Goal: Task Accomplishment & Management: Use online tool/utility

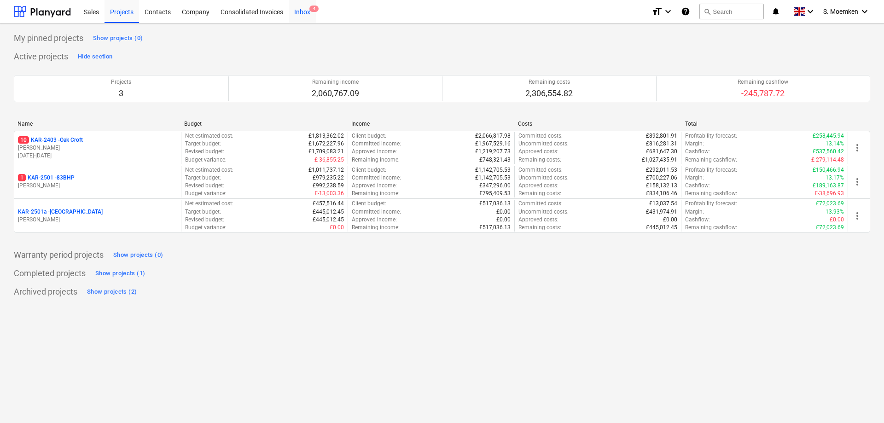
click at [305, 13] on div "Inbox 4" at bounding box center [302, 11] width 27 height 23
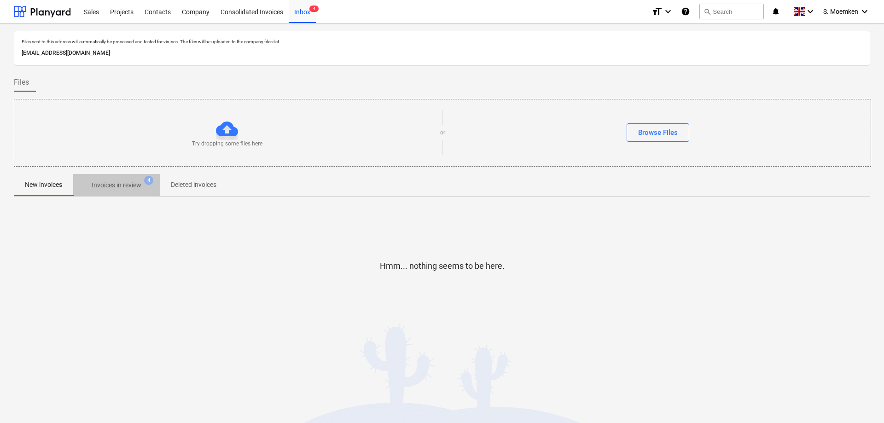
click at [113, 187] on p "Invoices in review" at bounding box center [117, 185] width 50 height 10
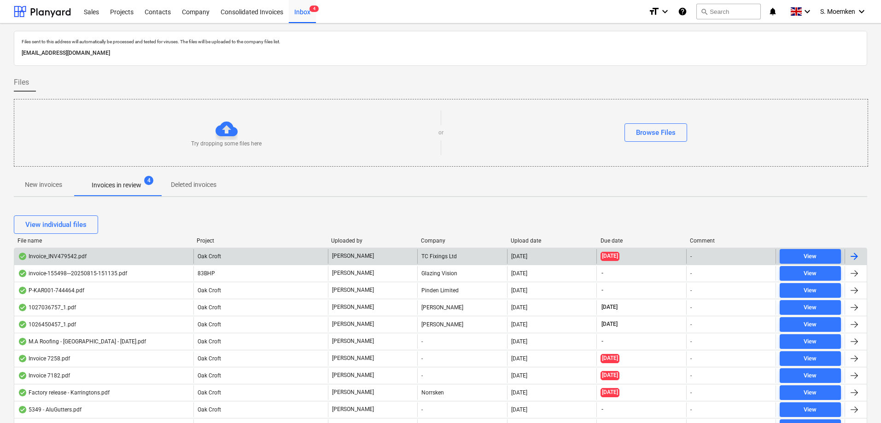
scroll to position [46, 0]
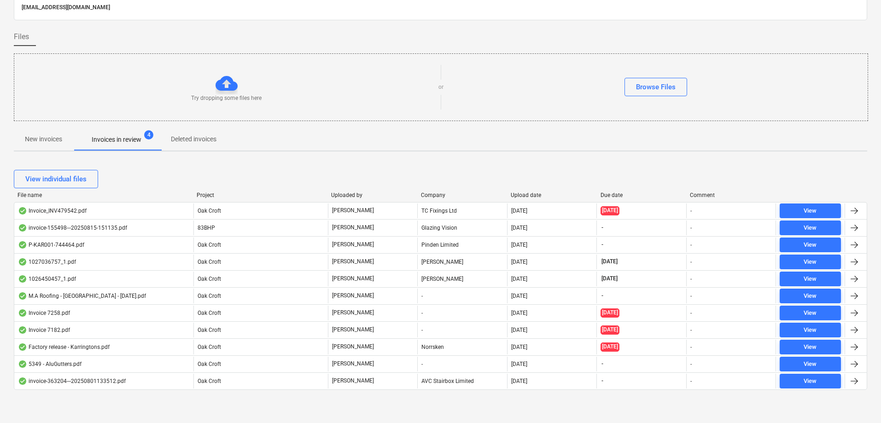
click at [48, 139] on p "New invoices" at bounding box center [43, 139] width 37 height 10
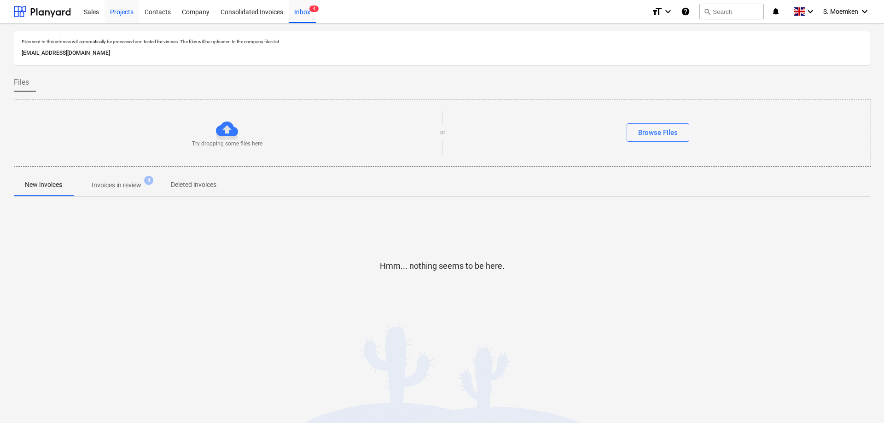
click at [120, 10] on div "Projects" at bounding box center [121, 11] width 35 height 23
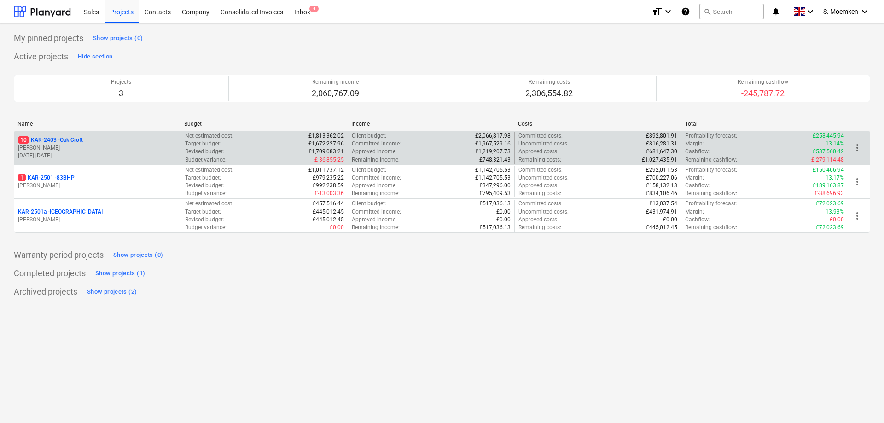
click at [72, 139] on p "10 KAR-2403 - Oak Croft" at bounding box center [50, 140] width 65 height 8
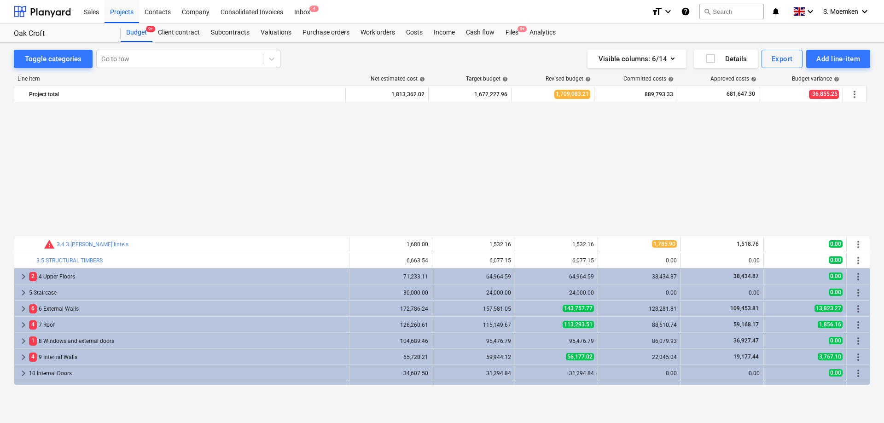
scroll to position [452, 0]
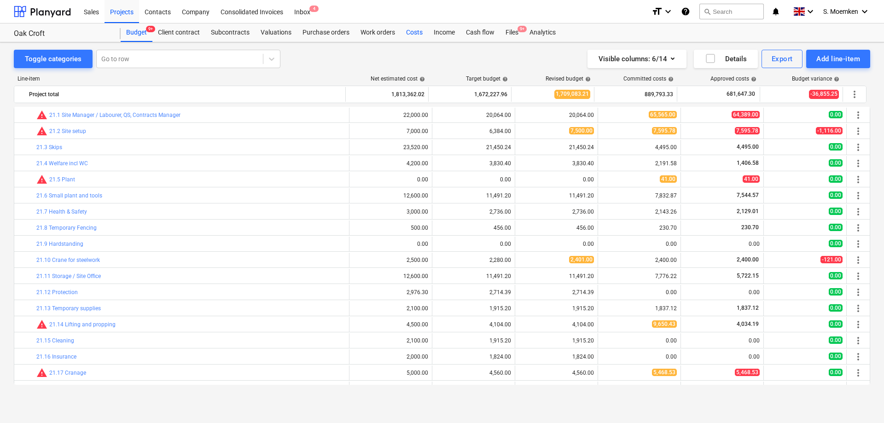
click at [411, 36] on div "Costs" at bounding box center [414, 32] width 28 height 18
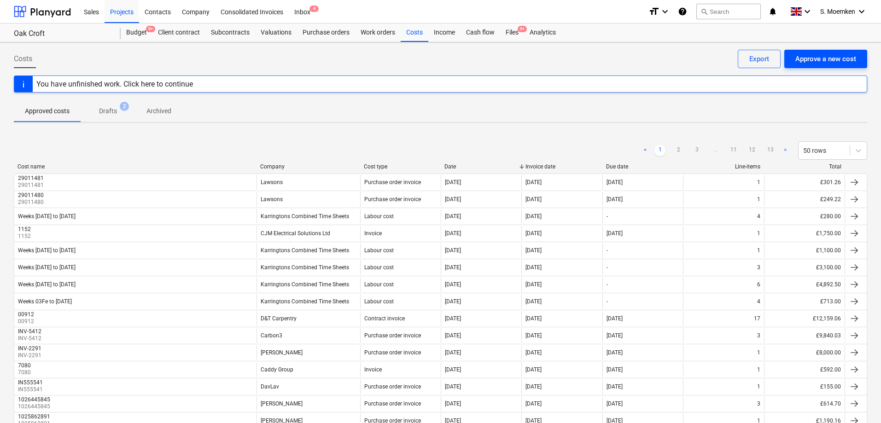
click at [810, 58] on div "Approve a new cost" at bounding box center [825, 59] width 61 height 12
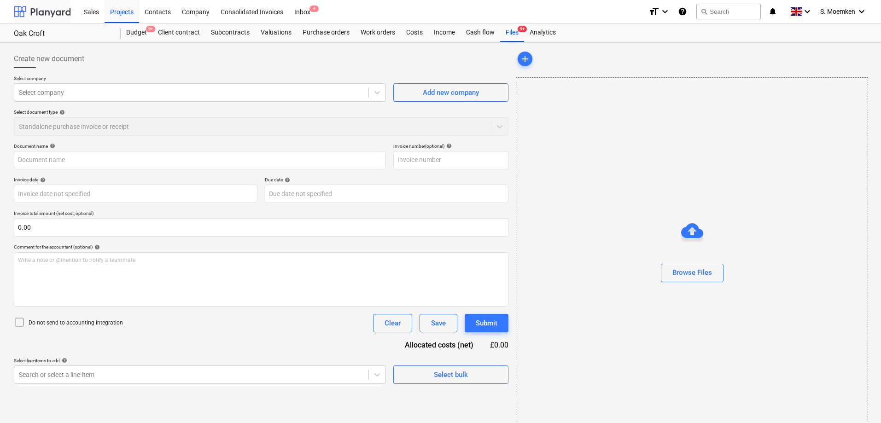
click at [45, 11] on div at bounding box center [42, 11] width 57 height 23
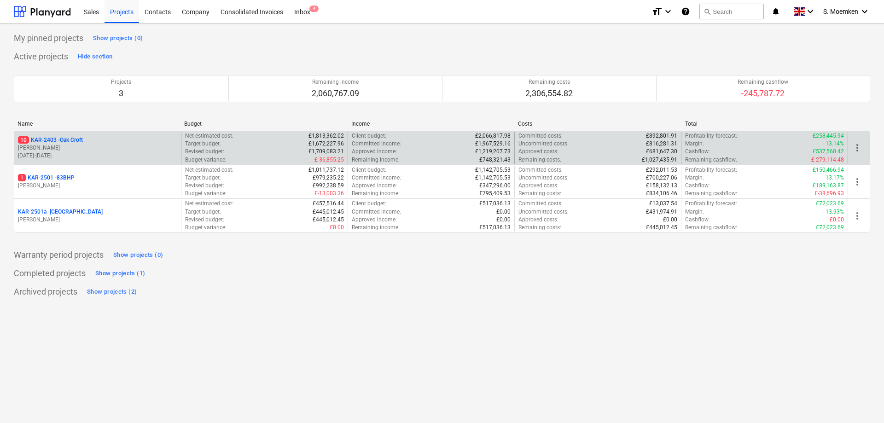
click at [81, 134] on div "10 KAR-2403 - Oak Croft G. Eastwood 05.08.2024 - 26.09.2025" at bounding box center [97, 148] width 167 height 32
click at [61, 139] on p "10 KAR-2403 - Oak Croft" at bounding box center [50, 140] width 65 height 8
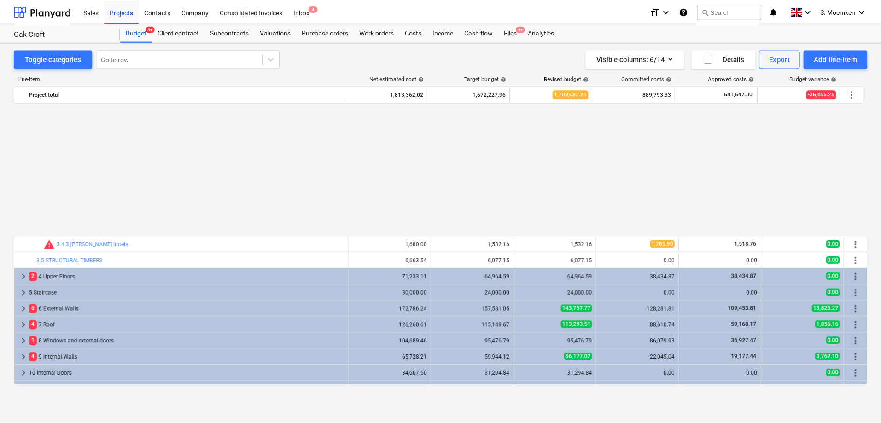
scroll to position [452, 0]
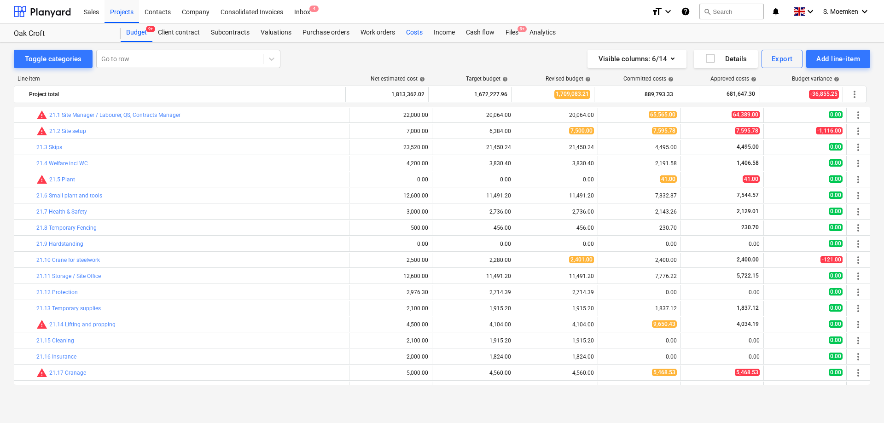
click at [413, 30] on div "Costs" at bounding box center [414, 32] width 28 height 18
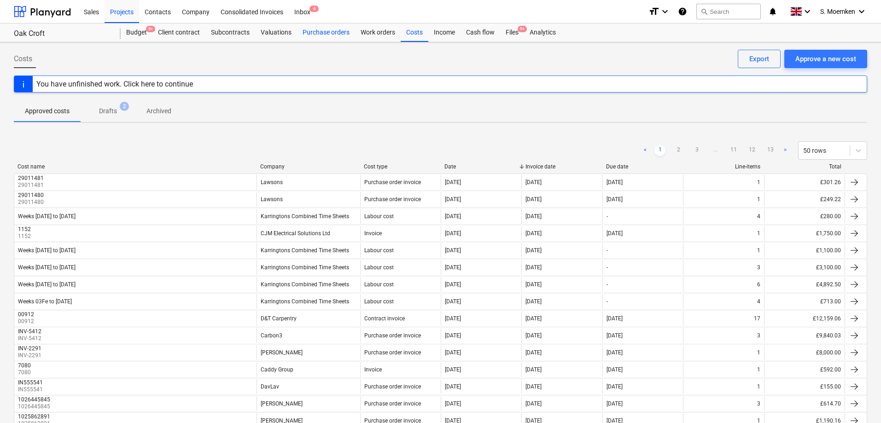
click at [331, 34] on div "Purchase orders" at bounding box center [326, 32] width 58 height 18
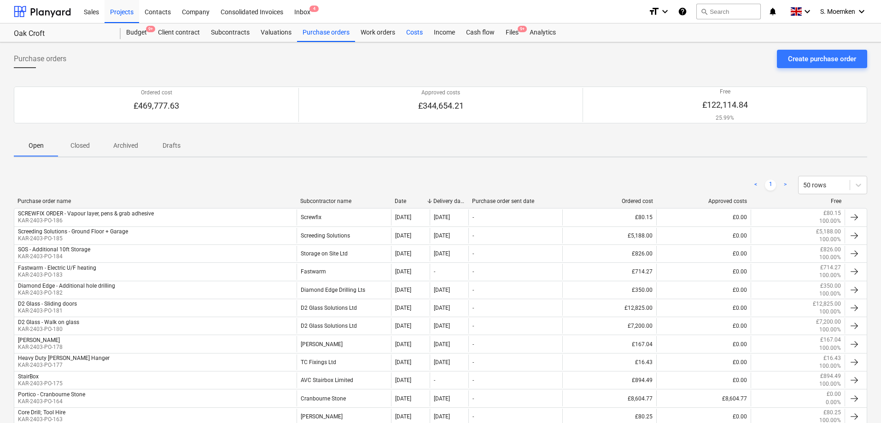
click at [406, 30] on div "Costs" at bounding box center [414, 32] width 28 height 18
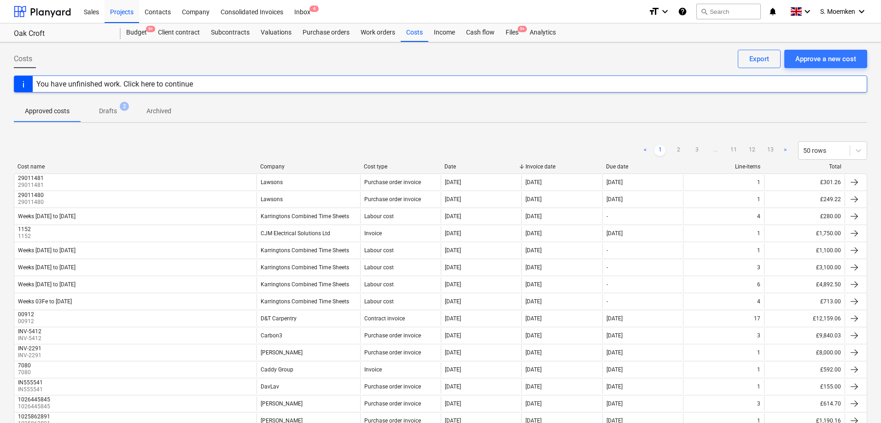
click at [150, 84] on div "You have unfinished work. Click here to continue" at bounding box center [114, 84] width 157 height 9
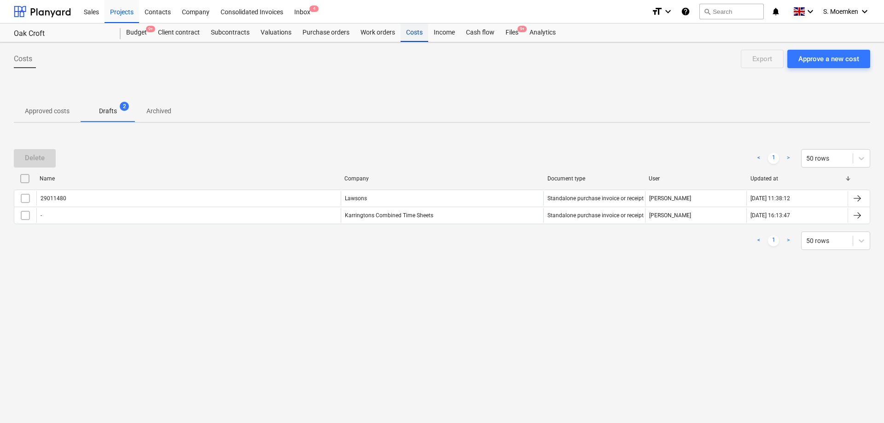
click at [407, 31] on div "Costs" at bounding box center [414, 32] width 28 height 18
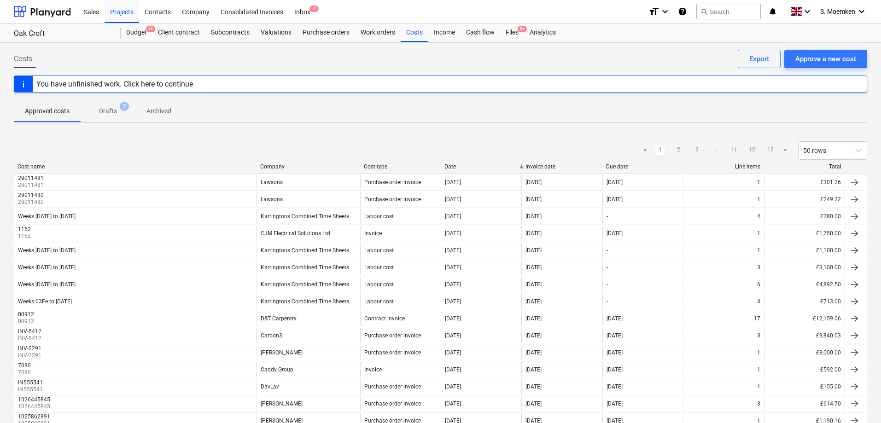
click at [156, 84] on div "You have unfinished work. Click here to continue" at bounding box center [114, 84] width 157 height 9
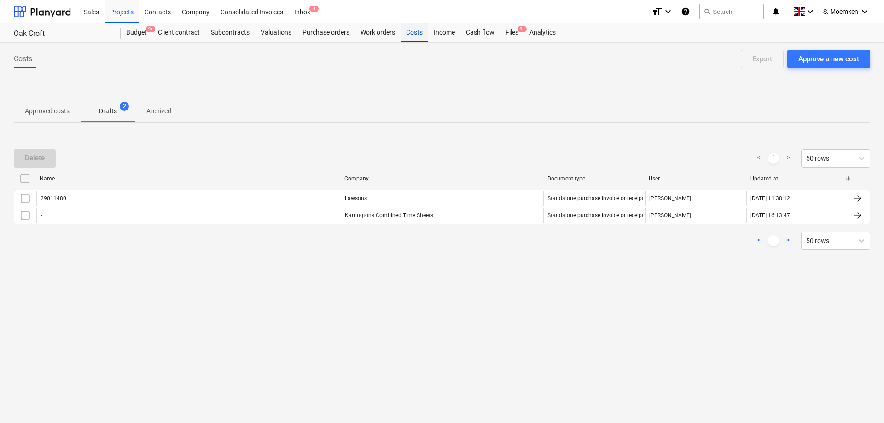
click at [410, 31] on div "Costs" at bounding box center [414, 32] width 28 height 18
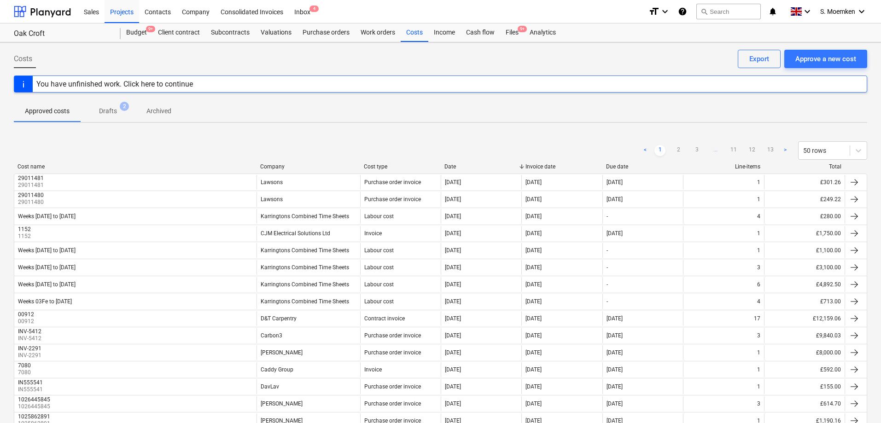
click at [109, 110] on p "Drafts" at bounding box center [108, 111] width 18 height 10
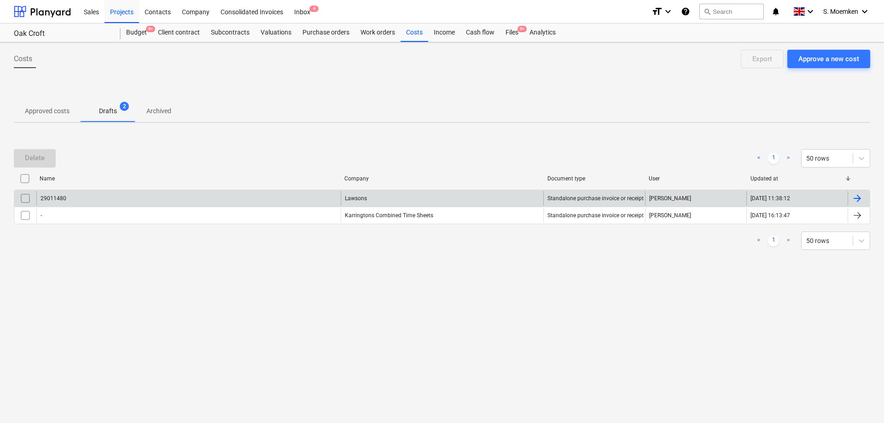
click at [358, 195] on div "Lawsons" at bounding box center [442, 198] width 203 height 15
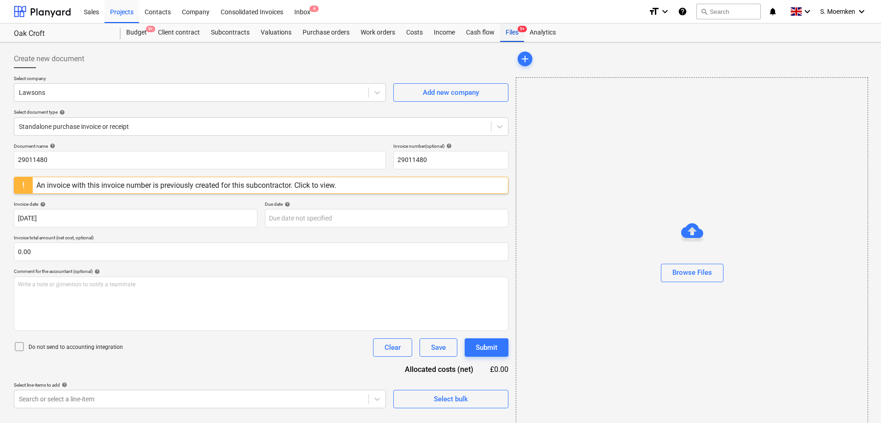
click at [513, 34] on div "Files 9+" at bounding box center [512, 32] width 24 height 18
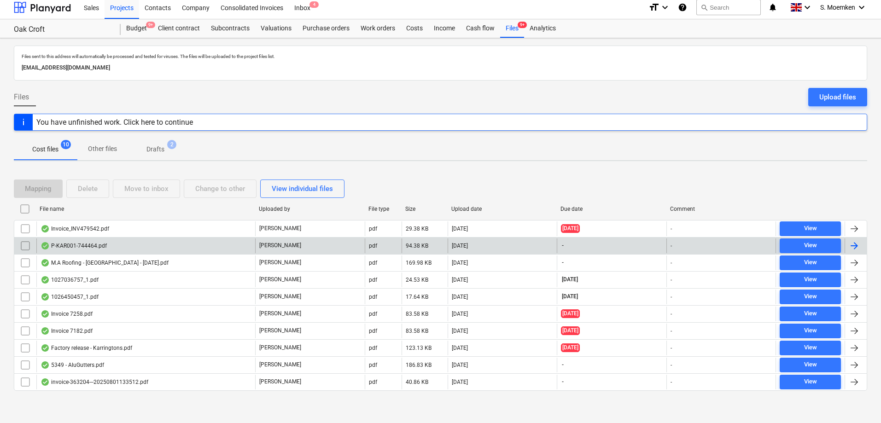
scroll to position [5, 0]
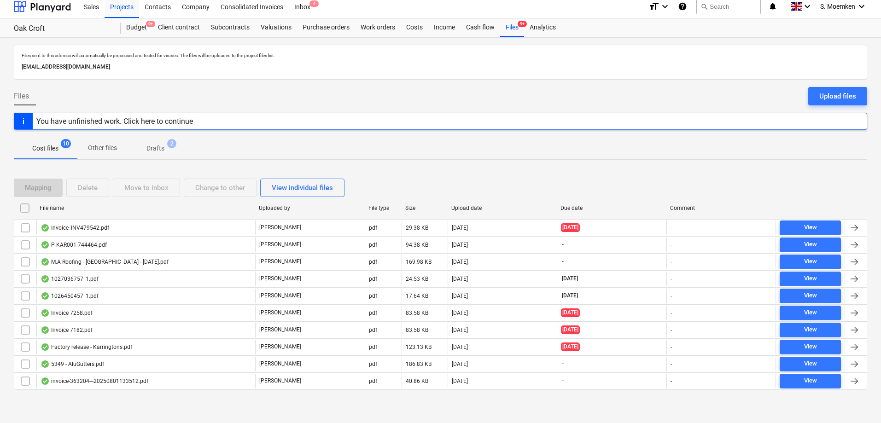
click at [157, 150] on p "Drafts" at bounding box center [155, 149] width 18 height 10
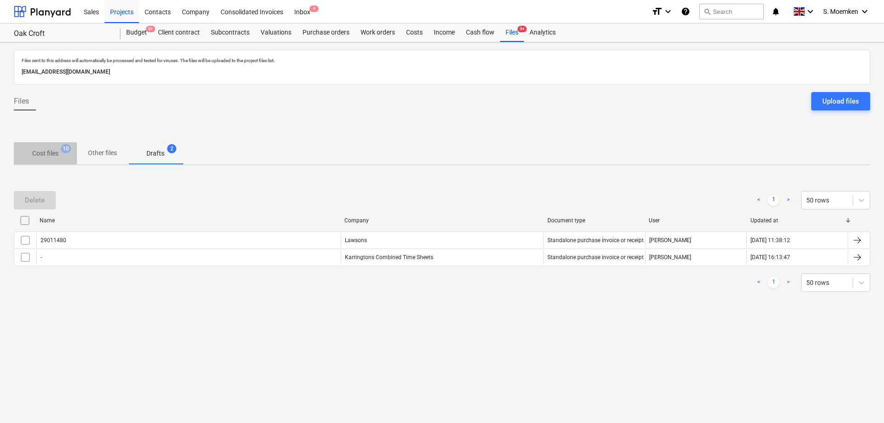
click at [45, 152] on p "Cost files" at bounding box center [45, 154] width 26 height 10
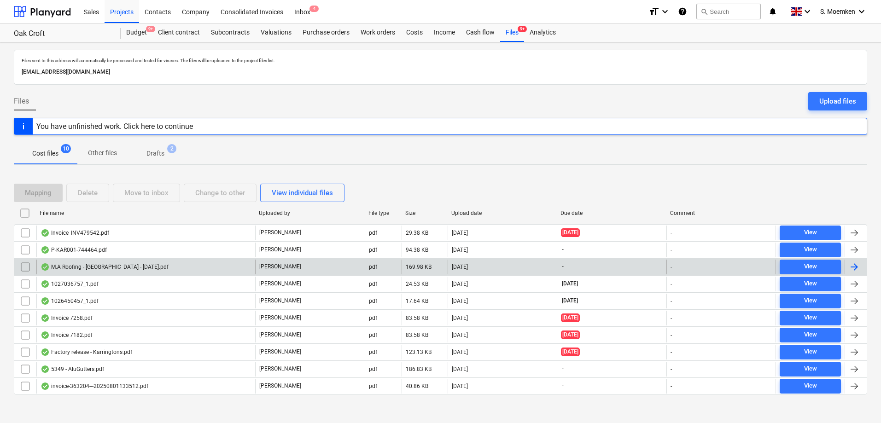
scroll to position [5, 0]
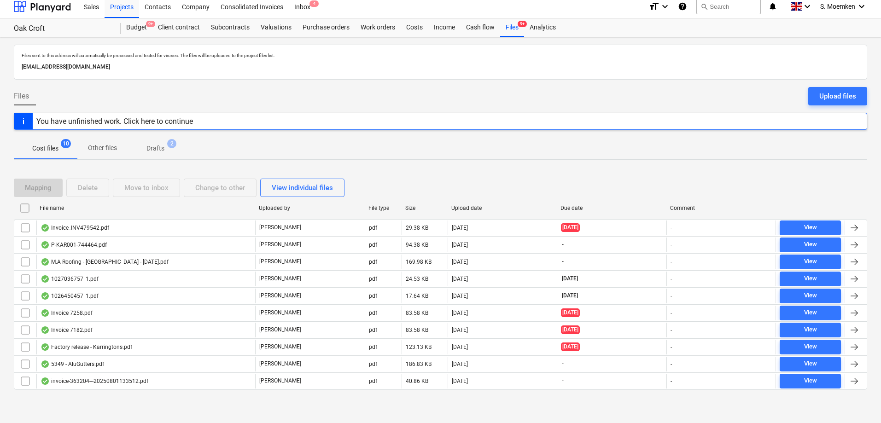
click at [157, 145] on p "Drafts" at bounding box center [155, 149] width 18 height 10
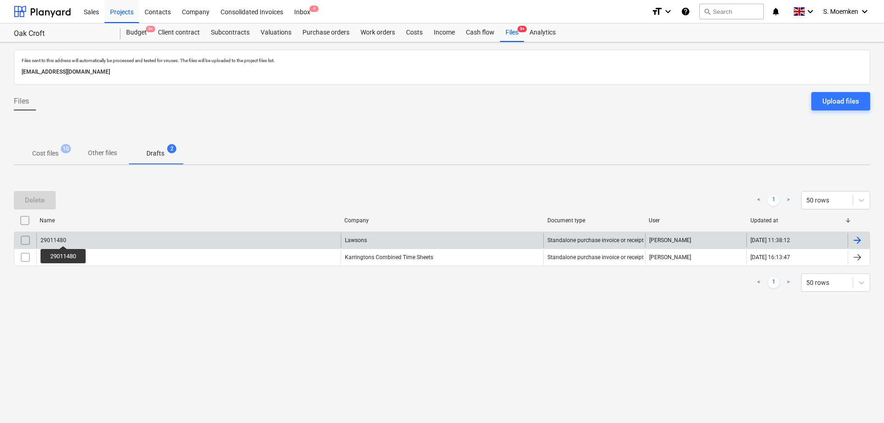
click at [62, 238] on div "29011480" at bounding box center [54, 240] width 26 height 6
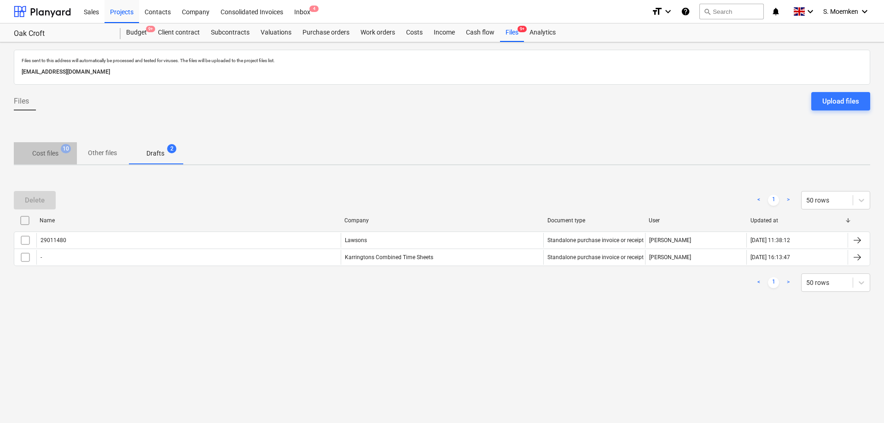
click at [52, 156] on p "Cost files" at bounding box center [45, 154] width 26 height 10
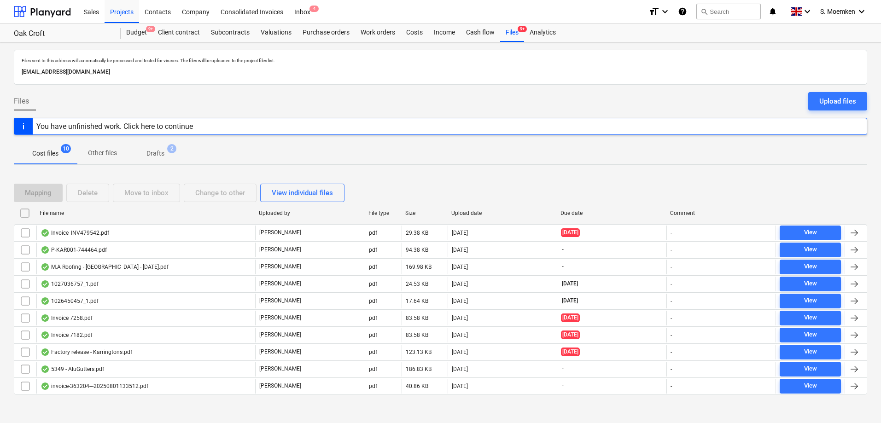
click at [162, 152] on p "Drafts" at bounding box center [155, 154] width 18 height 10
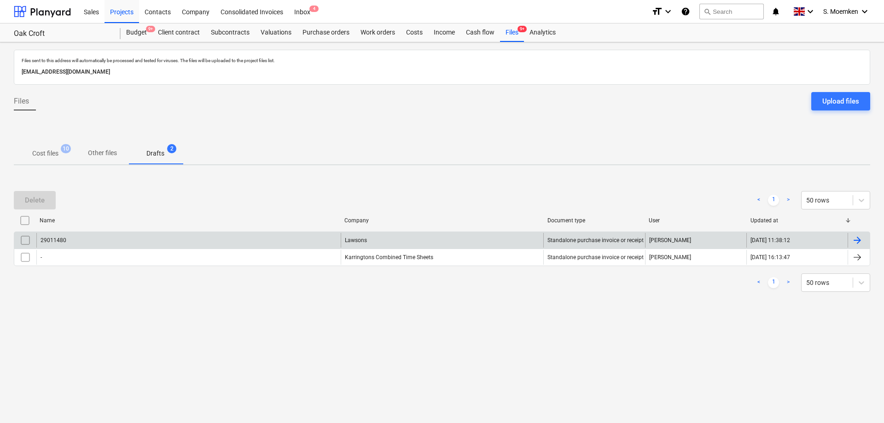
click at [348, 241] on div "Lawsons" at bounding box center [442, 240] width 203 height 15
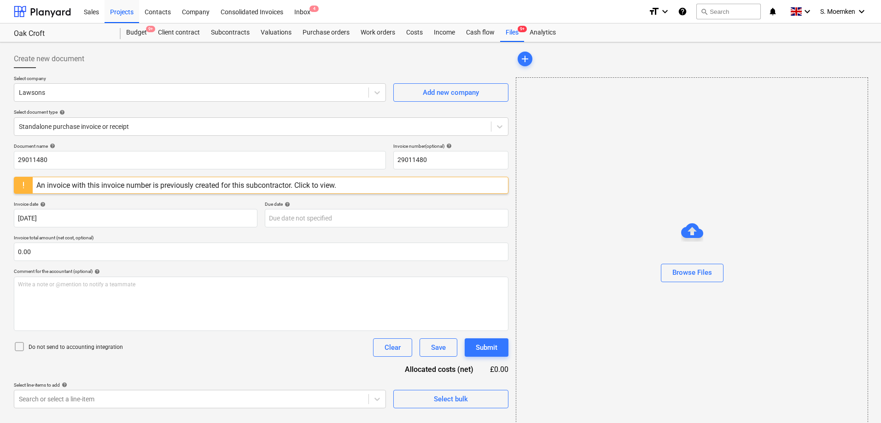
click at [108, 185] on div "An invoice with this invoice number is previously created for this subcontracto…" at bounding box center [186, 185] width 300 height 9
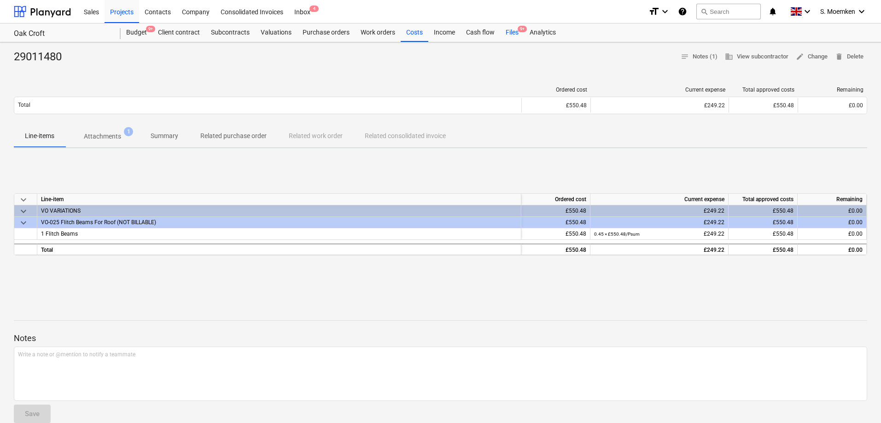
click at [510, 29] on div "Files 9+" at bounding box center [512, 32] width 24 height 18
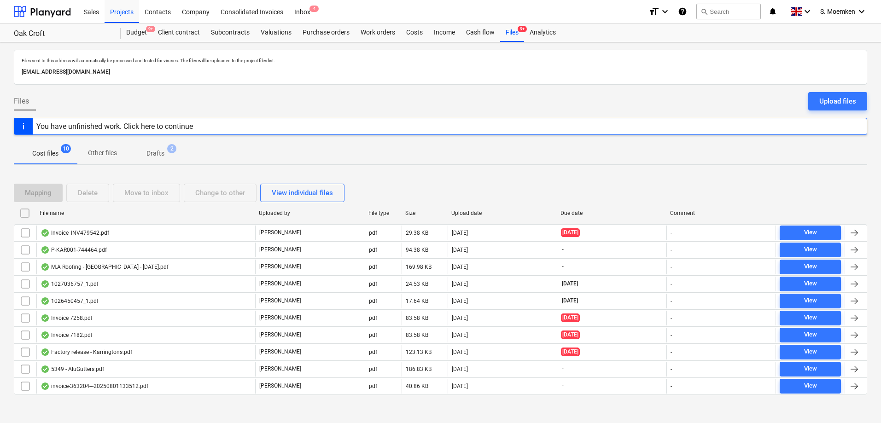
click at [167, 148] on span "2" at bounding box center [171, 148] width 9 height 9
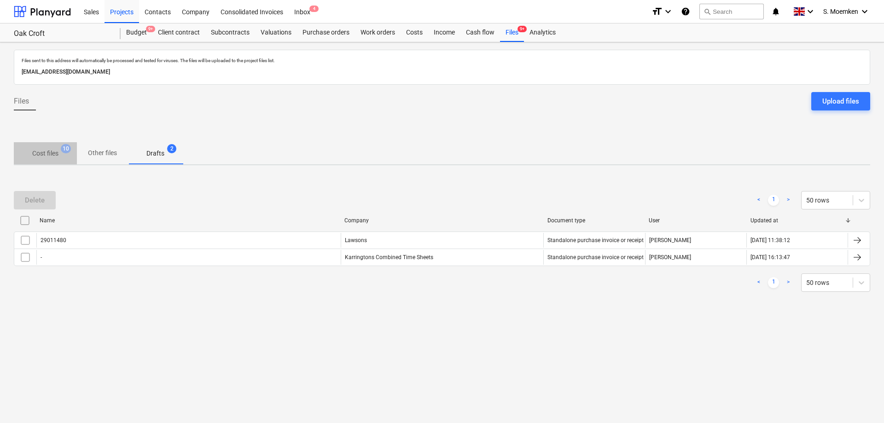
click at [50, 152] on p "Cost files" at bounding box center [45, 154] width 26 height 10
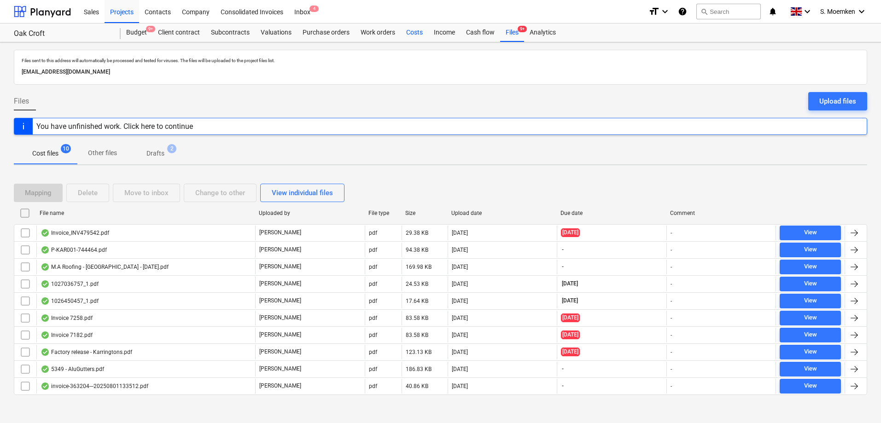
click at [414, 32] on div "Costs" at bounding box center [414, 32] width 28 height 18
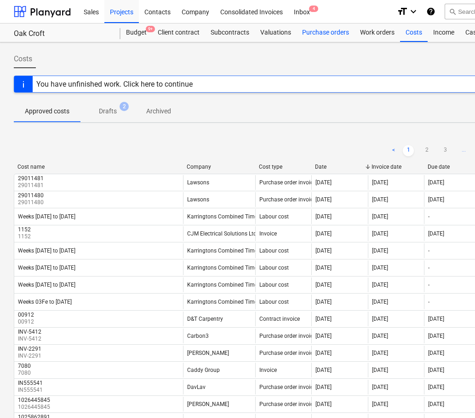
click at [324, 33] on div "Purchase orders" at bounding box center [326, 32] width 58 height 18
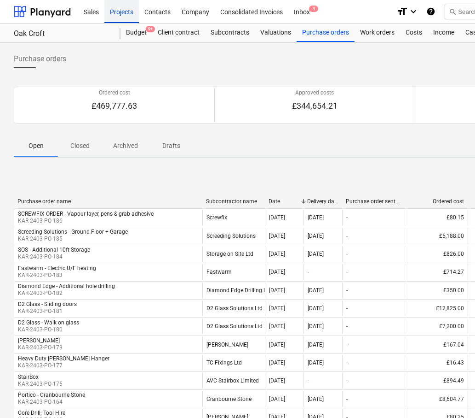
click at [125, 11] on div "Projects" at bounding box center [121, 11] width 35 height 23
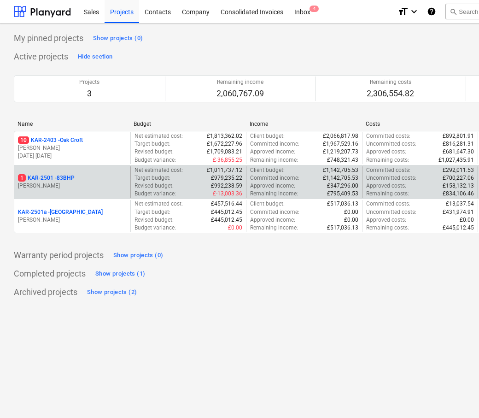
click at [70, 178] on p "1 KAR-2501 - 83BHP" at bounding box center [46, 178] width 57 height 8
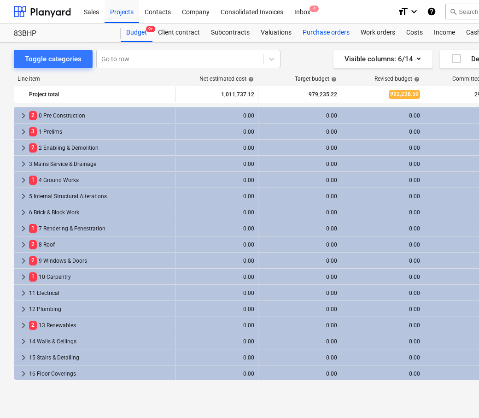
click at [329, 33] on div "Purchase orders" at bounding box center [326, 32] width 58 height 18
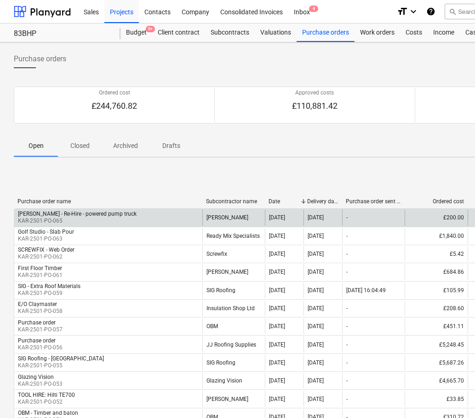
click at [82, 215] on div "[PERSON_NAME] - Re-Hire - powered pump truck" at bounding box center [77, 213] width 119 height 6
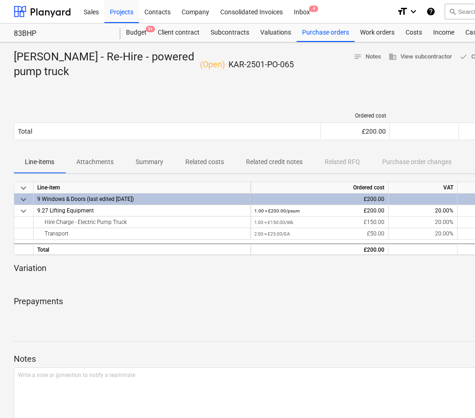
click at [131, 95] on div "Sent : - Send purchase order email" at bounding box center [315, 96] width 602 height 18
click at [190, 90] on div "Sent : - Send purchase order email" at bounding box center [315, 96] width 602 height 18
click at [324, 30] on div "Purchase orders" at bounding box center [326, 32] width 58 height 18
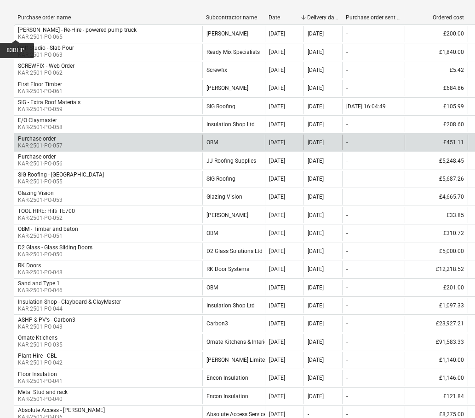
scroll to position [184, 0]
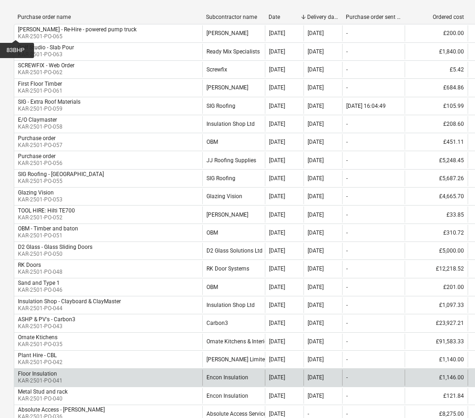
click at [41, 377] on p "KAR-2501-PO-041" at bounding box center [40, 381] width 45 height 8
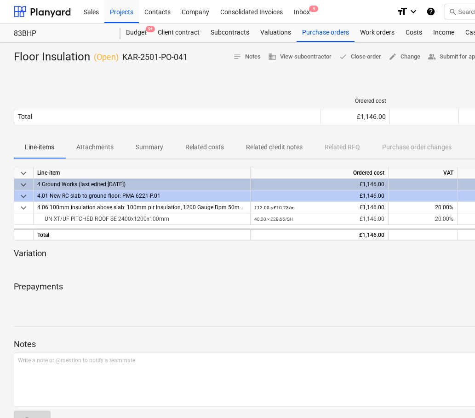
click at [86, 144] on p "Attachments" at bounding box center [94, 147] width 37 height 10
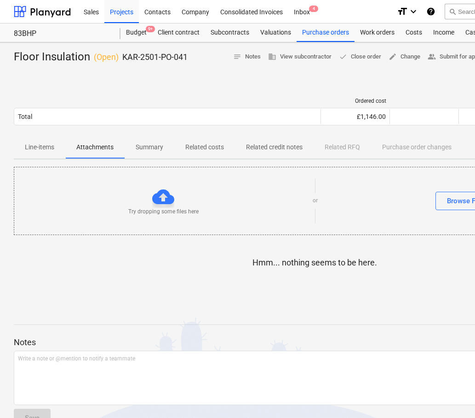
click at [144, 144] on p "Summary" at bounding box center [150, 147] width 28 height 10
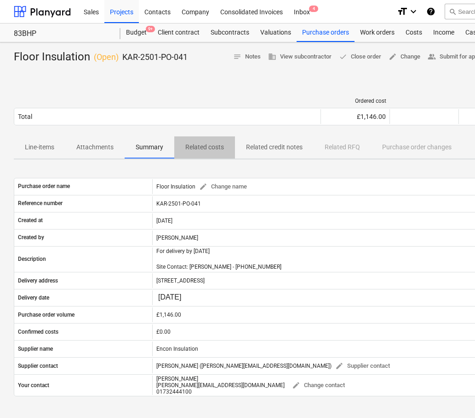
click at [201, 144] on p "Related costs" at bounding box center [205, 147] width 39 height 10
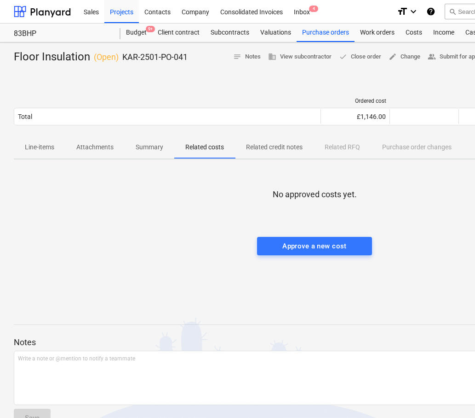
click at [153, 151] on p "Summary" at bounding box center [150, 147] width 28 height 10
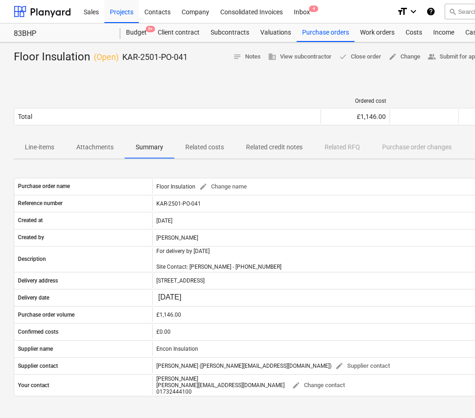
click at [212, 148] on p "Related costs" at bounding box center [205, 147] width 39 height 10
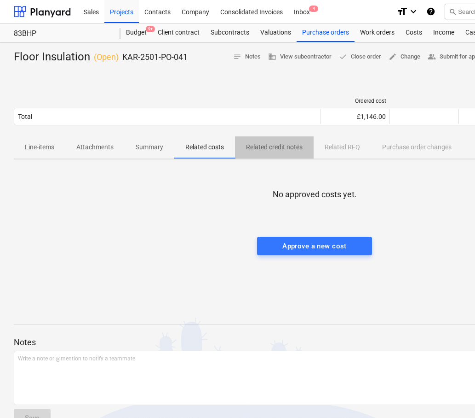
click at [261, 142] on span "Related credit notes" at bounding box center [274, 146] width 79 height 15
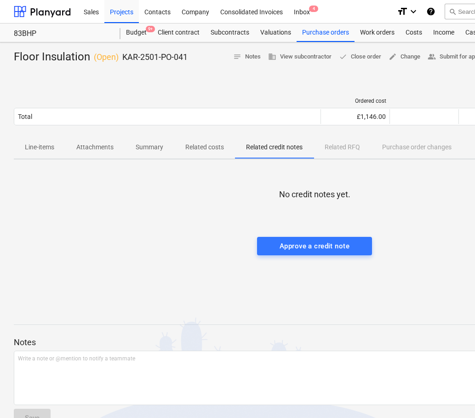
click at [100, 153] on span "Attachments" at bounding box center [94, 146] width 59 height 15
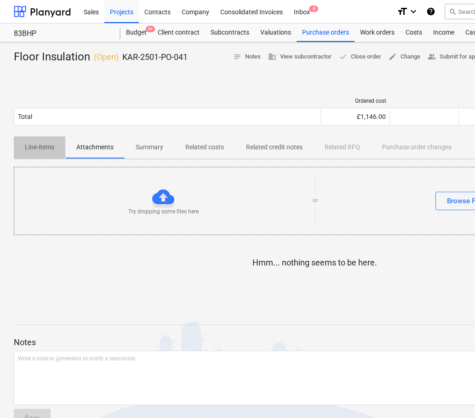
click at [39, 149] on p "Line-items" at bounding box center [39, 147] width 29 height 10
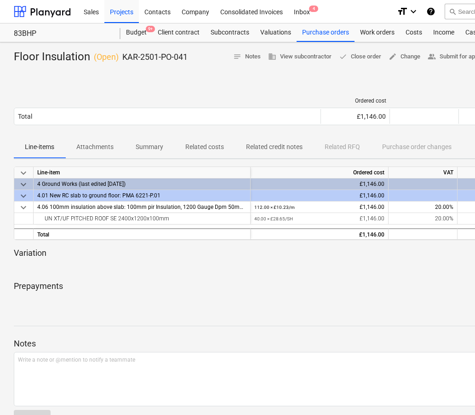
drag, startPoint x: 40, startPoint y: 412, endPoint x: 69, endPoint y: 410, distance: 29.0
click at [68, 411] on div "Notes Write a note or @mention to notify a teammate ﻿ Save" at bounding box center [315, 375] width 602 height 122
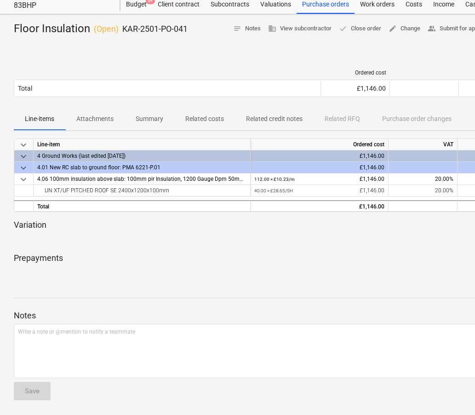
drag, startPoint x: 46, startPoint y: 411, endPoint x: 80, endPoint y: 410, distance: 33.6
click at [80, 410] on div "Floor Insulation ( Open ) KAR-2501-PO-041 notes Notes business View subcontract…" at bounding box center [315, 214] width 630 height 401
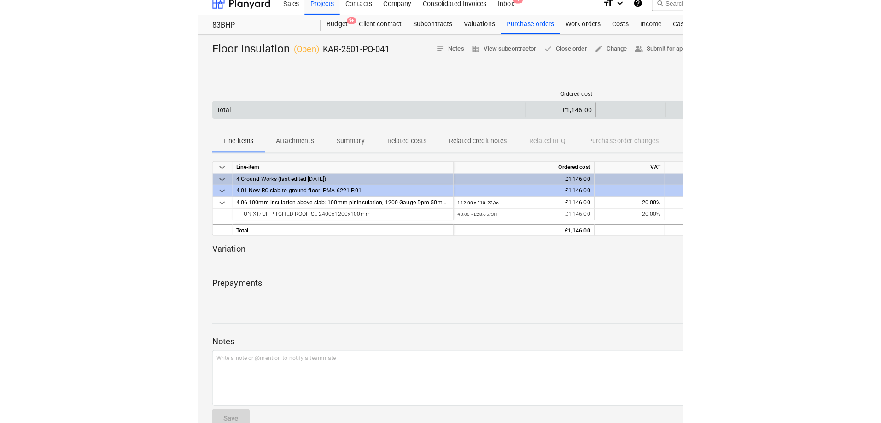
scroll to position [0, 0]
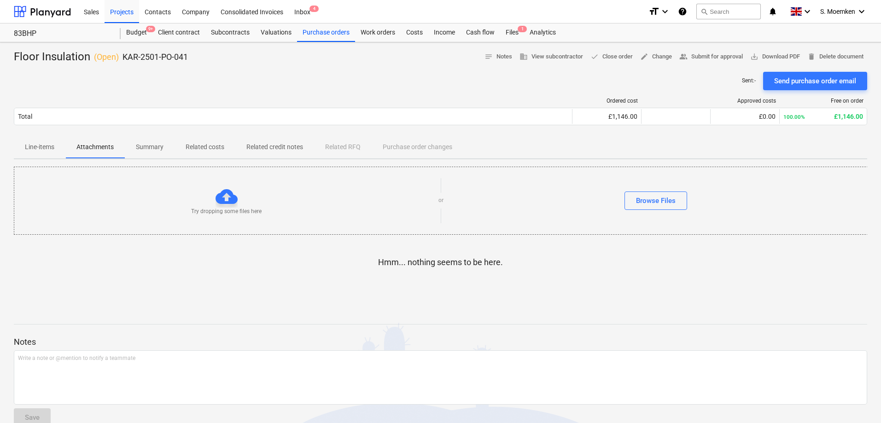
click at [22, 145] on span "Line-items" at bounding box center [40, 146] width 52 height 15
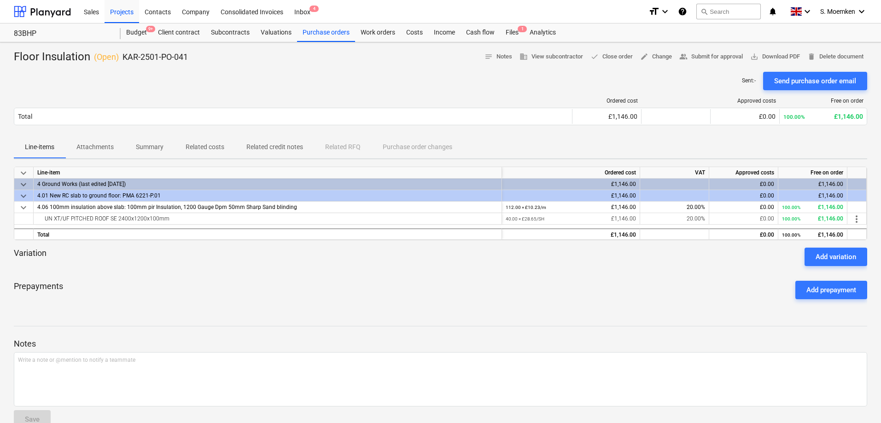
click at [88, 144] on p "Attachments" at bounding box center [94, 147] width 37 height 10
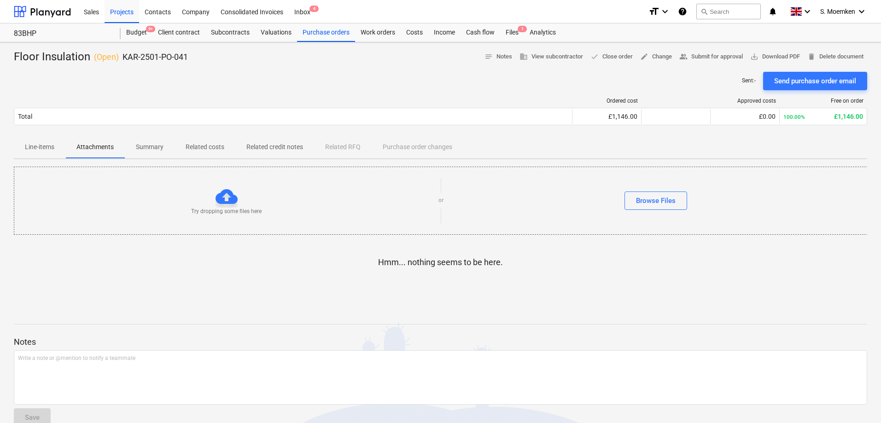
click at [155, 145] on p "Summary" at bounding box center [150, 147] width 28 height 10
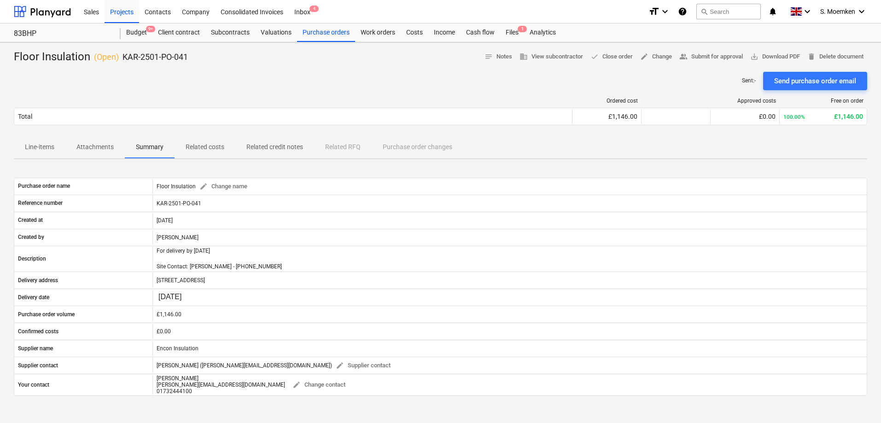
click at [191, 145] on p "Related costs" at bounding box center [205, 147] width 39 height 10
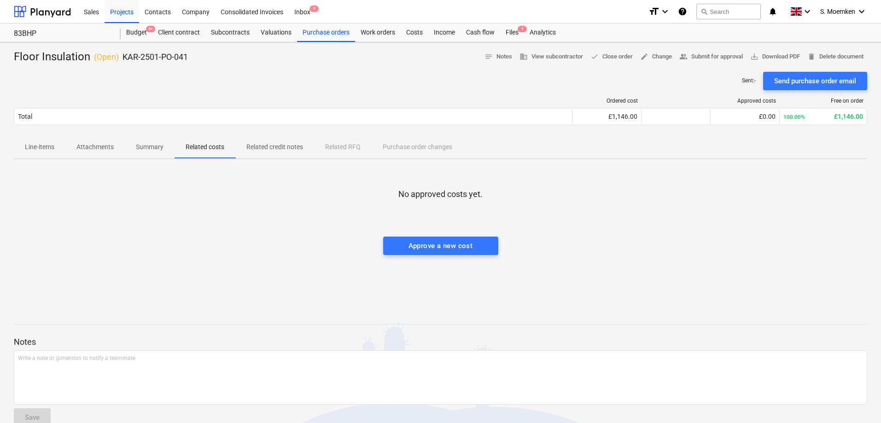
click at [273, 149] on p "Related credit notes" at bounding box center [274, 147] width 57 height 10
click at [340, 149] on div "Line-items Attachments Summary Related costs Related credit notes Related RFQ P…" at bounding box center [440, 147] width 853 height 22
click at [41, 146] on p "Line-items" at bounding box center [39, 147] width 29 height 10
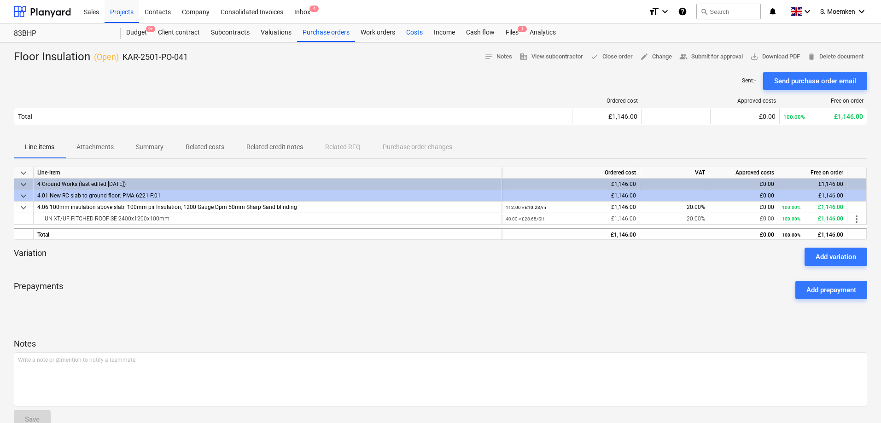
click at [411, 37] on div "Costs" at bounding box center [414, 32] width 28 height 18
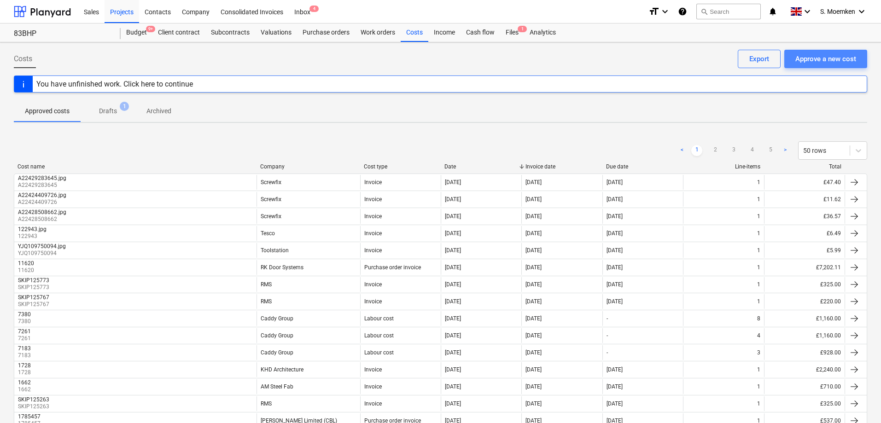
click at [824, 54] on div "Approve a new cost" at bounding box center [825, 59] width 61 height 12
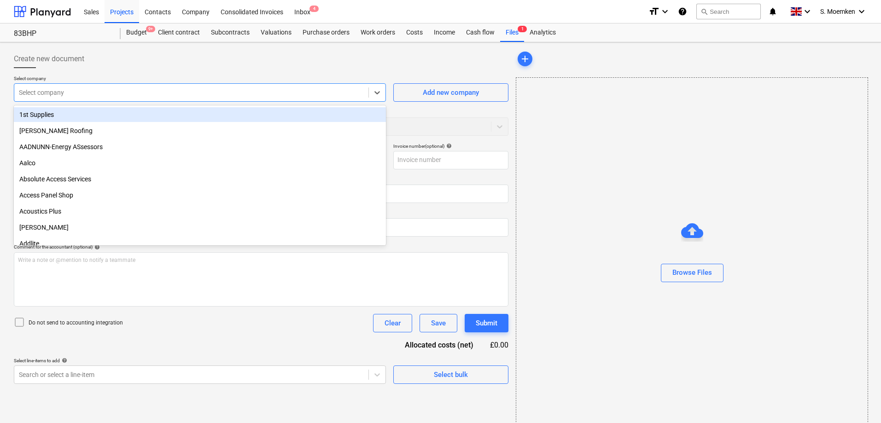
click at [135, 96] on div at bounding box center [191, 92] width 345 height 9
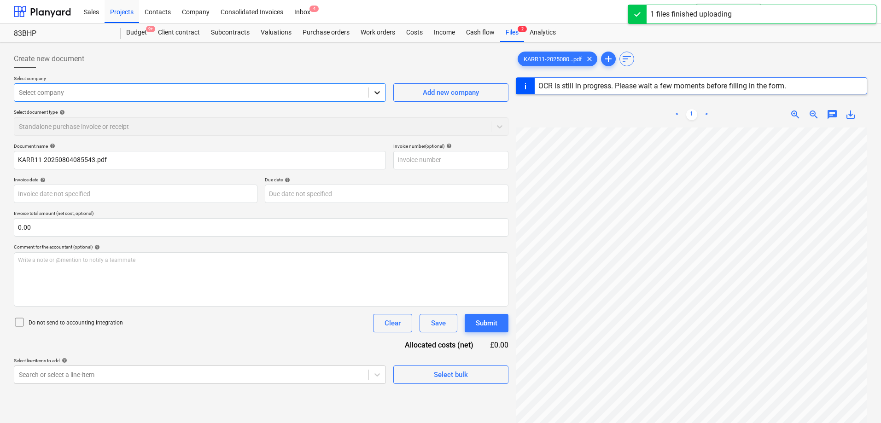
click at [374, 92] on icon at bounding box center [376, 92] width 9 height 9
type input "KARR11"
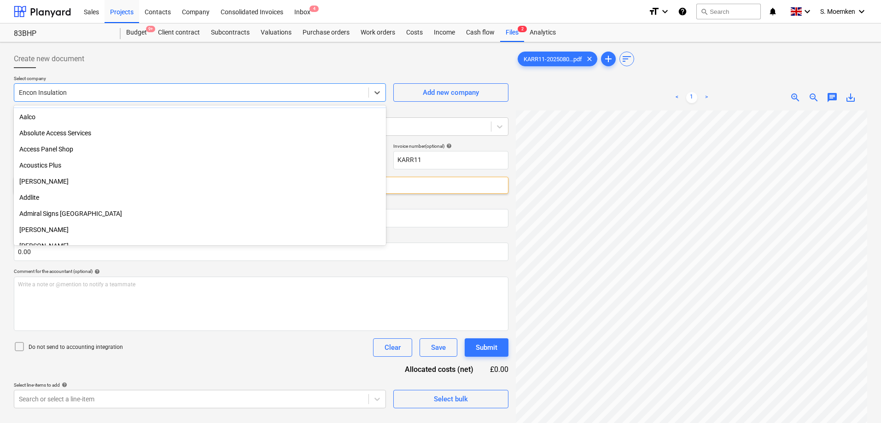
scroll to position [92, 0]
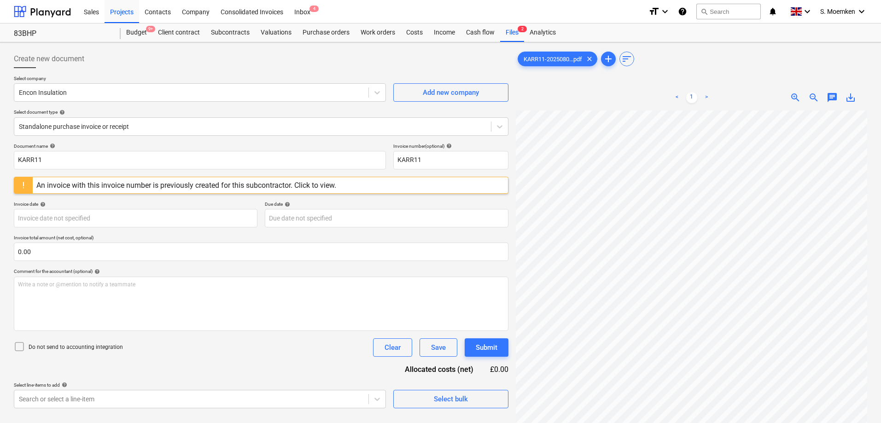
click at [325, 46] on div "Create new document Select company Encon Insulation Add new company Select docu…" at bounding box center [440, 278] width 881 height 473
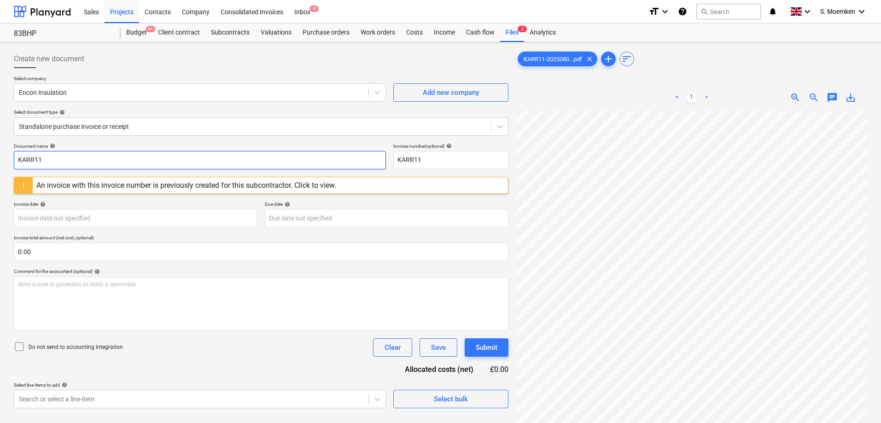
click at [133, 162] on input "KARR11" at bounding box center [200, 160] width 372 height 18
drag, startPoint x: 105, startPoint y: 155, endPoint x: 64, endPoint y: 157, distance: 41.0
click at [64, 157] on input "KARR11" at bounding box center [200, 160] width 372 height 18
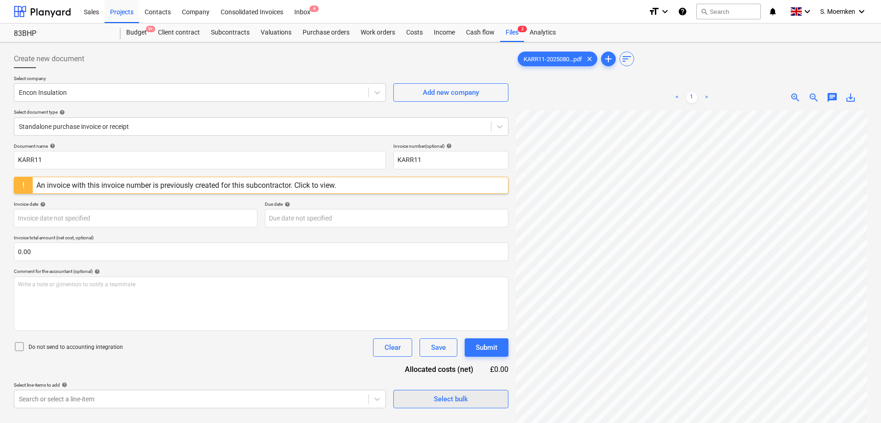
scroll to position [37, 65]
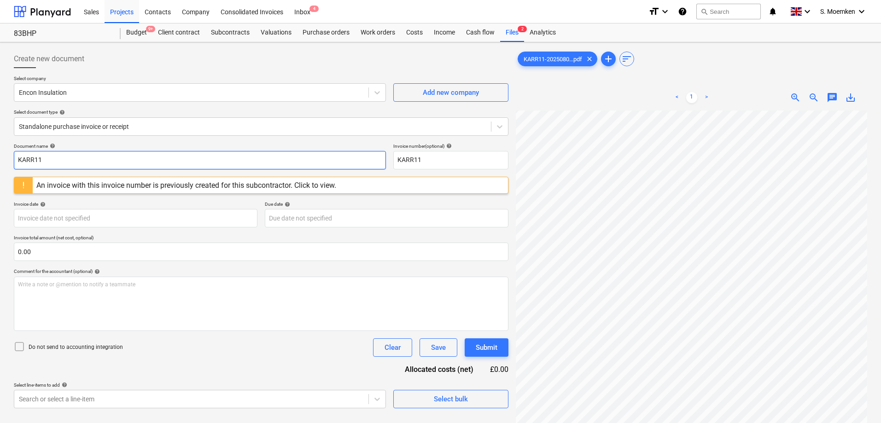
drag, startPoint x: 62, startPoint y: 159, endPoint x: -19, endPoint y: 159, distance: 81.5
click at [0, 159] on html "Sales Projects Contacts Company Consolidated Invoices Inbox 4 format_size keybo…" at bounding box center [440, 211] width 881 height 423
type input "331638"
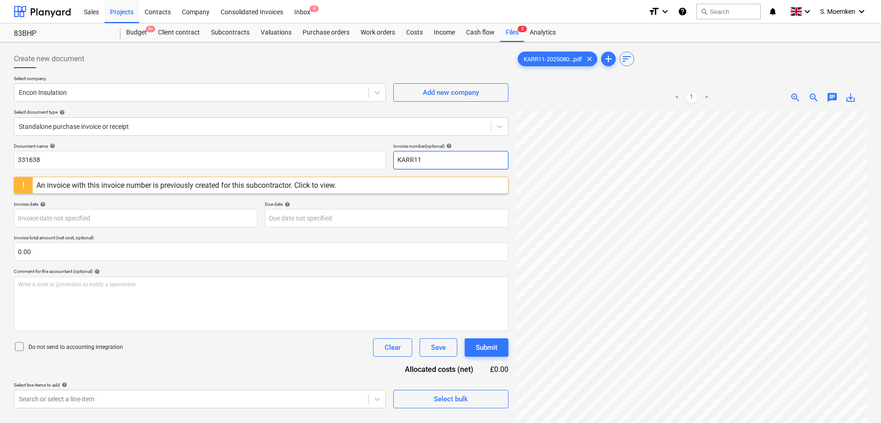
drag, startPoint x: 425, startPoint y: 162, endPoint x: 388, endPoint y: 160, distance: 36.9
click at [384, 160] on div "Document name help 331638 Invoice number (optional) help KARR11" at bounding box center [261, 156] width 494 height 26
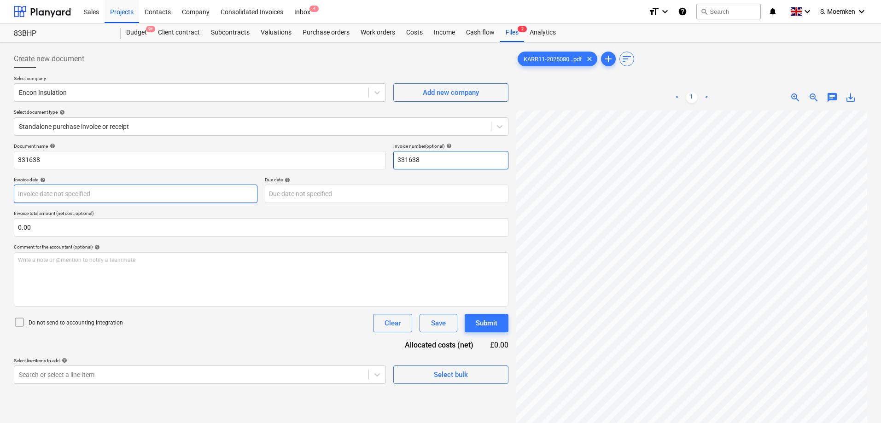
type input "331638"
click at [116, 196] on body "Sales Projects Contacts Company Consolidated Invoices Inbox 4 format_size keybo…" at bounding box center [440, 211] width 881 height 423
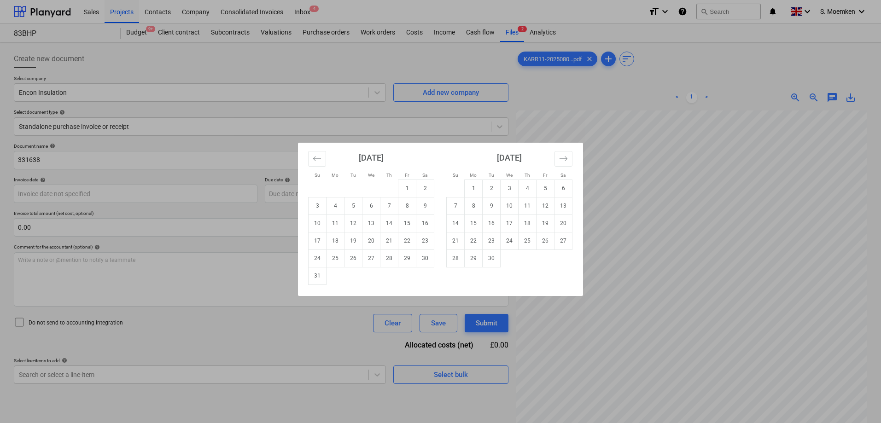
click at [125, 116] on div "Su Mo Tu We Th Fr Sa Su Mo Tu We Th Fr Sa [DATE] 1 2 3 4 5 6 7 8 9 10 11 12 13 …" at bounding box center [440, 211] width 881 height 423
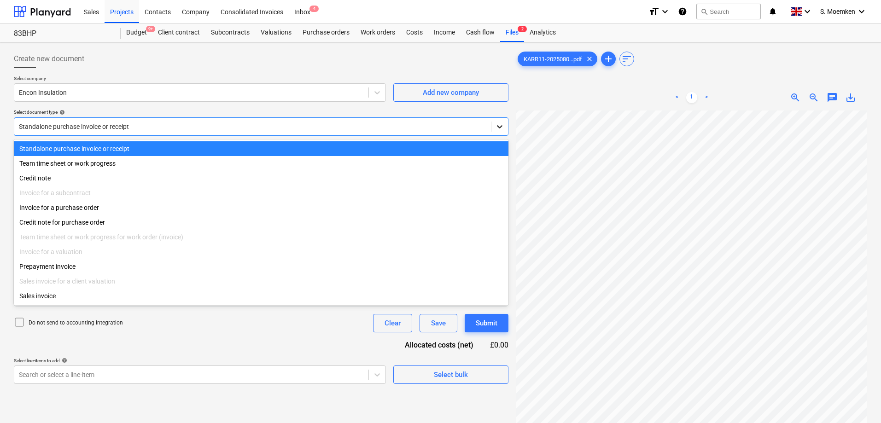
click at [493, 122] on div at bounding box center [499, 126] width 17 height 17
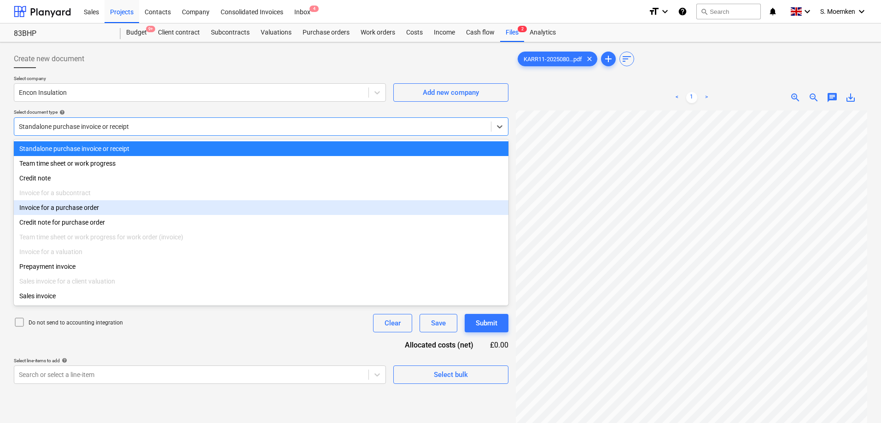
click at [66, 207] on div "Invoice for a purchase order" at bounding box center [261, 207] width 494 height 15
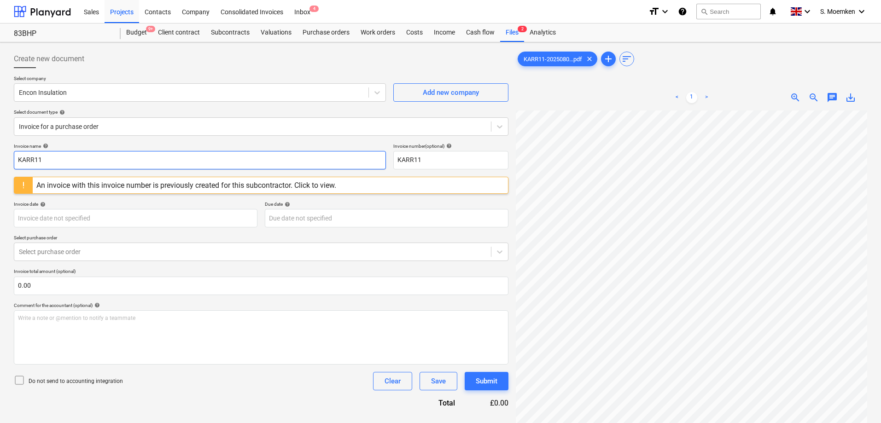
drag, startPoint x: 94, startPoint y: 162, endPoint x: -22, endPoint y: 162, distance: 115.5
click at [0, 162] on html "Sales Projects Contacts Company Consolidated Invoices Inbox 4 format_size keybo…" at bounding box center [440, 211] width 881 height 423
type input "331638"
drag, startPoint x: 428, startPoint y: 162, endPoint x: 372, endPoint y: 162, distance: 55.2
click at [372, 162] on div "Invoice name help 331638 Invoice number (optional) help KARR11" at bounding box center [261, 156] width 494 height 26
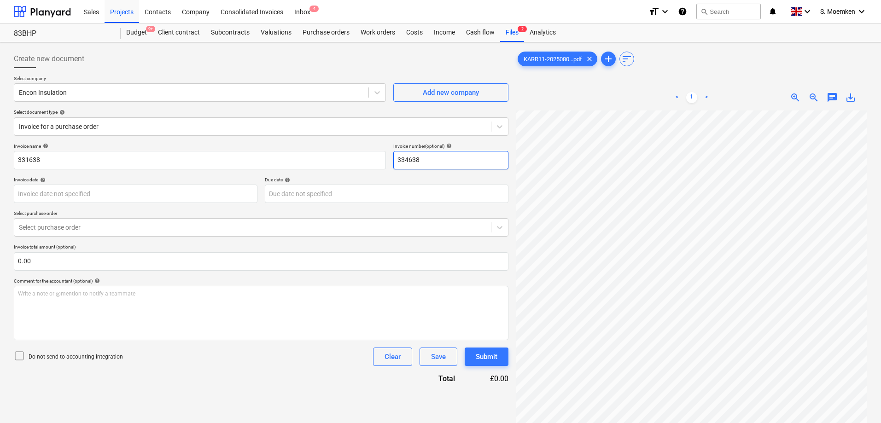
click at [409, 160] on input "334638" at bounding box center [450, 160] width 115 height 18
type input "331638"
click at [215, 196] on body "Sales Projects Contacts Company Consolidated Invoices Inbox 4 format_size keybo…" at bounding box center [440, 211] width 881 height 423
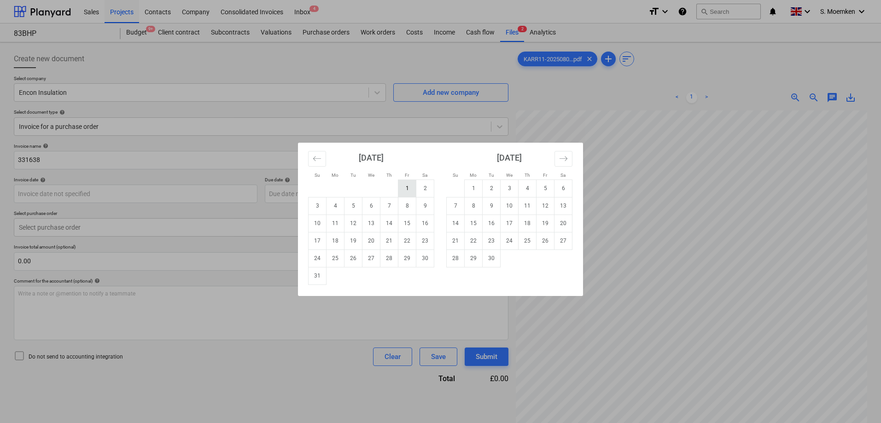
click at [411, 186] on td "1" at bounding box center [407, 188] width 18 height 17
type input "[DATE]"
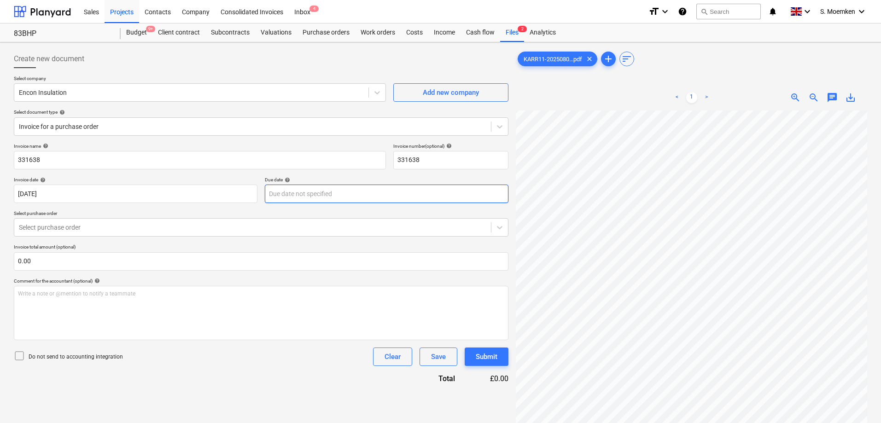
click at [394, 193] on body "Sales Projects Contacts Company Consolidated Invoices Inbox 4 format_size keybo…" at bounding box center [440, 211] width 881 height 423
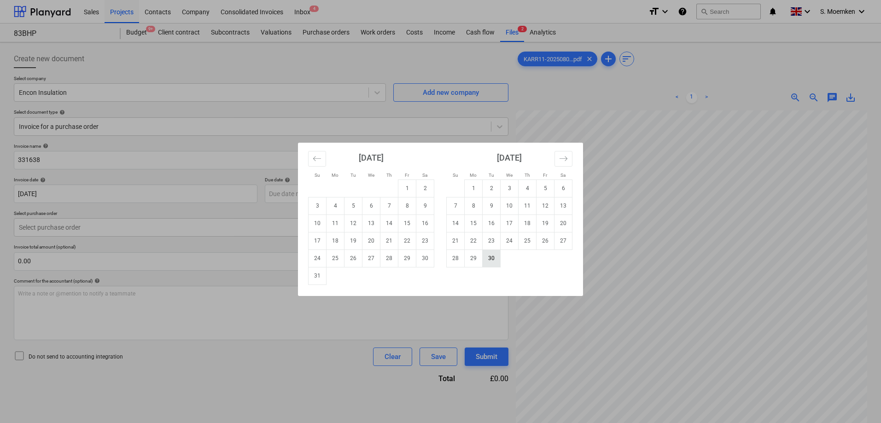
click at [493, 259] on td "30" at bounding box center [491, 257] width 18 height 17
type input "[DATE]"
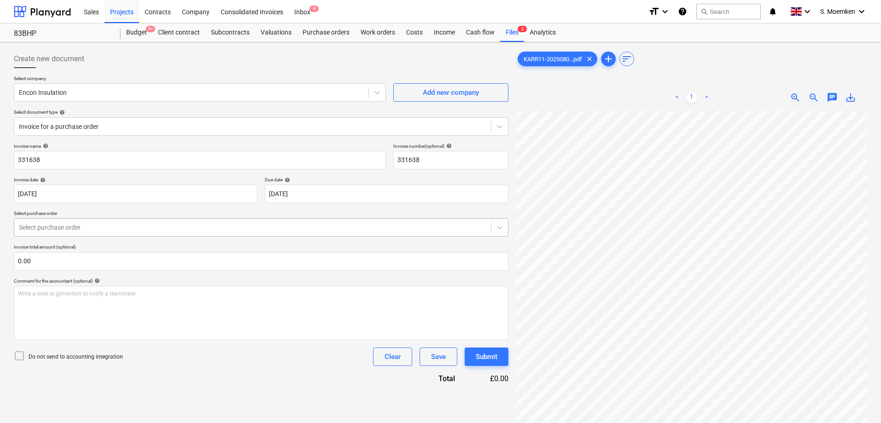
click at [113, 223] on div at bounding box center [252, 227] width 467 height 9
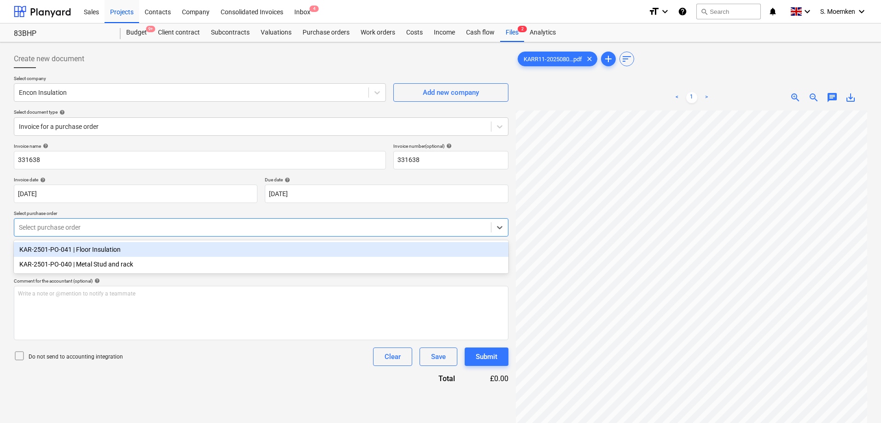
drag, startPoint x: 96, startPoint y: 254, endPoint x: 88, endPoint y: 256, distance: 8.0
drag, startPoint x: 88, startPoint y: 256, endPoint x: 36, endPoint y: 226, distance: 59.4
click at [35, 226] on div at bounding box center [252, 227] width 467 height 9
click at [74, 247] on div "KAR-2501-PO-041 | Floor Insulation" at bounding box center [261, 249] width 494 height 15
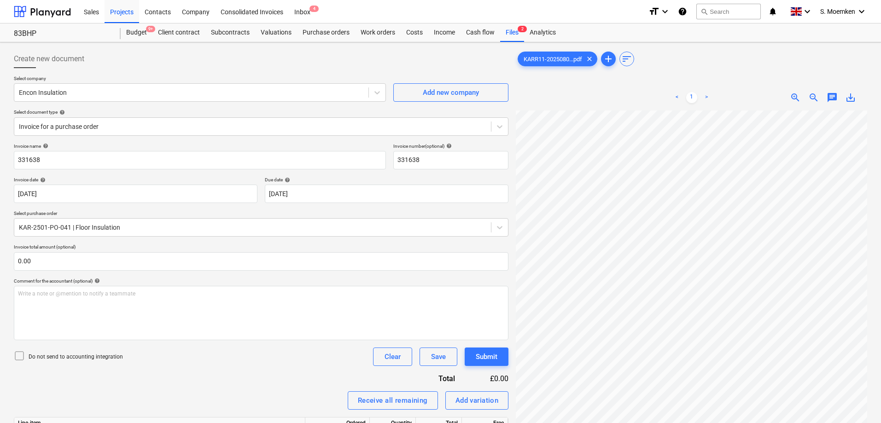
scroll to position [45, 27]
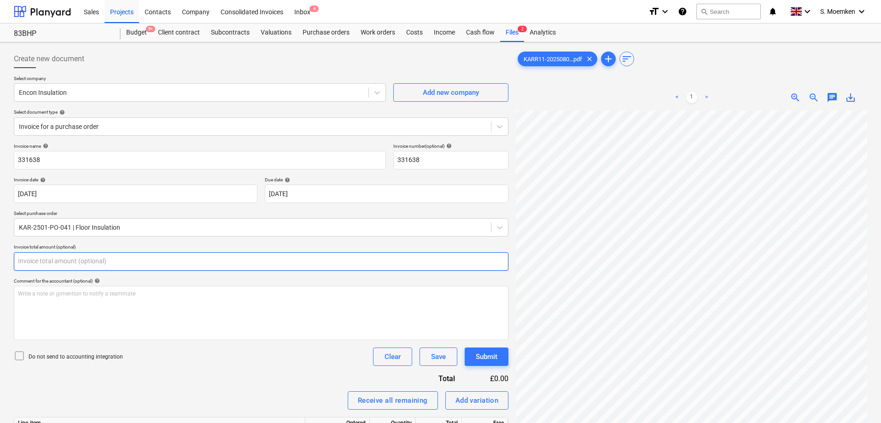
drag, startPoint x: 19, startPoint y: 261, endPoint x: -6, endPoint y: 261, distance: 25.3
click at [0, 261] on html "Sales Projects Contacts Company Consolidated Invoices Inbox 4 format_size keybo…" at bounding box center [440, 211] width 881 height 423
type input "0.00"
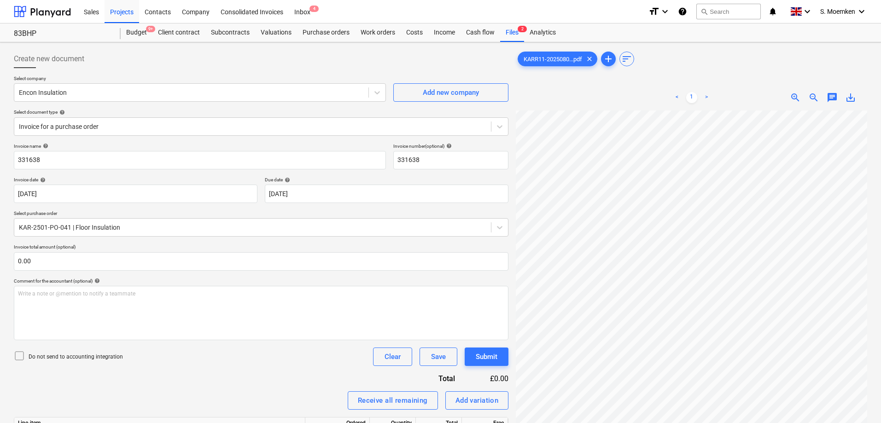
click at [17, 354] on icon at bounding box center [19, 355] width 11 height 11
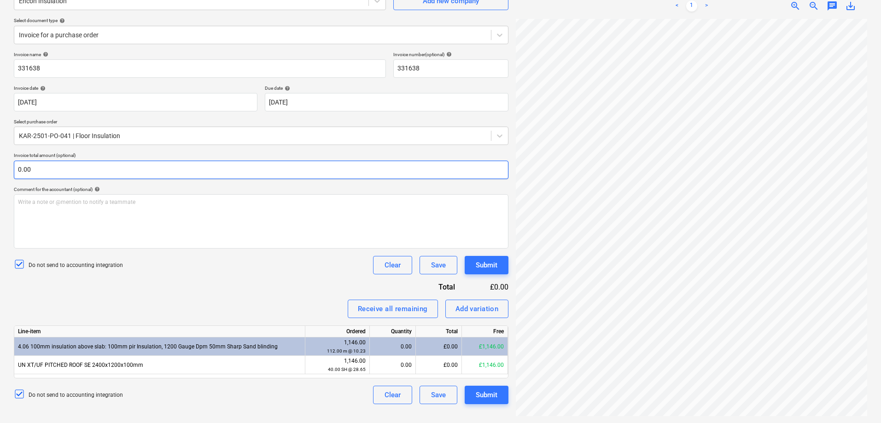
scroll to position [92, 0]
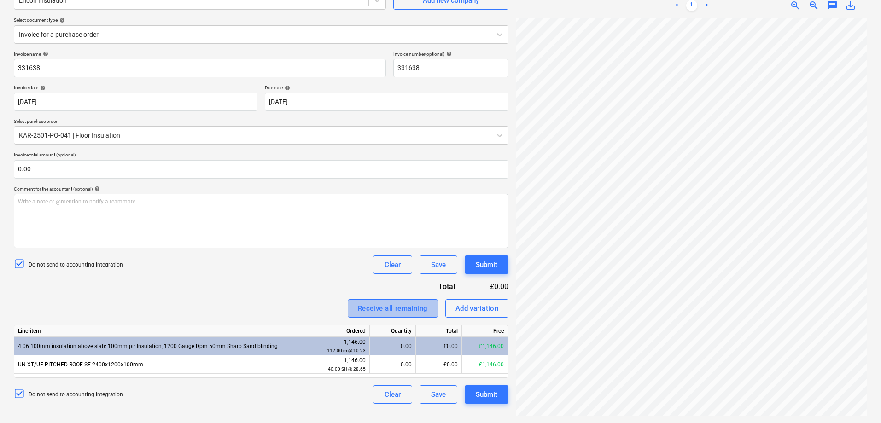
click at [383, 307] on div "Receive all remaining" at bounding box center [393, 308] width 70 height 12
click at [490, 396] on div "Submit" at bounding box center [486, 395] width 22 height 12
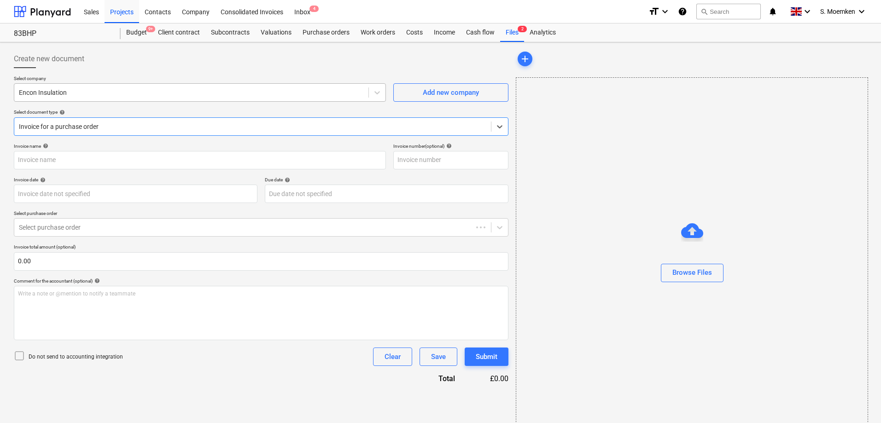
type input "KARR11"
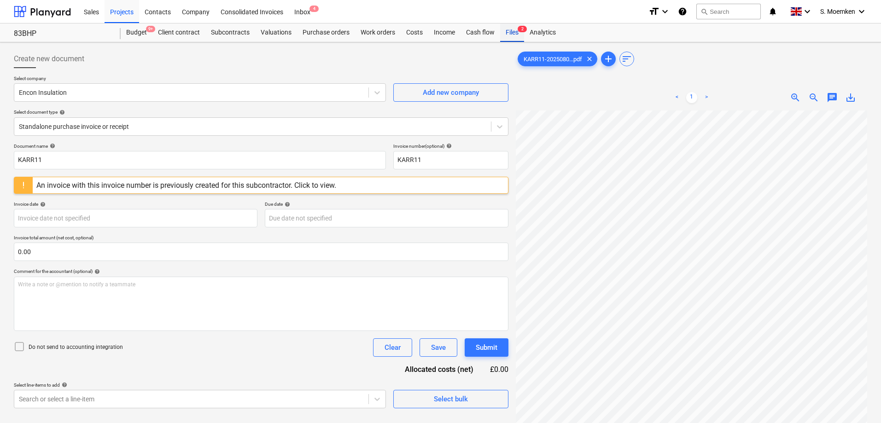
click at [516, 31] on div "Files 2" at bounding box center [512, 32] width 24 height 18
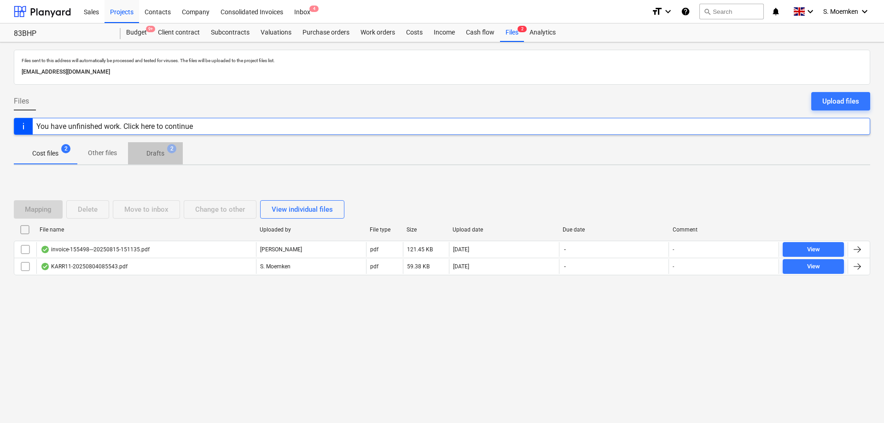
click at [152, 149] on p "Drafts" at bounding box center [155, 154] width 18 height 10
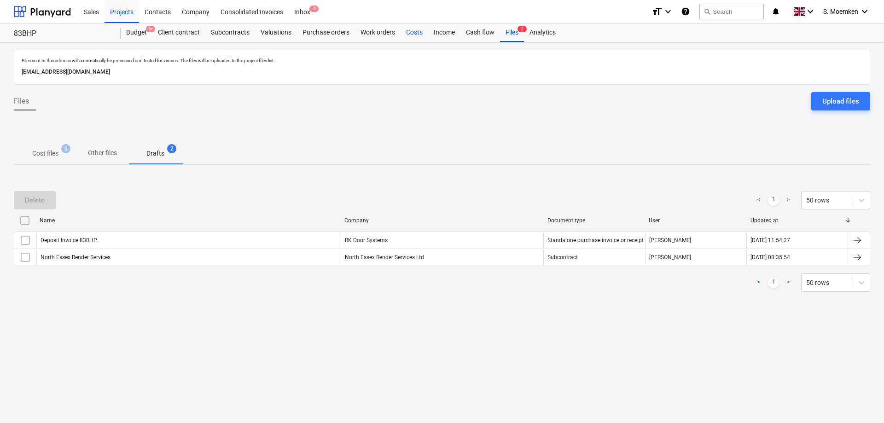
click at [411, 33] on div "Costs" at bounding box center [414, 32] width 28 height 18
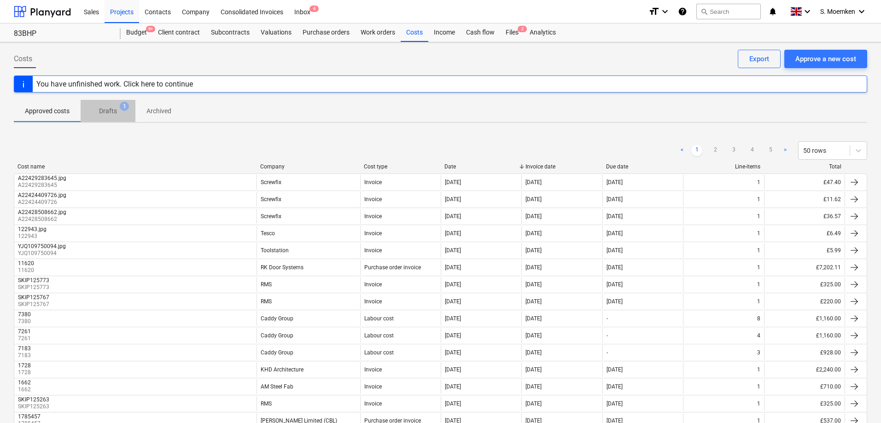
click at [116, 111] on p "Drafts" at bounding box center [108, 111] width 18 height 10
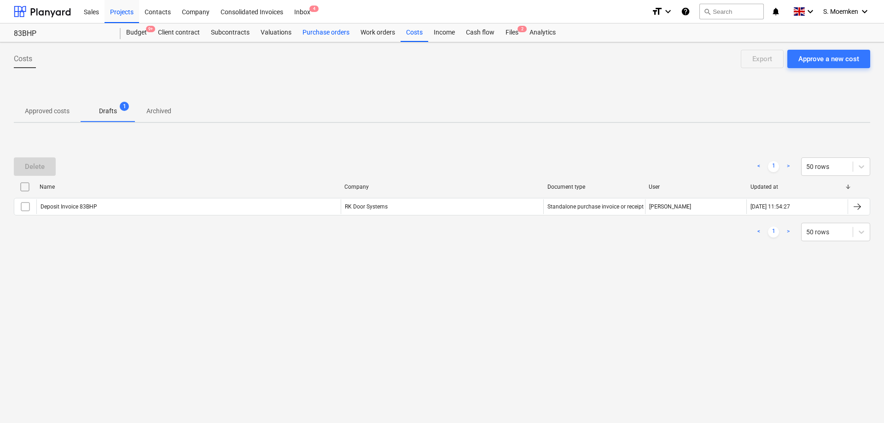
click at [316, 33] on div "Purchase orders" at bounding box center [326, 32] width 58 height 18
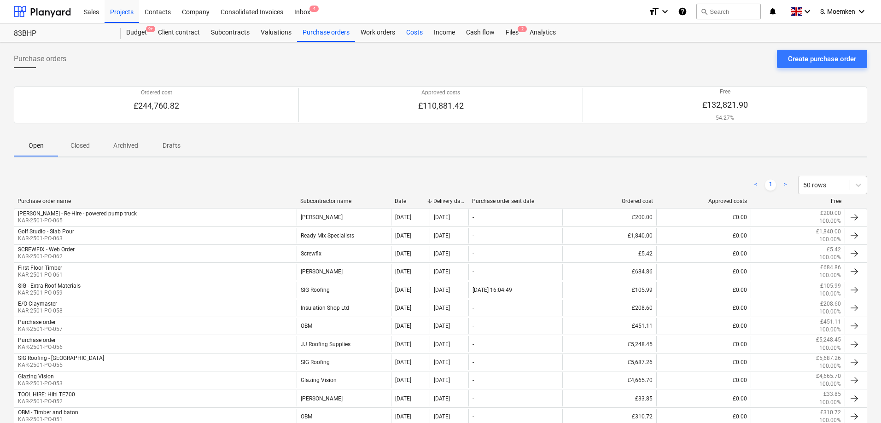
click at [414, 29] on div "Costs" at bounding box center [414, 32] width 28 height 18
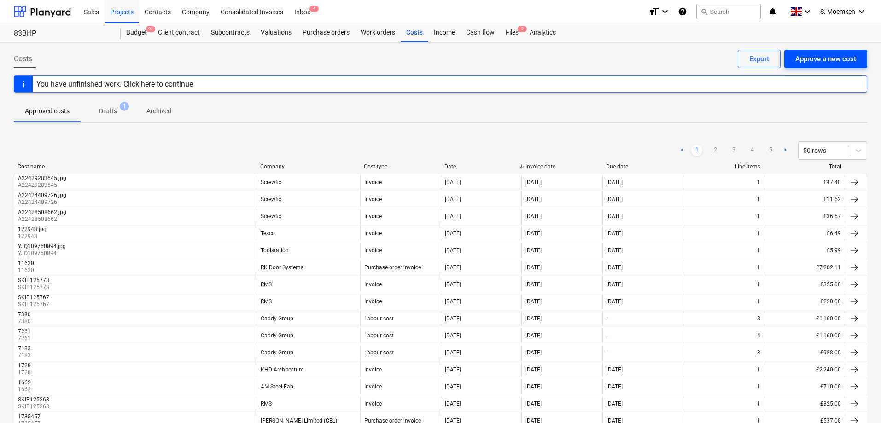
click at [839, 58] on div "Approve a new cost" at bounding box center [825, 59] width 61 height 12
click at [152, 83] on div "You have unfinished work. Click here to continue" at bounding box center [114, 84] width 157 height 9
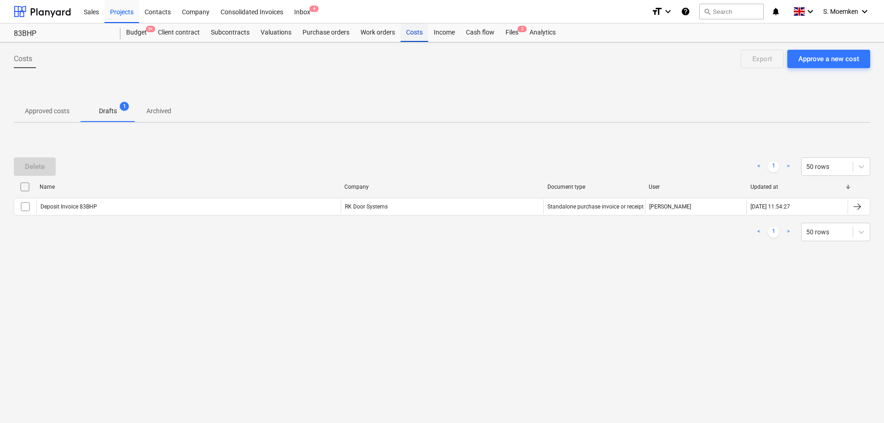
click at [413, 33] on div "Costs" at bounding box center [414, 32] width 28 height 18
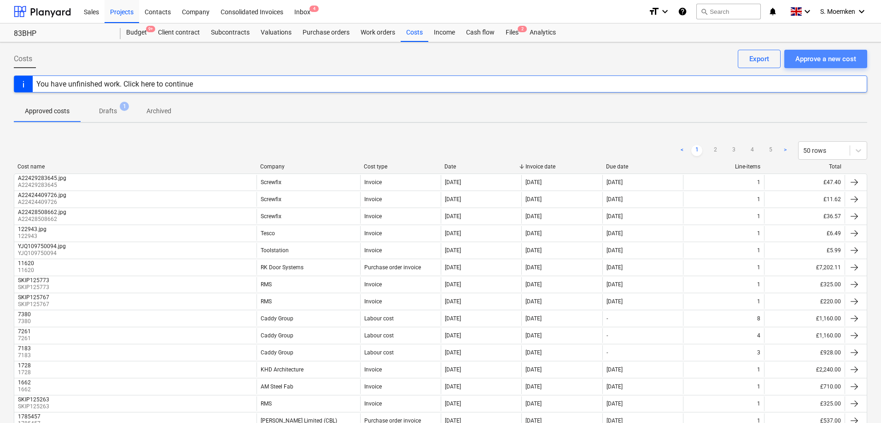
click at [818, 58] on div "Approve a new cost" at bounding box center [825, 59] width 61 height 12
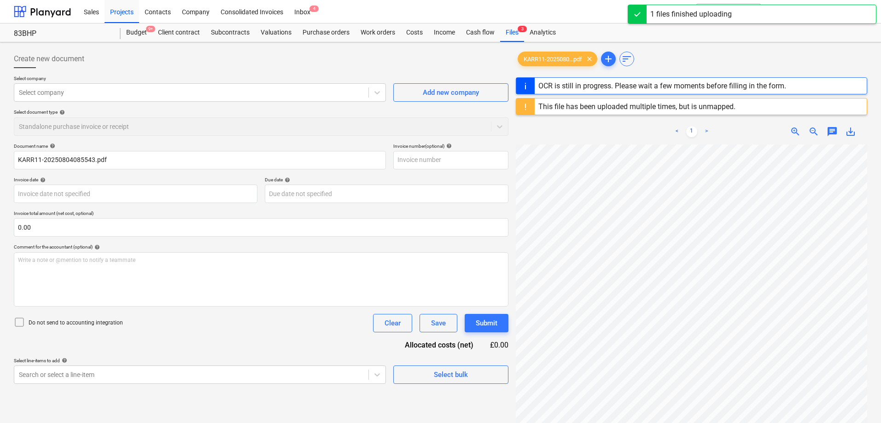
type input "KARR11"
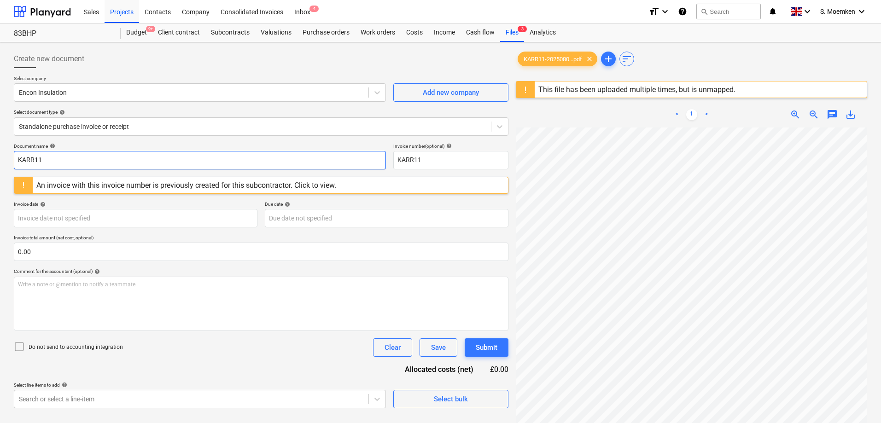
drag, startPoint x: 82, startPoint y: 155, endPoint x: -39, endPoint y: 168, distance: 122.2
click at [0, 168] on html "Sales Projects Contacts Company Consolidated Invoices Inbox 4 format_size keybo…" at bounding box center [440, 211] width 881 height 423
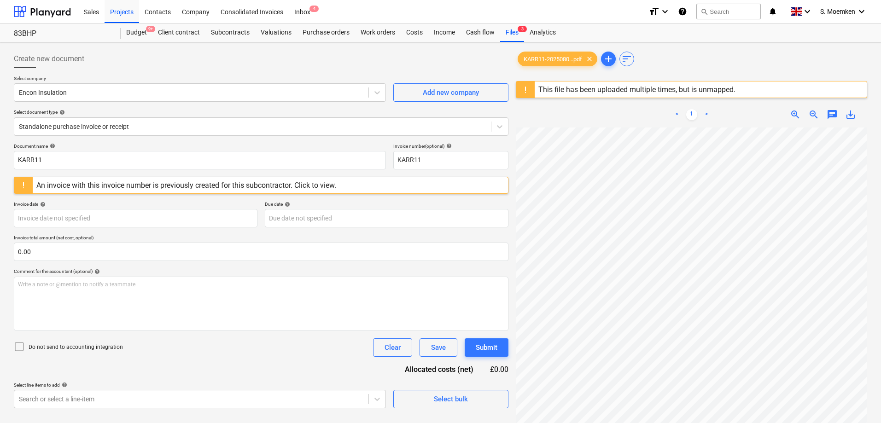
scroll to position [17, 65]
click at [232, 126] on div at bounding box center [252, 126] width 467 height 9
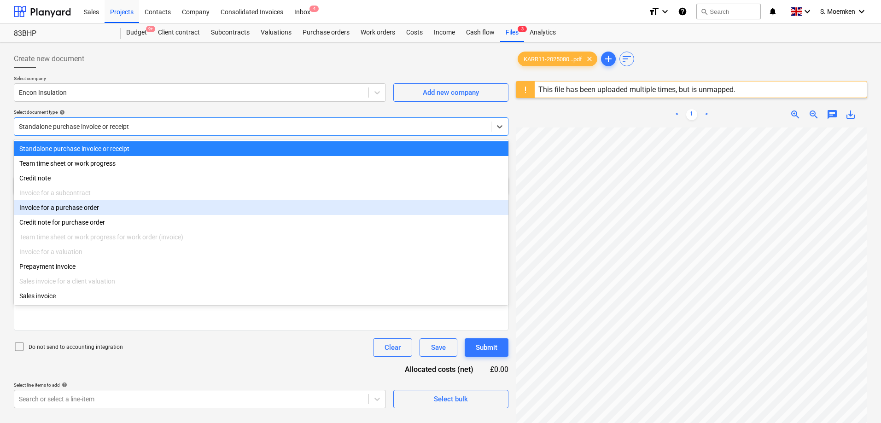
click at [66, 209] on div "Invoice for a purchase order" at bounding box center [261, 207] width 494 height 15
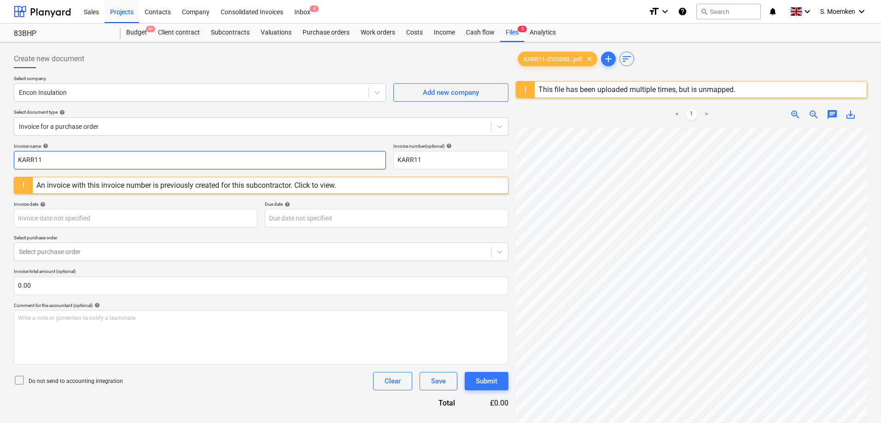
drag, startPoint x: 64, startPoint y: 157, endPoint x: -21, endPoint y: 157, distance: 85.2
click at [0, 157] on html "Sales Projects Contacts Company Consolidated Invoices Inbox 4 format_size keybo…" at bounding box center [440, 211] width 881 height 423
drag, startPoint x: 52, startPoint y: 160, endPoint x: -9, endPoint y: 161, distance: 61.2
click at [0, 161] on html "Sales Projects Contacts Company Consolidated Invoices Inbox 4 format_size keybo…" at bounding box center [440, 211] width 881 height 423
type input "331368"
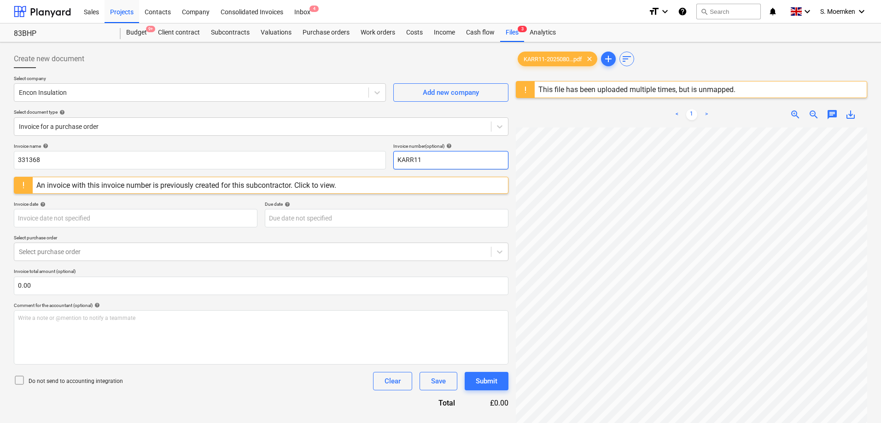
drag, startPoint x: 455, startPoint y: 156, endPoint x: 390, endPoint y: 159, distance: 65.4
click at [390, 159] on div "Invoice name help 331368 Invoice number (optional) help KARR11" at bounding box center [261, 156] width 494 height 26
paste input "331368"
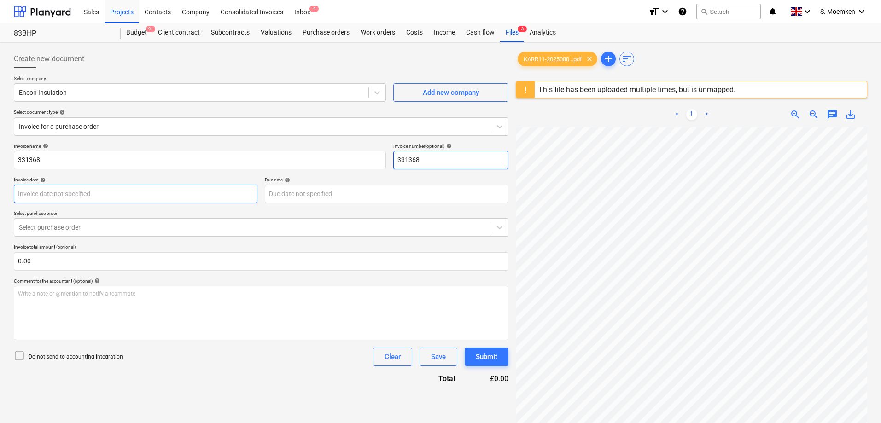
type input "331368"
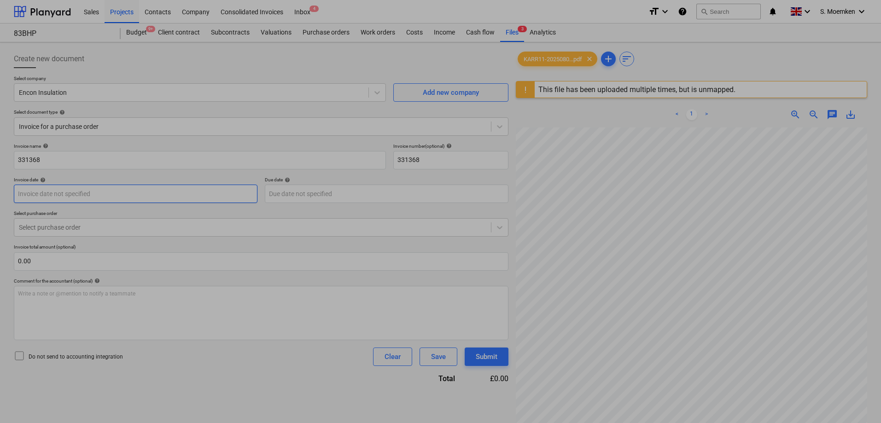
click at [88, 193] on body "Sales Projects Contacts Company Consolidated Invoices Inbox 4 format_size keybo…" at bounding box center [440, 211] width 881 height 423
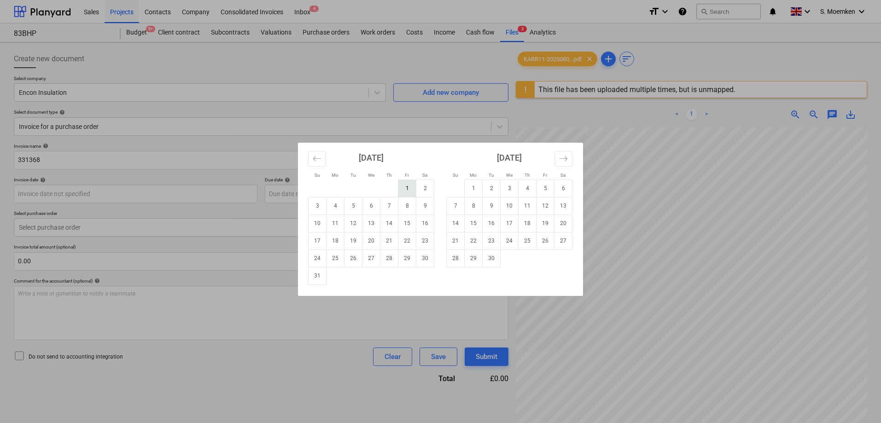
click at [409, 183] on td "1" at bounding box center [407, 188] width 18 height 17
type input "[DATE]"
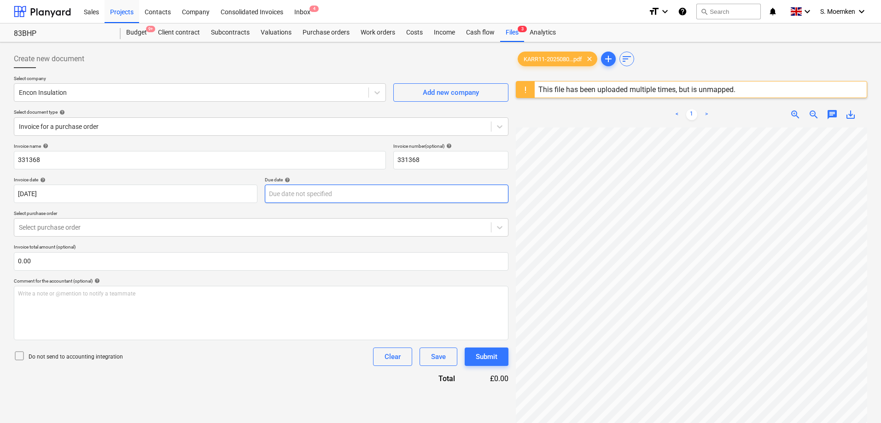
click at [351, 195] on body "Sales Projects Contacts Company Consolidated Invoices Inbox 4 format_size keybo…" at bounding box center [440, 211] width 881 height 423
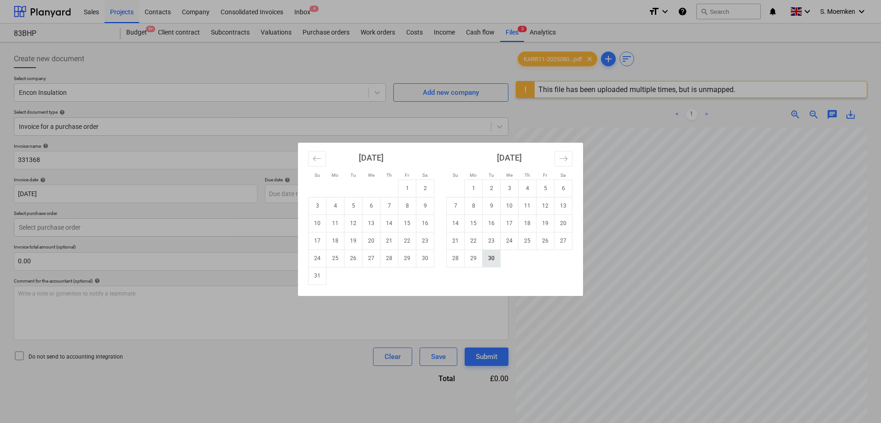
click at [490, 256] on td "30" at bounding box center [491, 257] width 18 height 17
type input "[DATE]"
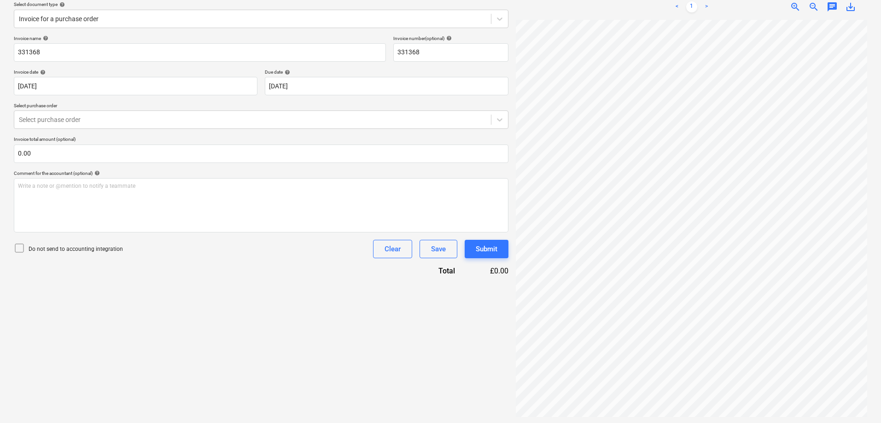
scroll to position [109, 0]
click at [18, 246] on icon at bounding box center [19, 246] width 11 height 11
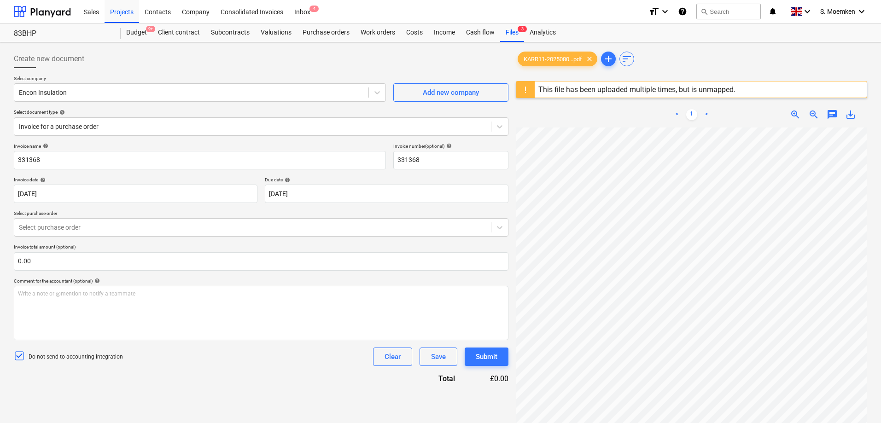
scroll to position [26, 23]
click at [149, 223] on div at bounding box center [252, 227] width 467 height 9
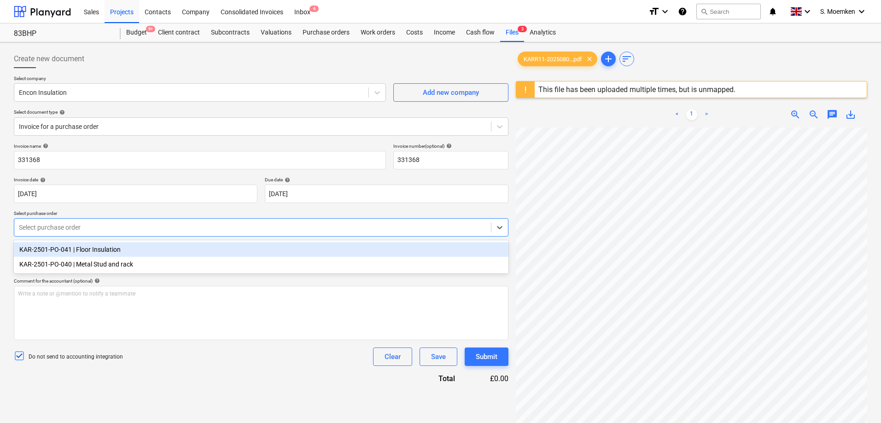
click at [88, 251] on div "KAR-2501-PO-041 | Floor Insulation" at bounding box center [261, 249] width 494 height 15
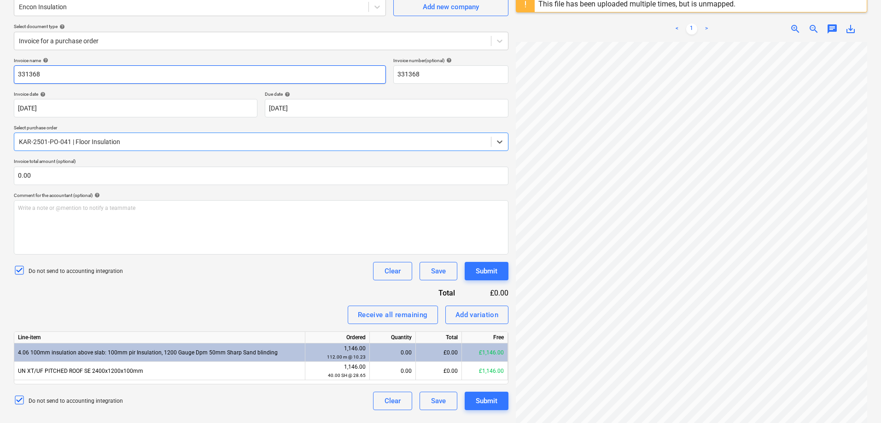
scroll to position [109, 0]
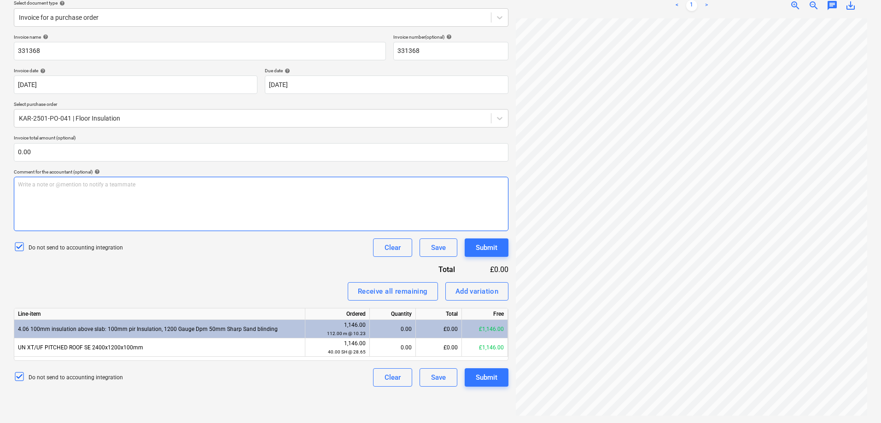
click at [180, 195] on div "Write a note or @mention to notify a teammate [PERSON_NAME]" at bounding box center [261, 204] width 494 height 54
click at [378, 289] on div "Receive all remaining" at bounding box center [393, 291] width 70 height 12
click at [479, 375] on div "Submit" at bounding box center [486, 377] width 22 height 12
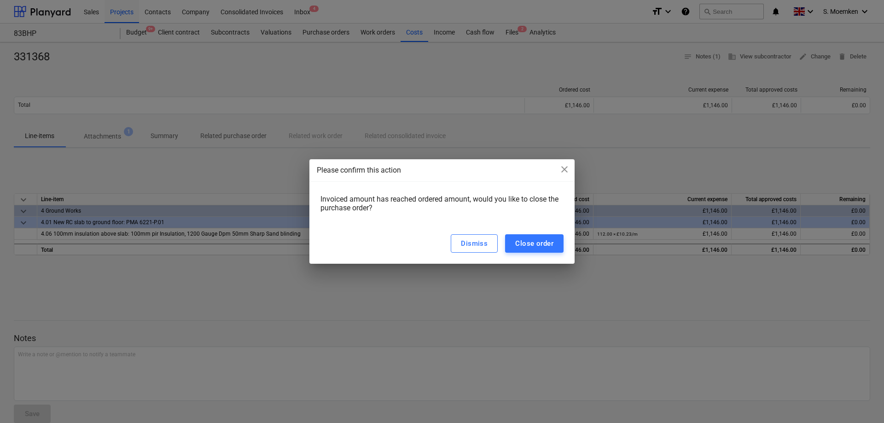
click at [546, 233] on div "Dismiss Close order" at bounding box center [441, 243] width 265 height 41
click at [546, 241] on div "Close order" at bounding box center [534, 244] width 38 height 12
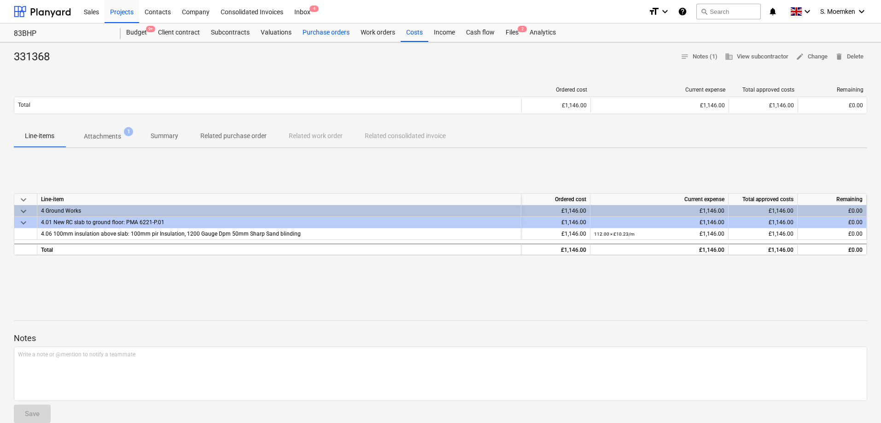
click at [341, 29] on div "Purchase orders" at bounding box center [326, 32] width 58 height 18
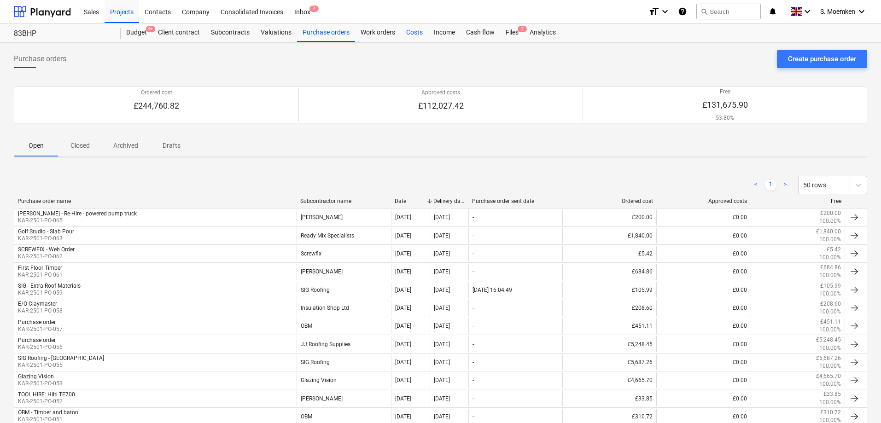
click at [409, 31] on div "Costs" at bounding box center [414, 32] width 28 height 18
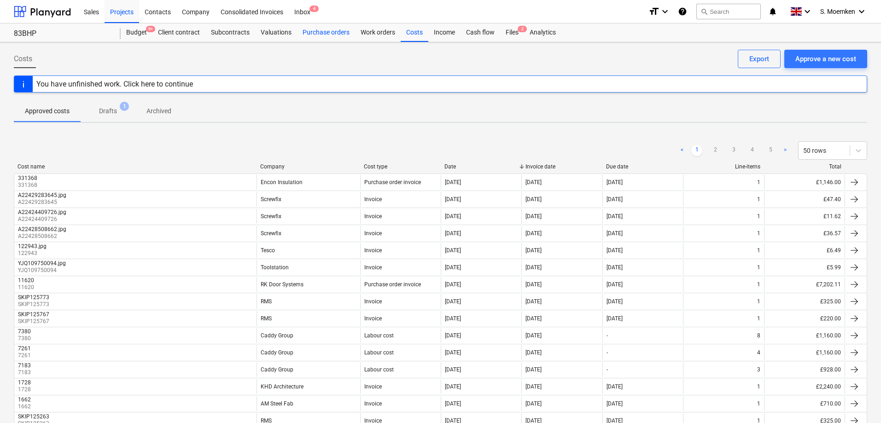
click at [328, 29] on div "Purchase orders" at bounding box center [326, 32] width 58 height 18
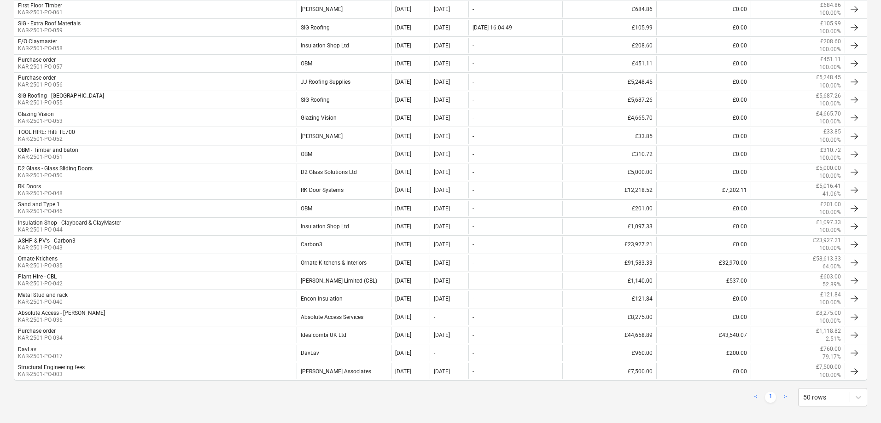
scroll to position [272, 0]
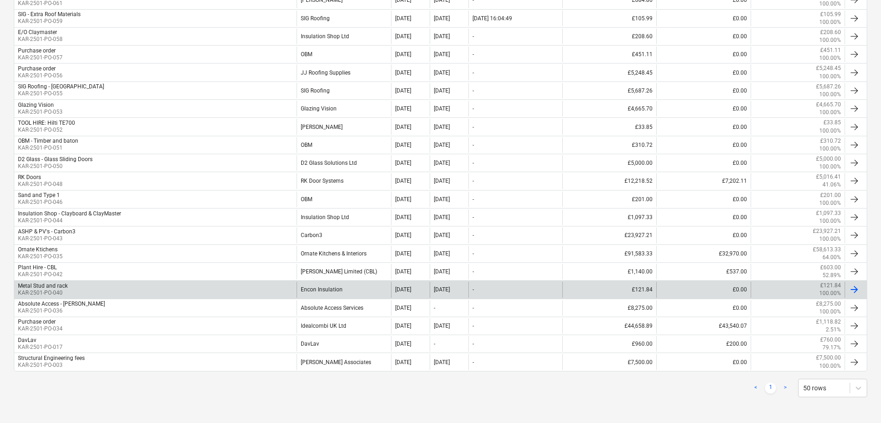
click at [314, 290] on div "Encon Insulation" at bounding box center [343, 290] width 94 height 16
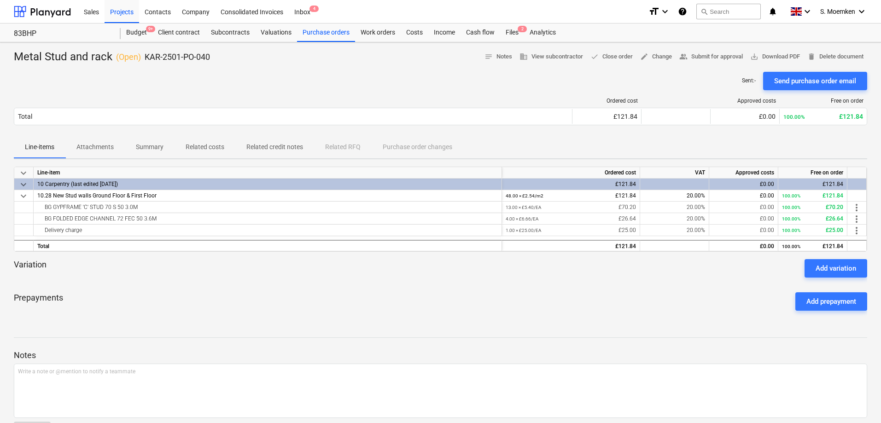
click at [331, 290] on div "Prepayments Add prepayment" at bounding box center [440, 301] width 853 height 33
click at [406, 31] on div "Costs" at bounding box center [414, 32] width 28 height 18
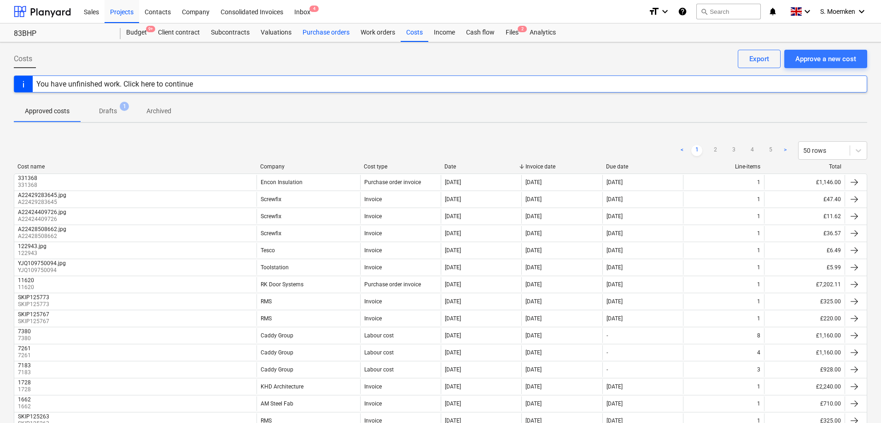
click at [336, 32] on div "Purchase orders" at bounding box center [326, 32] width 58 height 18
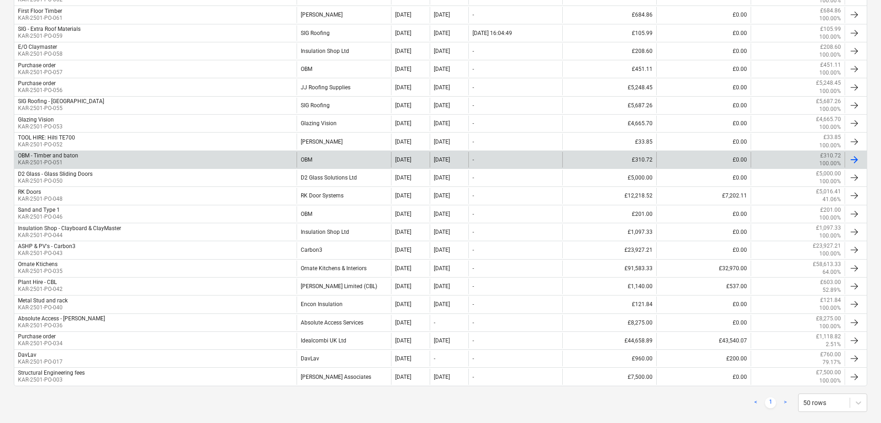
scroll to position [272, 0]
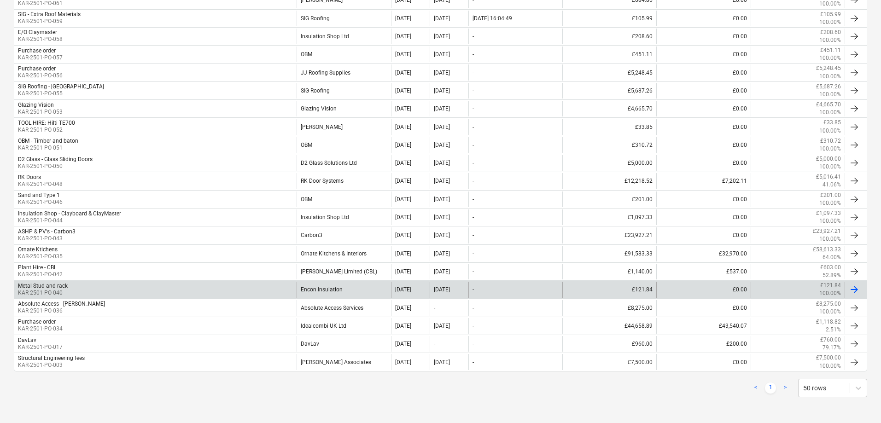
click at [59, 287] on div "Metal Stud and rack" at bounding box center [43, 286] width 50 height 6
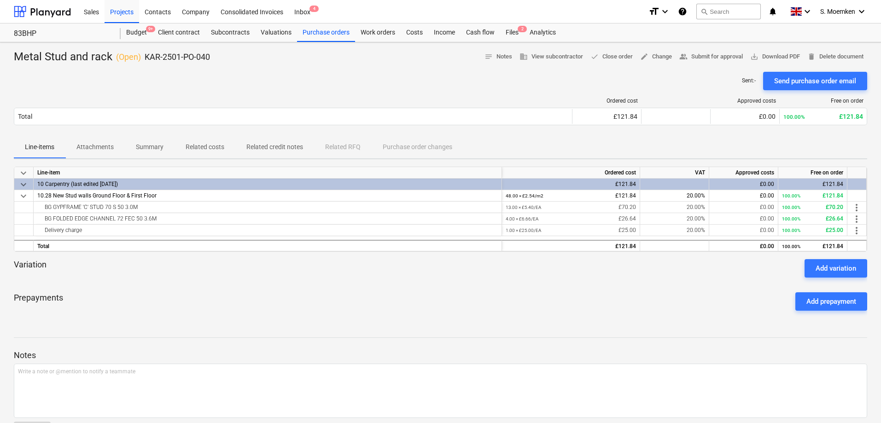
click at [134, 285] on div "Prepayments Add prepayment" at bounding box center [440, 301] width 853 height 33
click at [84, 145] on p "Attachments" at bounding box center [94, 147] width 37 height 10
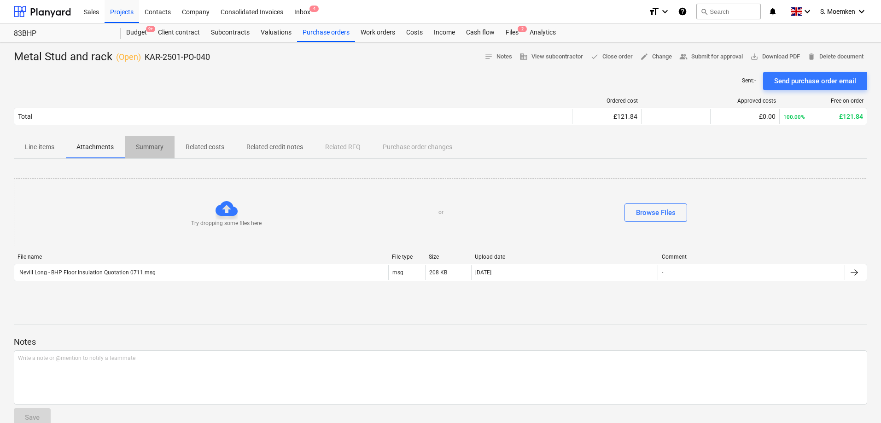
click at [148, 145] on p "Summary" at bounding box center [150, 147] width 28 height 10
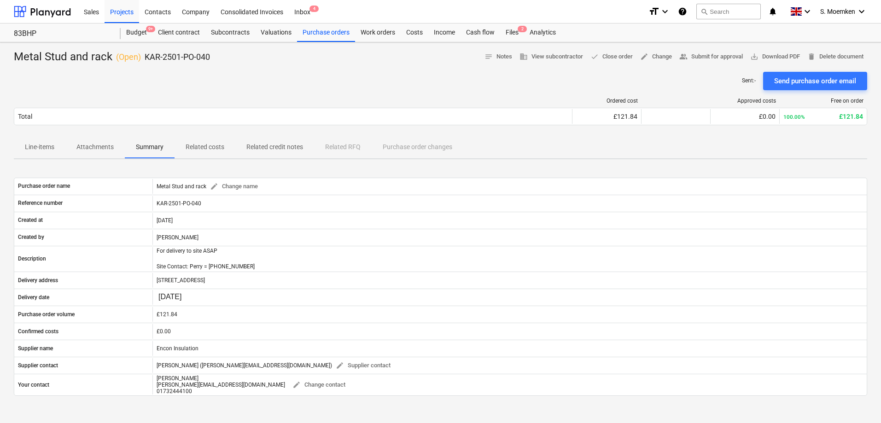
click at [192, 145] on p "Related costs" at bounding box center [205, 147] width 39 height 10
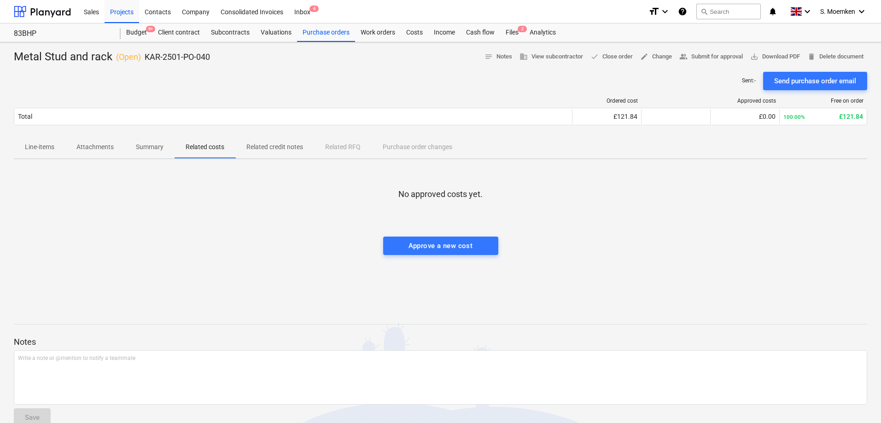
click at [260, 145] on p "Related credit notes" at bounding box center [274, 147] width 57 height 10
click at [31, 148] on p "Line-items" at bounding box center [39, 147] width 29 height 10
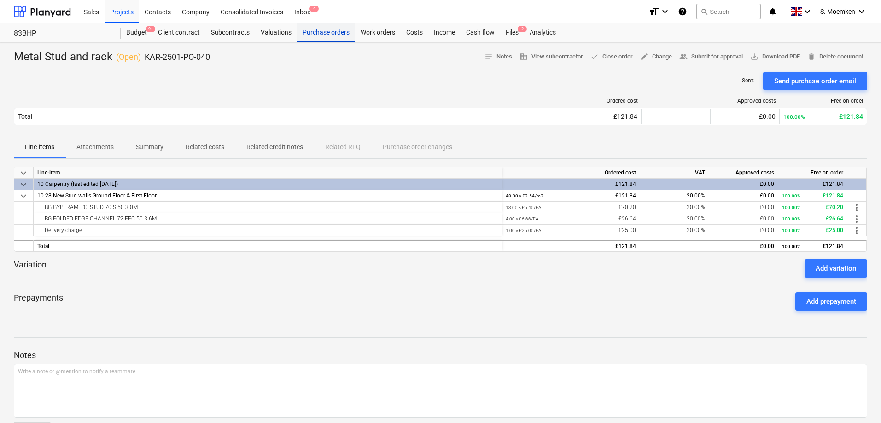
click at [321, 31] on div "Purchase orders" at bounding box center [326, 32] width 58 height 18
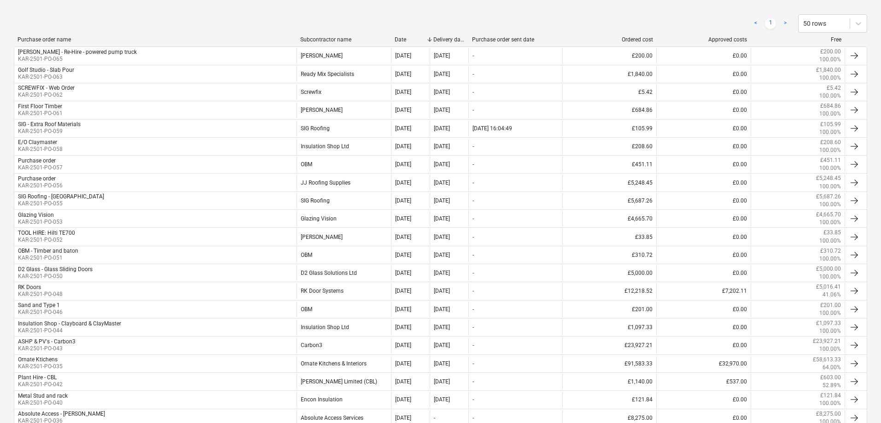
scroll to position [272, 0]
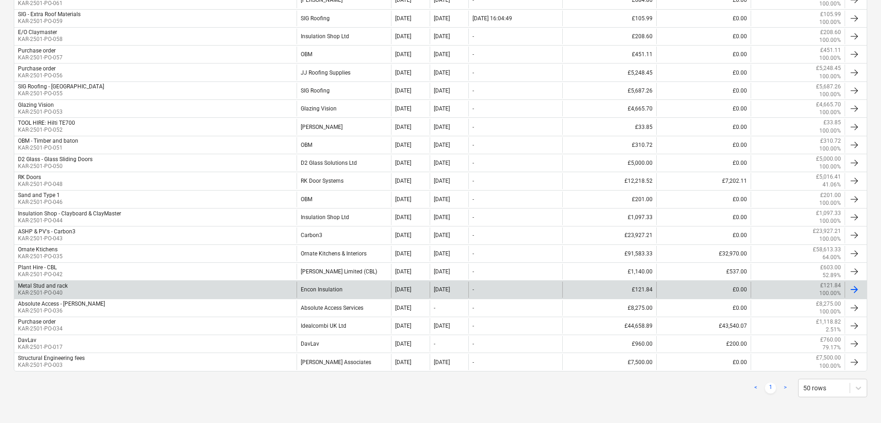
click at [853, 289] on div at bounding box center [853, 289] width 11 height 11
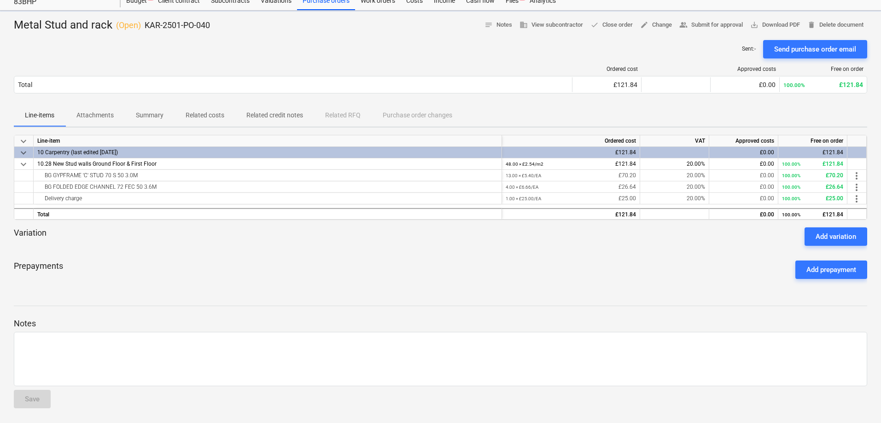
scroll to position [32, 0]
click at [90, 114] on p "Attachments" at bounding box center [94, 115] width 37 height 10
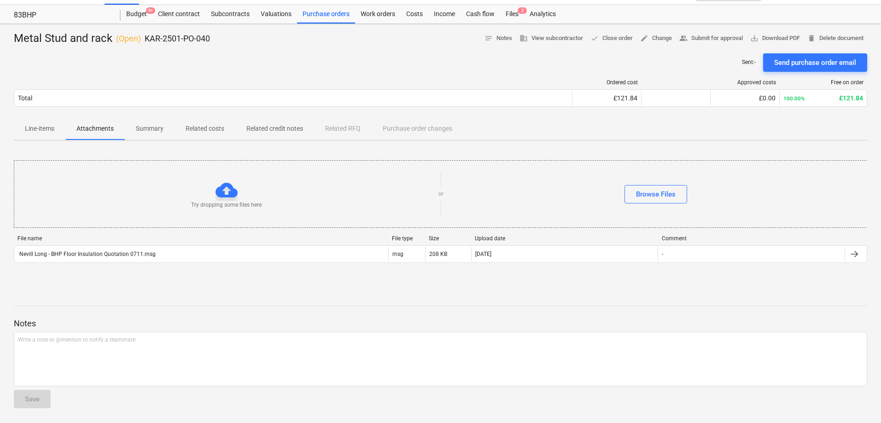
scroll to position [18, 0]
click at [151, 126] on p "Summary" at bounding box center [150, 129] width 28 height 10
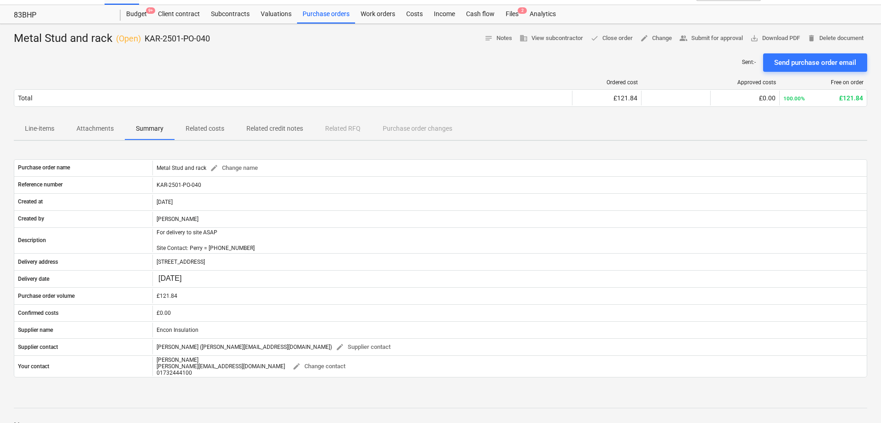
click at [199, 126] on p "Related costs" at bounding box center [205, 129] width 39 height 10
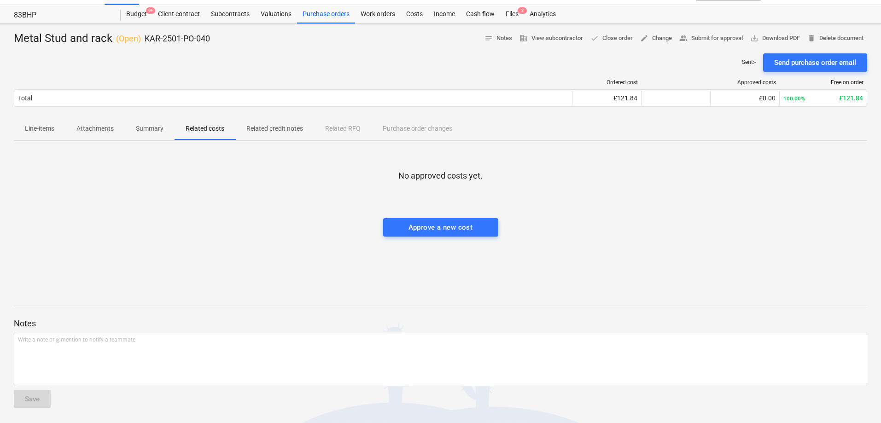
click at [272, 131] on p "Related credit notes" at bounding box center [274, 129] width 57 height 10
click at [332, 128] on div "Line-items Attachments Summary Related costs Related credit notes Related RFQ P…" at bounding box center [440, 129] width 853 height 22
click at [45, 128] on p "Line-items" at bounding box center [39, 129] width 29 height 10
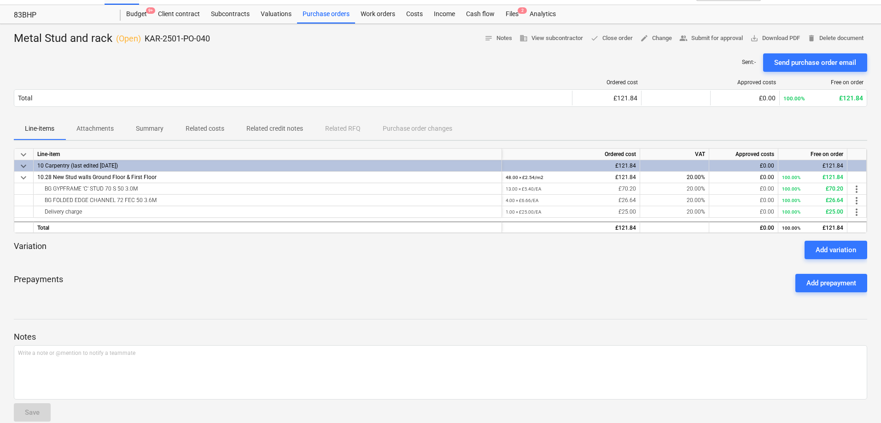
click at [255, 298] on div "Prepayments Add prepayment" at bounding box center [440, 283] width 853 height 33
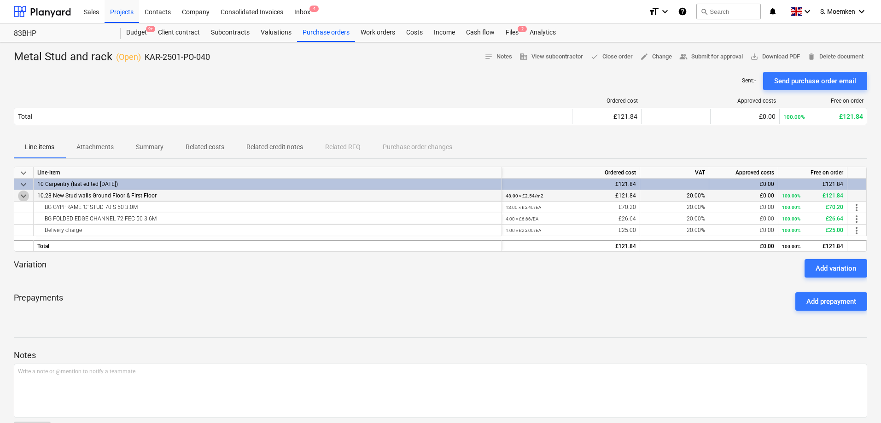
click at [20, 194] on span "keyboard_arrow_down" at bounding box center [23, 196] width 11 height 11
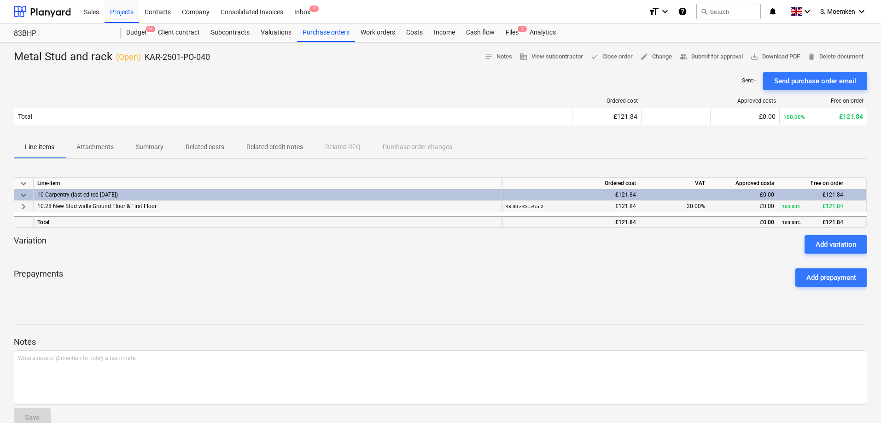
click at [555, 217] on div "£121.84" at bounding box center [570, 223] width 130 height 12
click at [481, 290] on div "Prepayments Add prepayment" at bounding box center [440, 277] width 853 height 33
click at [417, 33] on div "Costs" at bounding box center [414, 32] width 28 height 18
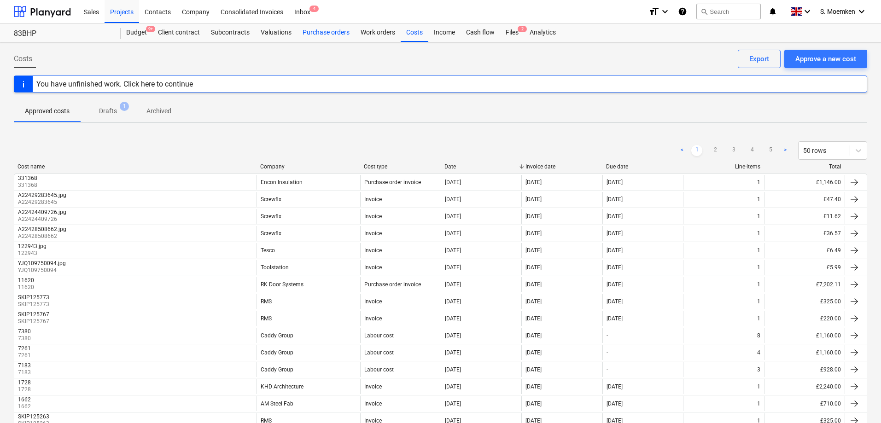
click at [317, 31] on div "Purchase orders" at bounding box center [326, 32] width 58 height 18
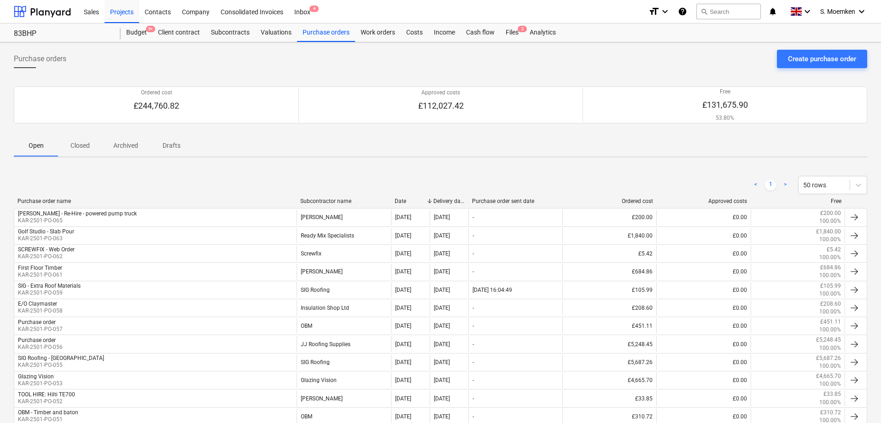
scroll to position [272, 0]
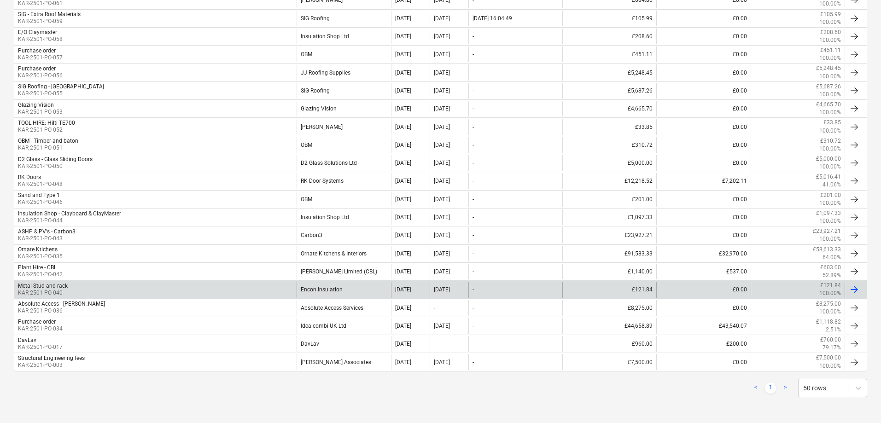
click at [25, 286] on div "Metal Stud and rack" at bounding box center [43, 286] width 50 height 6
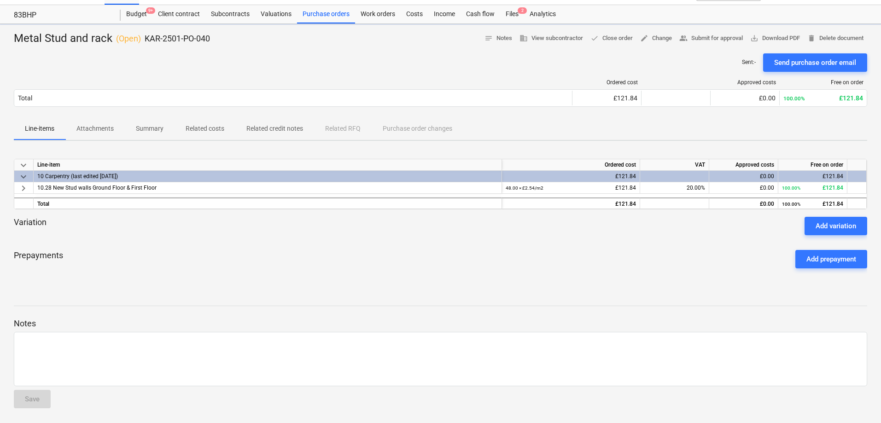
scroll to position [18, 0]
click at [417, 12] on div "Costs" at bounding box center [414, 14] width 28 height 18
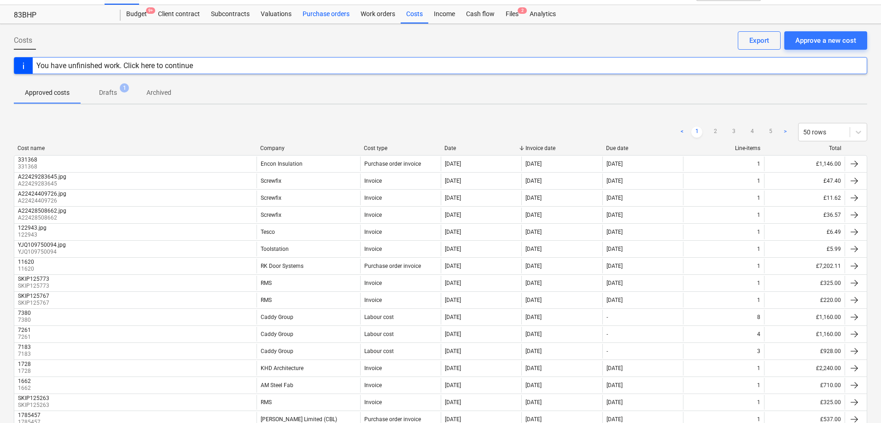
click at [313, 10] on div "Purchase orders" at bounding box center [326, 14] width 58 height 18
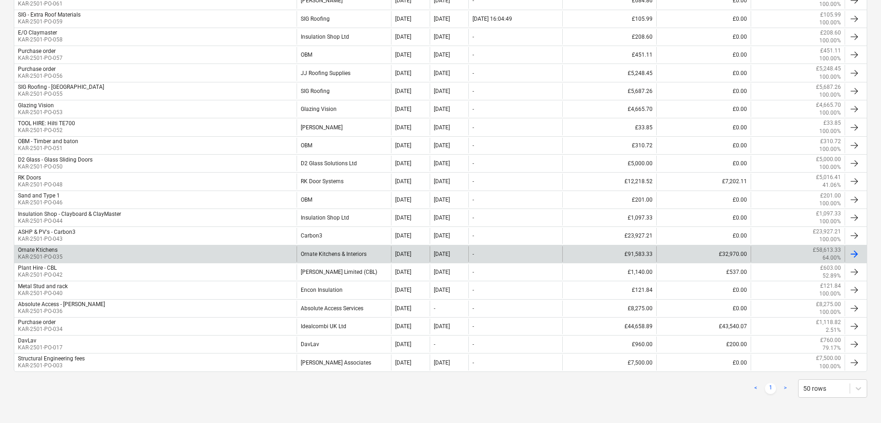
scroll to position [272, 0]
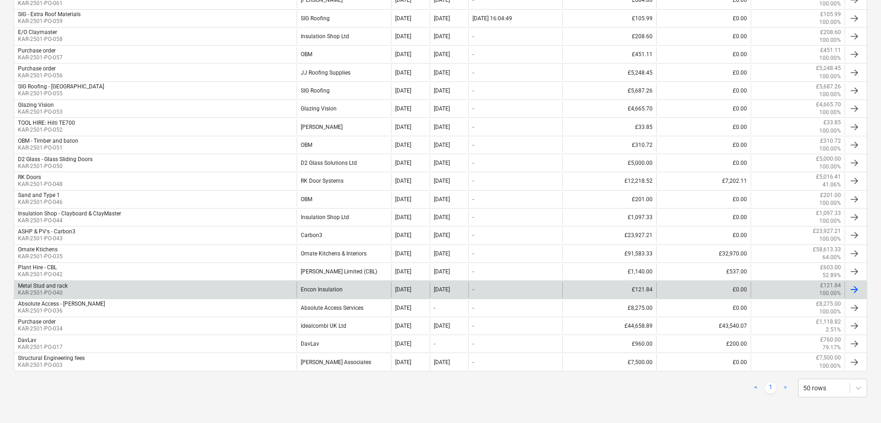
click at [52, 290] on p "KAR-2501-PO-040" at bounding box center [43, 293] width 50 height 8
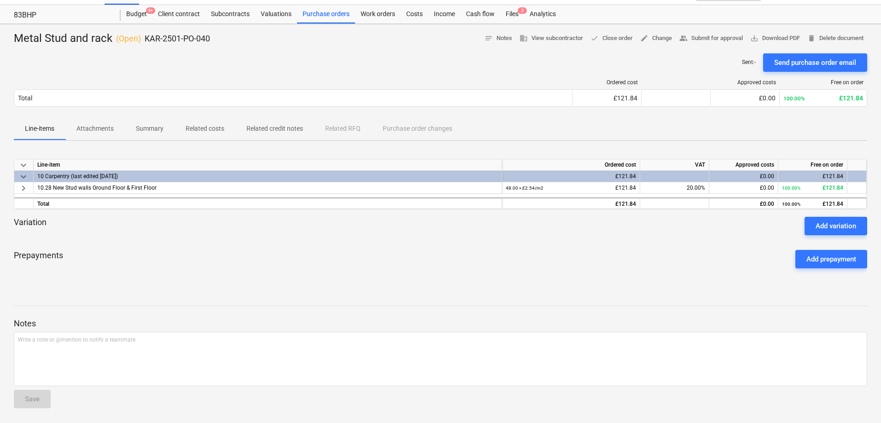
click at [88, 174] on div "10 Carpentry (last edited [DATE])" at bounding box center [267, 176] width 460 height 11
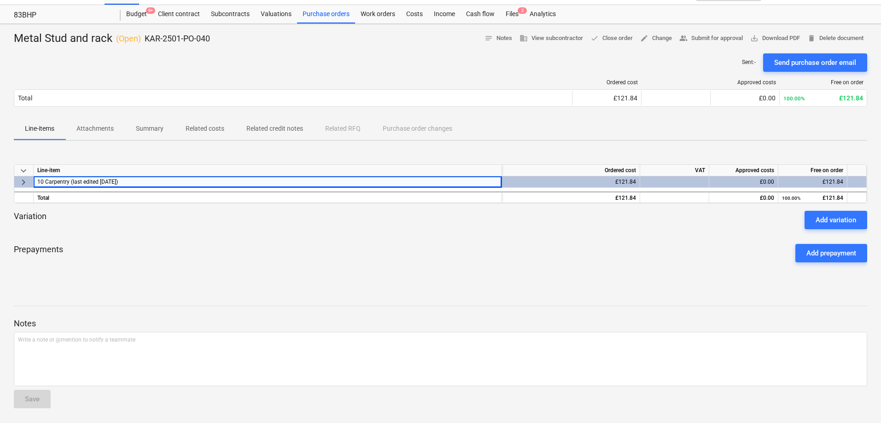
click at [88, 174] on div "Line-item" at bounding box center [268, 171] width 468 height 12
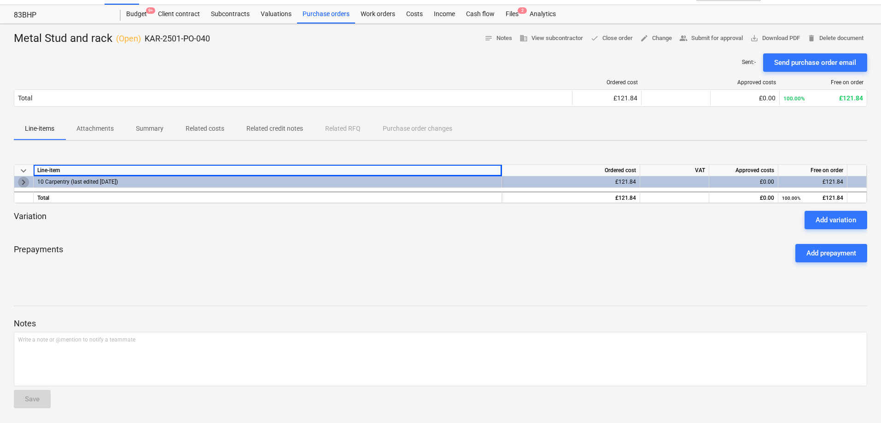
click at [28, 181] on span "keyboard_arrow_right" at bounding box center [23, 182] width 11 height 11
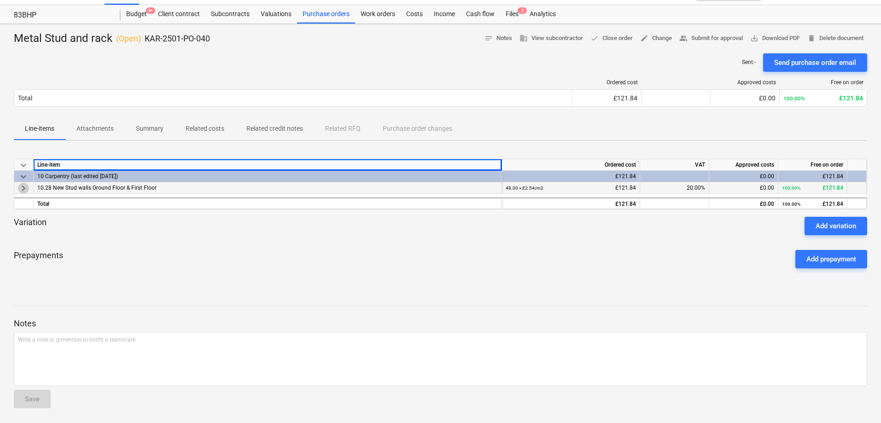
click at [24, 188] on span "keyboard_arrow_right" at bounding box center [23, 188] width 11 height 11
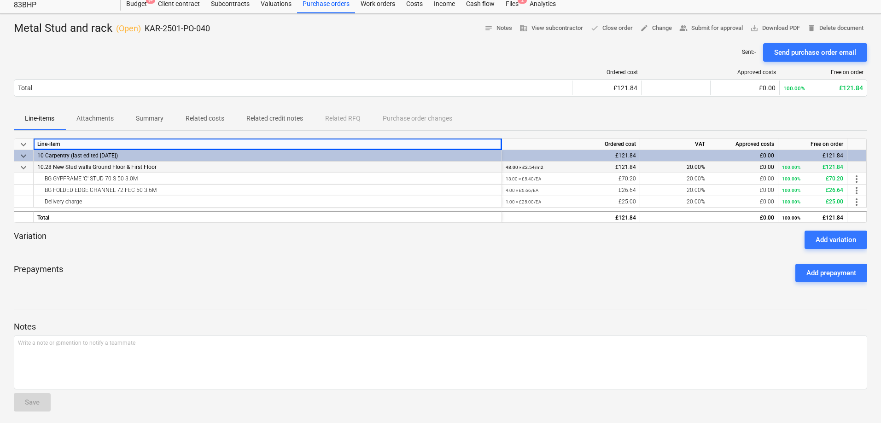
scroll to position [32, 0]
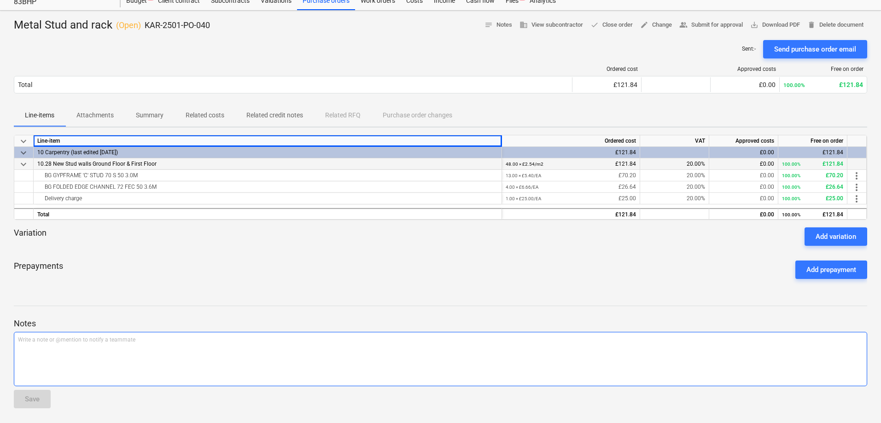
click at [190, 369] on div "Write a note or @mention to notify a teammate [PERSON_NAME]" at bounding box center [440, 359] width 853 height 54
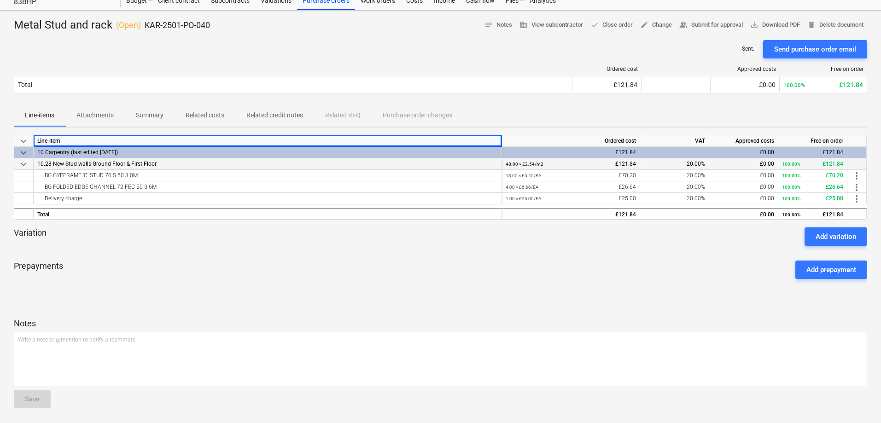
click at [32, 229] on p "Variation" at bounding box center [30, 236] width 33 height 18
click at [38, 268] on p "Prepayments" at bounding box center [38, 270] width 49 height 18
click at [207, 110] on span "Related costs" at bounding box center [204, 115] width 61 height 15
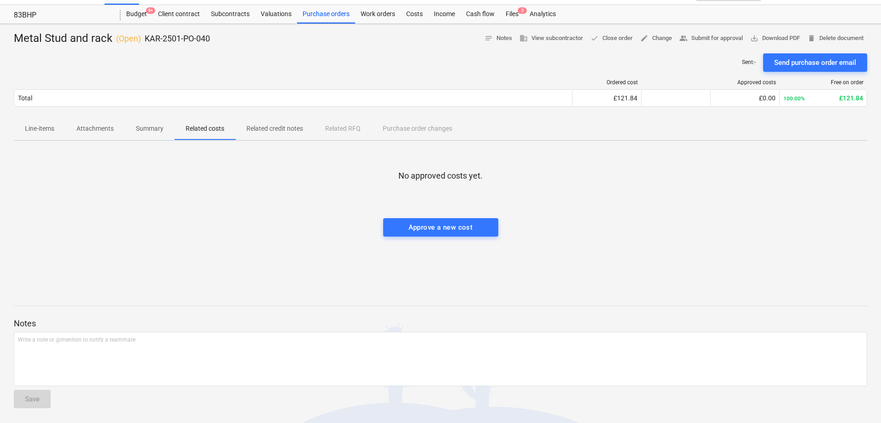
click at [146, 128] on p "Summary" at bounding box center [150, 129] width 28 height 10
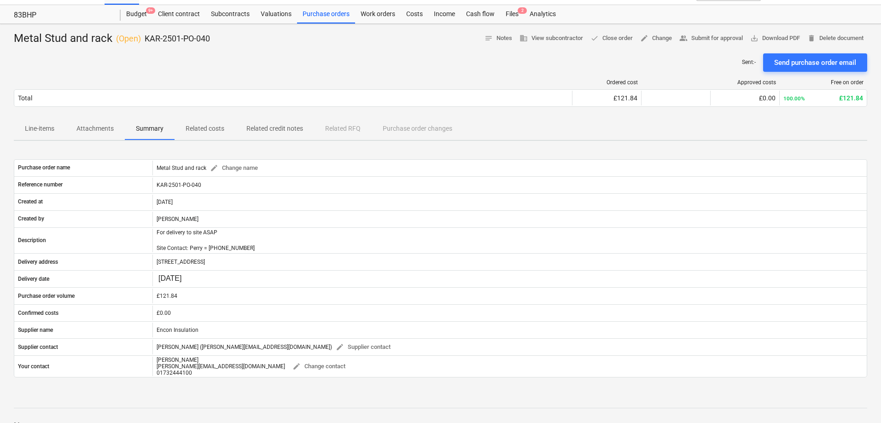
click at [89, 128] on p "Attachments" at bounding box center [94, 129] width 37 height 10
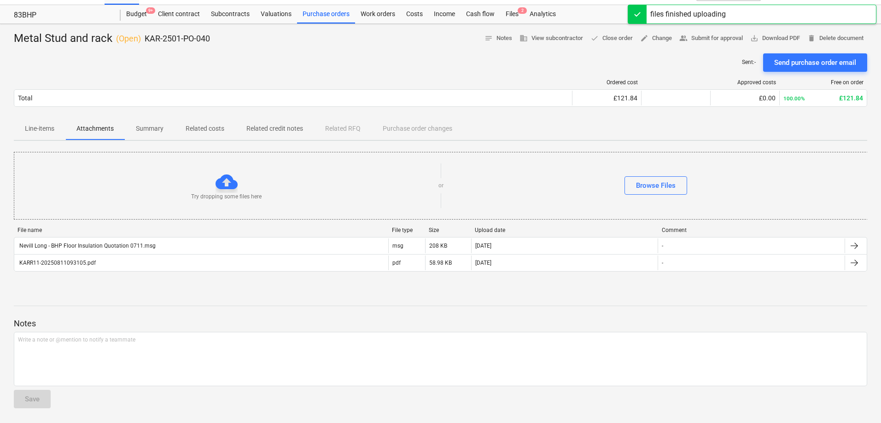
click at [46, 128] on p "Line-items" at bounding box center [39, 129] width 29 height 10
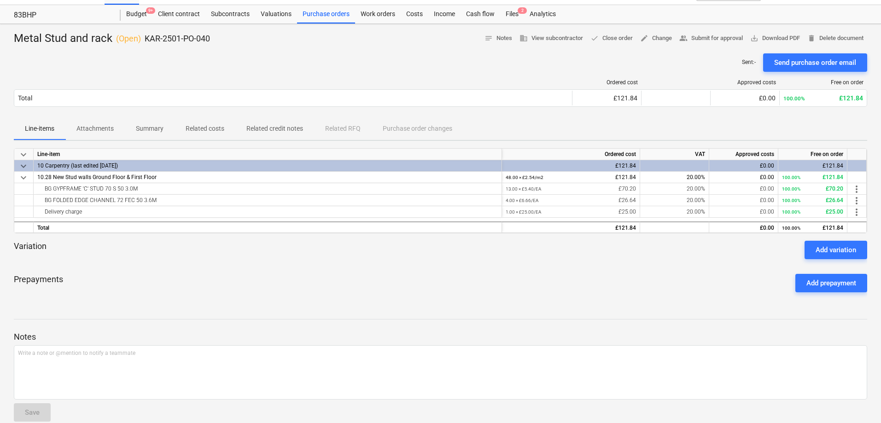
click at [89, 126] on p "Attachments" at bounding box center [94, 129] width 37 height 10
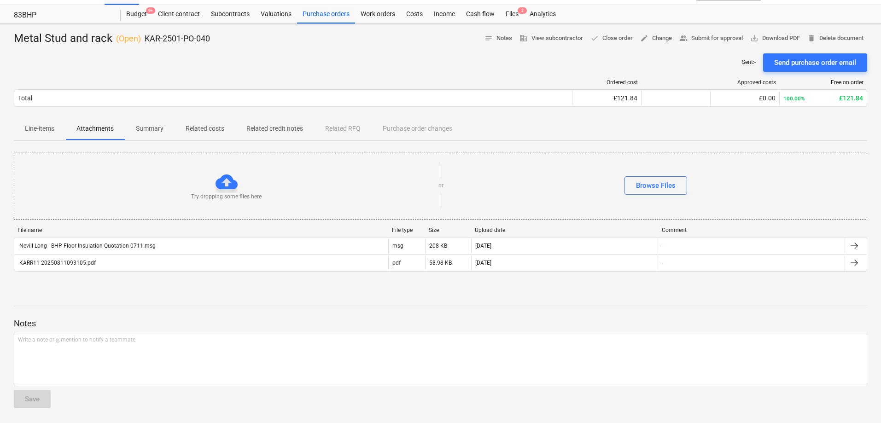
click at [51, 128] on p "Line-items" at bounding box center [39, 129] width 29 height 10
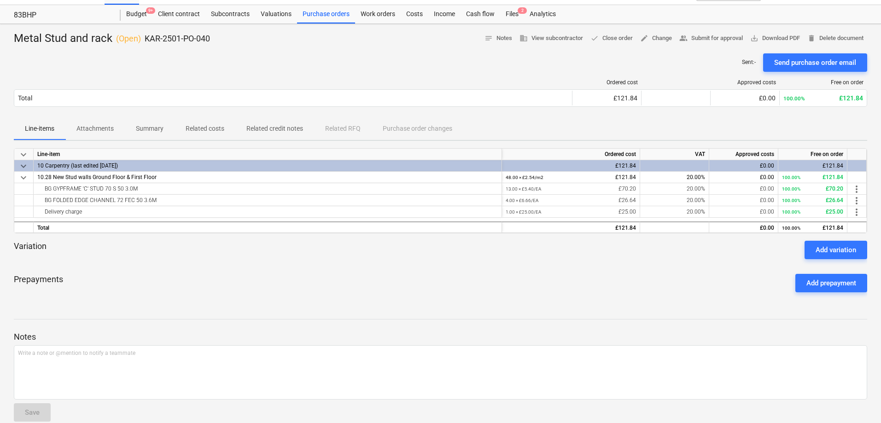
click at [93, 126] on p "Attachments" at bounding box center [94, 129] width 37 height 10
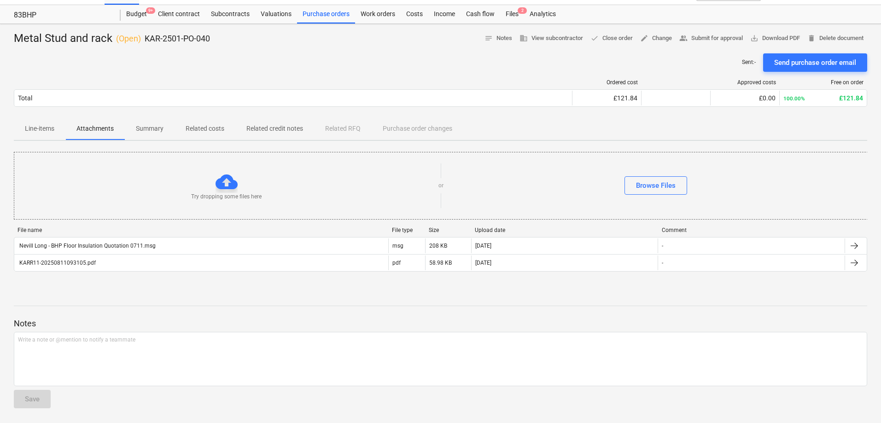
click at [44, 125] on p "Line-items" at bounding box center [39, 129] width 29 height 10
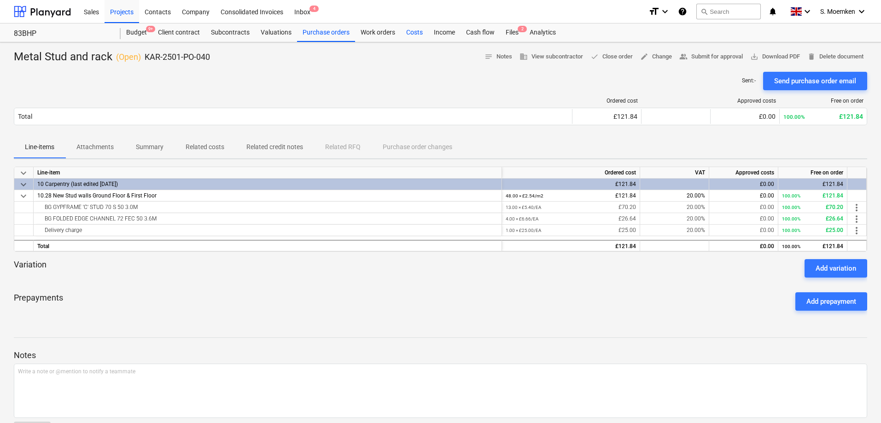
click at [412, 32] on div "Costs" at bounding box center [414, 32] width 28 height 18
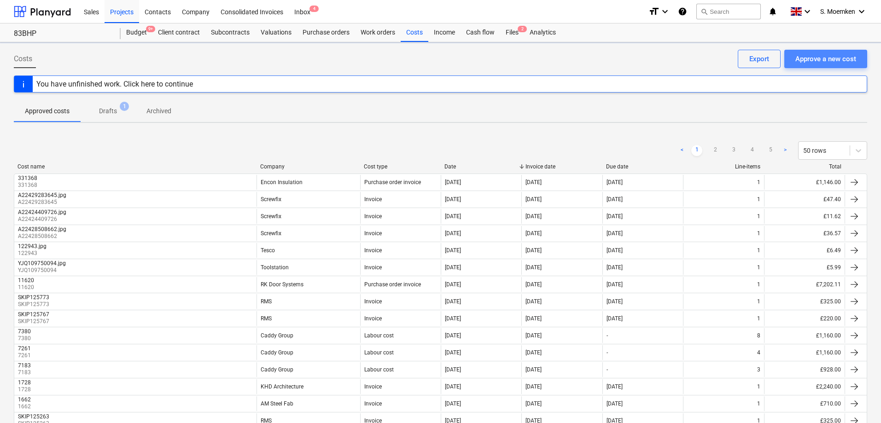
click at [821, 64] on div "Approve a new cost" at bounding box center [825, 59] width 61 height 12
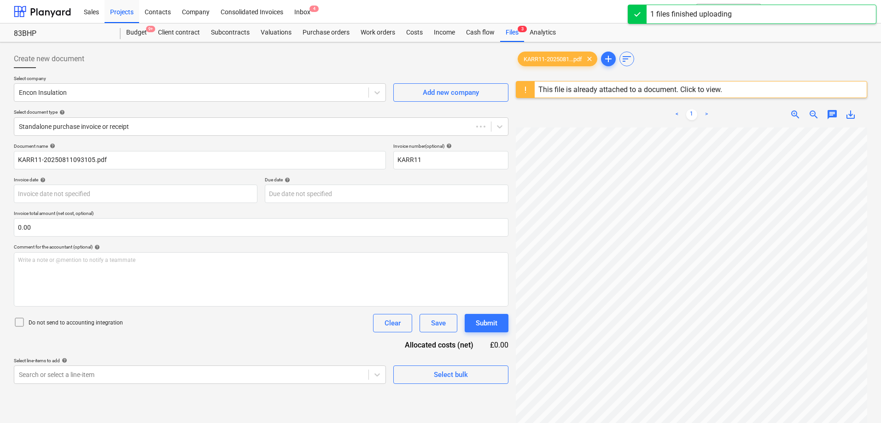
type input "KARR11"
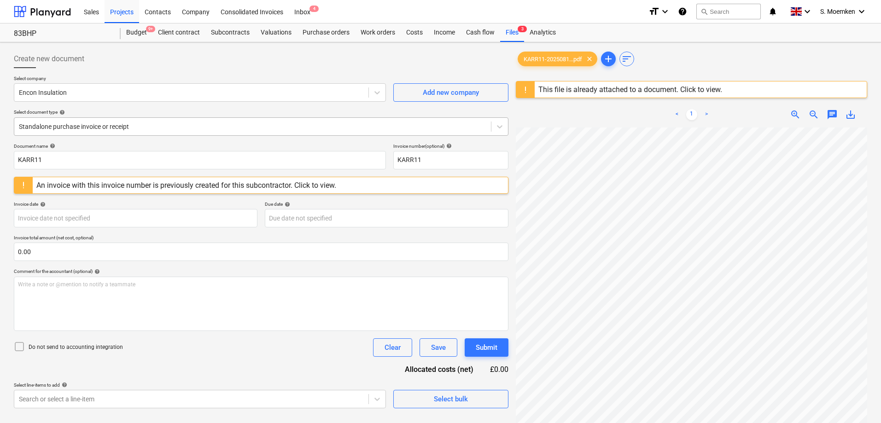
click at [175, 129] on div at bounding box center [252, 126] width 467 height 9
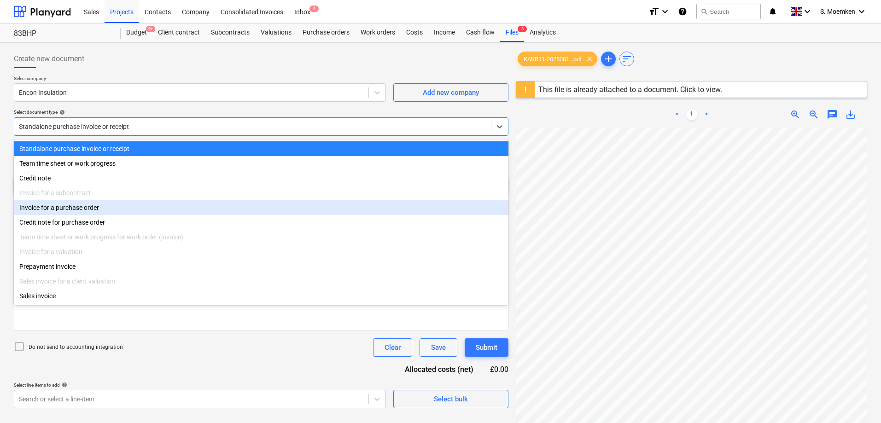
click at [79, 212] on div "Invoice for a purchase order" at bounding box center [261, 207] width 494 height 15
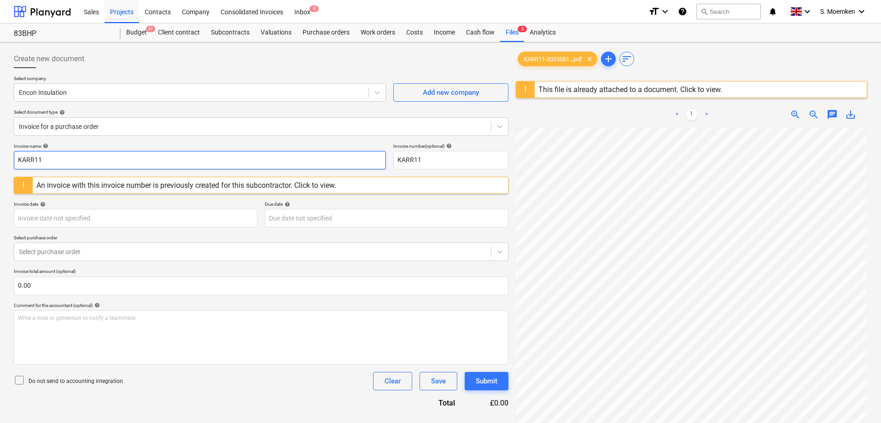
drag, startPoint x: 81, startPoint y: 161, endPoint x: 20, endPoint y: 160, distance: 60.3
click at [29, 161] on input "KARR11" at bounding box center [200, 160] width 372 height 18
click at [139, 160] on input "KARR11" at bounding box center [200, 160] width 372 height 18
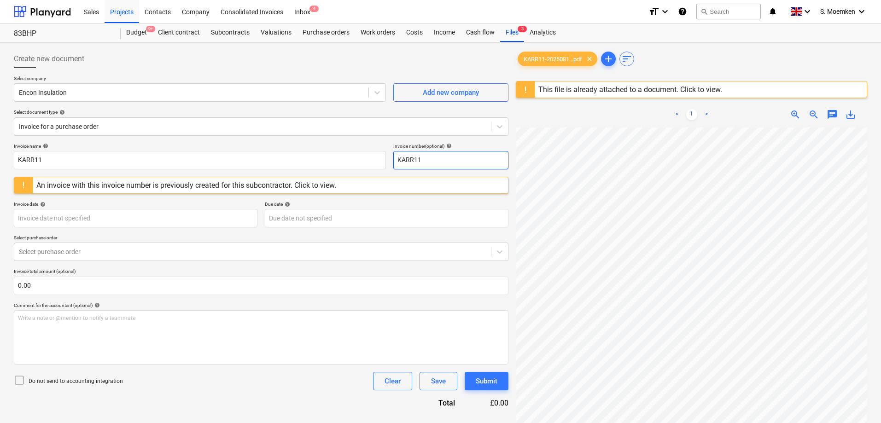
scroll to position [62, 56]
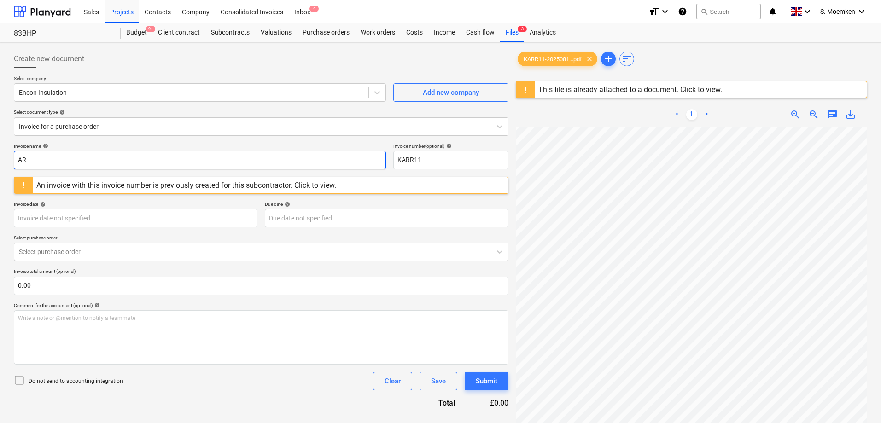
type input "R"
drag, startPoint x: 49, startPoint y: 158, endPoint x: 9, endPoint y: 161, distance: 40.1
click at [9, 161] on div "Create new document Select company Encon Insulation Add new company Select docu…" at bounding box center [440, 287] width 881 height 490
type input "331828"
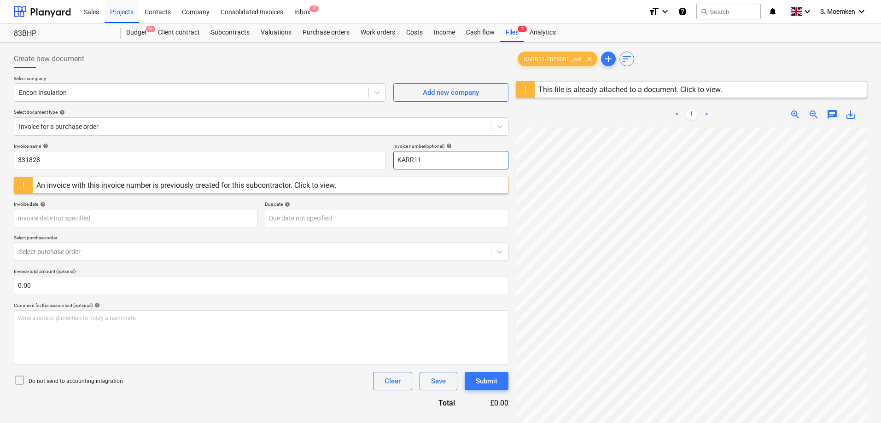
drag, startPoint x: 429, startPoint y: 158, endPoint x: 388, endPoint y: 160, distance: 41.0
click at [388, 160] on div "Invoice name help 331828 Invoice number (optional) help KARR11" at bounding box center [261, 156] width 494 height 26
paste input "331828"
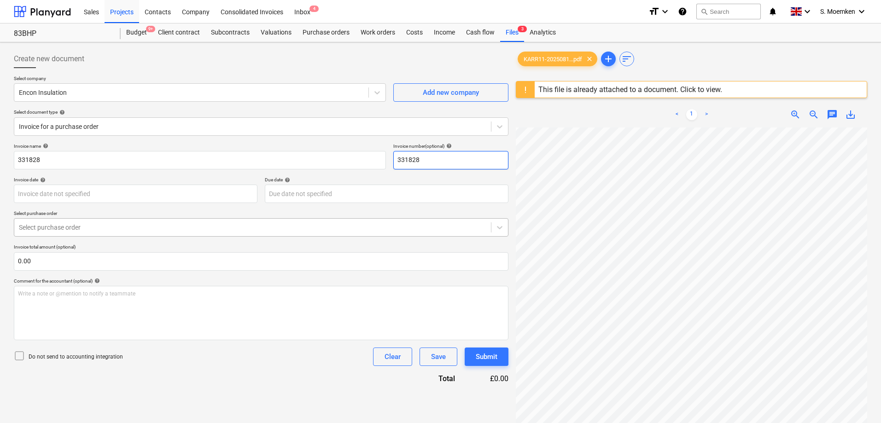
type input "331828"
click at [70, 225] on div at bounding box center [252, 227] width 467 height 9
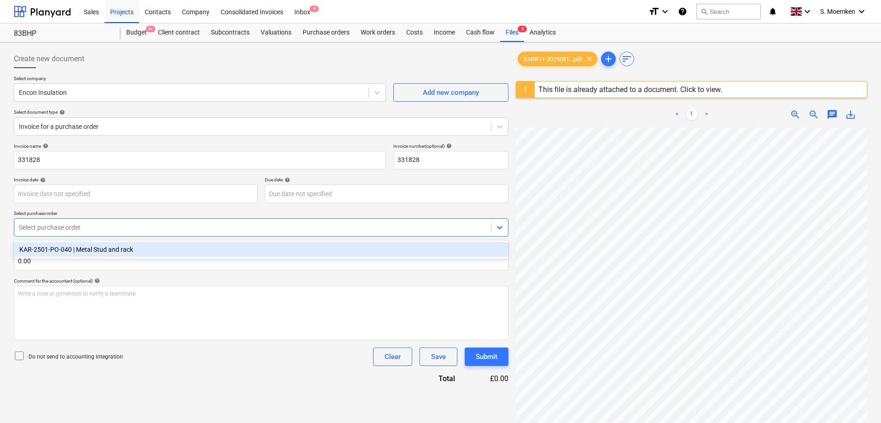
click at [65, 249] on div "KAR-2501-PO-040 | Metal Stud and rack" at bounding box center [261, 249] width 494 height 15
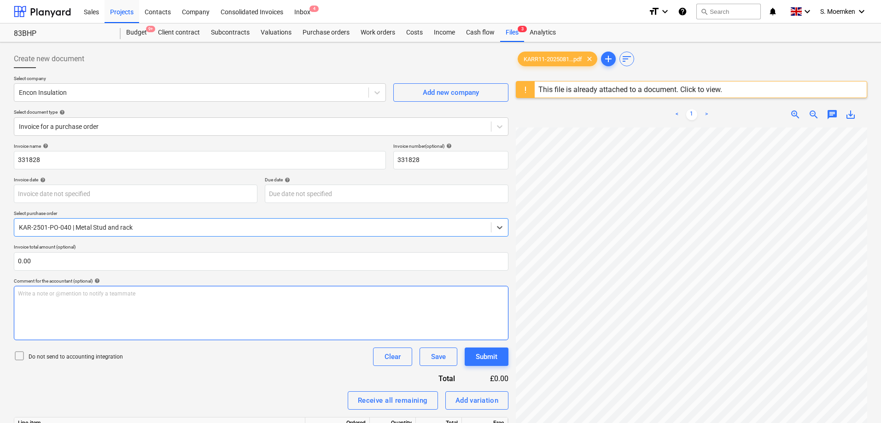
click at [271, 330] on div "Write a note or @mention to notify a teammate [PERSON_NAME]" at bounding box center [261, 313] width 494 height 54
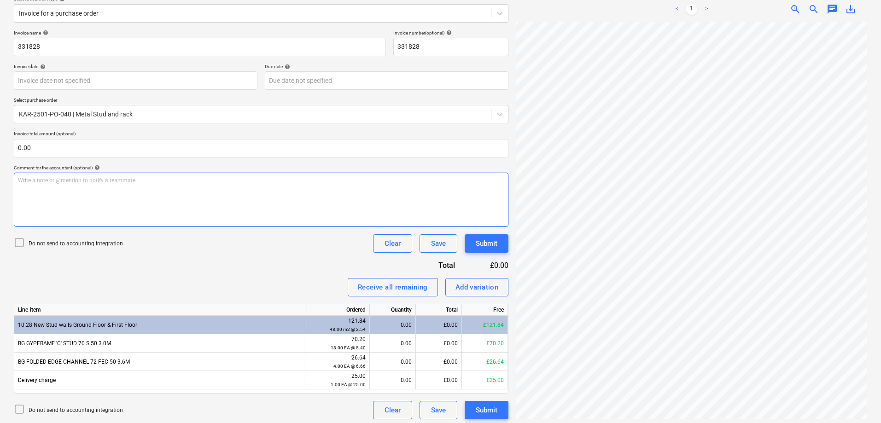
scroll to position [117, 0]
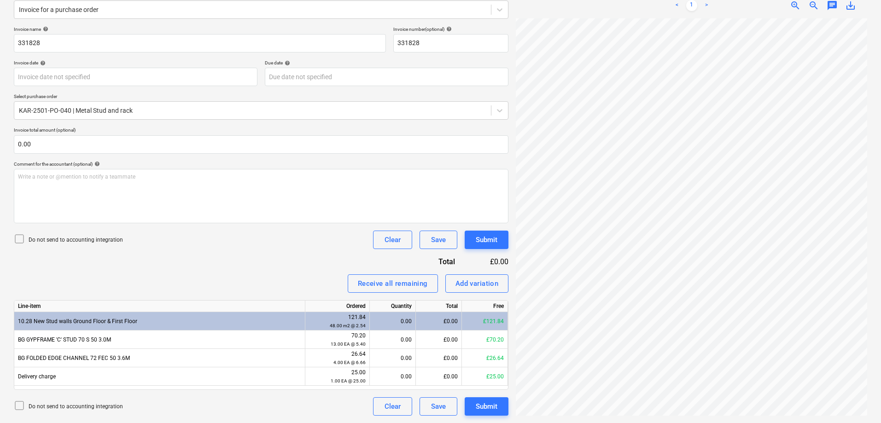
drag, startPoint x: 16, startPoint y: 238, endPoint x: 27, endPoint y: 236, distance: 11.1
click at [16, 237] on icon at bounding box center [19, 238] width 11 height 11
click at [93, 79] on body "Sales Projects Contacts Company Consolidated Invoices Inbox 4 format_size keybo…" at bounding box center [440, 94] width 881 height 423
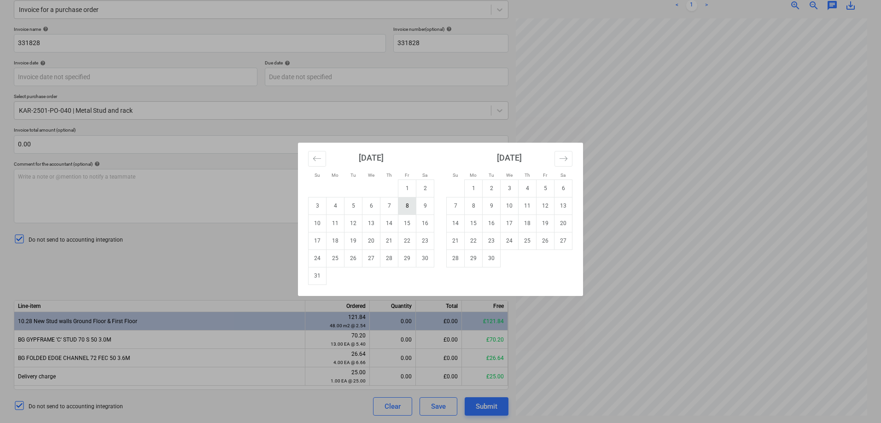
click at [406, 203] on td "8" at bounding box center [407, 205] width 18 height 17
type input "[DATE]"
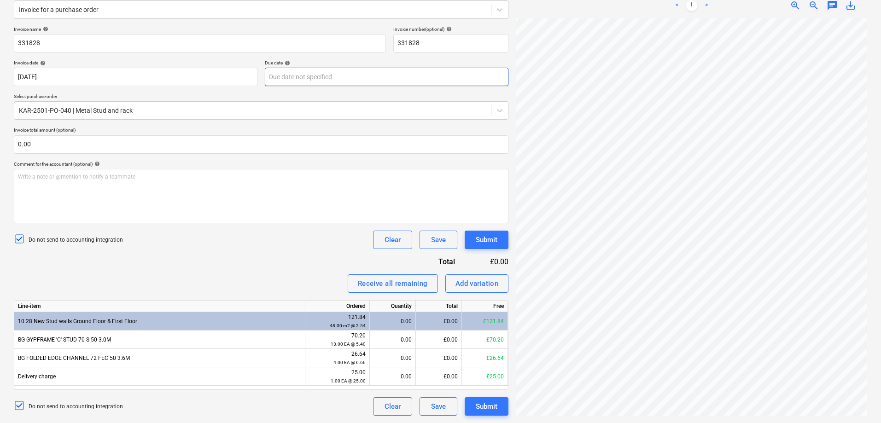
click at [300, 74] on body "Sales Projects Contacts Company Consolidated Invoices Inbox 4 format_size keybo…" at bounding box center [440, 94] width 881 height 423
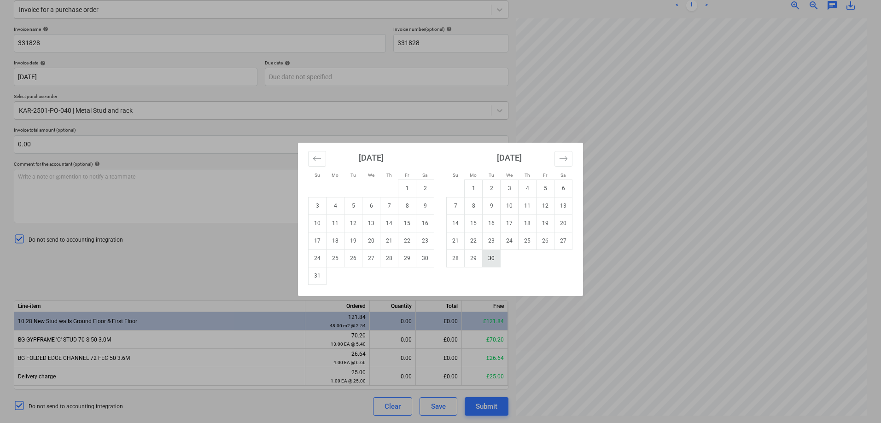
click at [493, 262] on td "30" at bounding box center [491, 257] width 18 height 17
type input "[DATE]"
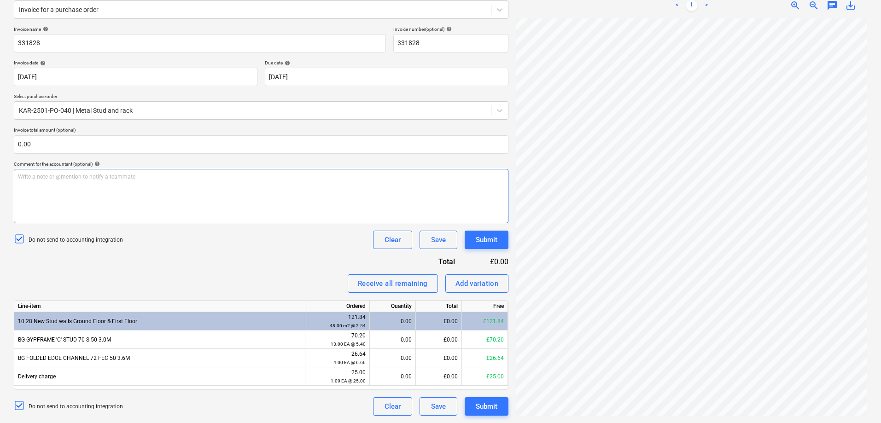
click at [296, 184] on div "Write a note or @mention to notify a teammate [PERSON_NAME]" at bounding box center [261, 196] width 494 height 54
click at [387, 284] on div "Receive all remaining" at bounding box center [393, 284] width 70 height 12
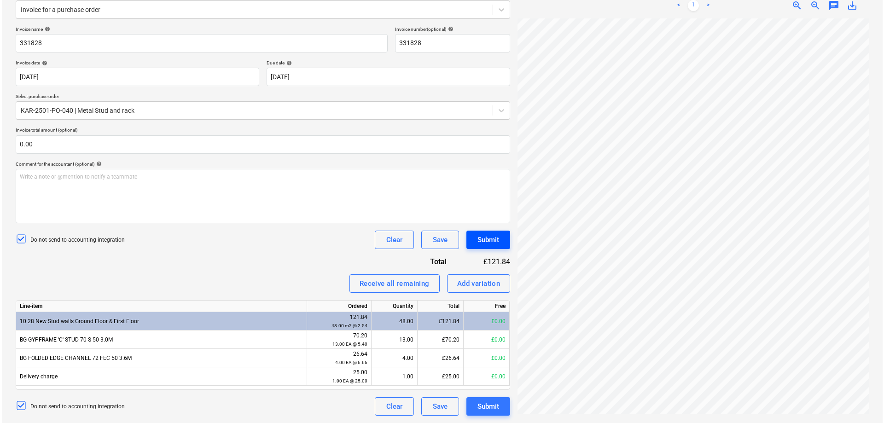
scroll to position [191, 65]
click at [483, 406] on div "Submit" at bounding box center [486, 406] width 22 height 12
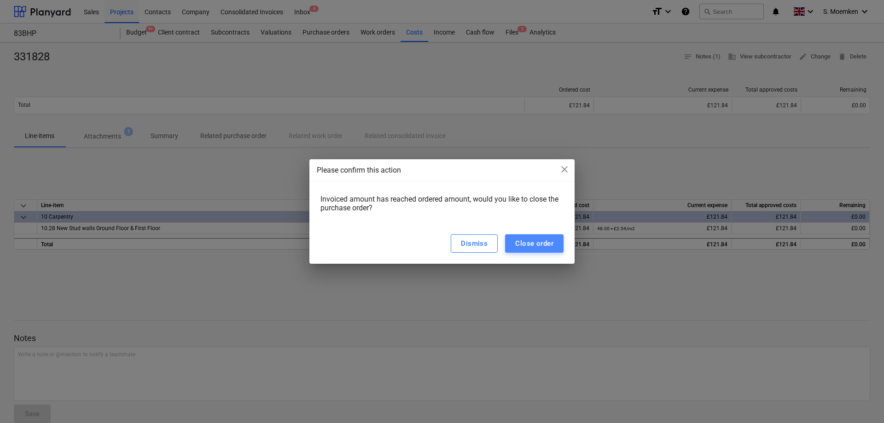
click at [521, 241] on div "Close order" at bounding box center [534, 244] width 38 height 12
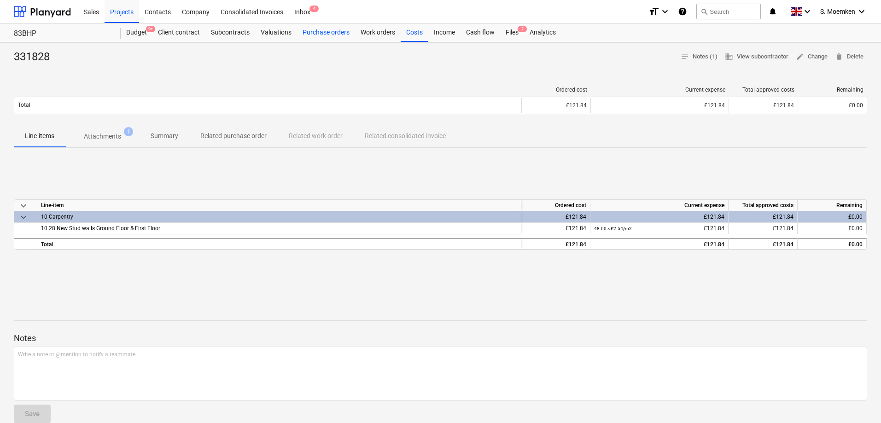
click at [313, 29] on div "Purchase orders" at bounding box center [326, 32] width 58 height 18
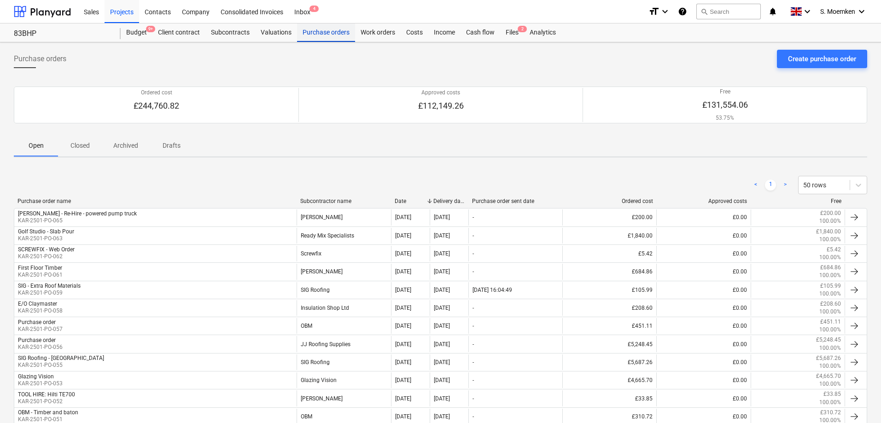
click at [314, 31] on div "Purchase orders" at bounding box center [326, 32] width 58 height 18
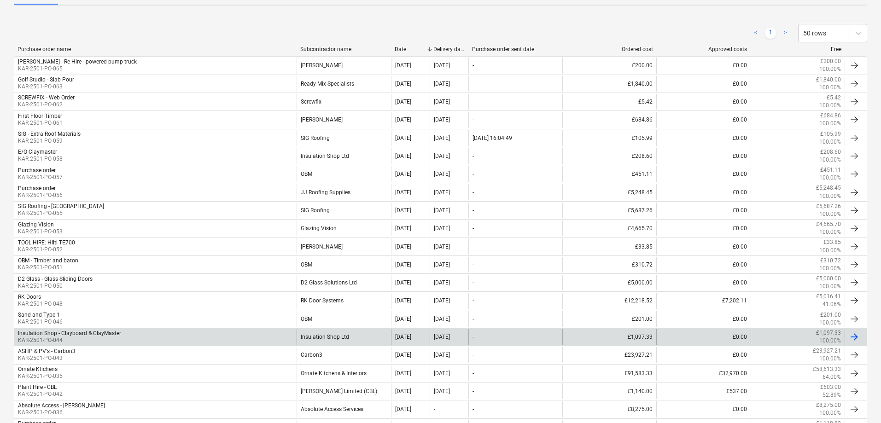
scroll to position [23, 0]
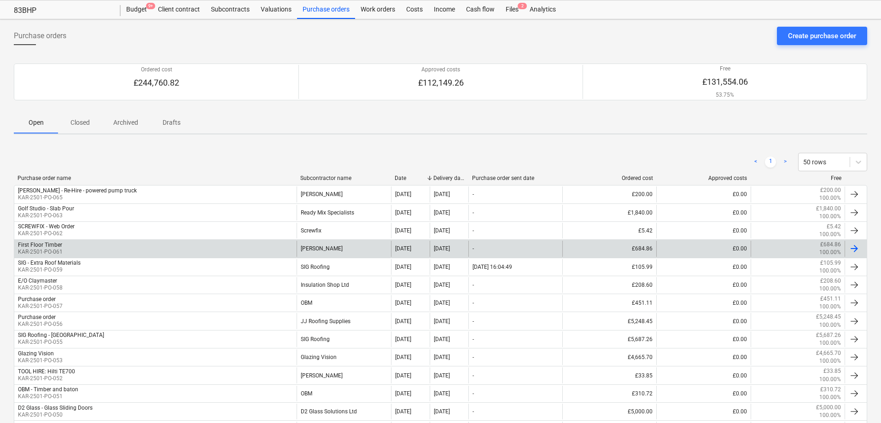
click at [332, 245] on div "[PERSON_NAME]" at bounding box center [343, 249] width 94 height 16
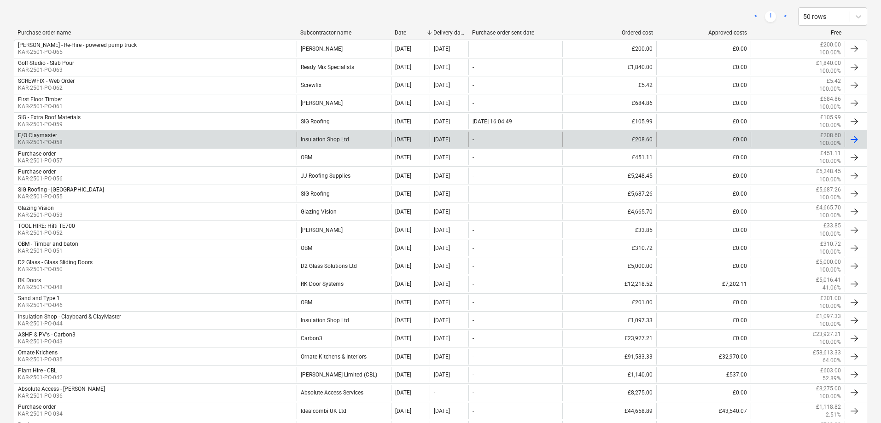
scroll to position [184, 0]
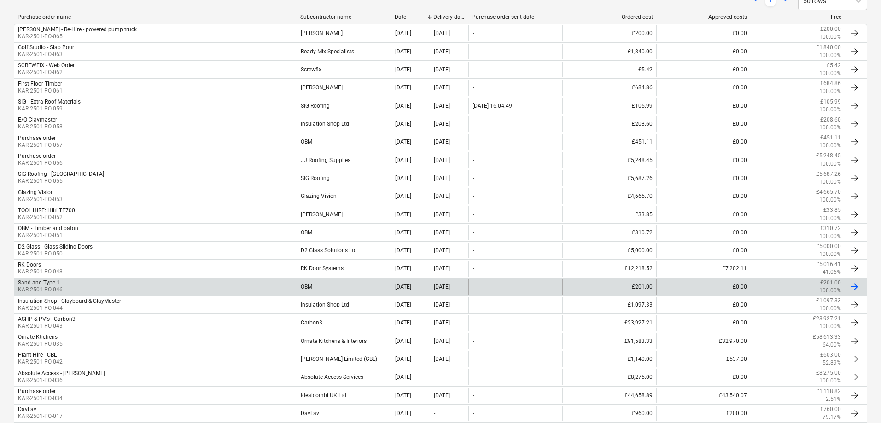
click at [307, 288] on div "OBM" at bounding box center [343, 287] width 94 height 16
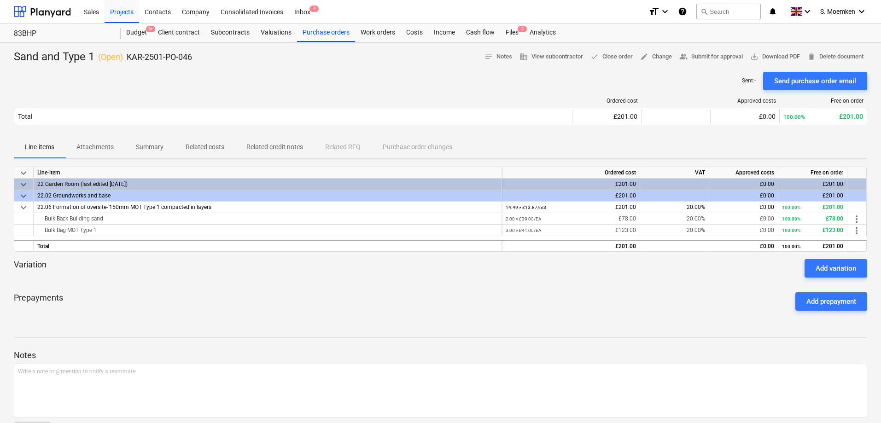
click at [691, 289] on div "Prepayments Add prepayment" at bounding box center [440, 301] width 853 height 33
click at [337, 333] on div "Notes Write a note or @mention to notify a teammate ﻿ Save" at bounding box center [440, 386] width 853 height 122
click at [415, 29] on div "Costs" at bounding box center [414, 32] width 28 height 18
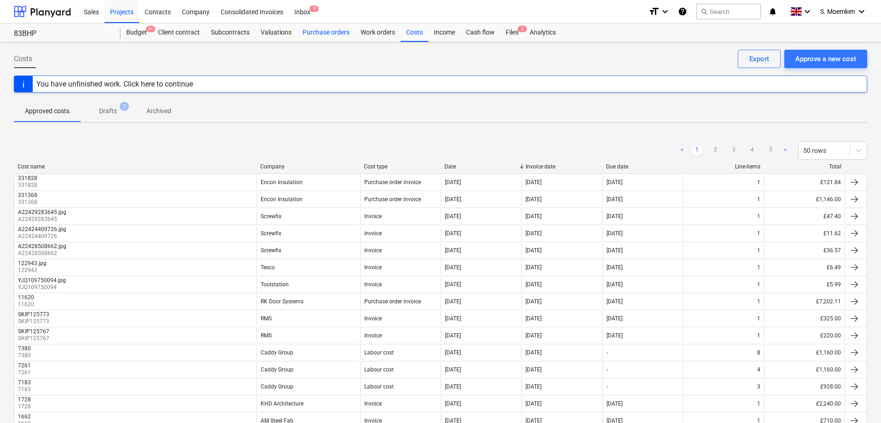
click at [321, 32] on div "Purchase orders" at bounding box center [326, 32] width 58 height 18
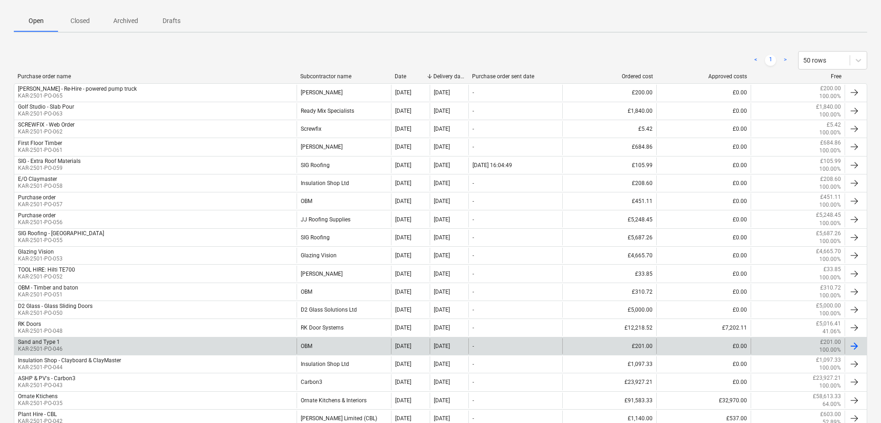
scroll to position [253, 0]
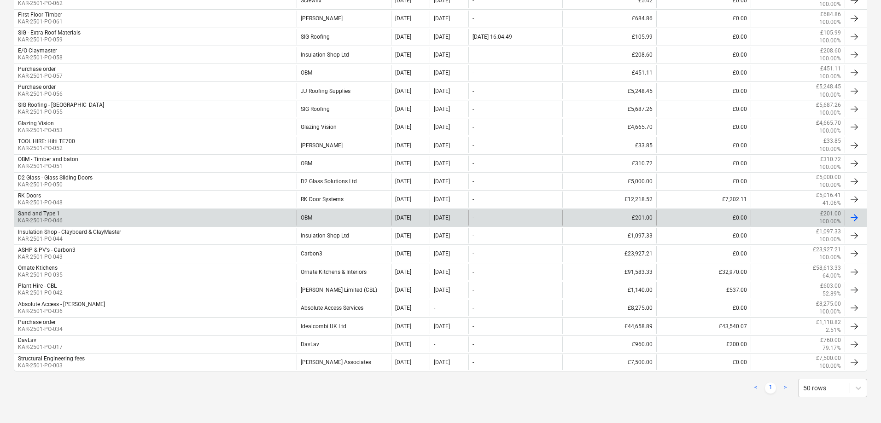
click at [39, 215] on div "Sand and Type 1" at bounding box center [39, 213] width 42 height 6
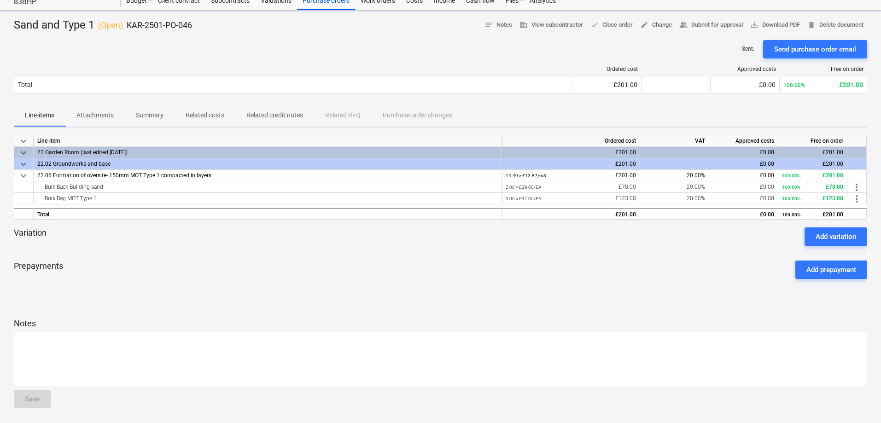
scroll to position [32, 0]
click at [661, 43] on div "Sent : - Send purchase order email" at bounding box center [440, 49] width 853 height 18
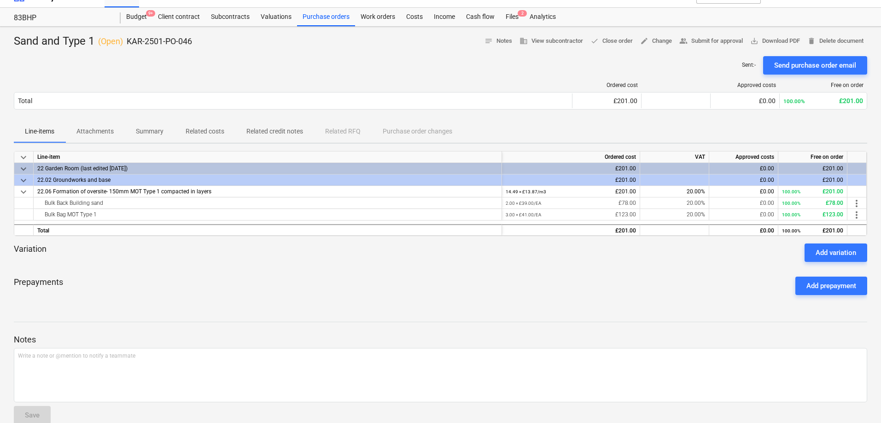
scroll to position [0, 0]
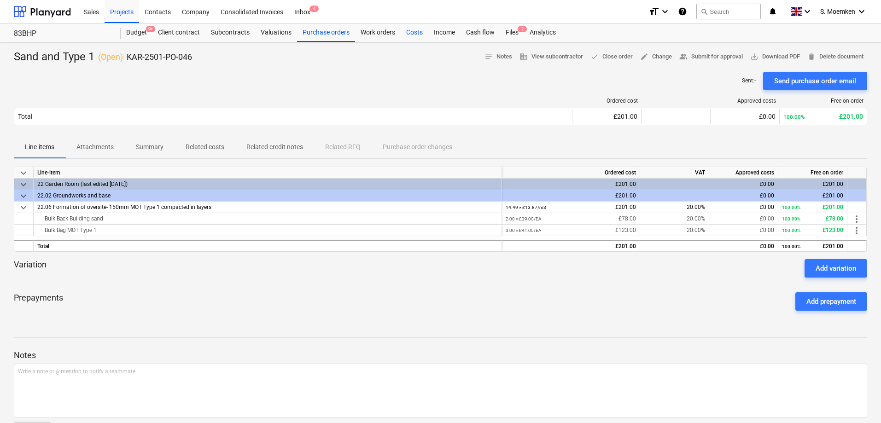
click at [415, 31] on div "Costs" at bounding box center [414, 32] width 28 height 18
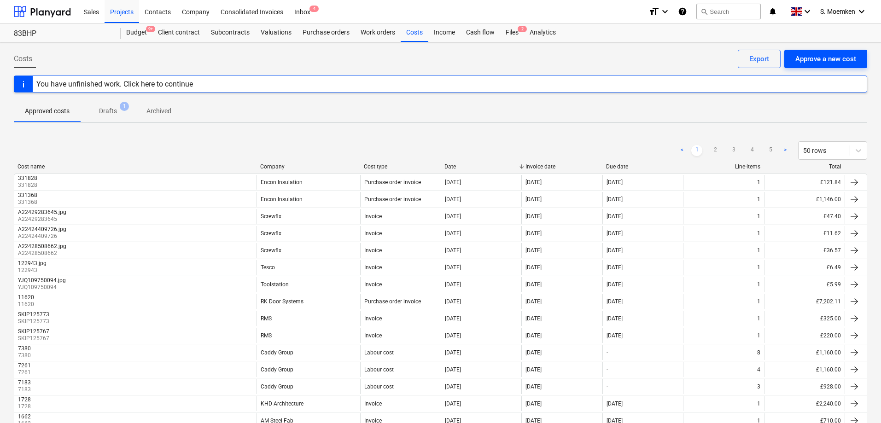
click at [825, 58] on div "Approve a new cost" at bounding box center [825, 59] width 61 height 12
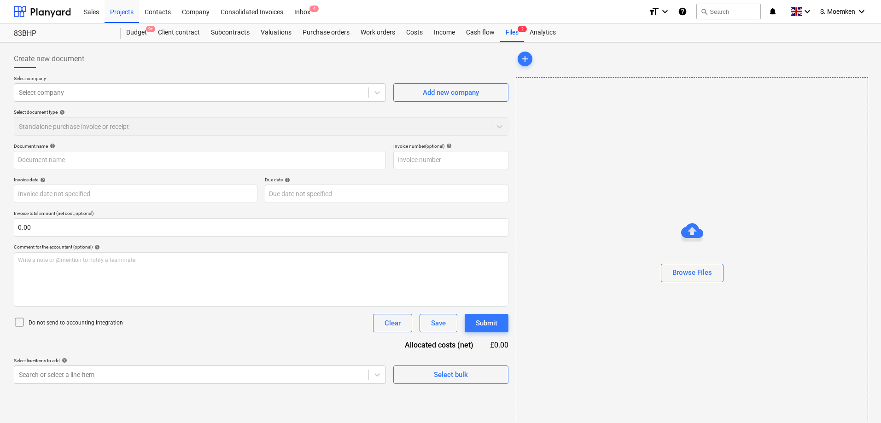
type input "INVCRED 00205269.PDF"
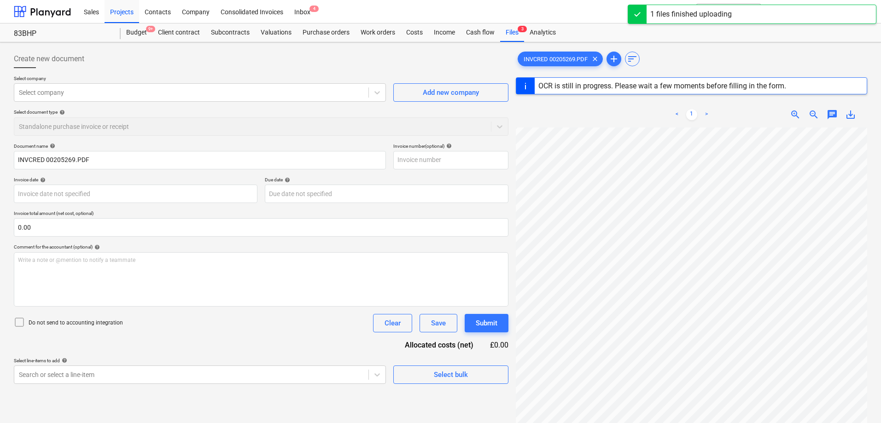
scroll to position [115, 51]
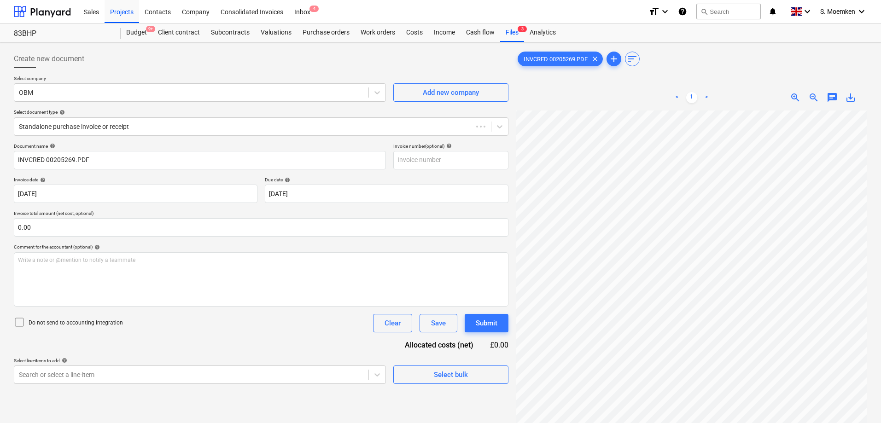
type input "[DATE]"
click at [132, 118] on div "Standalone purchase invoice or receipt" at bounding box center [261, 126] width 494 height 18
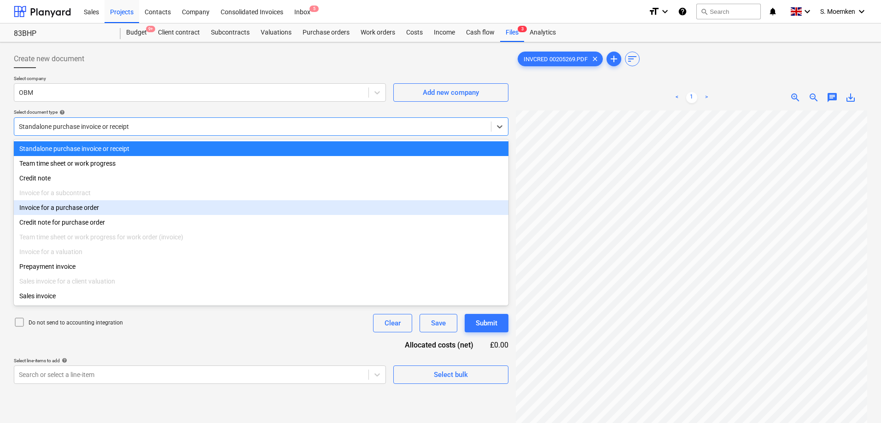
click at [81, 210] on div "Invoice for a purchase order" at bounding box center [261, 207] width 494 height 15
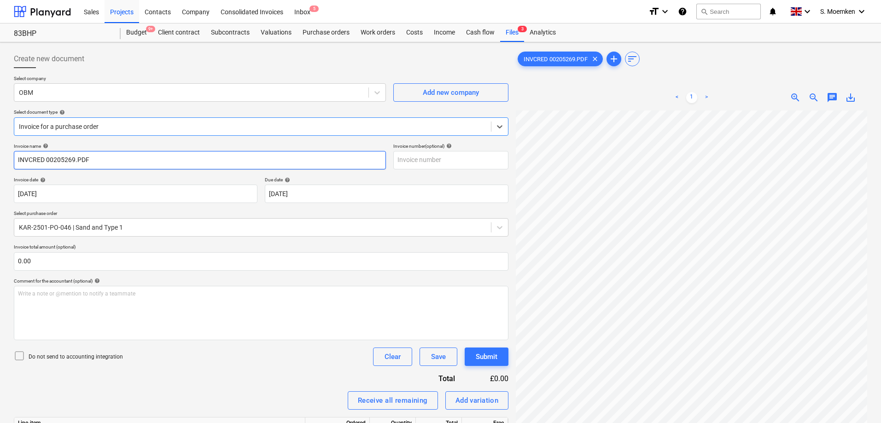
click at [120, 159] on input "INVCRED 00205269.PDF" at bounding box center [200, 160] width 372 height 18
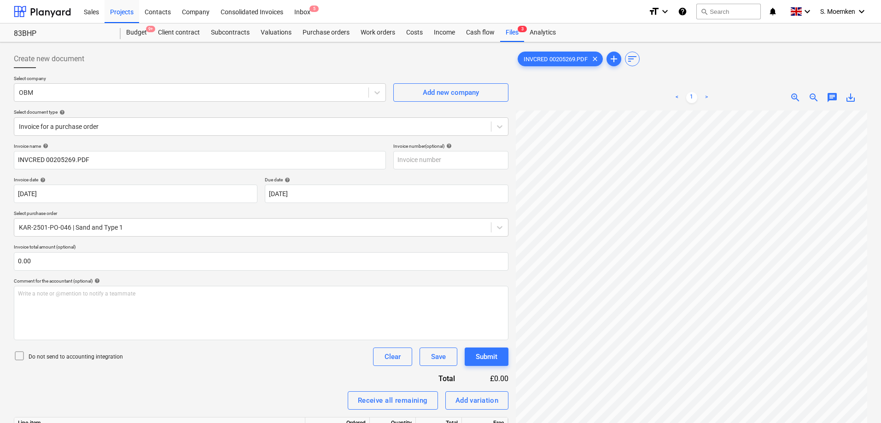
scroll to position [123, 79]
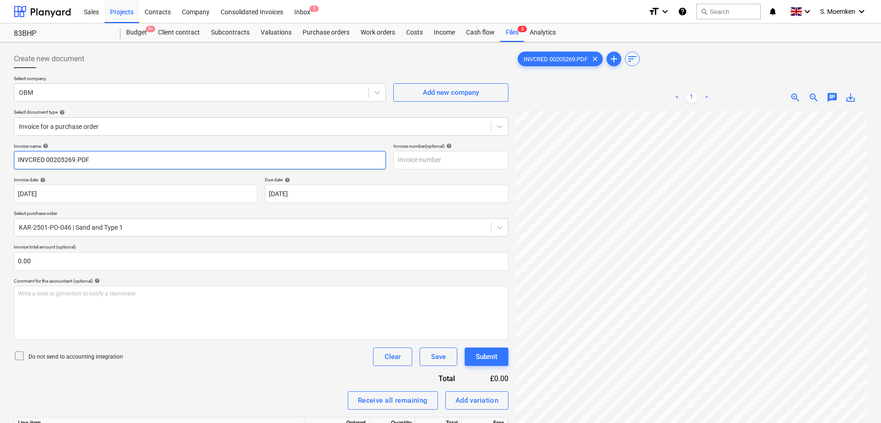
drag, startPoint x: 110, startPoint y: 162, endPoint x: -5, endPoint y: 172, distance: 114.6
click at [0, 172] on html "Sales Projects Contacts Company Consolidated Invoices Inbox 5 format_size keybo…" at bounding box center [440, 211] width 881 height 423
click at [123, 159] on input "INVCRED 00205269.PDF" at bounding box center [200, 160] width 372 height 18
drag, startPoint x: 51, startPoint y: 159, endPoint x: -8, endPoint y: 160, distance: 58.9
click at [0, 160] on html "Sales Projects Contacts Company Consolidated Invoices Inbox 5 format_size keybo…" at bounding box center [440, 211] width 881 height 423
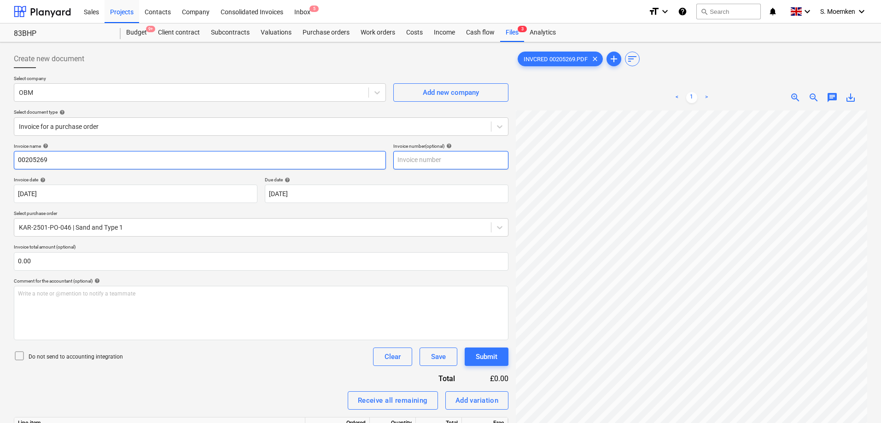
type input "00205269"
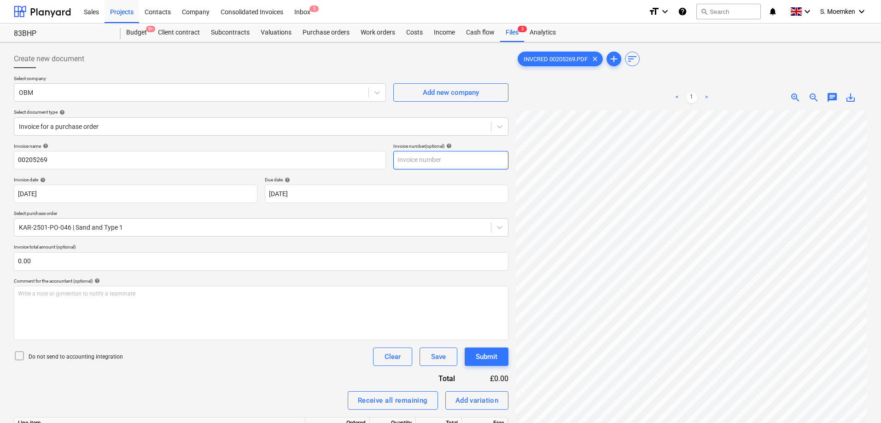
click at [422, 158] on input "text" at bounding box center [450, 160] width 115 height 18
paste input "00205269"
type input "00205269"
click at [23, 193] on body "Sales Projects Contacts Company Consolidated Invoices Inbox 5 format_size keybo…" at bounding box center [440, 211] width 881 height 423
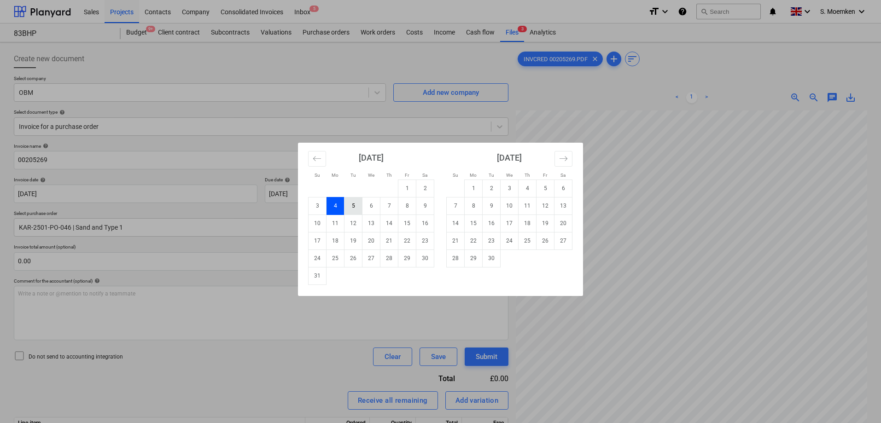
click at [351, 205] on td "5" at bounding box center [353, 205] width 18 height 17
type input "[DATE]"
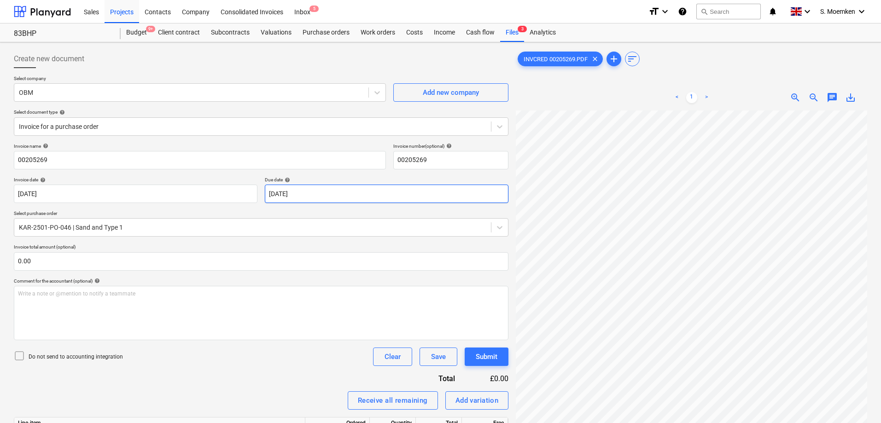
click at [319, 193] on body "Sales Projects Contacts Company Consolidated Invoices Inbox 5 format_size keybo…" at bounding box center [440, 211] width 881 height 423
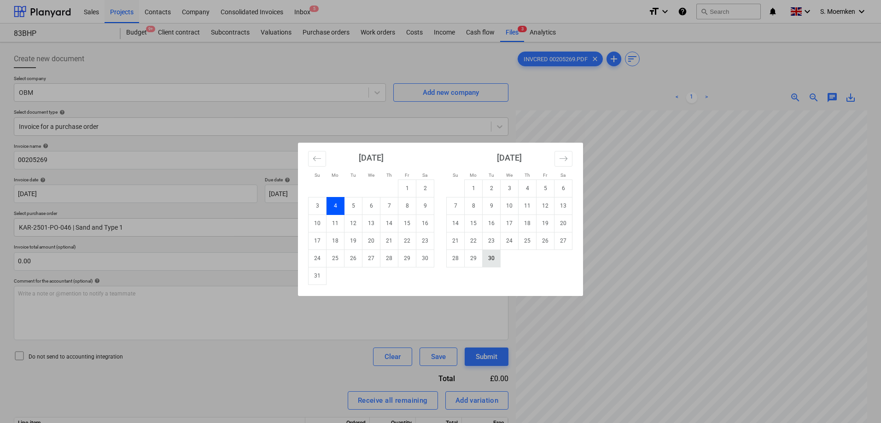
click at [487, 259] on td "30" at bounding box center [491, 257] width 18 height 17
type input "[DATE]"
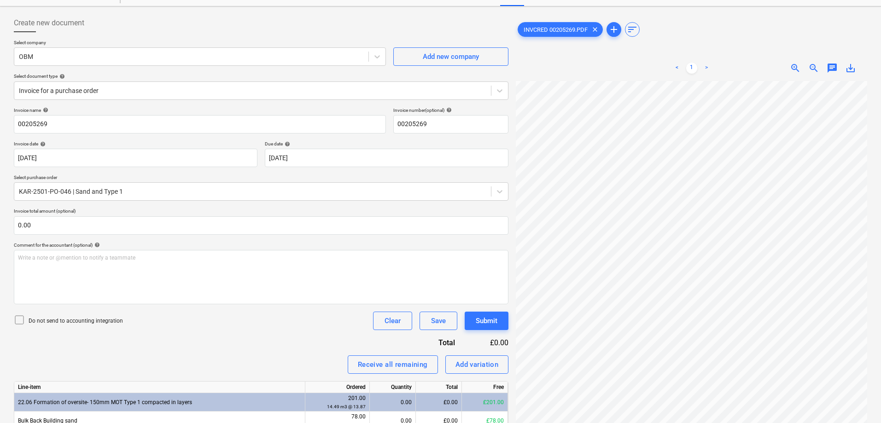
scroll to position [99, 0]
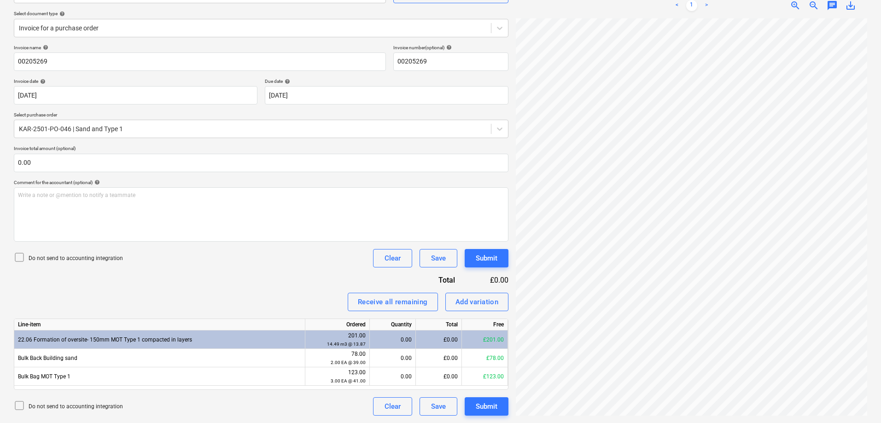
click at [16, 256] on icon at bounding box center [19, 257] width 11 height 11
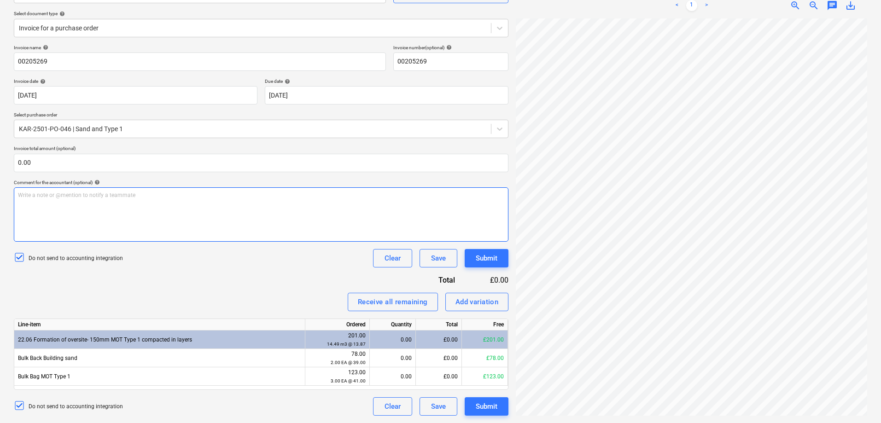
scroll to position [185, 79]
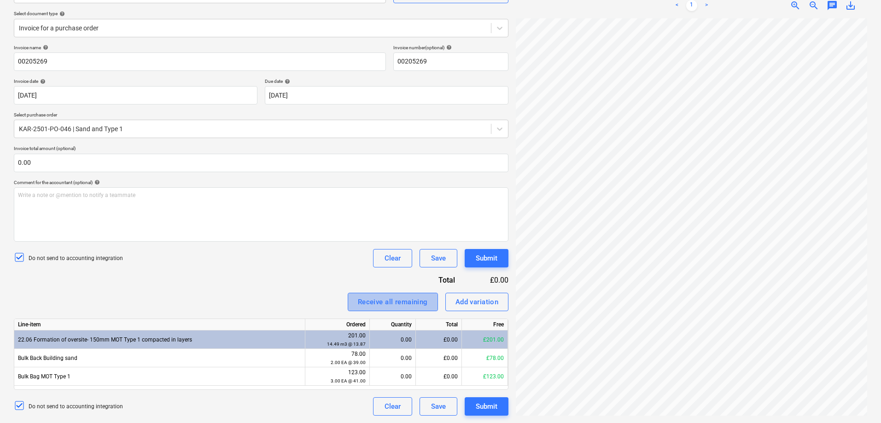
click at [383, 301] on div "Receive all remaining" at bounding box center [393, 302] width 70 height 12
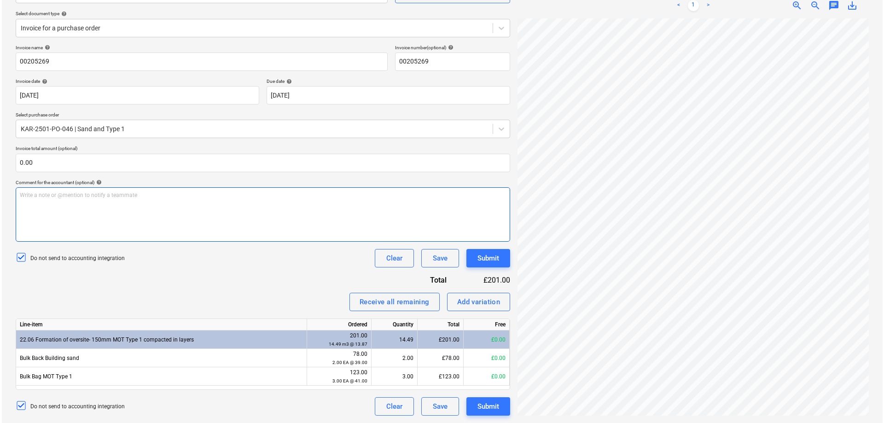
scroll to position [205, 79]
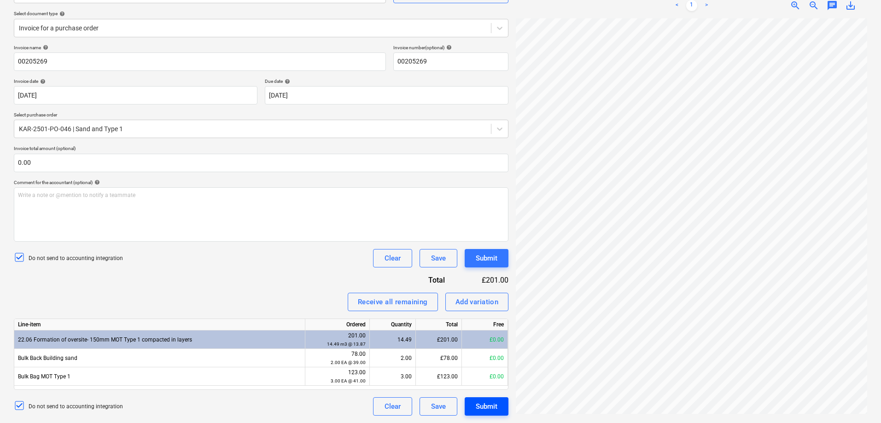
click at [482, 407] on div "Submit" at bounding box center [486, 406] width 22 height 12
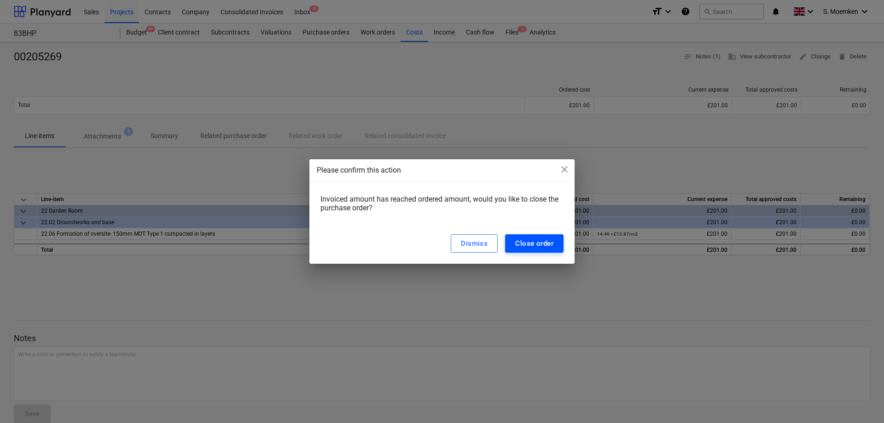
click at [545, 247] on div "Close order" at bounding box center [534, 244] width 38 height 12
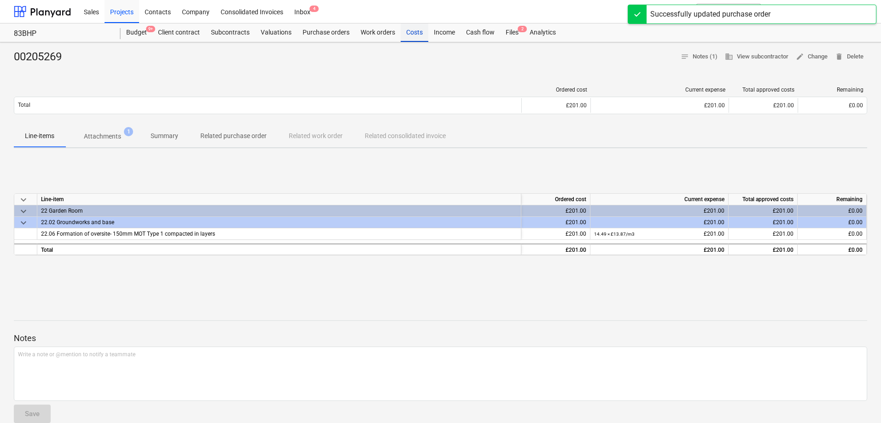
click at [410, 29] on div "Costs" at bounding box center [414, 32] width 28 height 18
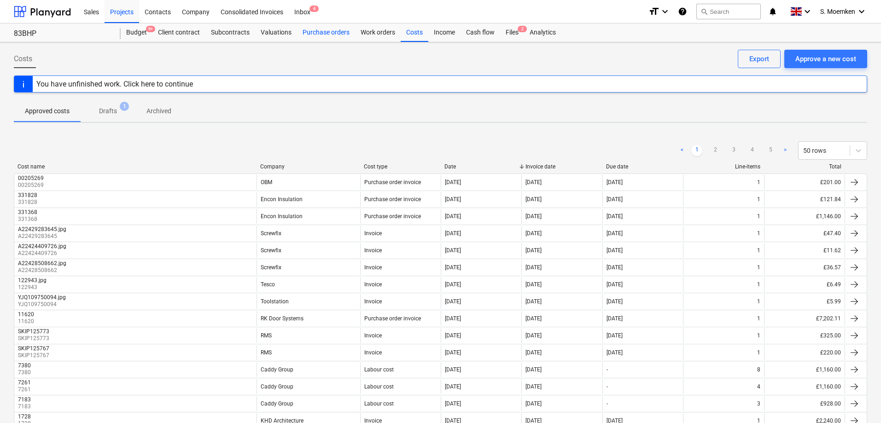
click at [328, 30] on div "Purchase orders" at bounding box center [326, 32] width 58 height 18
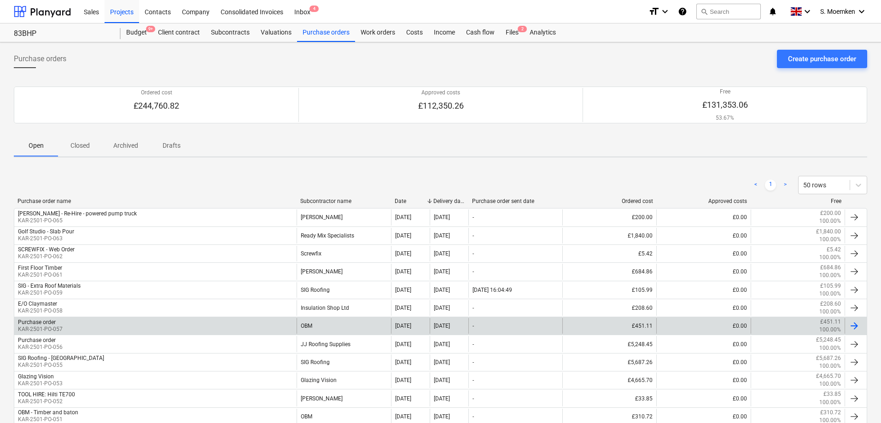
click at [218, 324] on div "Purchase order KAR-2501-PO-057" at bounding box center [155, 326] width 282 height 16
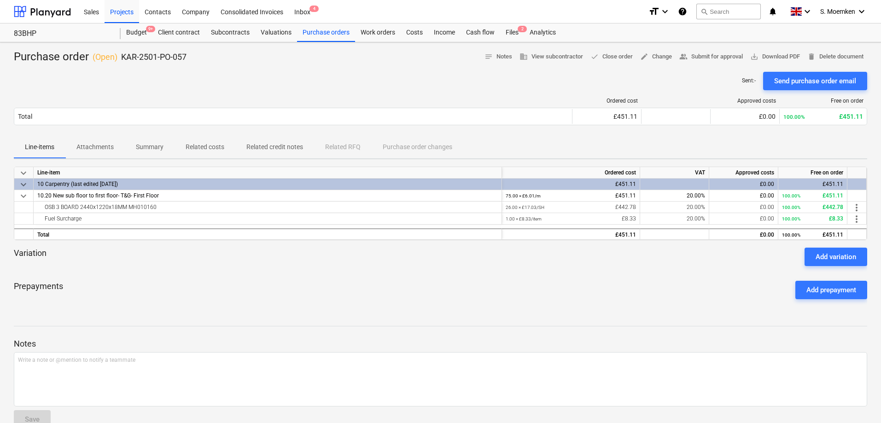
click at [482, 329] on div "Notes Write a note or @mention to notify a teammate ﻿ Save" at bounding box center [440, 375] width 853 height 122
click at [412, 31] on div "Costs" at bounding box center [414, 32] width 28 height 18
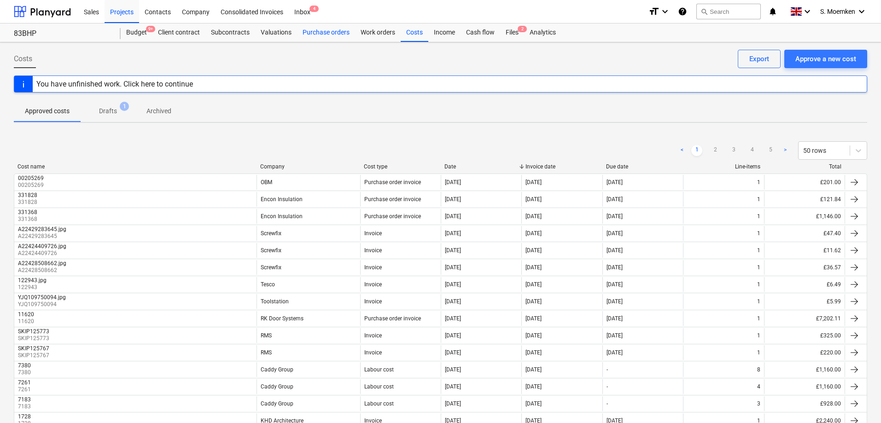
click at [316, 30] on div "Purchase orders" at bounding box center [326, 32] width 58 height 18
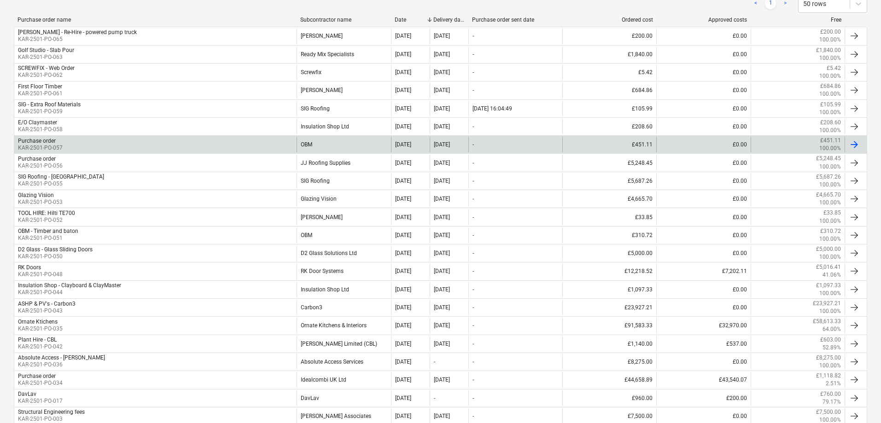
scroll to position [230, 0]
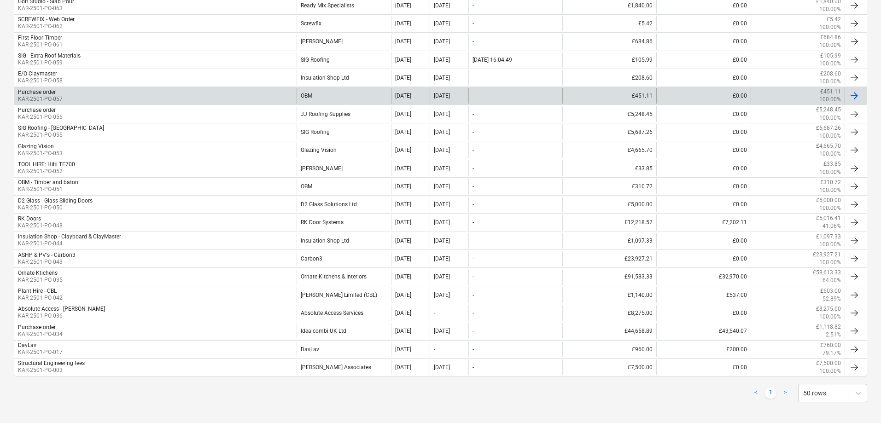
click at [305, 94] on div "OBM" at bounding box center [343, 96] width 94 height 16
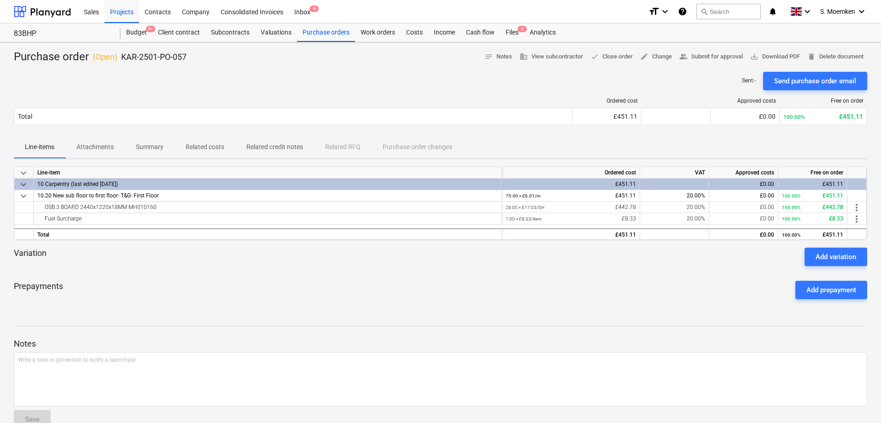
click at [398, 278] on div "Prepayments Add prepayment" at bounding box center [440, 289] width 853 height 33
click at [410, 33] on div "Costs" at bounding box center [414, 32] width 28 height 18
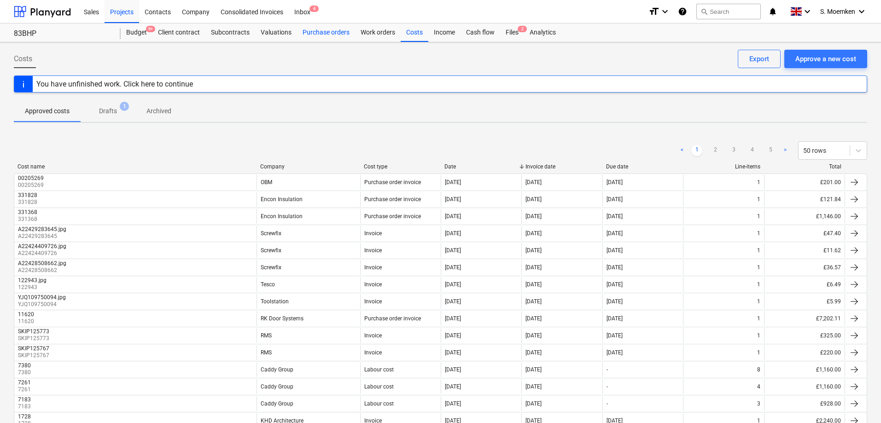
click at [317, 34] on div "Purchase orders" at bounding box center [326, 32] width 58 height 18
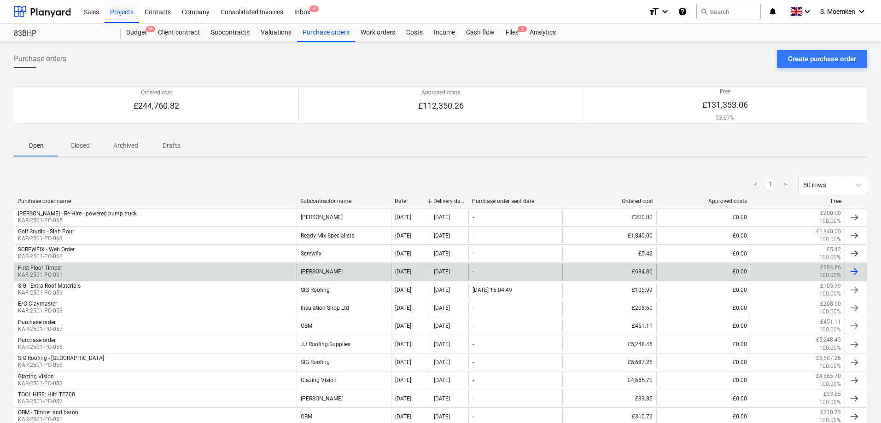
click at [51, 271] on p "KAR-2501-PO-061" at bounding box center [40, 275] width 45 height 8
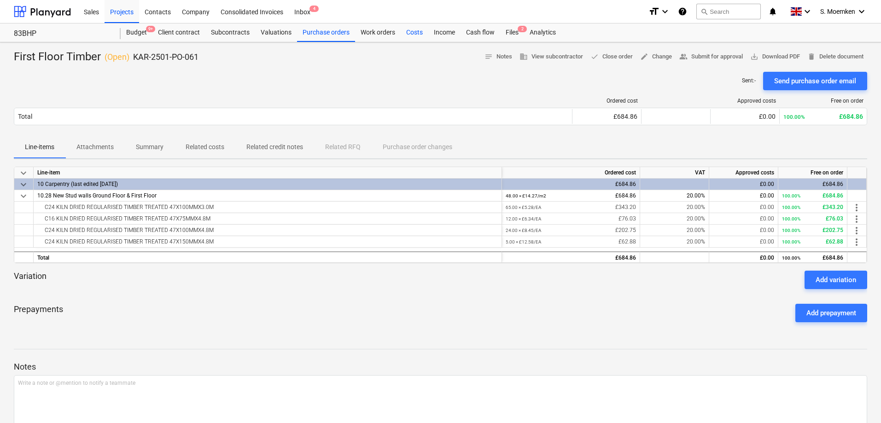
click at [412, 29] on div "Costs" at bounding box center [414, 32] width 28 height 18
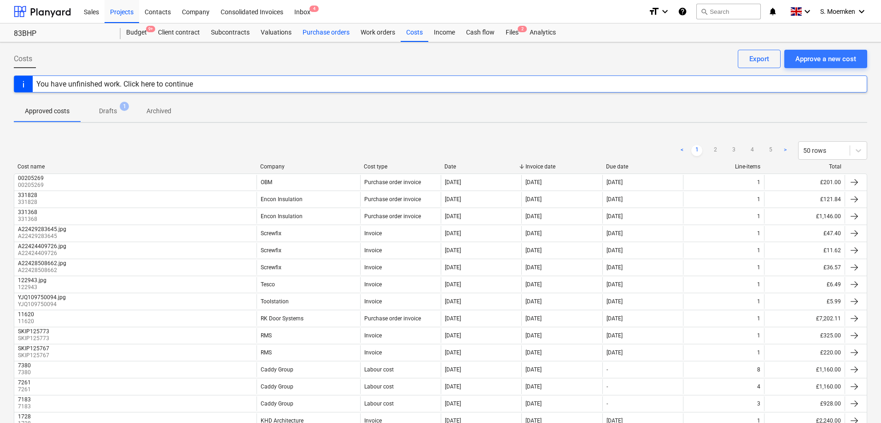
click at [316, 29] on div "Purchase orders" at bounding box center [326, 32] width 58 height 18
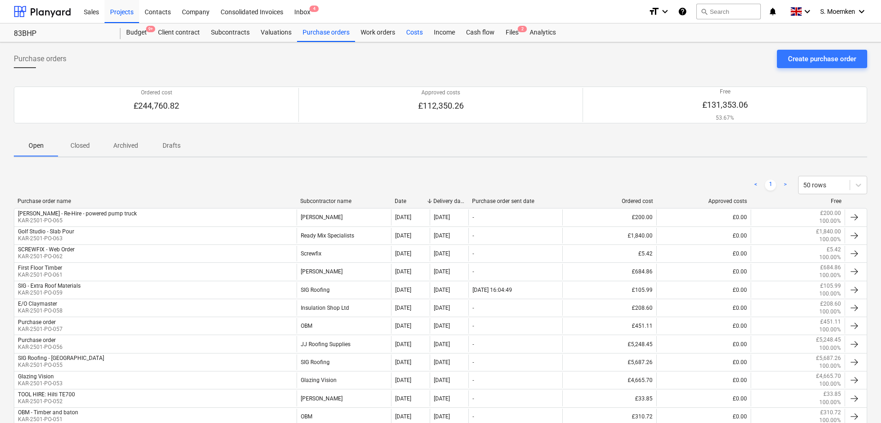
click at [410, 30] on div "Costs" at bounding box center [414, 32] width 28 height 18
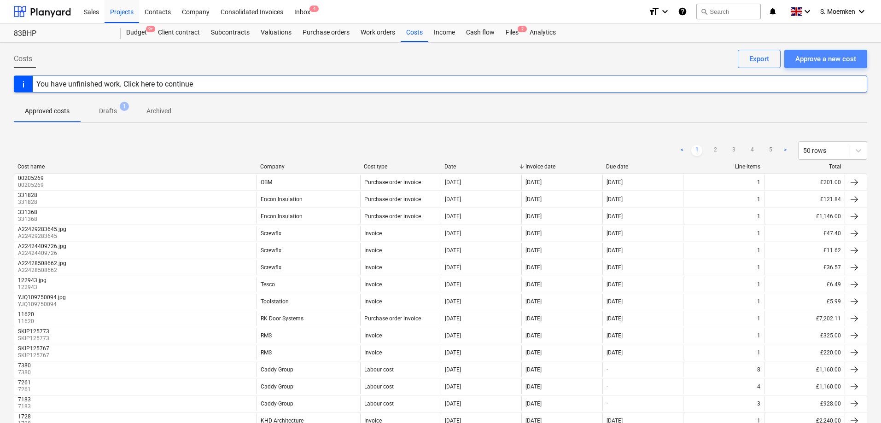
click at [836, 59] on div "Approve a new cost" at bounding box center [825, 59] width 61 height 12
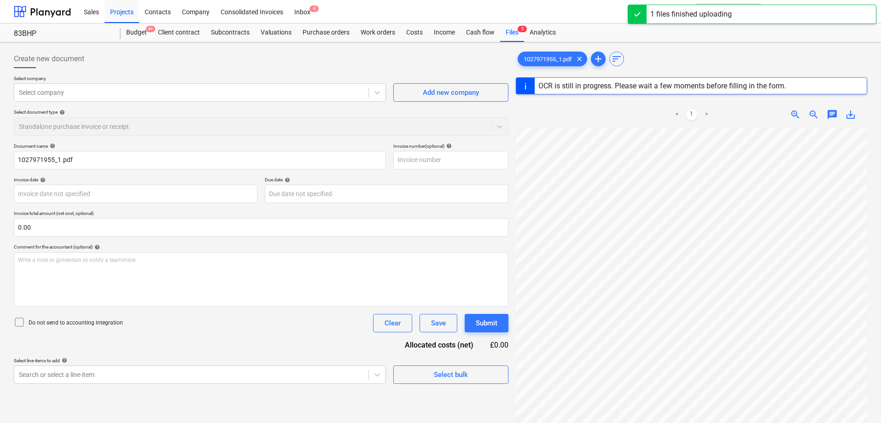
scroll to position [138, 0]
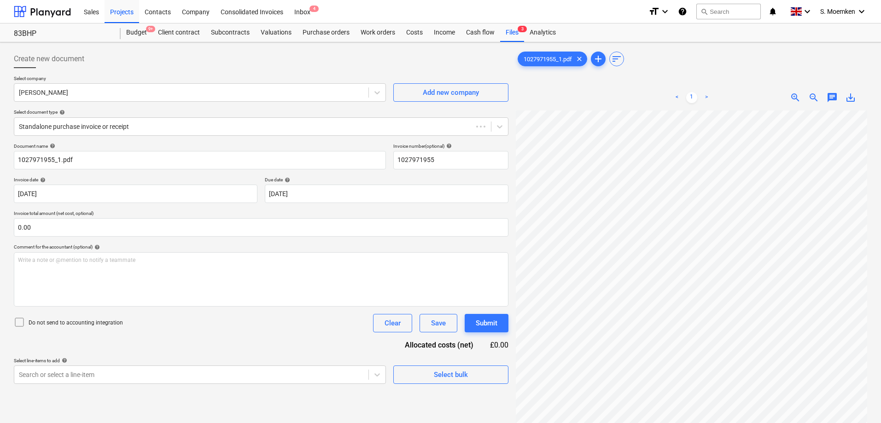
type input "1027971955"
type input "[DATE]"
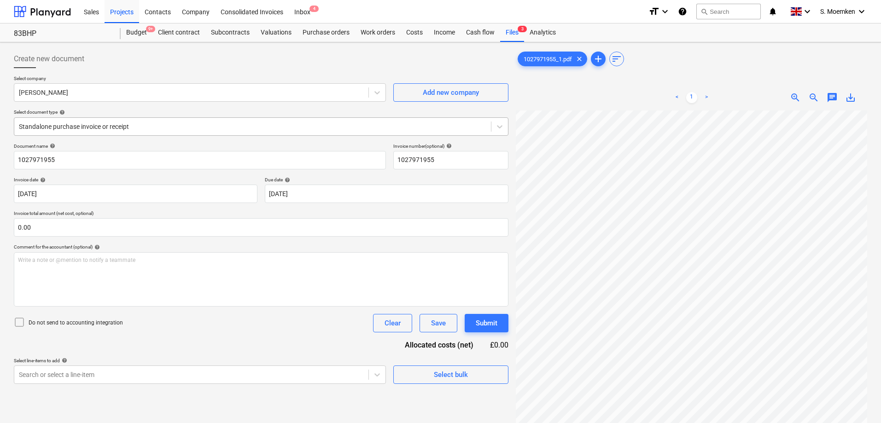
click at [169, 123] on div at bounding box center [252, 126] width 467 height 9
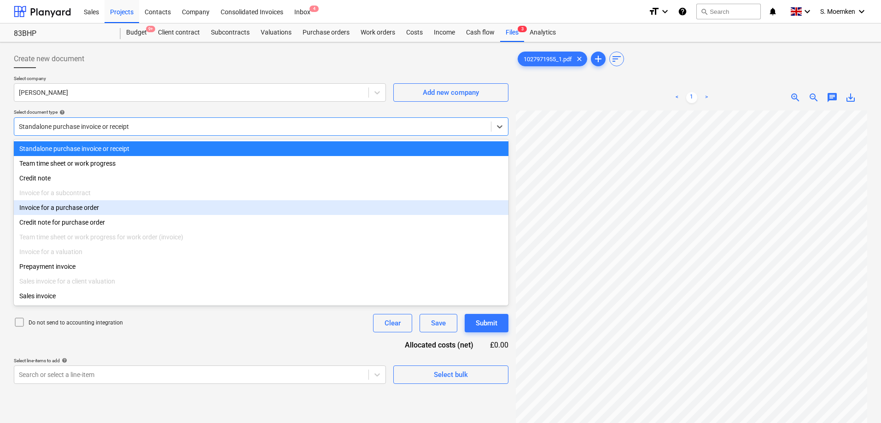
click at [96, 212] on div "Invoice for a purchase order" at bounding box center [261, 207] width 494 height 15
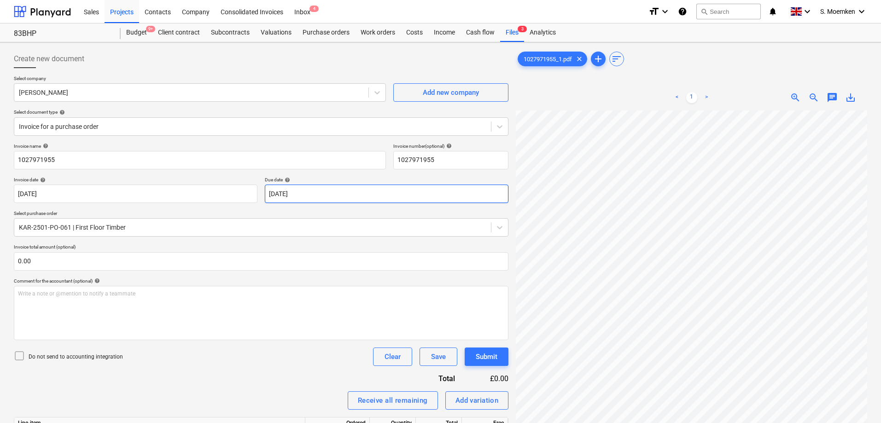
scroll to position [45, 65]
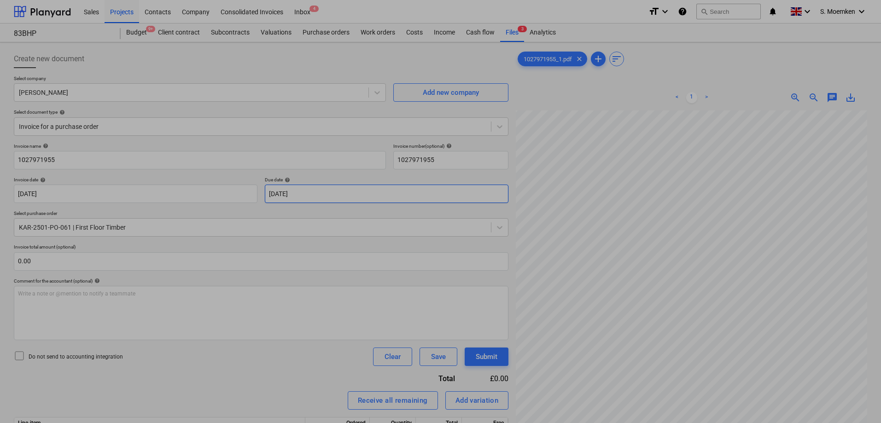
click at [454, 196] on body "Sales Projects Contacts Company Consolidated Invoices Inbox 4 format_size keybo…" at bounding box center [440, 211] width 881 height 423
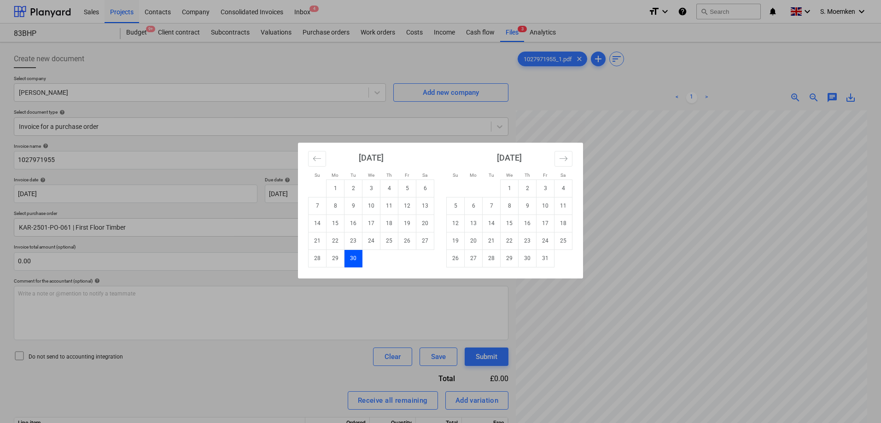
click at [353, 260] on td "30" at bounding box center [353, 257] width 18 height 17
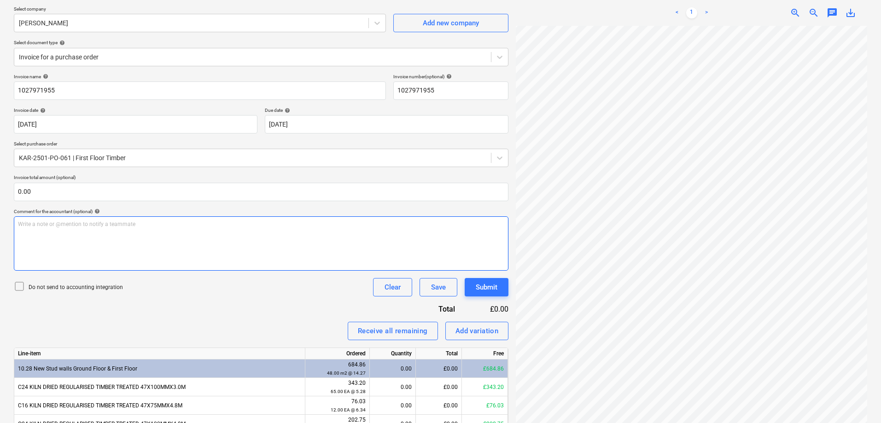
scroll to position [92, 0]
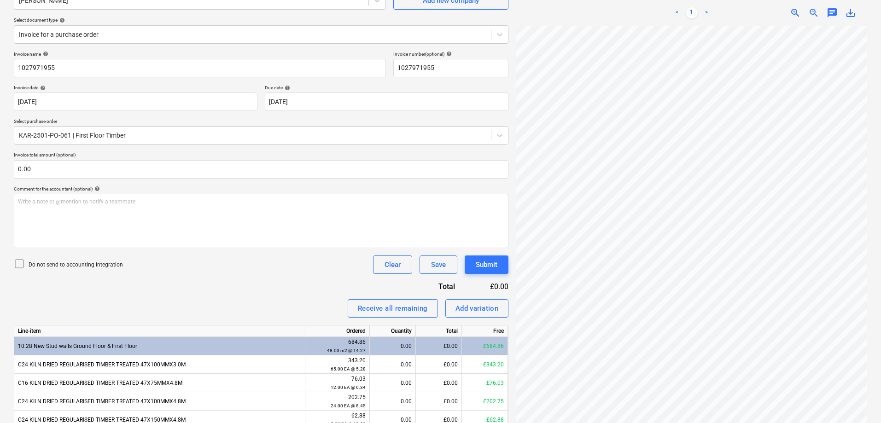
click at [18, 263] on icon at bounding box center [19, 263] width 11 height 11
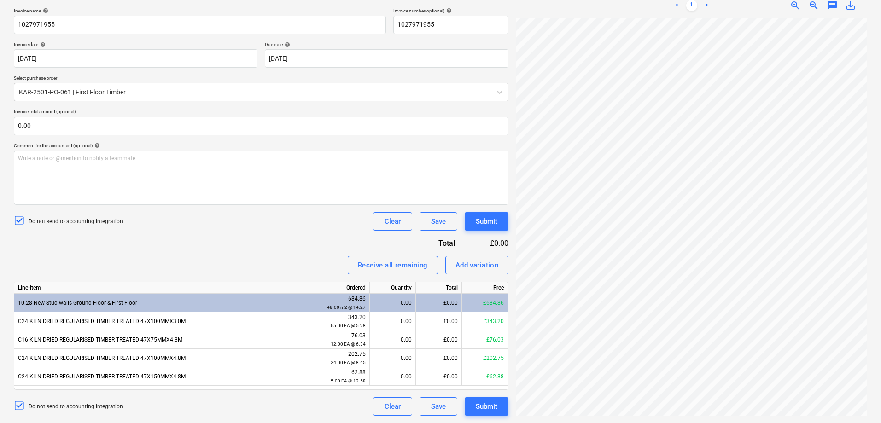
scroll to position [47, 65]
click at [389, 263] on div "Receive all remaining" at bounding box center [393, 265] width 70 height 12
click at [398, 265] on div "Receive all remaining" at bounding box center [393, 265] width 70 height 12
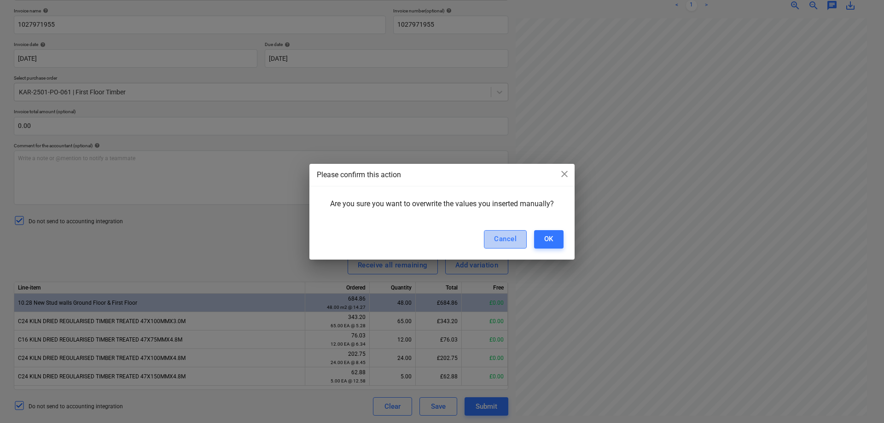
click at [502, 237] on div "Cancel" at bounding box center [505, 239] width 23 height 12
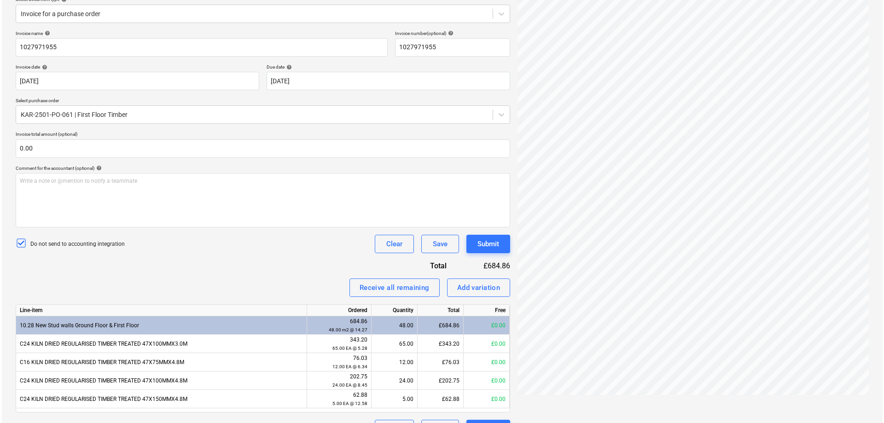
scroll to position [135, 0]
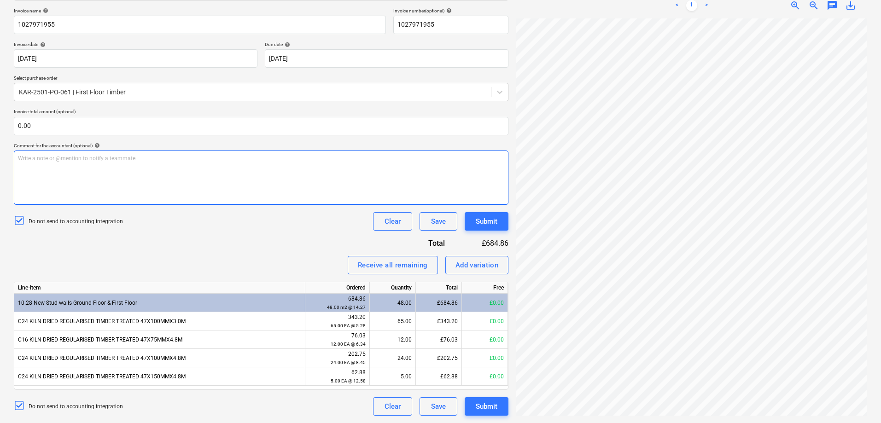
click at [178, 169] on div "Write a note or @mention to notify a teammate [PERSON_NAME]" at bounding box center [261, 178] width 494 height 54
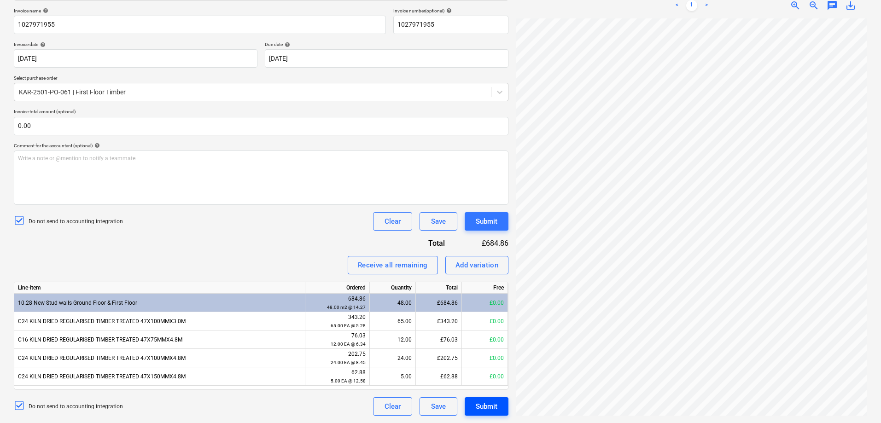
click at [482, 406] on div "Submit" at bounding box center [486, 406] width 22 height 12
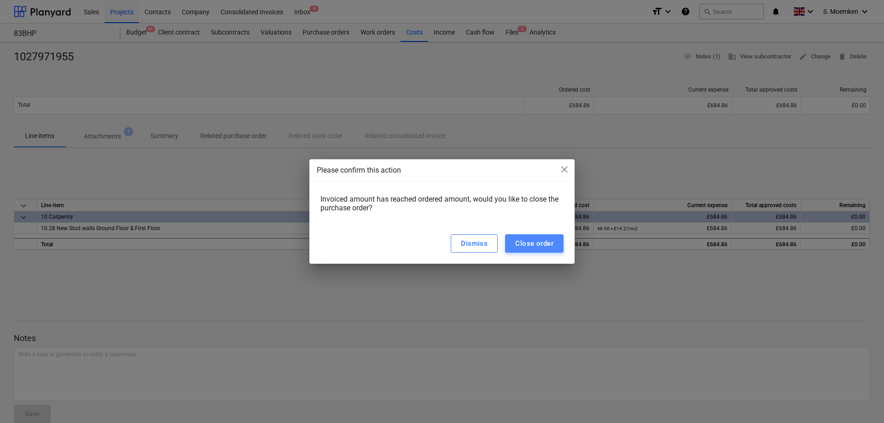
click at [541, 245] on div "Close order" at bounding box center [534, 244] width 38 height 12
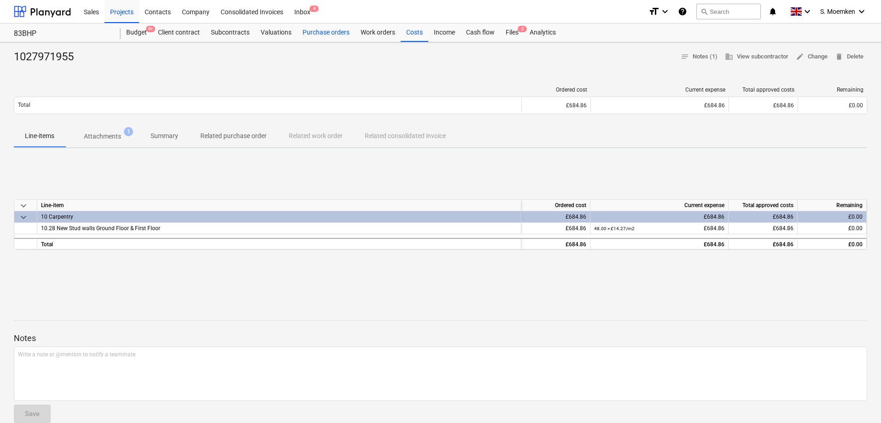
click at [325, 33] on div "Purchase orders" at bounding box center [326, 32] width 58 height 18
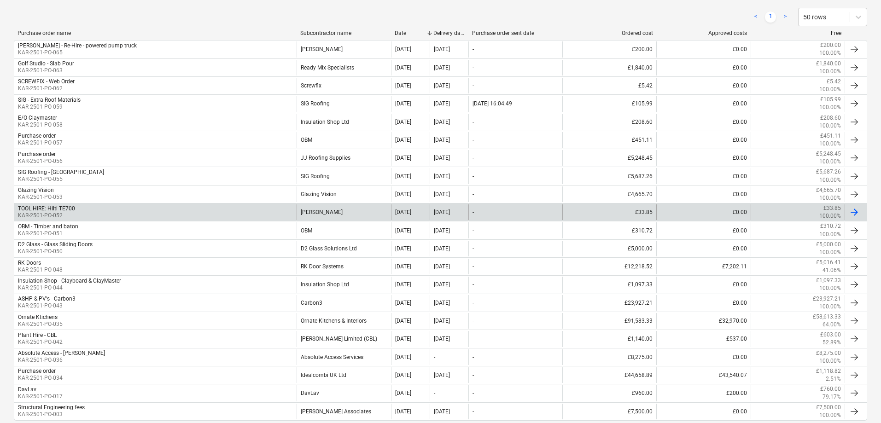
scroll to position [184, 0]
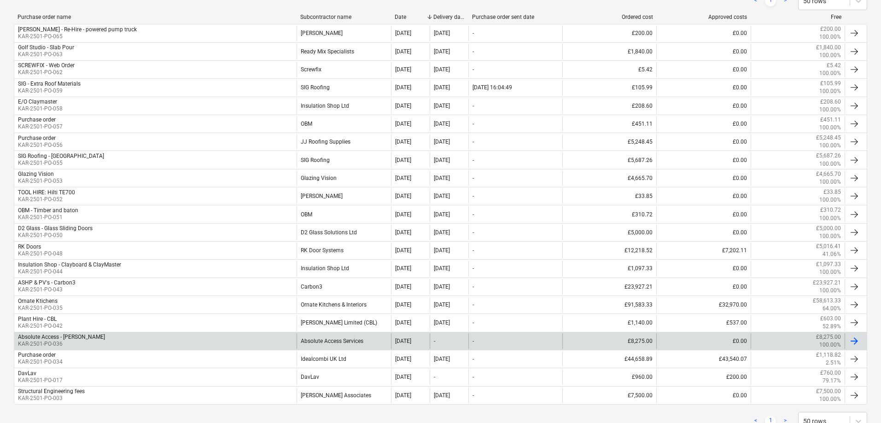
click at [46, 337] on div "Absolute Access - [PERSON_NAME]" at bounding box center [61, 337] width 87 height 6
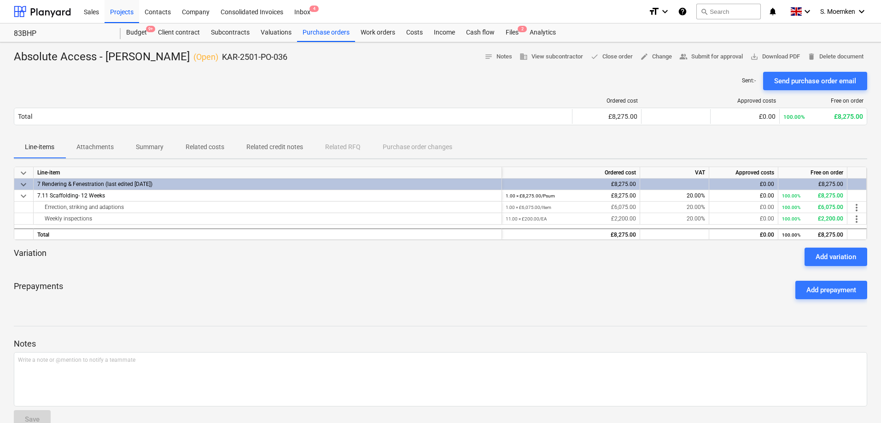
click at [105, 142] on p "Attachments" at bounding box center [94, 147] width 37 height 10
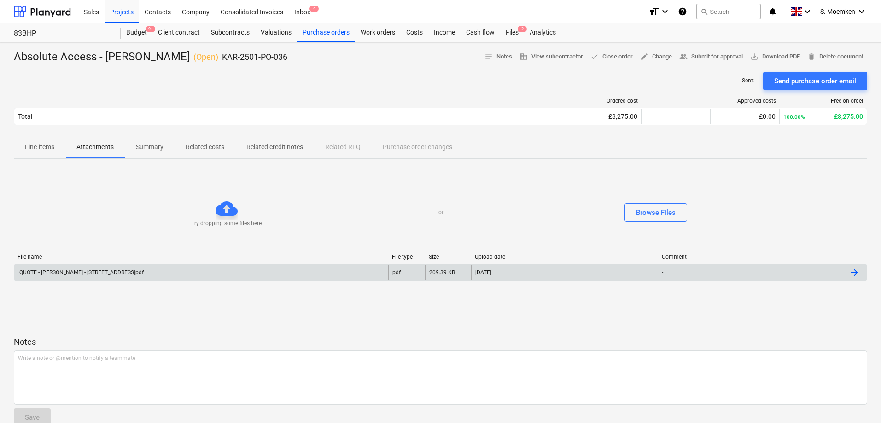
click at [106, 271] on div "QUOTE - KARRINGTONS - 83 BLACKHEATH PARK SE3 0EU.pdf" at bounding box center [81, 272] width 126 height 6
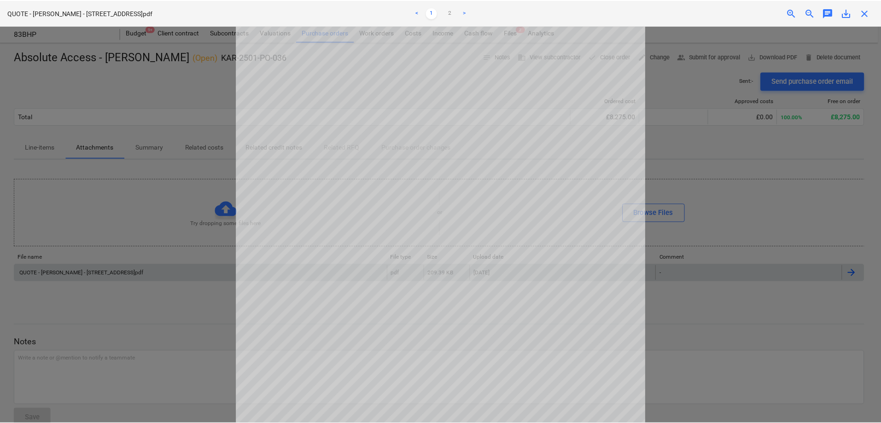
scroll to position [184, 0]
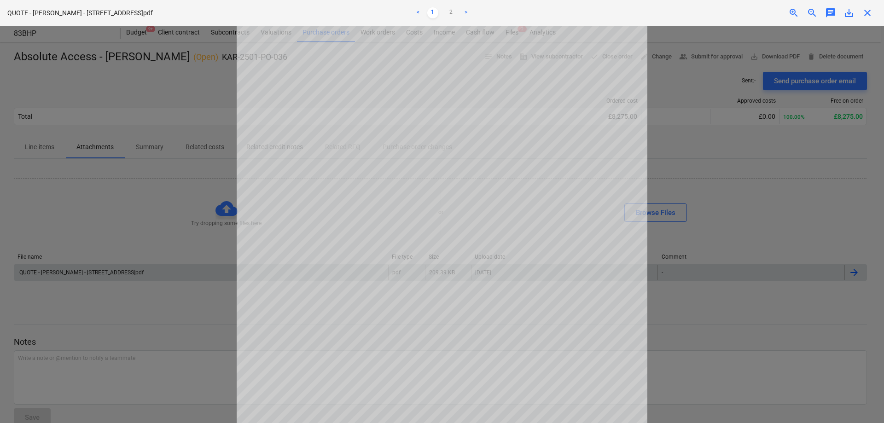
click at [160, 307] on div at bounding box center [442, 224] width 884 height 397
click at [129, 314] on div at bounding box center [442, 224] width 884 height 397
click at [870, 12] on span "close" at bounding box center [867, 12] width 11 height 11
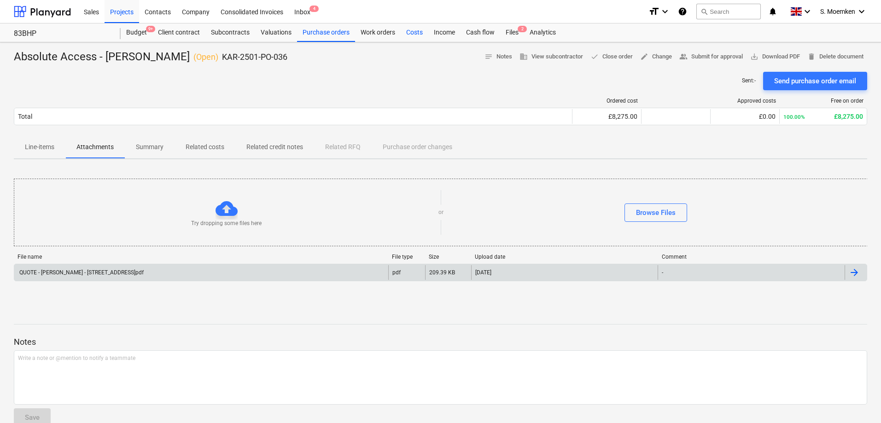
click at [415, 30] on div "Costs" at bounding box center [414, 32] width 28 height 18
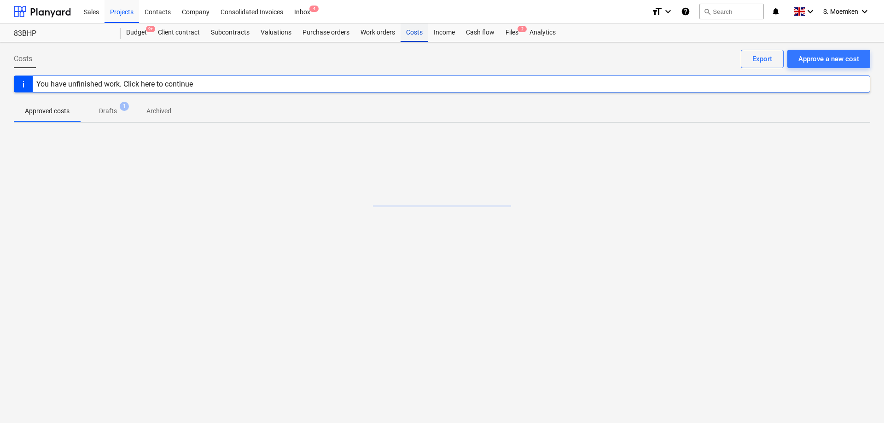
click at [415, 30] on div "Costs" at bounding box center [414, 32] width 28 height 18
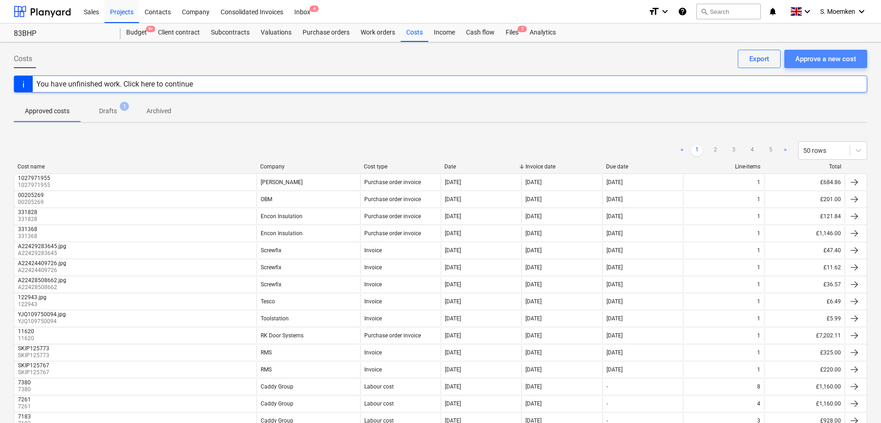
click at [798, 59] on div "Approve a new cost" at bounding box center [825, 59] width 61 height 12
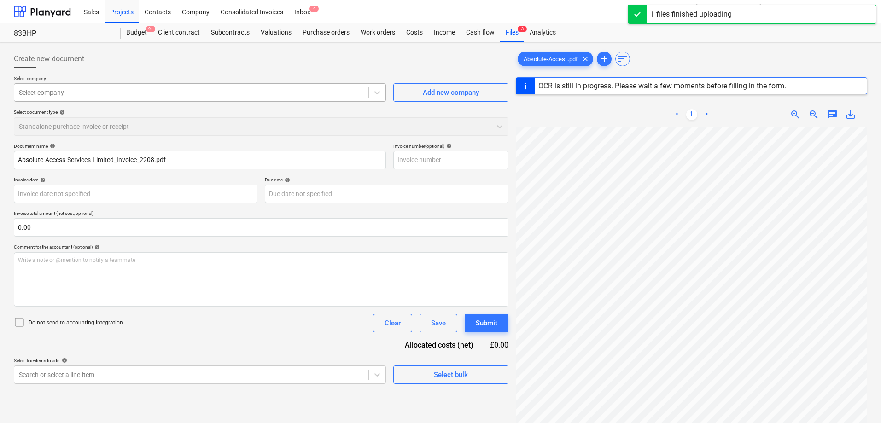
click at [83, 89] on div at bounding box center [191, 92] width 345 height 9
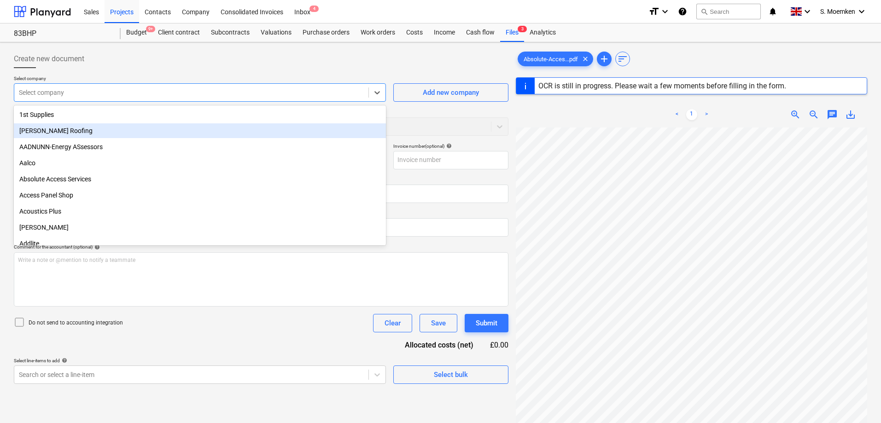
type input "2208"
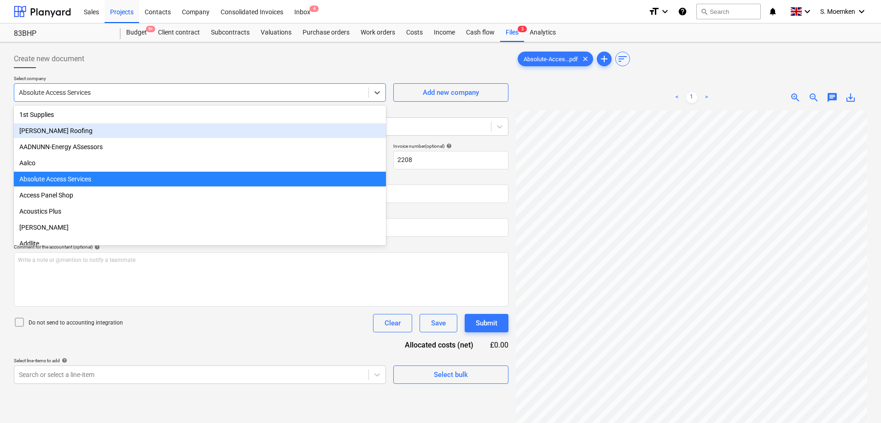
click at [418, 59] on div "Create new document" at bounding box center [261, 59] width 494 height 18
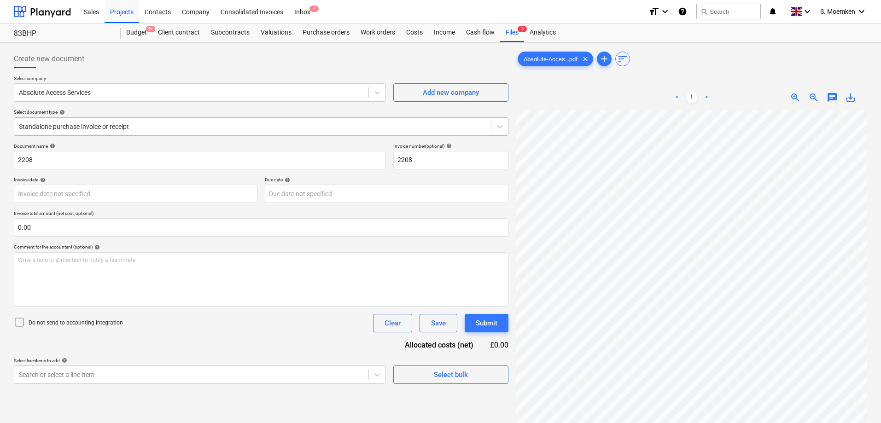
click at [238, 122] on div at bounding box center [252, 126] width 467 height 9
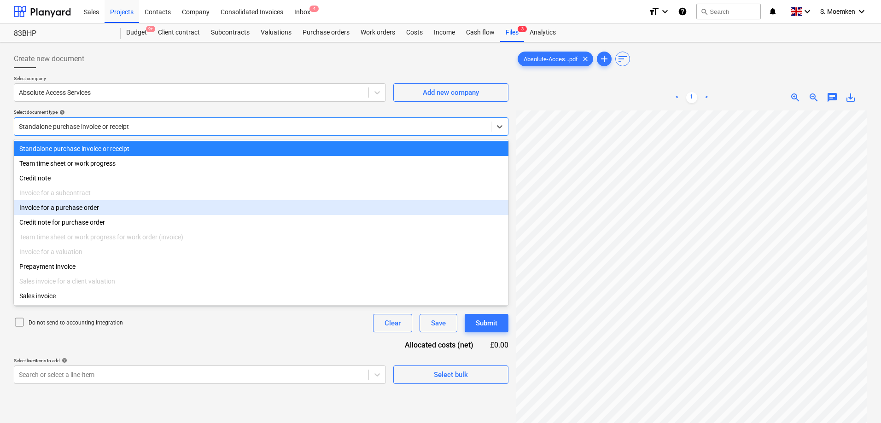
click at [68, 208] on div "Invoice for a purchase order" at bounding box center [261, 207] width 494 height 15
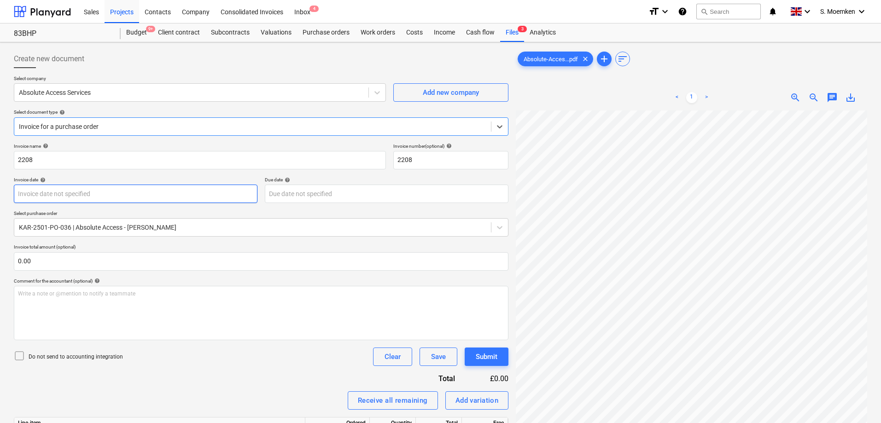
click at [82, 192] on body "Sales Projects Contacts Company Consolidated Invoices Inbox 4 format_size keybo…" at bounding box center [440, 211] width 881 height 423
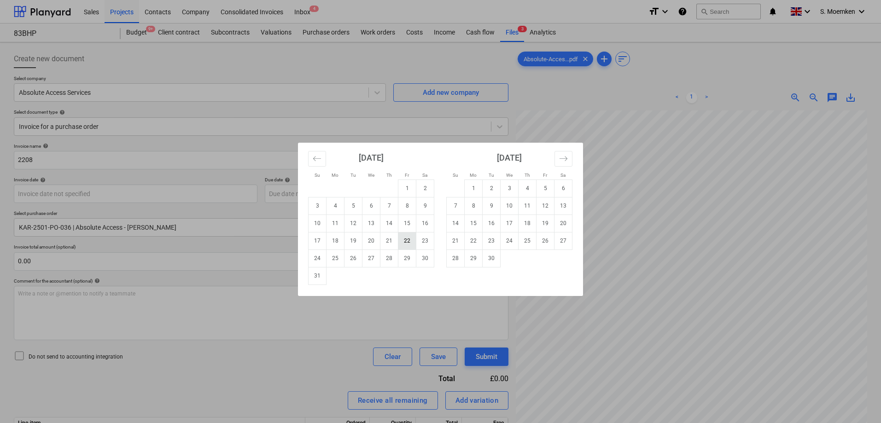
click at [403, 242] on td "22" at bounding box center [407, 240] width 18 height 17
type input "[DATE]"
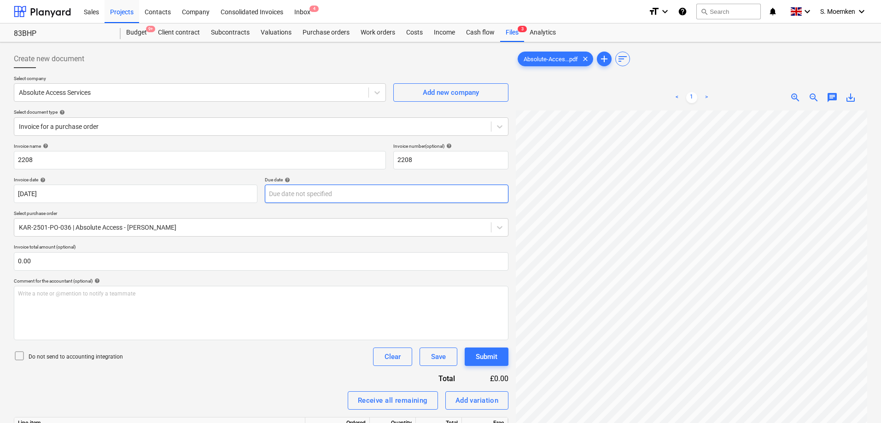
click at [361, 191] on body "Sales Projects Contacts Company Consolidated Invoices Inbox 4 format_size keybo…" at bounding box center [440, 211] width 881 height 423
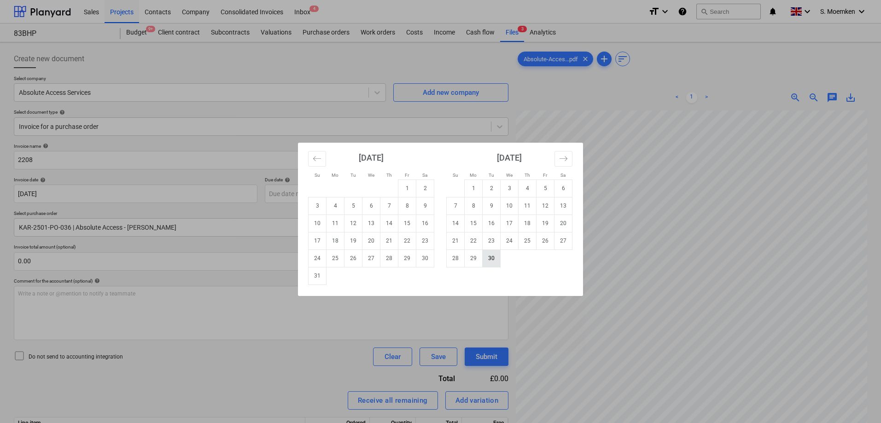
click at [493, 259] on td "30" at bounding box center [491, 257] width 18 height 17
type input "[DATE]"
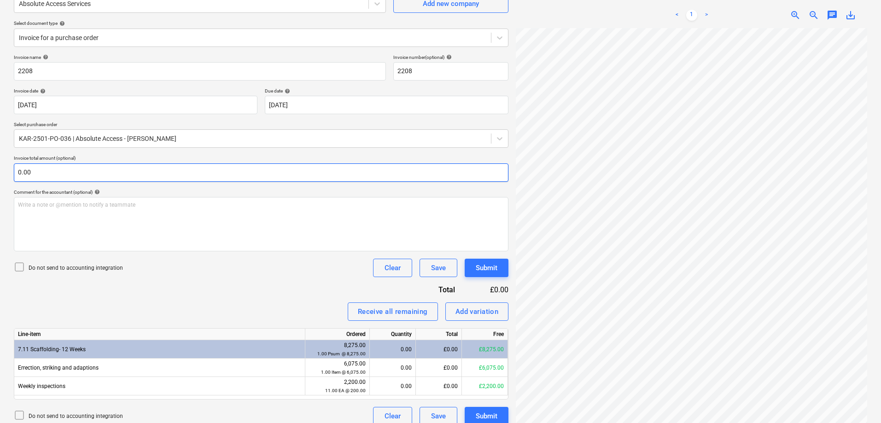
scroll to position [92, 0]
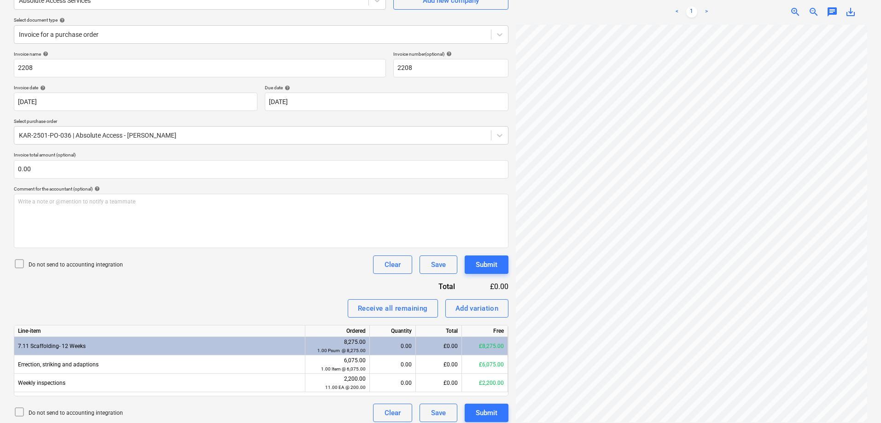
click at [18, 265] on icon at bounding box center [19, 263] width 11 height 11
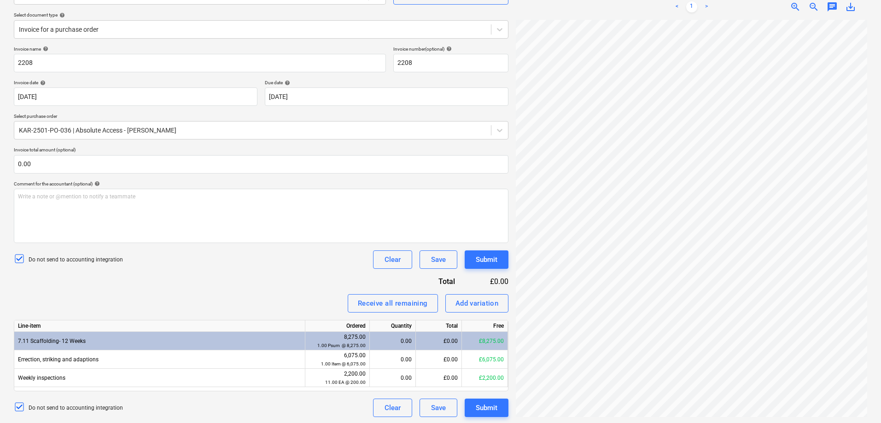
scroll to position [99, 0]
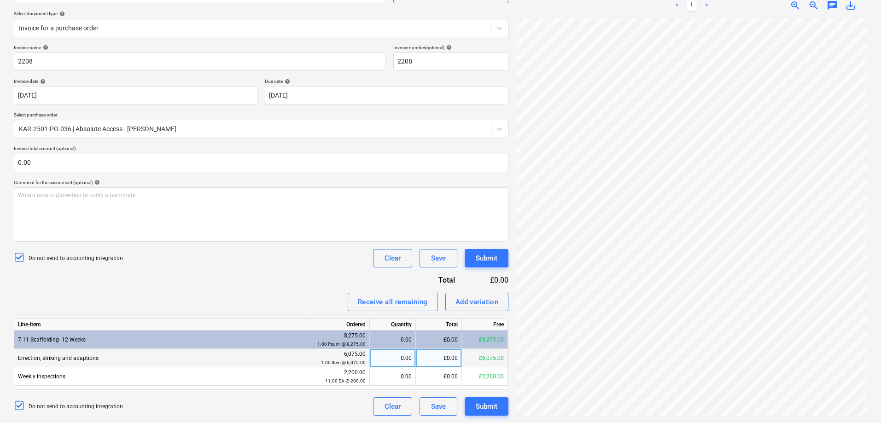
click at [378, 360] on div "0.00" at bounding box center [392, 358] width 38 height 18
type input "4"
type input "4252.50"
click at [811, 6] on span "zoom_out" at bounding box center [813, 5] width 11 height 11
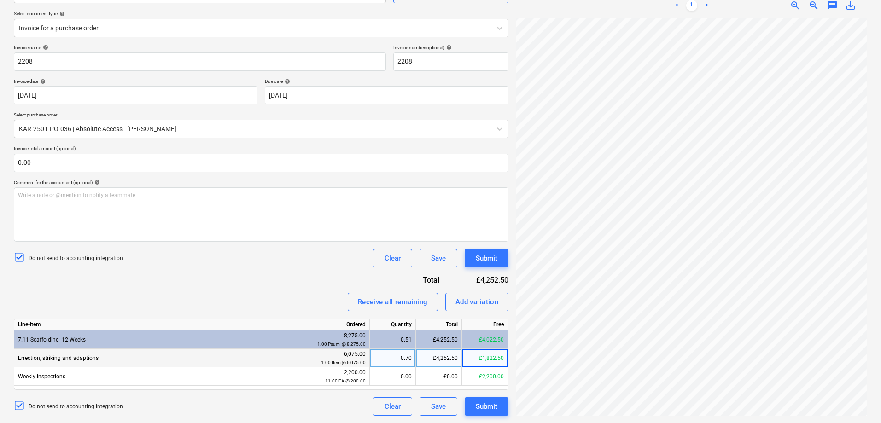
scroll to position [53, 0]
click at [811, 6] on span "zoom_out" at bounding box center [813, 5] width 11 height 11
click at [473, 408] on button "Submit" at bounding box center [486, 406] width 44 height 18
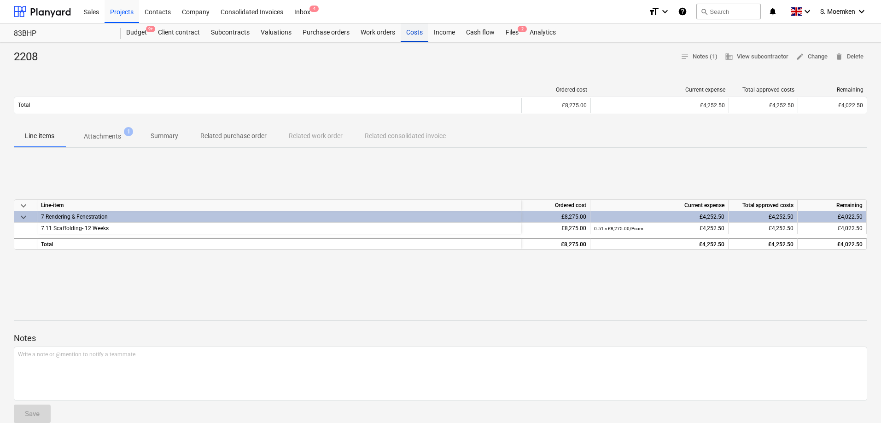
click at [409, 34] on div "Costs" at bounding box center [414, 32] width 28 height 18
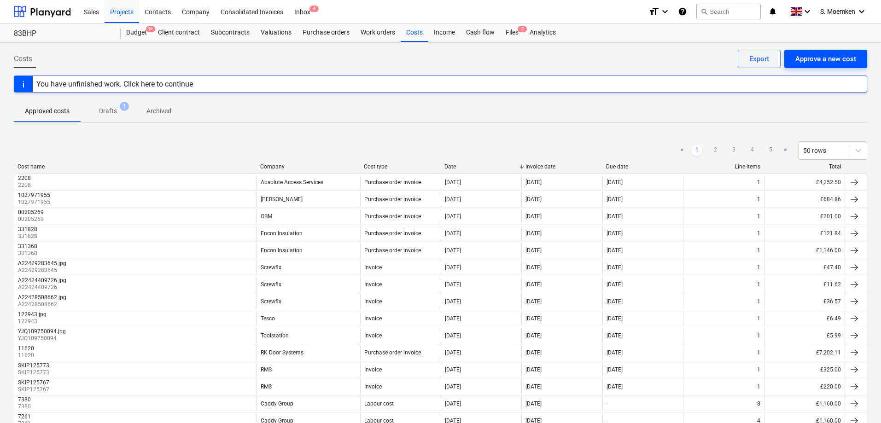
click at [828, 59] on div "Approve a new cost" at bounding box center [825, 59] width 61 height 12
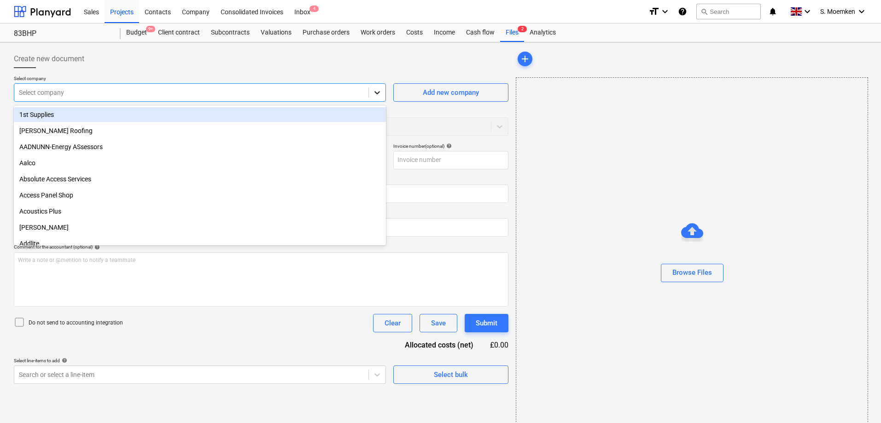
click at [370, 98] on div at bounding box center [377, 92] width 17 height 17
click at [197, 73] on div at bounding box center [261, 71] width 494 height 7
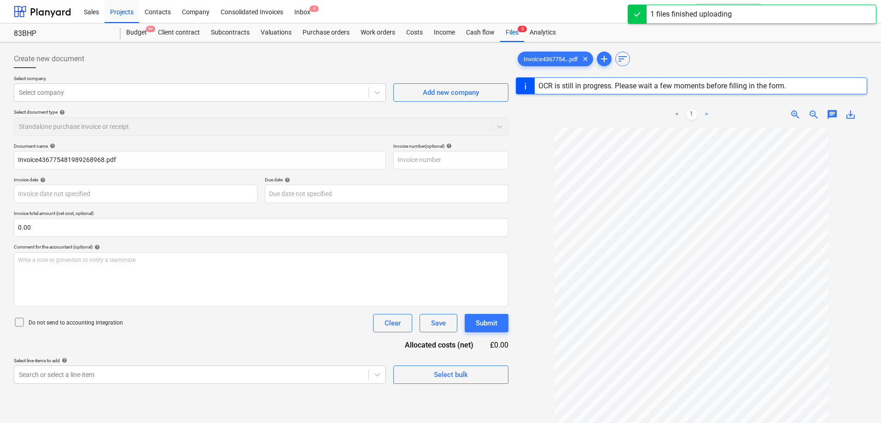
type input "A22793396052"
type input "[DATE]"
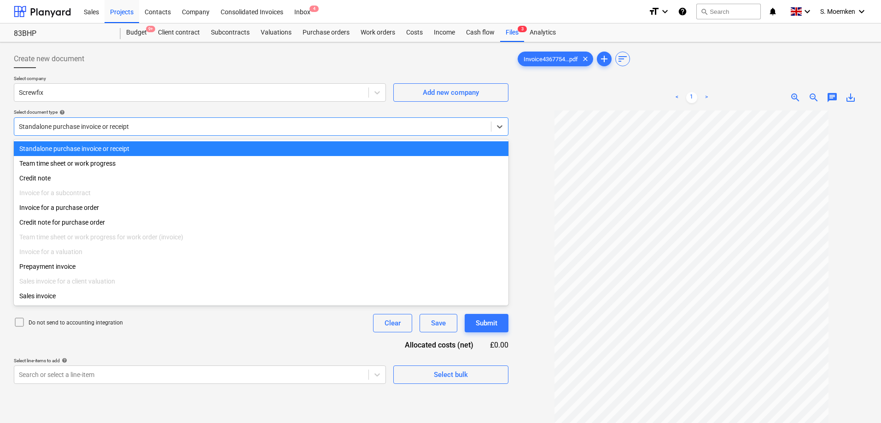
click at [246, 128] on div at bounding box center [252, 126] width 467 height 9
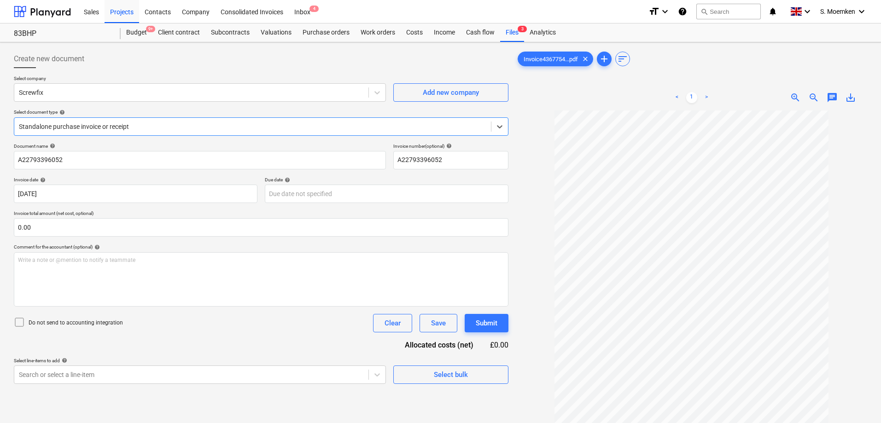
click at [246, 128] on div at bounding box center [252, 126] width 467 height 9
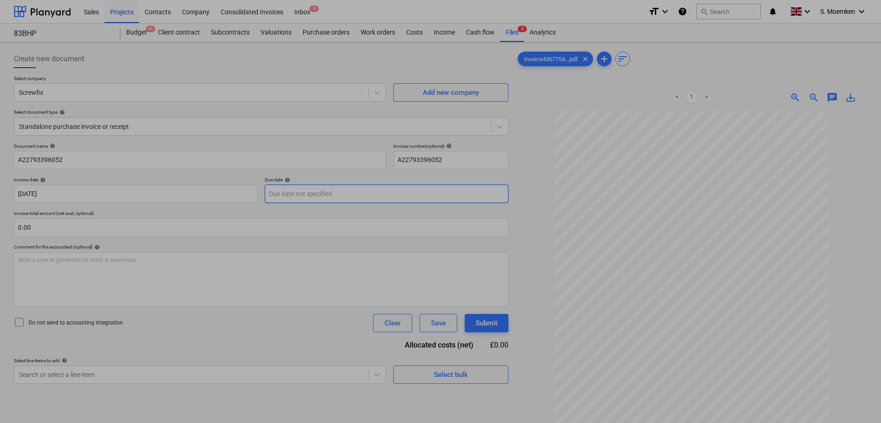
click at [317, 194] on body "Sales Projects Contacts Company Consolidated Invoices Inbox 4 format_size keybo…" at bounding box center [440, 211] width 881 height 423
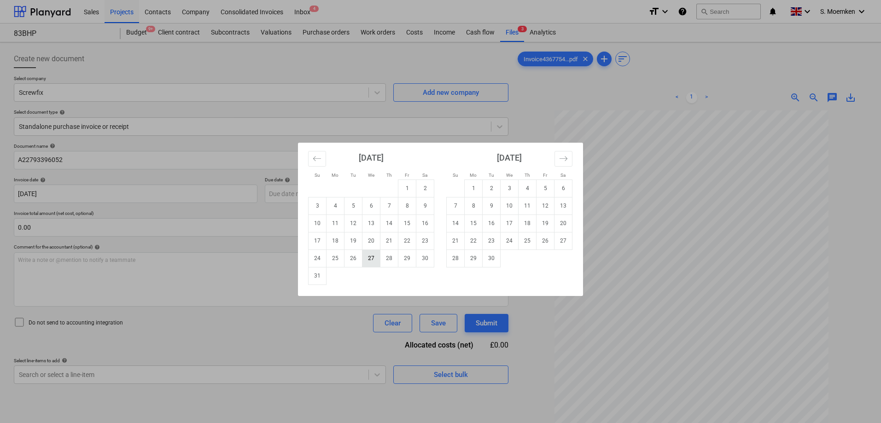
click at [366, 259] on td "27" at bounding box center [371, 257] width 18 height 17
type input "[DATE]"
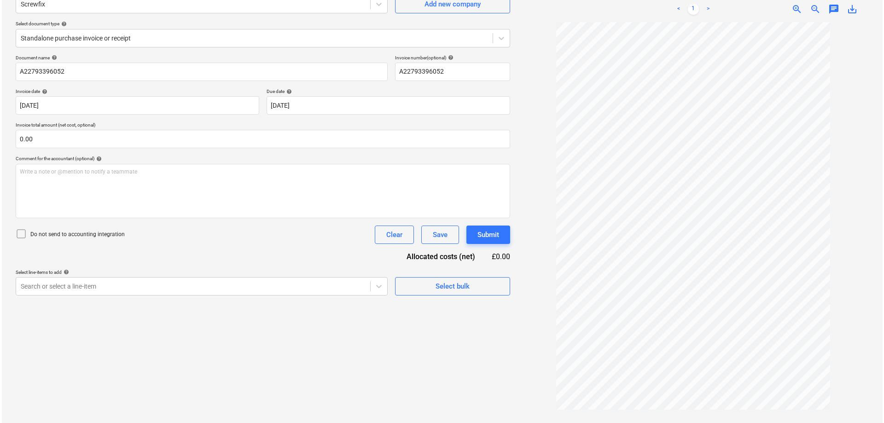
scroll to position [92, 0]
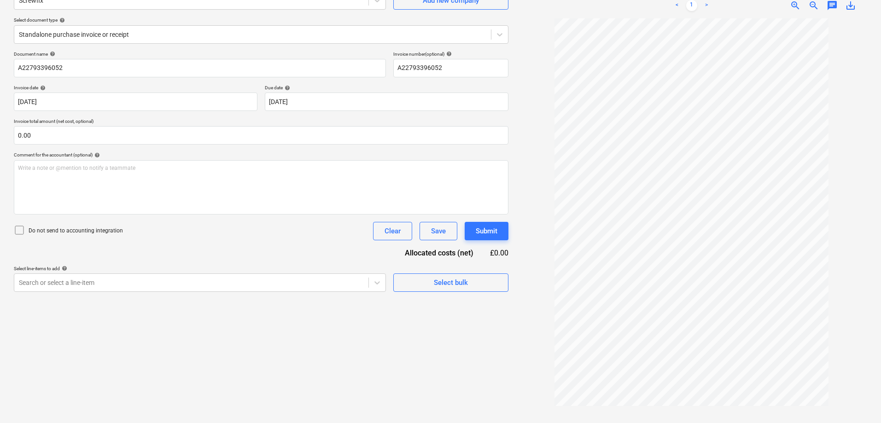
click at [19, 229] on icon at bounding box center [19, 230] width 11 height 11
click at [466, 281] on div "Select bulk" at bounding box center [451, 283] width 34 height 12
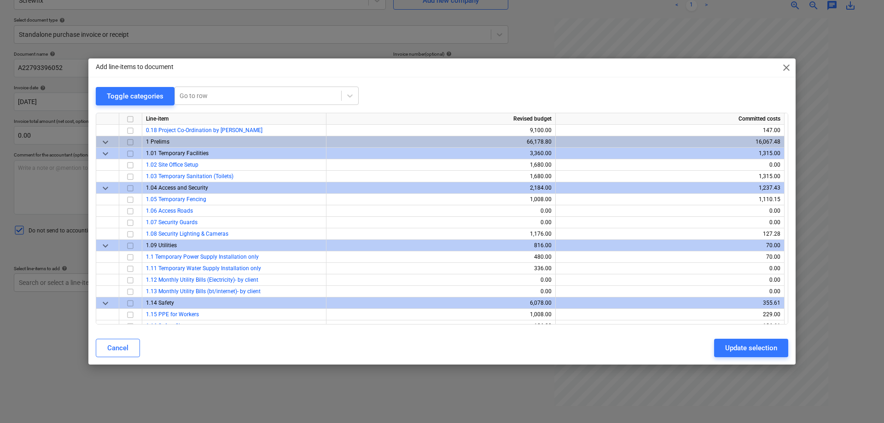
scroll to position [230, 0]
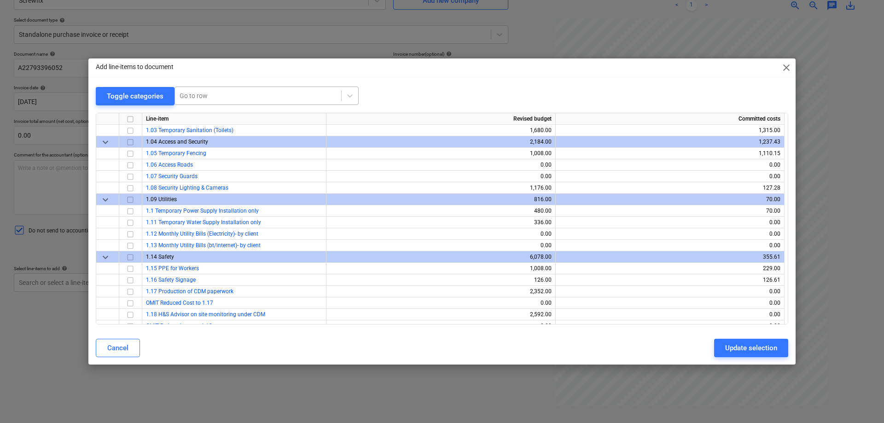
click at [214, 93] on div at bounding box center [258, 95] width 157 height 9
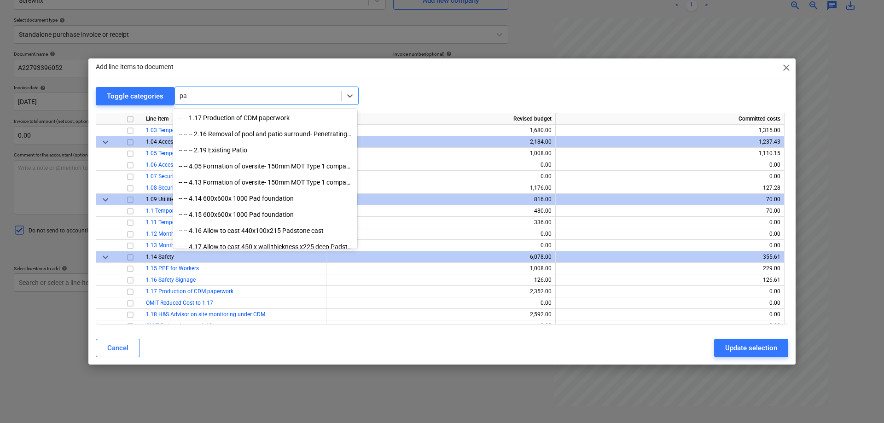
type input "p"
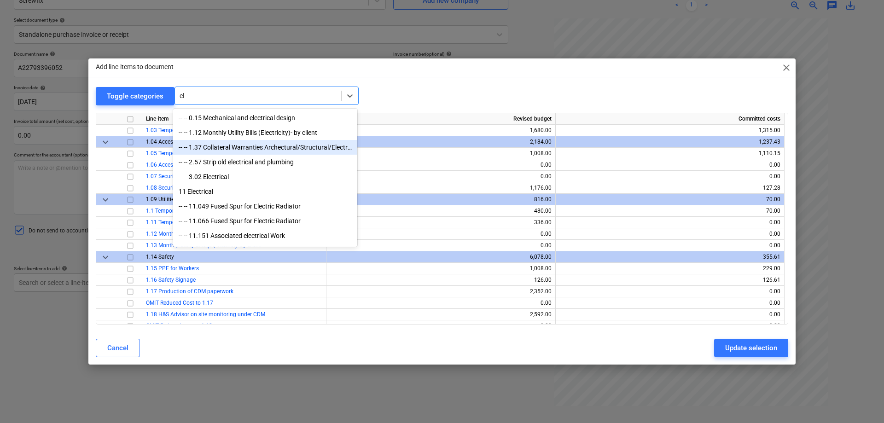
type input "e"
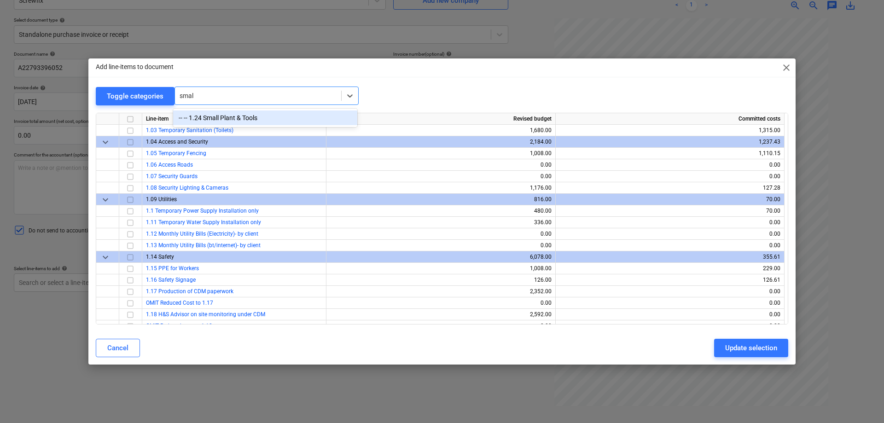
type input "small"
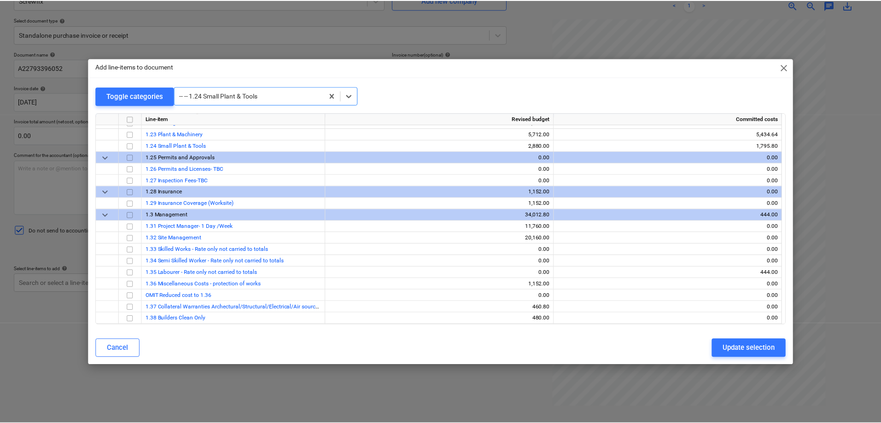
scroll to position [506, 0]
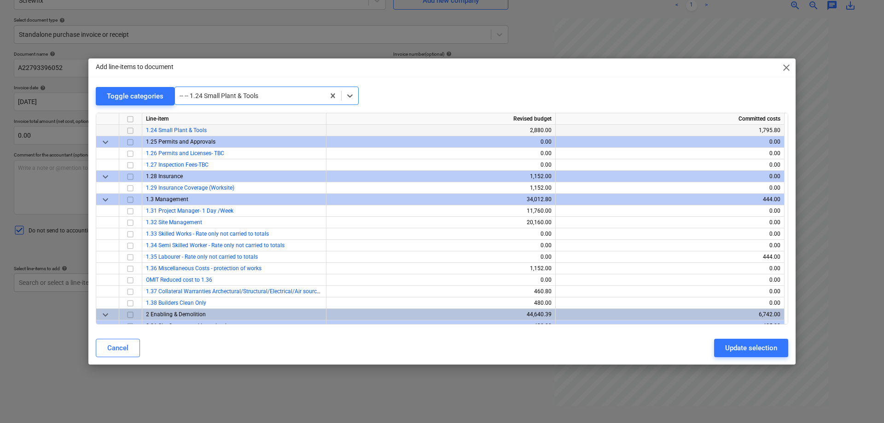
click at [129, 130] on input "checkbox" at bounding box center [130, 130] width 11 height 11
click at [742, 350] on div "Update selection" at bounding box center [751, 348] width 52 height 12
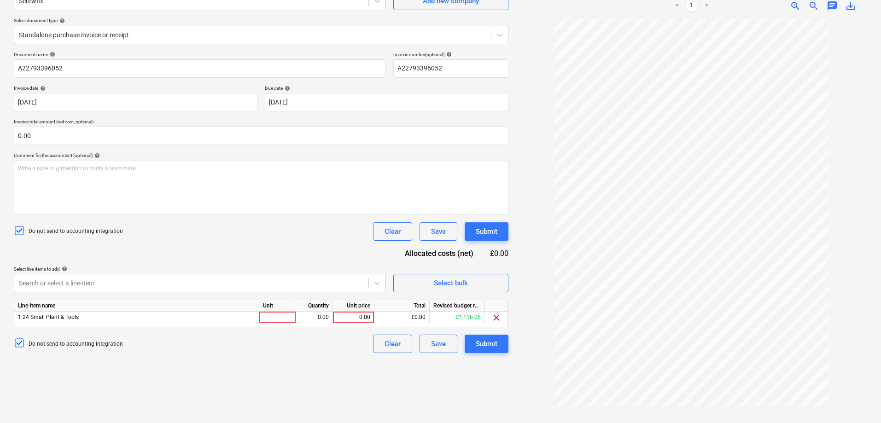
scroll to position [92, 0]
click at [794, 3] on span "zoom_in" at bounding box center [794, 5] width 11 height 11
click at [792, 2] on span "zoom_in" at bounding box center [794, 5] width 11 height 11
click at [273, 319] on div at bounding box center [277, 317] width 37 height 12
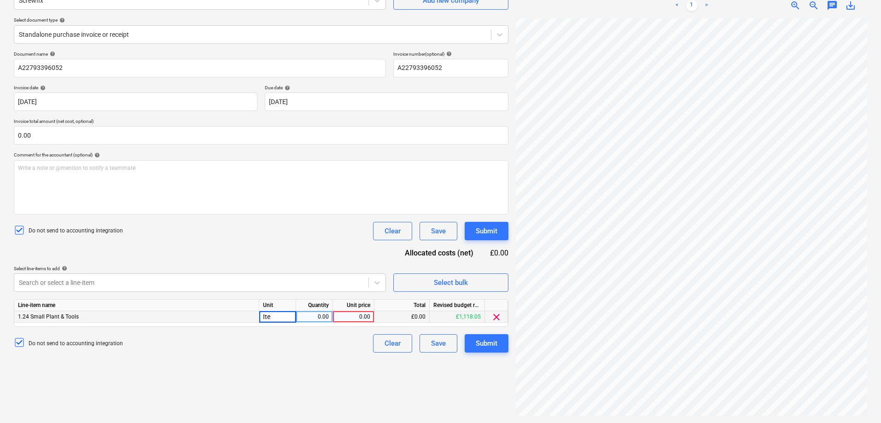
type input "Item"
type input "10.32"
click at [487, 339] on div "Submit" at bounding box center [486, 343] width 22 height 12
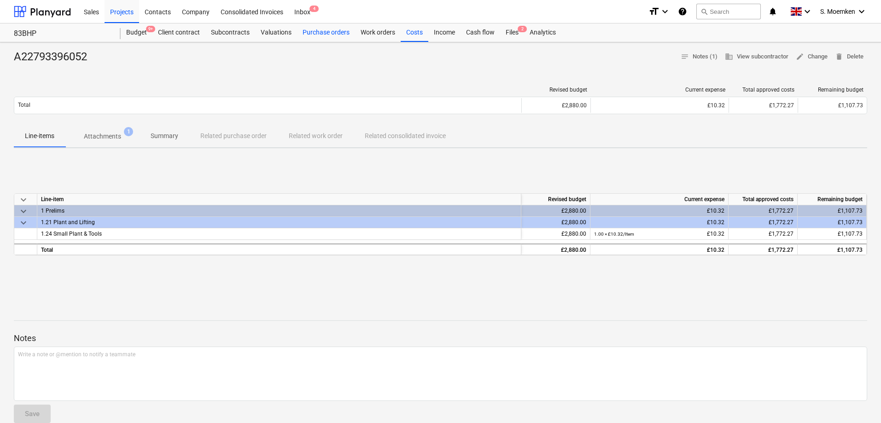
click at [312, 31] on div "Purchase orders" at bounding box center [326, 32] width 58 height 18
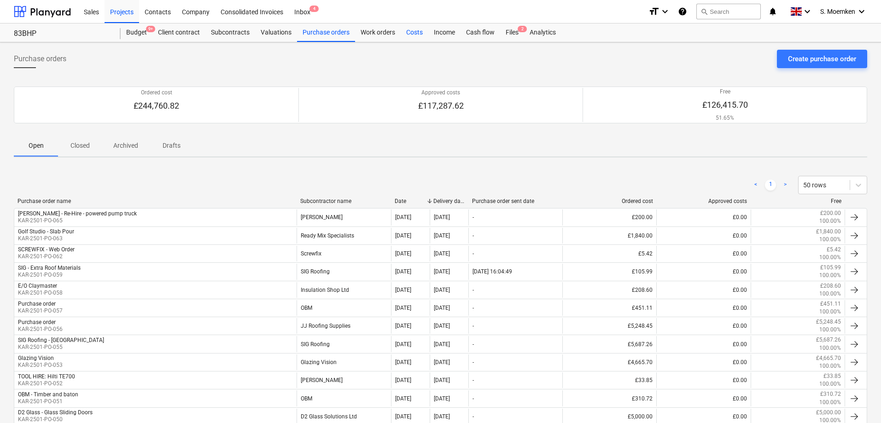
click at [406, 32] on div "Costs" at bounding box center [414, 32] width 28 height 18
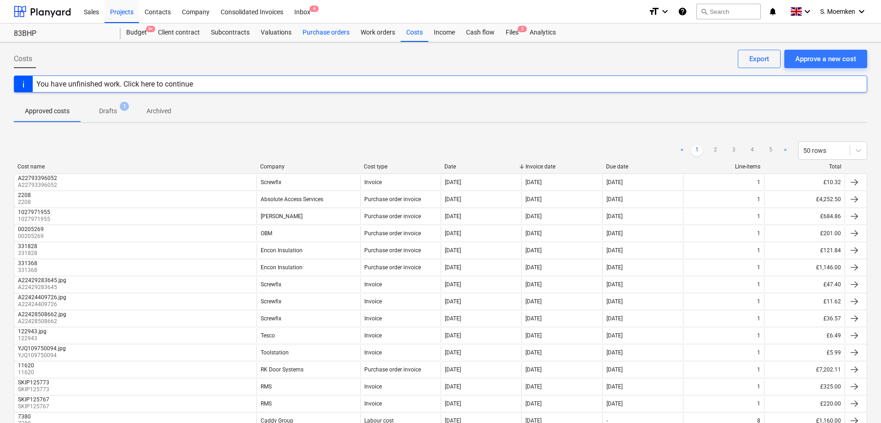
click at [323, 32] on div "Purchase orders" at bounding box center [326, 32] width 58 height 18
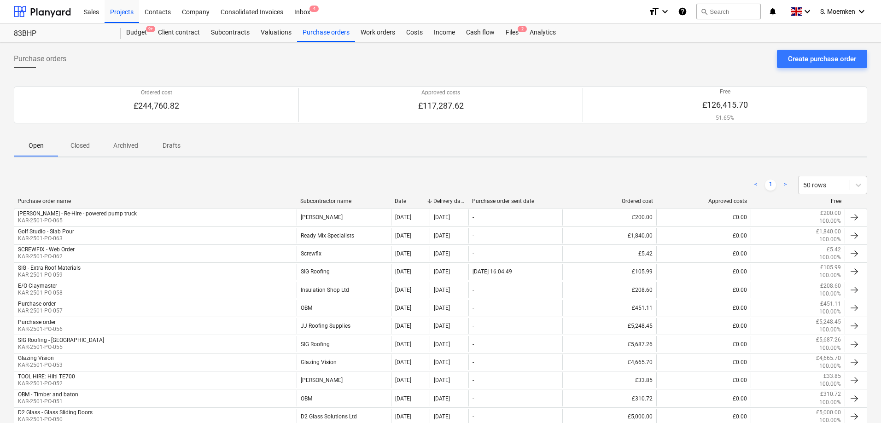
click at [469, 61] on div "Purchase orders Create purchase order" at bounding box center [440, 63] width 853 height 26
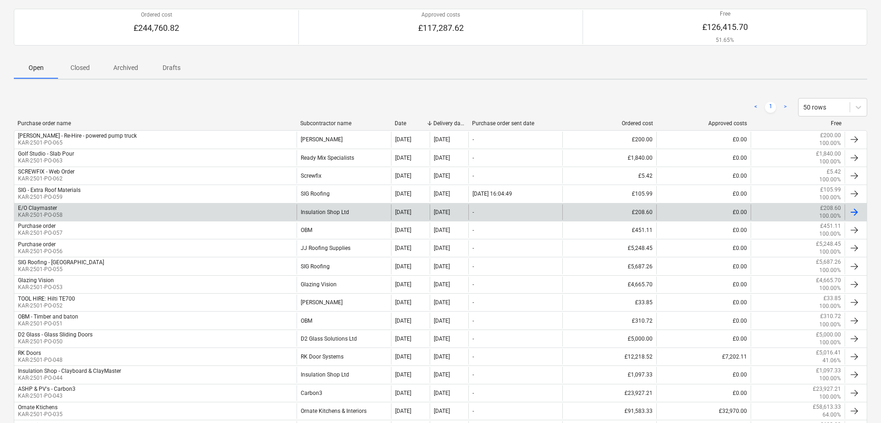
scroll to position [92, 0]
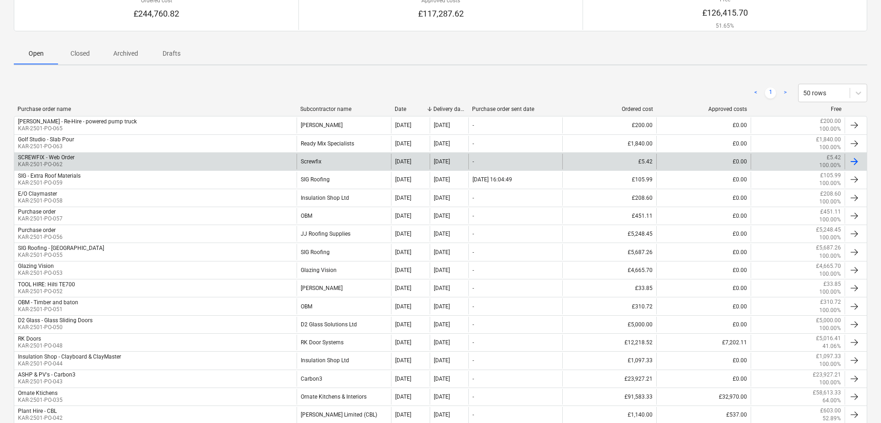
click at [310, 159] on div "Screwfix" at bounding box center [343, 162] width 94 height 16
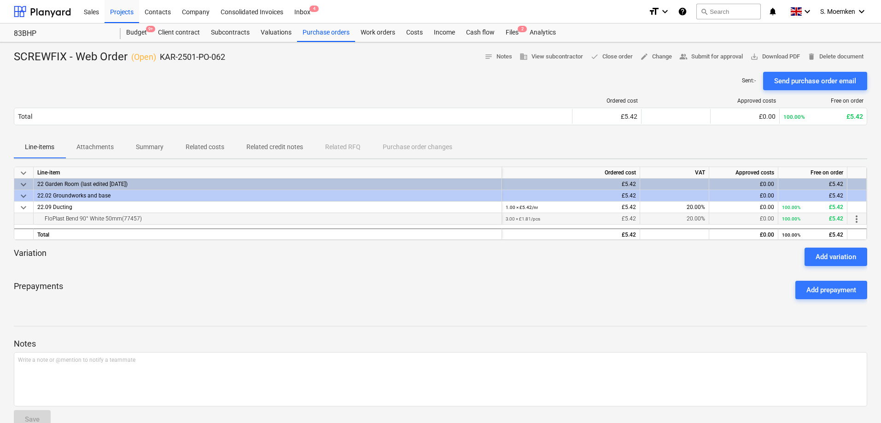
click at [407, 219] on div "FloPlast Bend 90° White 50mm(77457)" at bounding box center [267, 218] width 460 height 11
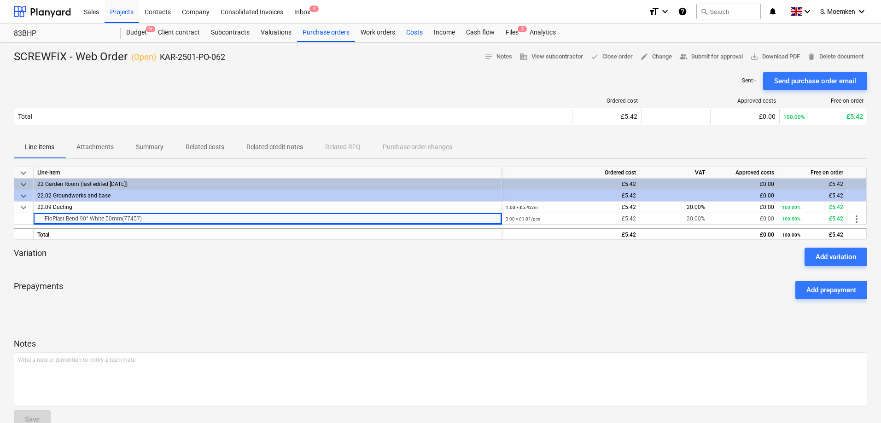
click at [409, 32] on div "Costs" at bounding box center [414, 32] width 28 height 18
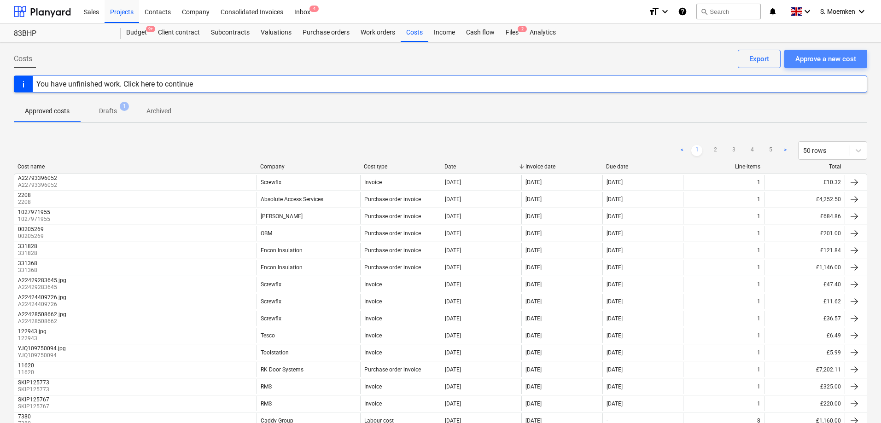
click at [818, 55] on div "Approve a new cost" at bounding box center [825, 59] width 61 height 12
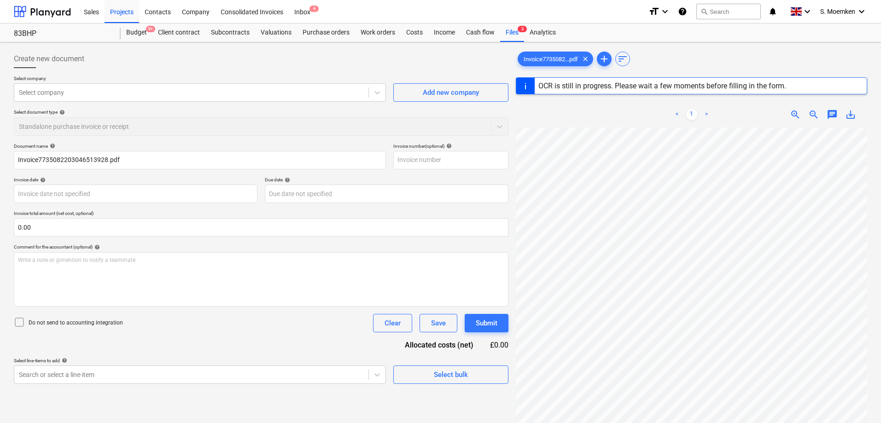
type input "A22753784550"
type input "[DATE]"
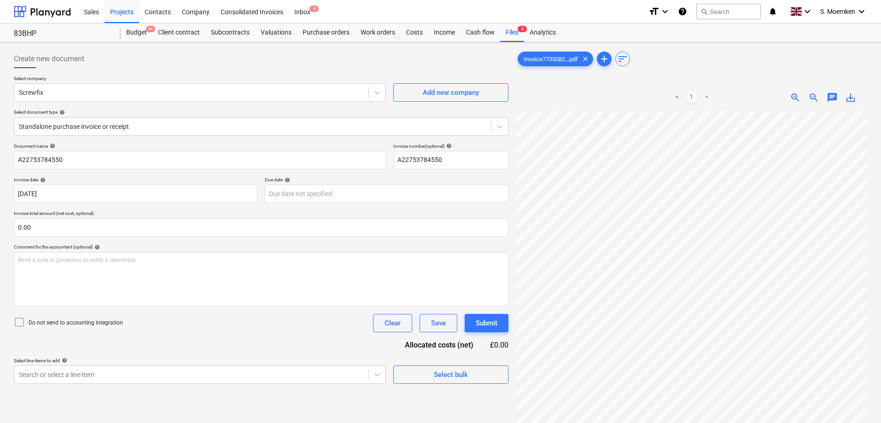
scroll to position [78, 65]
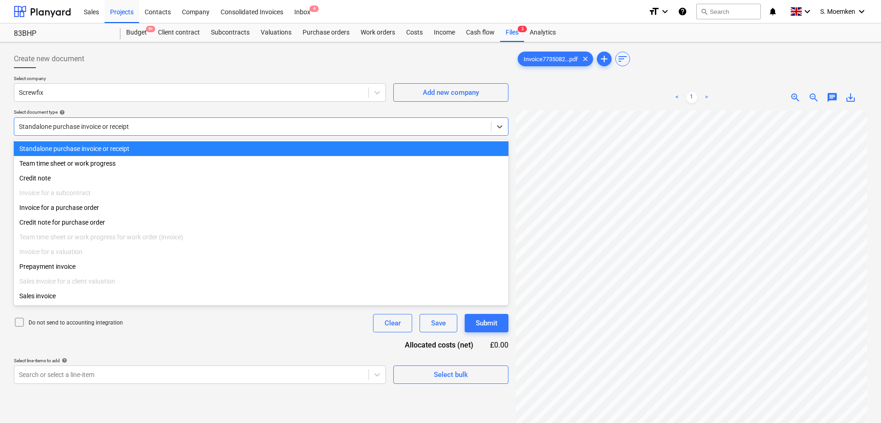
click at [173, 126] on div at bounding box center [252, 126] width 467 height 9
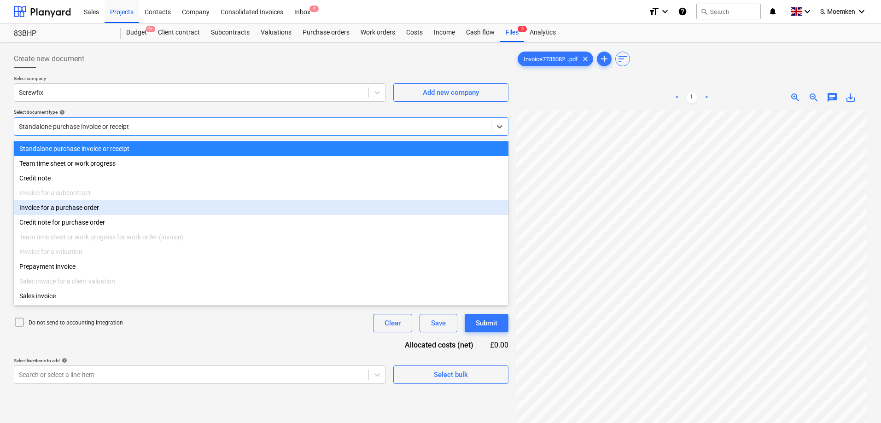
click at [91, 212] on div "Invoice for a purchase order" at bounding box center [261, 207] width 494 height 15
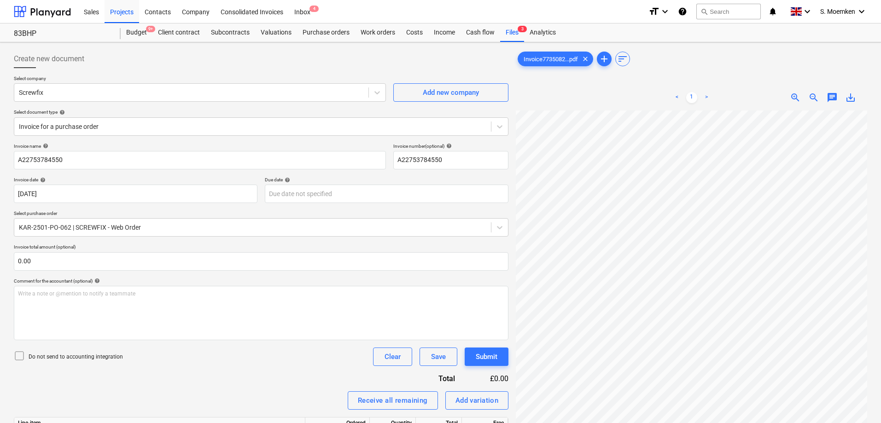
scroll to position [27, 65]
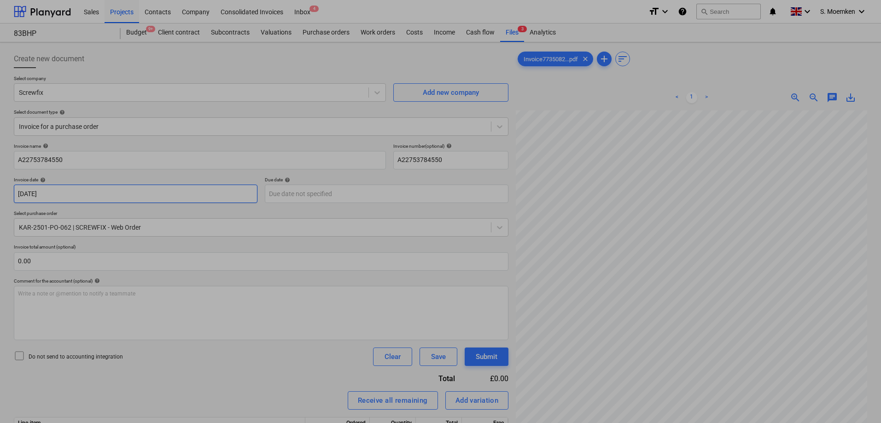
click at [161, 191] on body "Sales Projects Contacts Company Consolidated Invoices Inbox 4 format_size keybo…" at bounding box center [440, 211] width 881 height 423
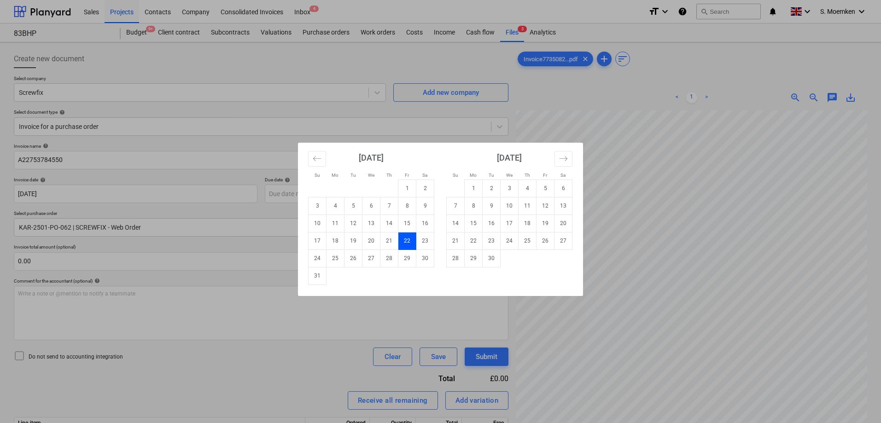
click at [226, 116] on div "Su Mo Tu We Th Fr Sa Su Mo Tu We Th Fr Sa [DATE] 1 2 3 4 5 6 7 8 9 10 11 12 13 …" at bounding box center [440, 211] width 881 height 423
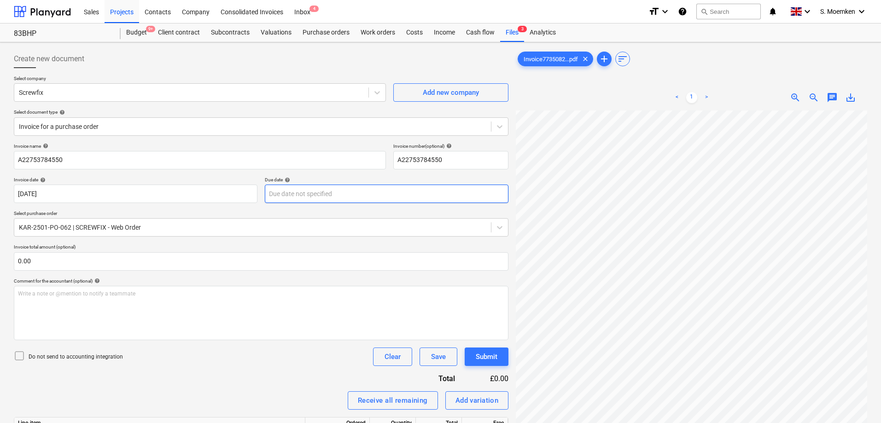
click at [326, 192] on body "Sales Projects Contacts Company Consolidated Invoices Inbox 4 format_size keybo…" at bounding box center [440, 211] width 881 height 423
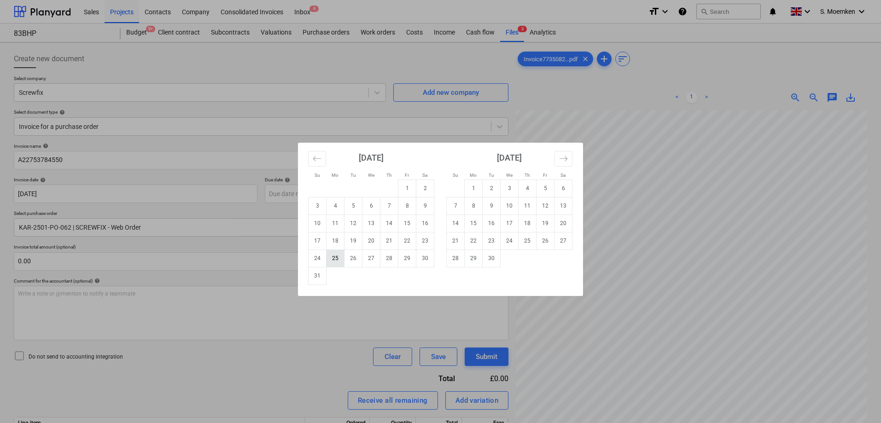
click at [335, 261] on td "25" at bounding box center [335, 257] width 18 height 17
type input "[DATE]"
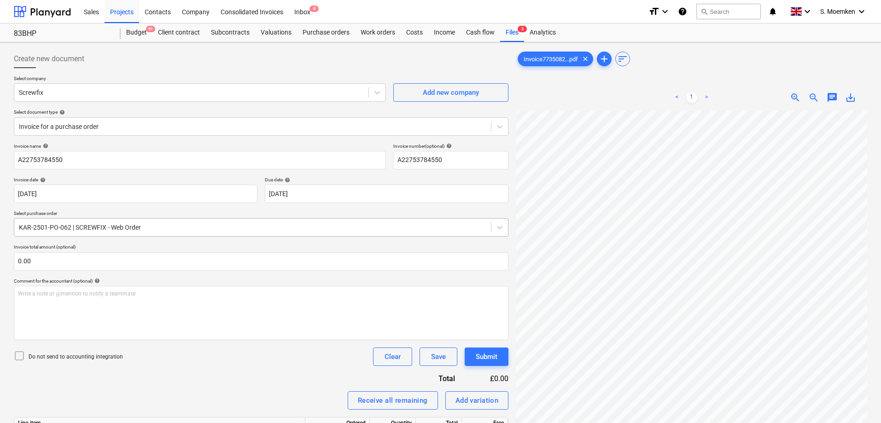
scroll to position [92, 0]
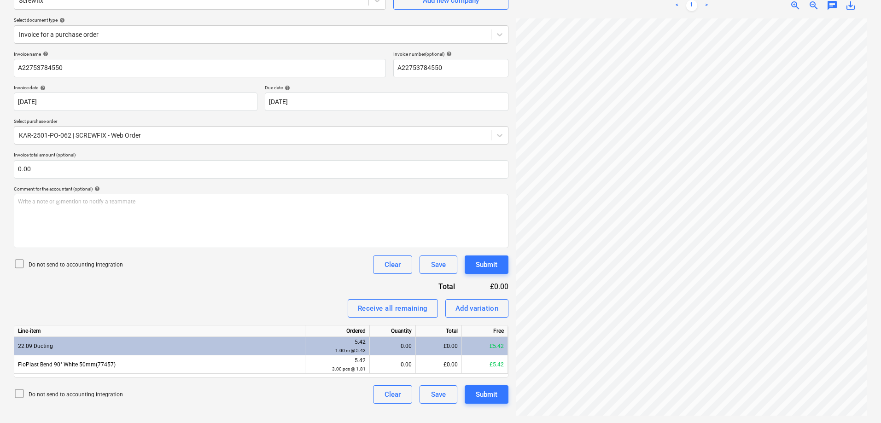
click at [19, 262] on icon at bounding box center [19, 263] width 11 height 11
click at [385, 308] on div "Receive all remaining" at bounding box center [393, 308] width 70 height 12
click at [475, 389] on button "Submit" at bounding box center [486, 394] width 44 height 18
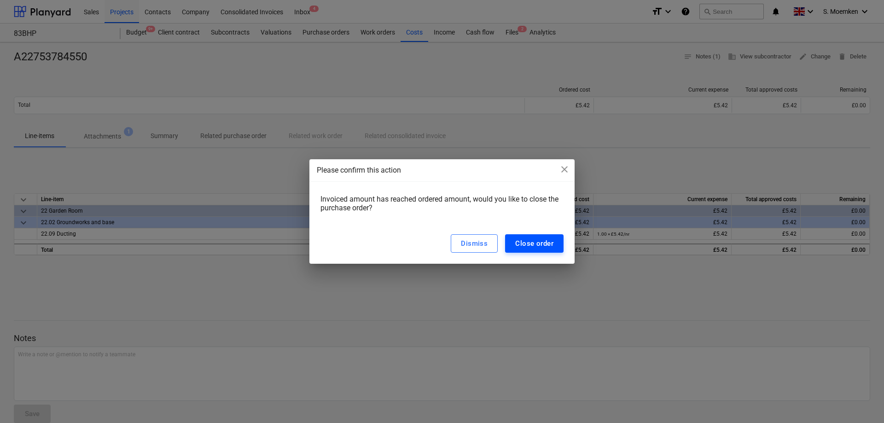
click at [535, 243] on div "Close order" at bounding box center [534, 244] width 38 height 12
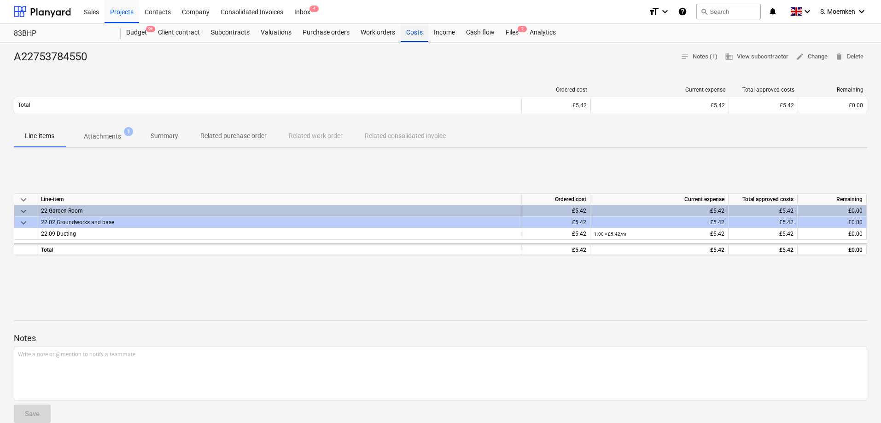
click at [411, 32] on div "Costs" at bounding box center [414, 32] width 28 height 18
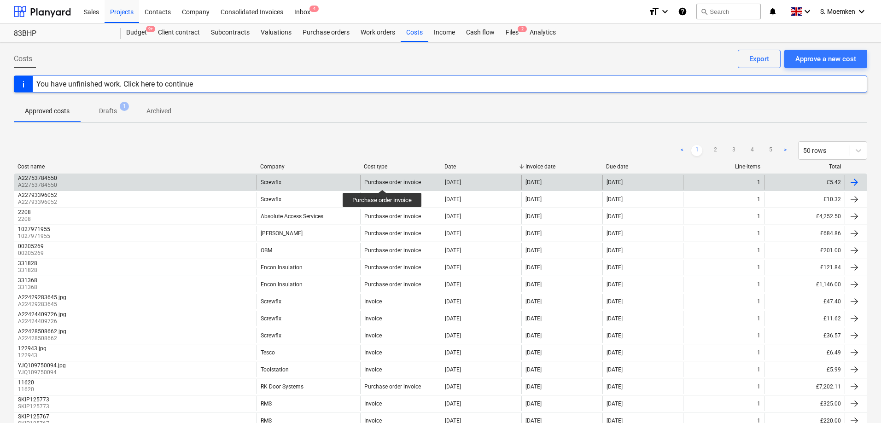
click at [383, 181] on div "Purchase order invoice" at bounding box center [392, 182] width 57 height 6
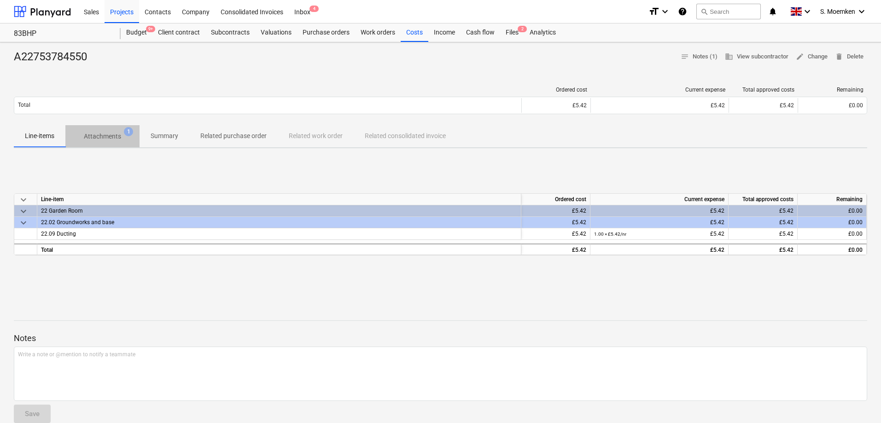
click at [105, 135] on p "Attachments" at bounding box center [102, 137] width 37 height 10
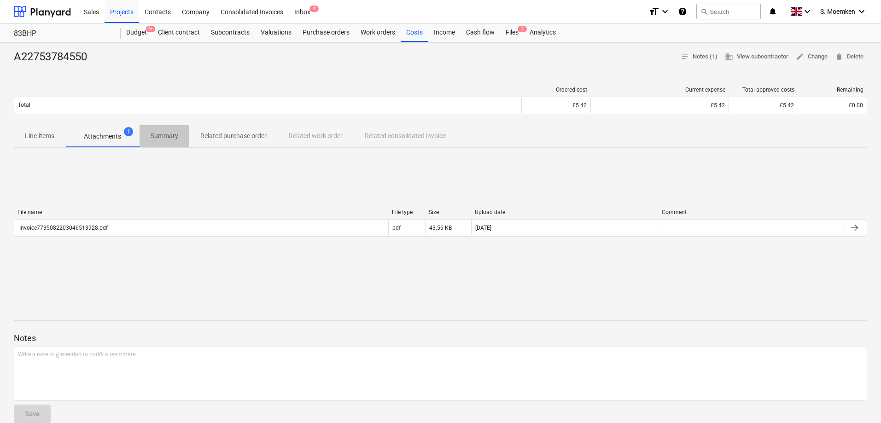
click at [174, 138] on p "Summary" at bounding box center [165, 136] width 28 height 10
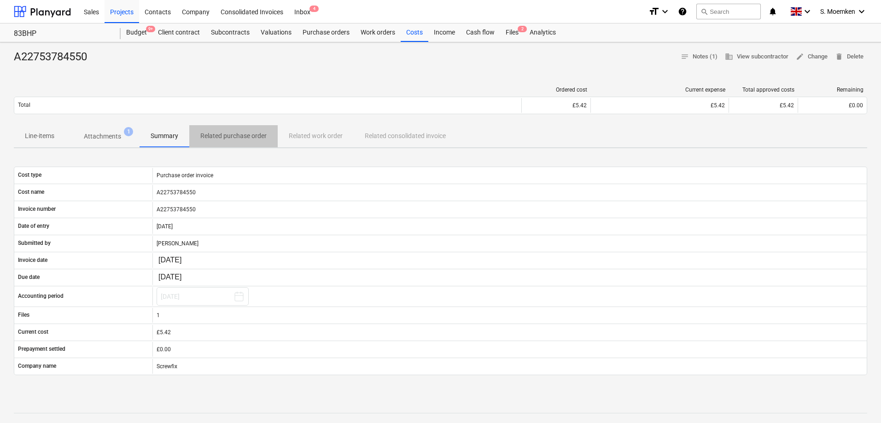
click at [239, 133] on p "Related purchase order" at bounding box center [233, 136] width 66 height 10
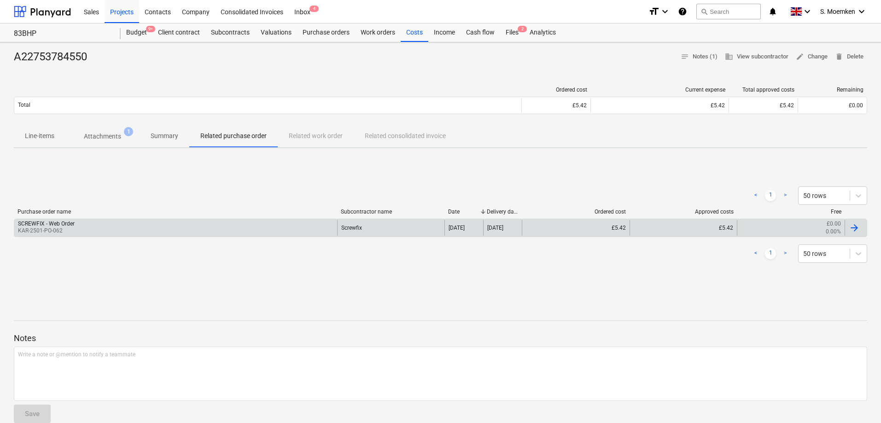
click at [49, 229] on p "KAR-2501-PO-062" at bounding box center [46, 231] width 57 height 8
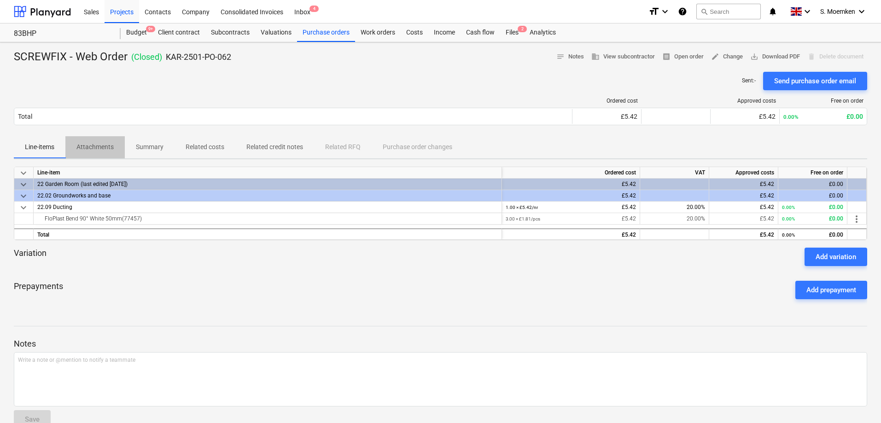
click at [92, 143] on p "Attachments" at bounding box center [94, 147] width 37 height 10
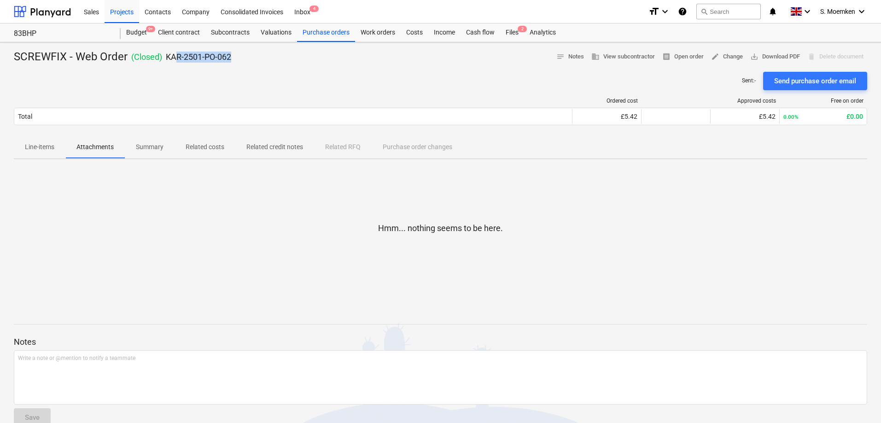
drag, startPoint x: 234, startPoint y: 57, endPoint x: 175, endPoint y: 56, distance: 58.5
click at [175, 56] on div "SCREWFIX - Web Order ( Closed ) KAR-2501-PO-062 notes Notes business View subco…" at bounding box center [440, 57] width 853 height 15
click at [45, 147] on p "Line-items" at bounding box center [39, 147] width 29 height 10
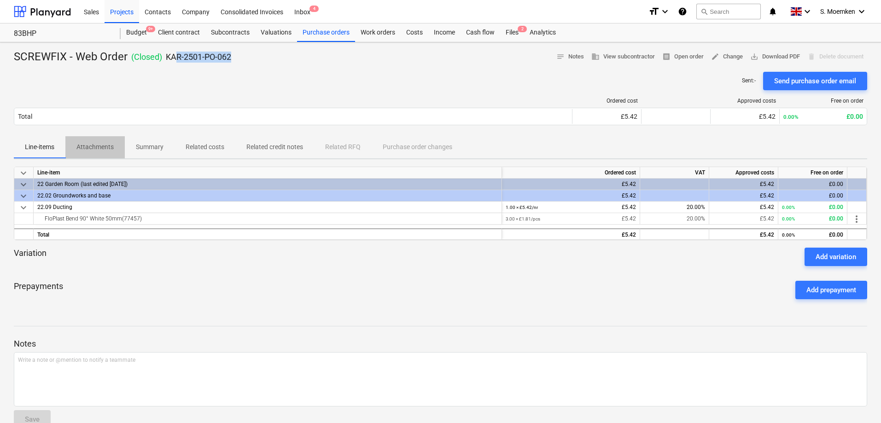
click at [93, 145] on p "Attachments" at bounding box center [94, 147] width 37 height 10
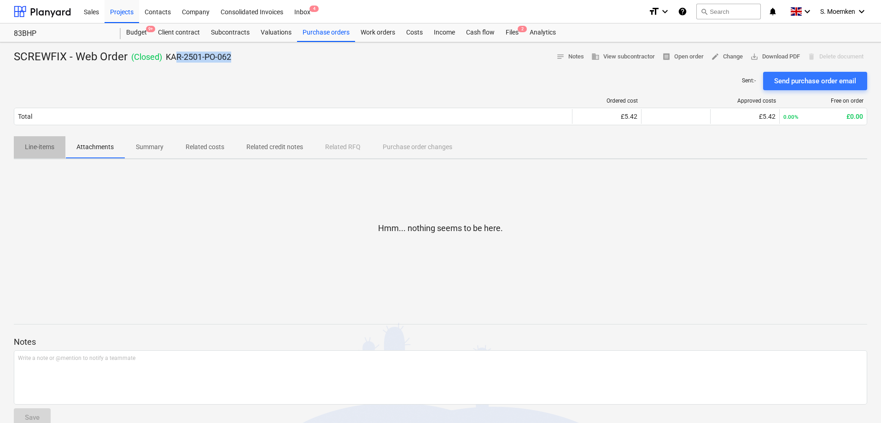
click at [39, 146] on p "Line-items" at bounding box center [39, 147] width 29 height 10
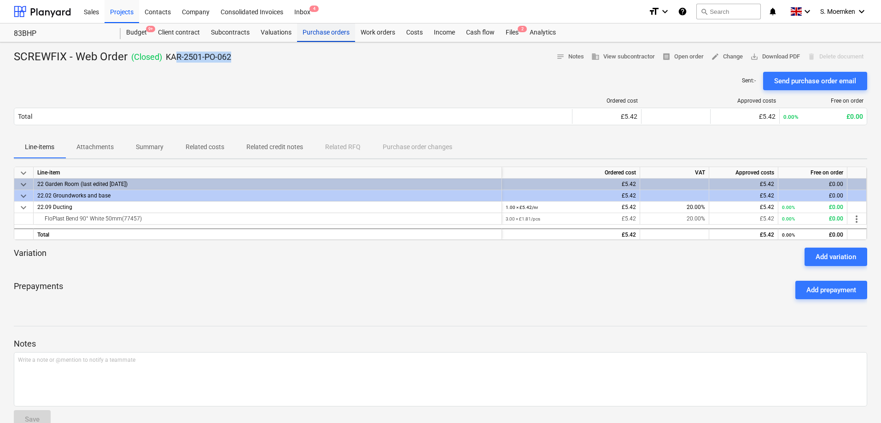
click at [325, 31] on div "Purchase orders" at bounding box center [326, 32] width 58 height 18
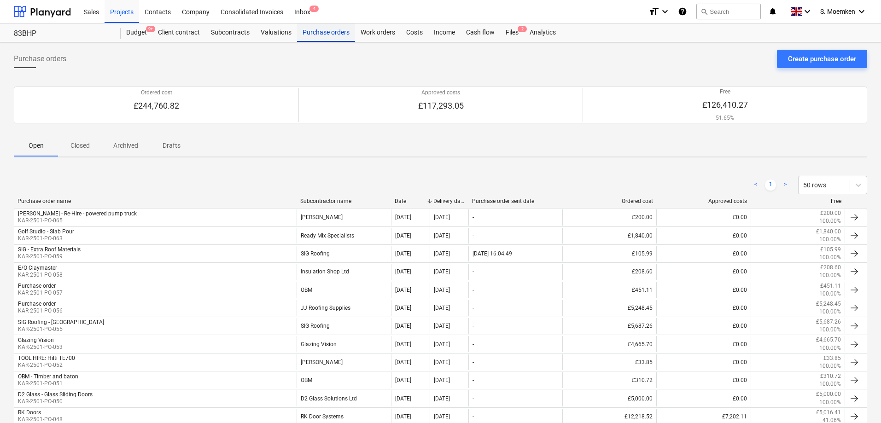
click at [331, 33] on div "Purchase orders" at bounding box center [326, 32] width 58 height 18
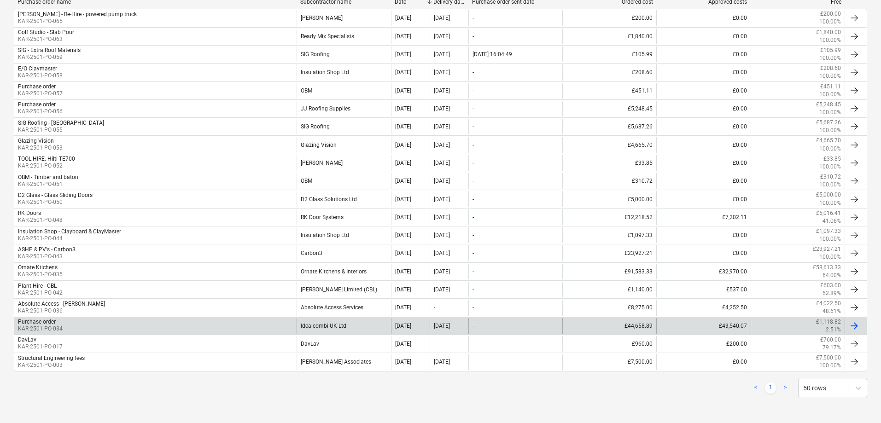
scroll to position [153, 0]
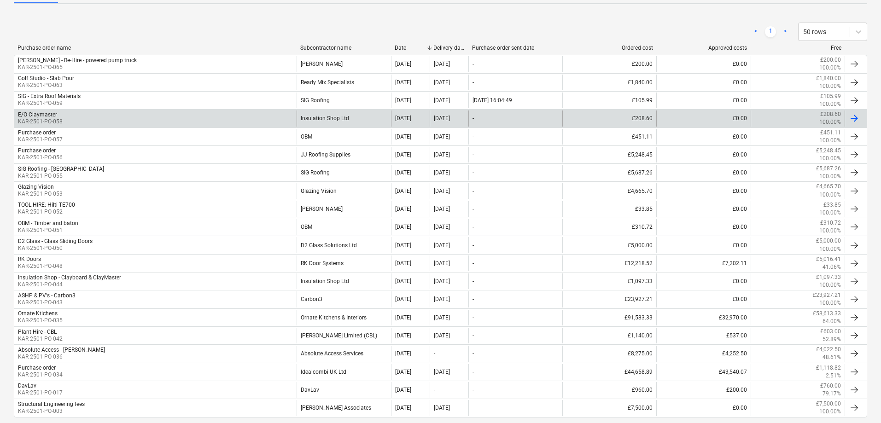
click at [48, 116] on div "E/O Claymaster" at bounding box center [37, 114] width 39 height 6
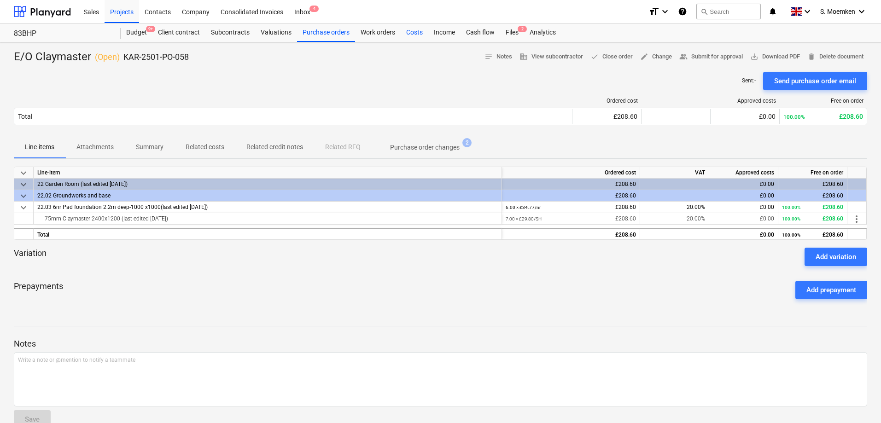
click at [411, 29] on div "Costs" at bounding box center [414, 32] width 28 height 18
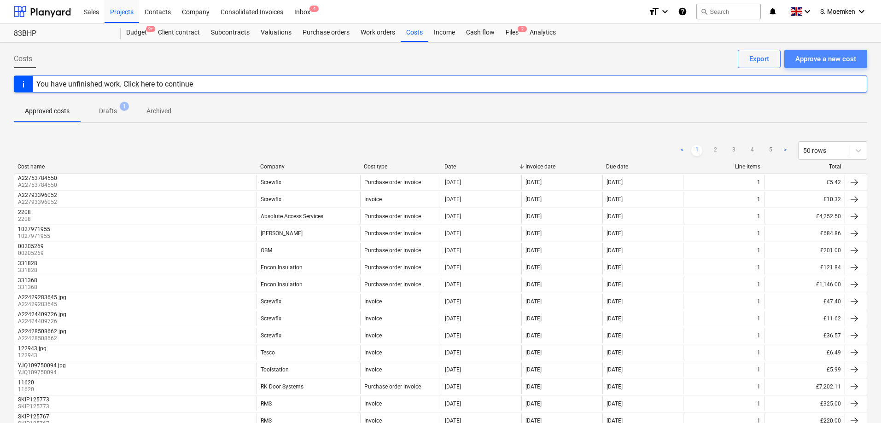
click at [830, 58] on div "Approve a new cost" at bounding box center [825, 59] width 61 height 12
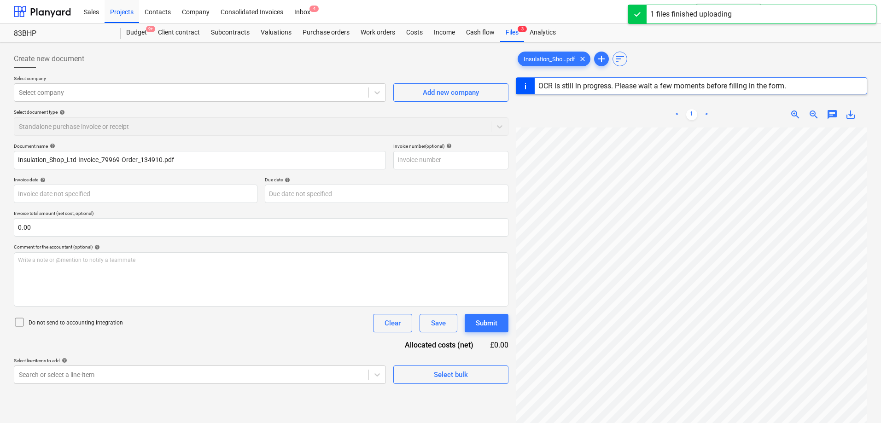
type input "79969"
type input "[DATE]"
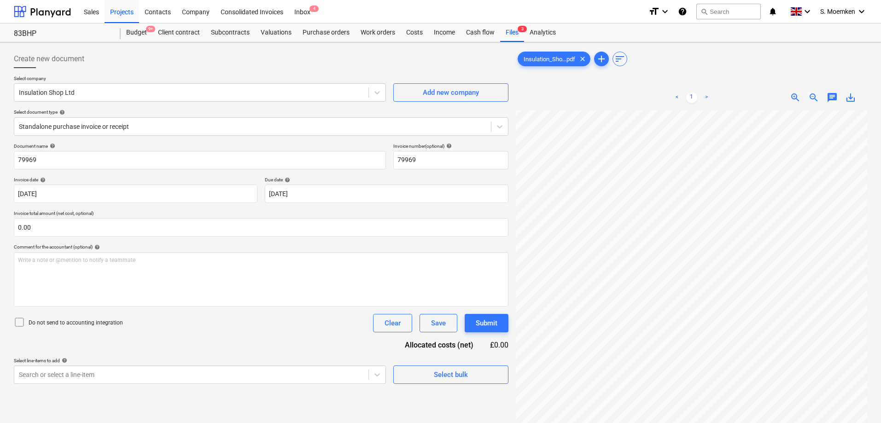
scroll to position [9, 65]
click at [171, 128] on div at bounding box center [252, 126] width 467 height 9
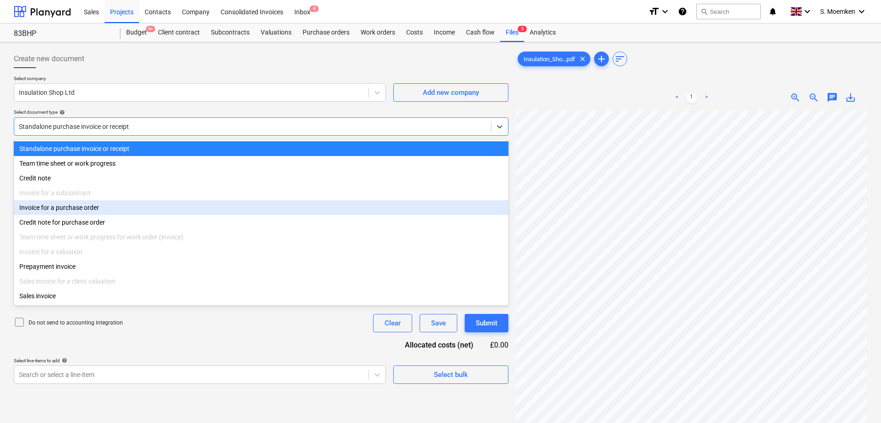
click at [80, 211] on div "Invoice for a purchase order" at bounding box center [261, 207] width 494 height 15
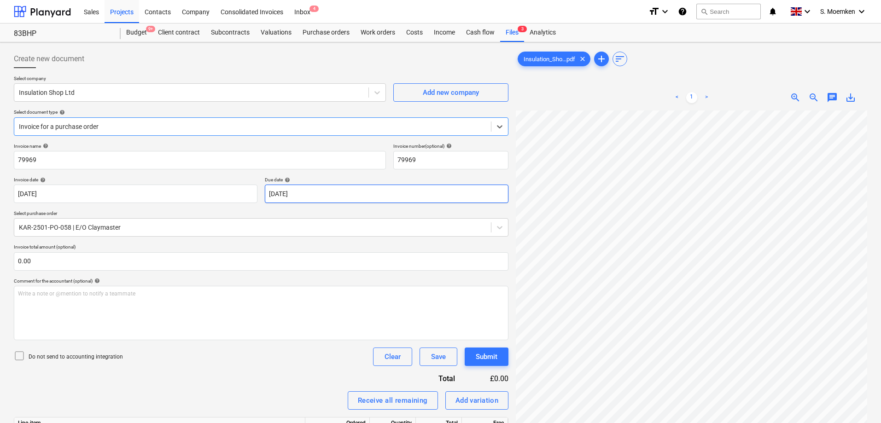
click at [362, 190] on body "Sales Projects Contacts Company Consolidated Invoices Inbox 4 format_size keybo…" at bounding box center [440, 211] width 881 height 423
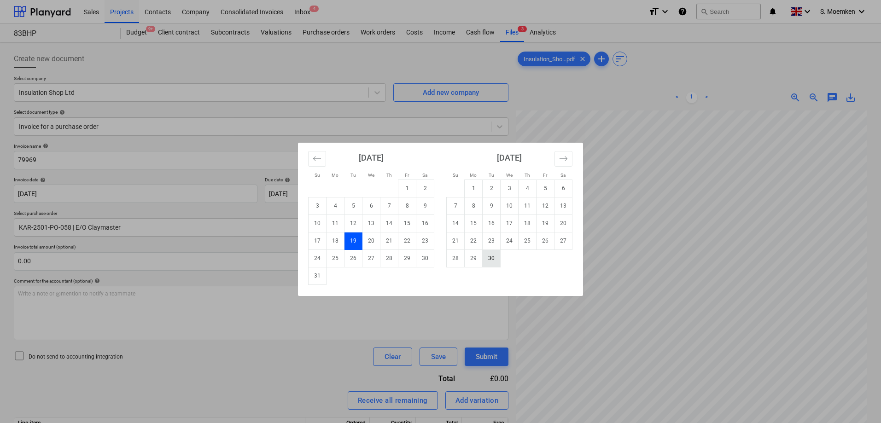
click at [491, 257] on td "30" at bounding box center [491, 257] width 18 height 17
type input "[DATE]"
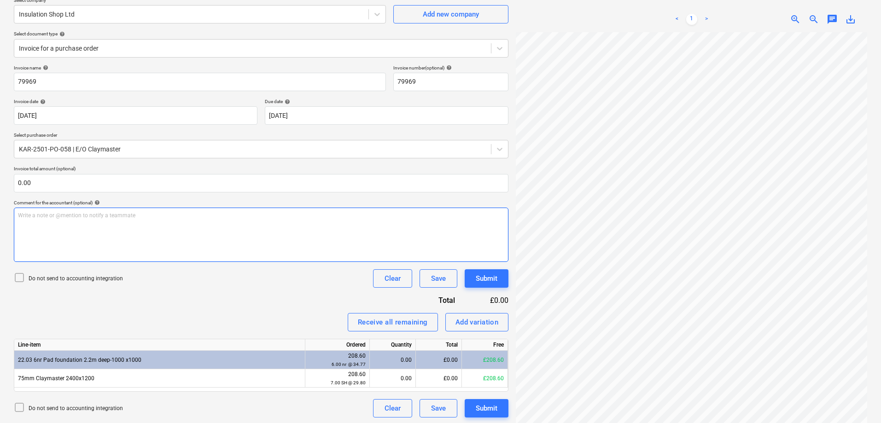
scroll to position [92, 0]
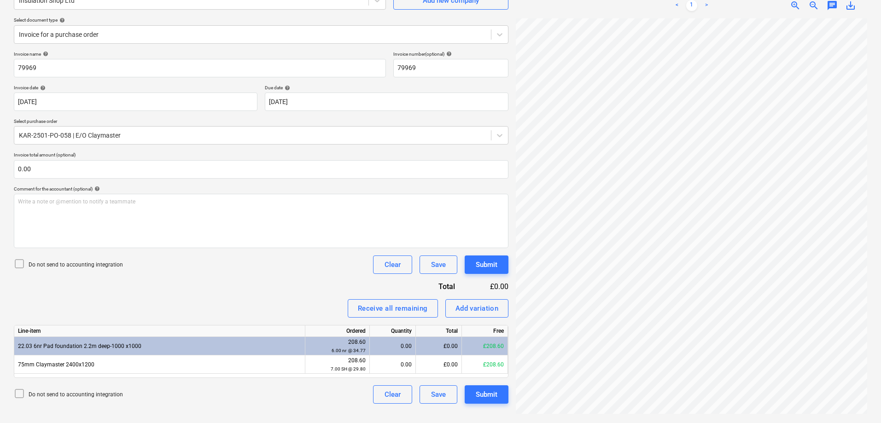
click at [18, 264] on icon at bounding box center [19, 263] width 11 height 11
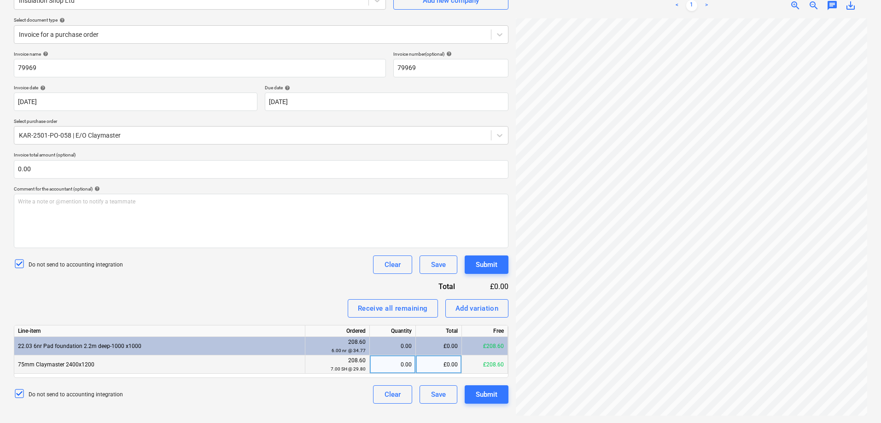
click at [317, 365] on div "7.00 SH @ 29.80" at bounding box center [337, 369] width 57 height 9
click at [394, 363] on div "0.00" at bounding box center [392, 364] width 38 height 18
click at [400, 364] on div "0.00" at bounding box center [392, 364] width 38 height 18
type input "1"
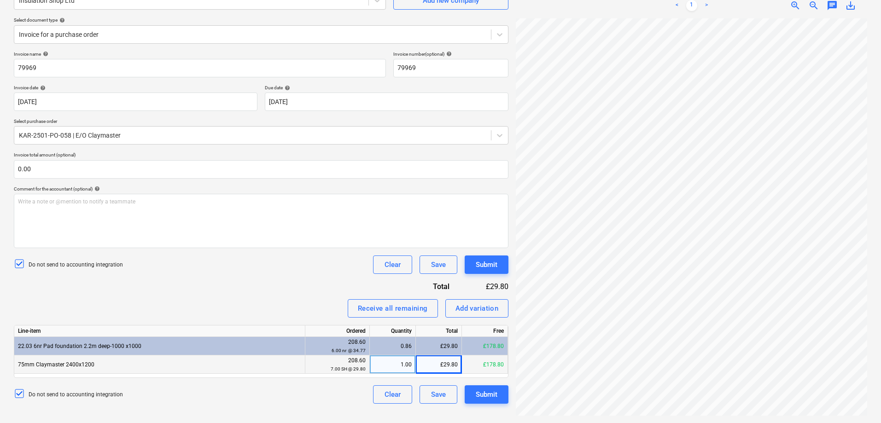
scroll to position [32, 46]
click at [401, 361] on div "1.00" at bounding box center [392, 364] width 38 height 18
click at [438, 356] on div "Line-item Ordered Quantity Total Free 22.03 6nr Pad foundation 2.2m deep-1000 x…" at bounding box center [261, 351] width 494 height 53
click at [442, 364] on div "£0.00" at bounding box center [439, 364] width 46 height 18
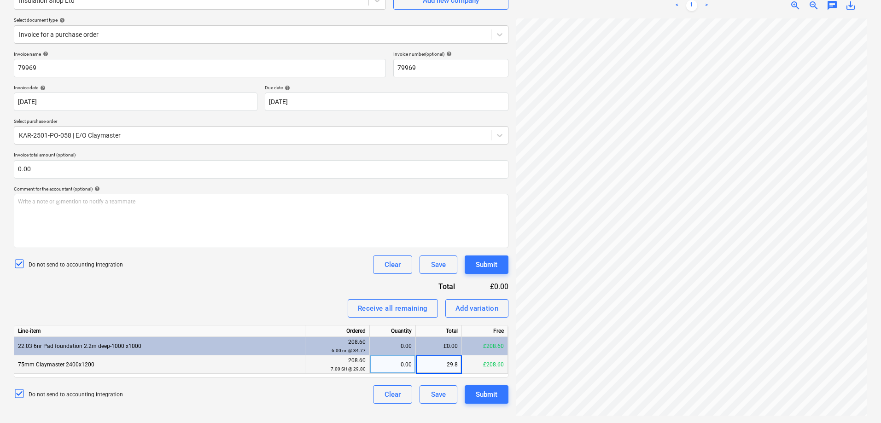
type input "29.80"
click at [383, 366] on div "0.00" at bounding box center [392, 364] width 38 height 18
click at [383, 346] on div "0.86" at bounding box center [392, 346] width 38 height 18
drag, startPoint x: 328, startPoint y: 364, endPoint x: 317, endPoint y: 366, distance: 11.4
click at [321, 366] on div "208.60 7.00 SH @ 29.80" at bounding box center [337, 364] width 57 height 17
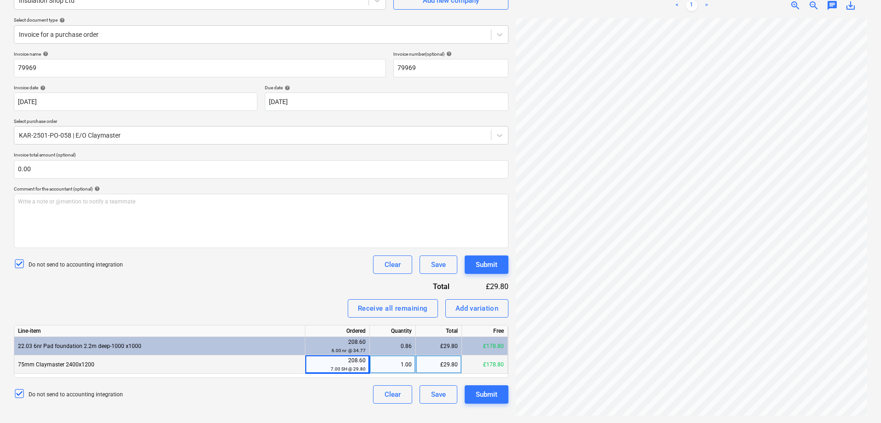
click at [283, 369] on div "75mm Claymaster 2400x1200" at bounding box center [159, 364] width 291 height 18
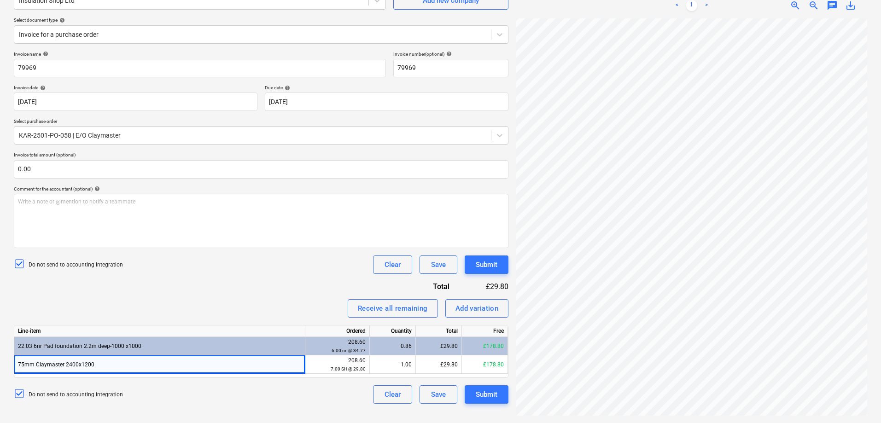
scroll to position [37, 65]
click at [393, 343] on div "0.86" at bounding box center [392, 346] width 38 height 18
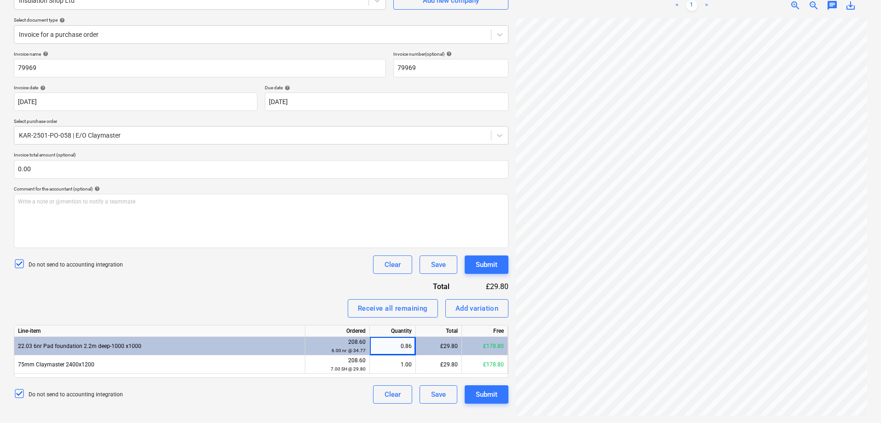
click at [408, 343] on div "0.86" at bounding box center [392, 346] width 38 height 18
drag, startPoint x: 410, startPoint y: 343, endPoint x: 380, endPoint y: 344, distance: 29.5
click at [408, 343] on div "0.86" at bounding box center [392, 346] width 38 height 18
click at [380, 344] on div "0.86" at bounding box center [392, 346] width 38 height 18
click at [407, 346] on div "0.86" at bounding box center [392, 346] width 38 height 18
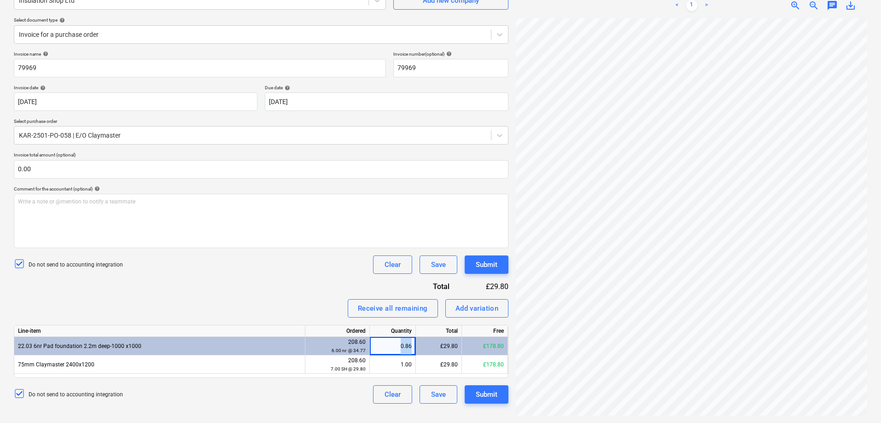
click at [408, 346] on div "0.86" at bounding box center [392, 346] width 38 height 18
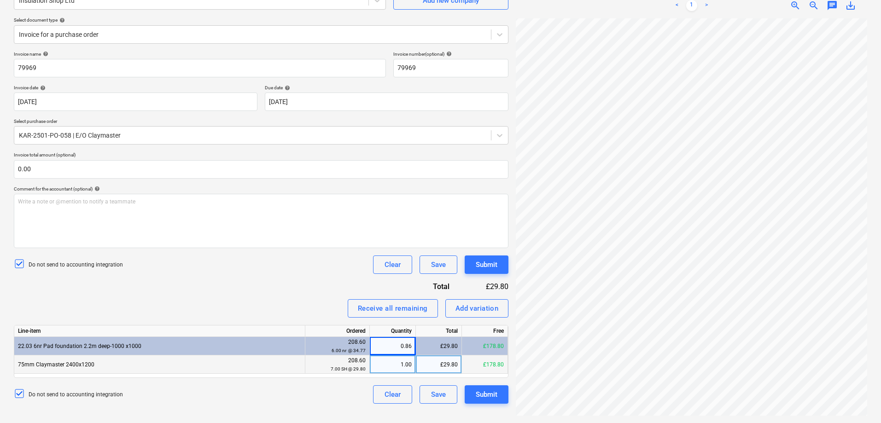
click at [378, 362] on div "1.00" at bounding box center [392, 364] width 38 height 18
drag, startPoint x: 203, startPoint y: 222, endPoint x: 207, endPoint y: 207, distance: 15.7
click at [203, 222] on div "Write a note or @mention to notify a teammate [PERSON_NAME]" at bounding box center [261, 221] width 494 height 54
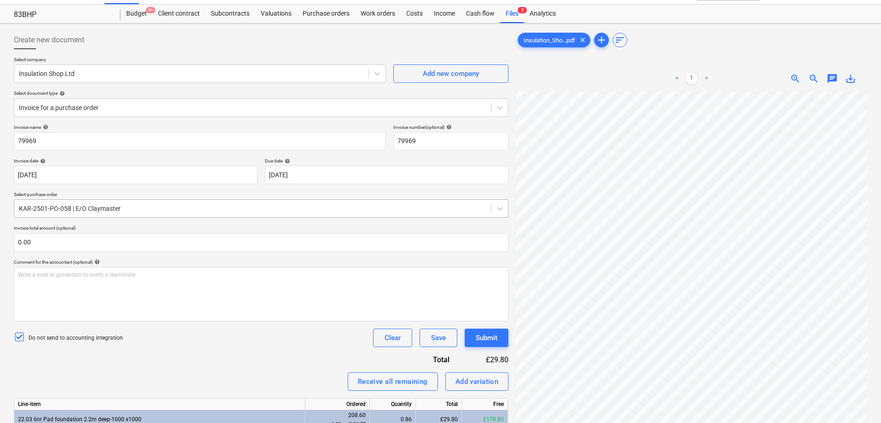
scroll to position [0, 0]
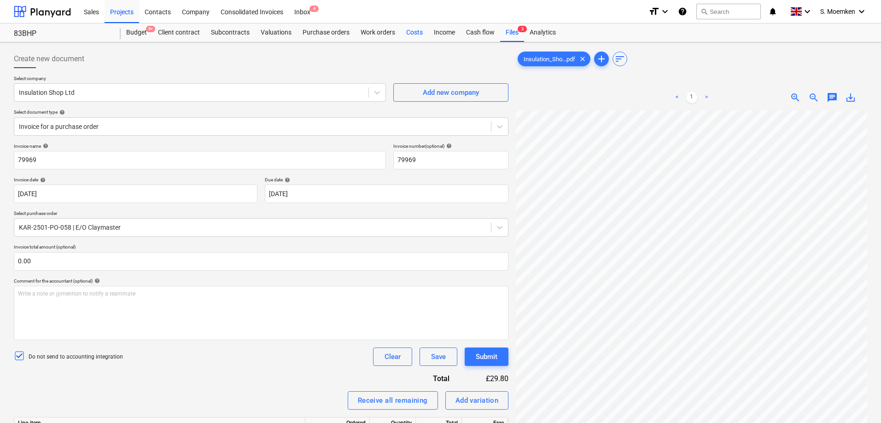
click at [411, 32] on div "Costs" at bounding box center [414, 32] width 28 height 18
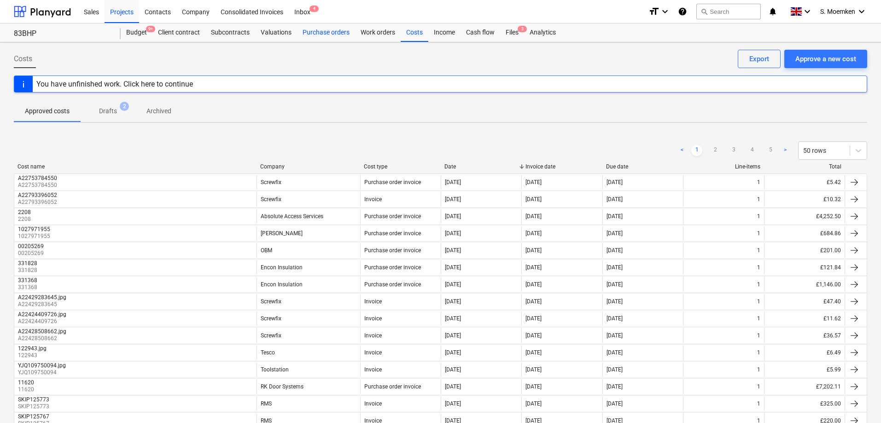
click at [314, 31] on div "Purchase orders" at bounding box center [326, 32] width 58 height 18
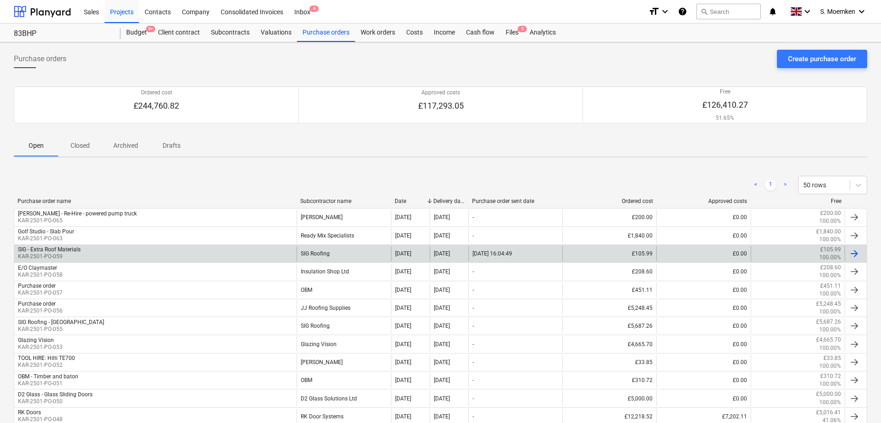
click at [17, 262] on div "SIG - Extra Roof Materials KAR-2501-PO-059 SIG Roofing 21 Aug 2025 22 Aug 2025 …" at bounding box center [440, 253] width 853 height 18
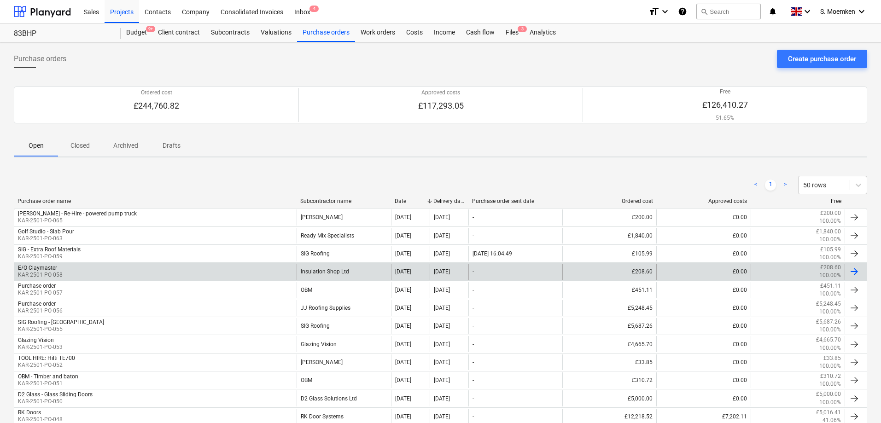
click at [36, 269] on div "E/O Claymaster" at bounding box center [37, 268] width 39 height 6
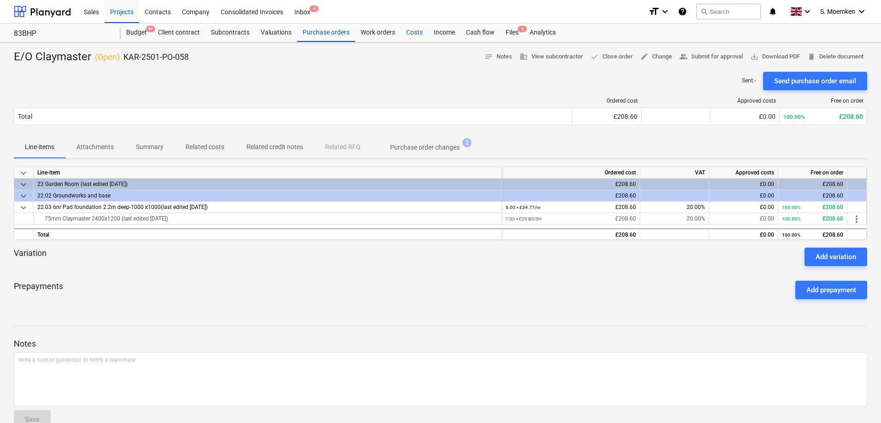
click at [413, 32] on div "Costs" at bounding box center [414, 32] width 28 height 18
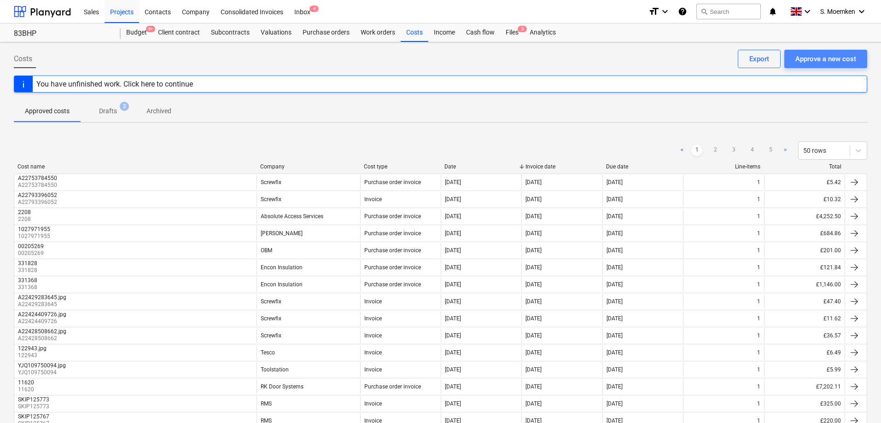
click at [815, 56] on div "Approve a new cost" at bounding box center [825, 59] width 61 height 12
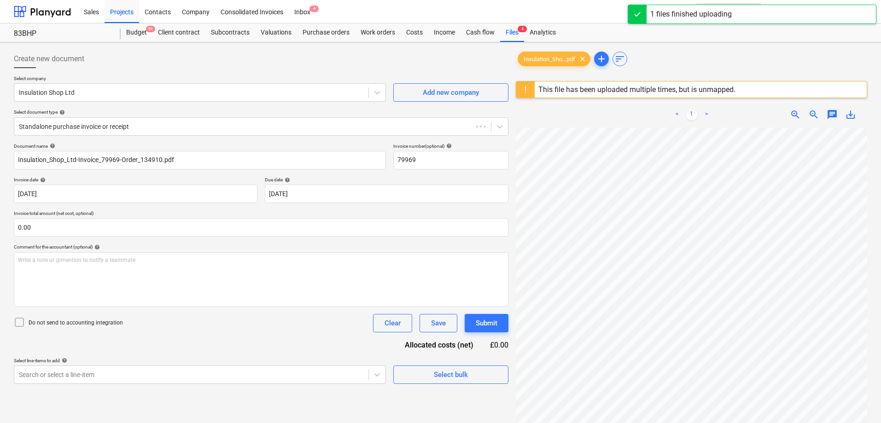
type input "79969"
type input "[DATE]"
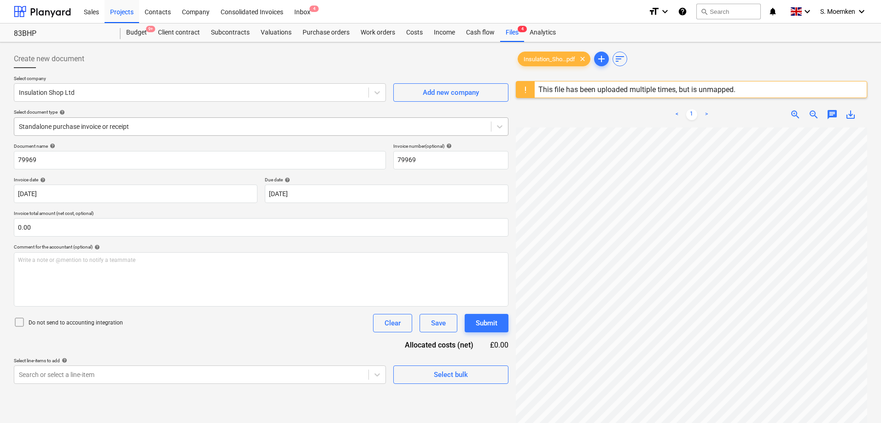
click at [162, 126] on div at bounding box center [252, 126] width 467 height 9
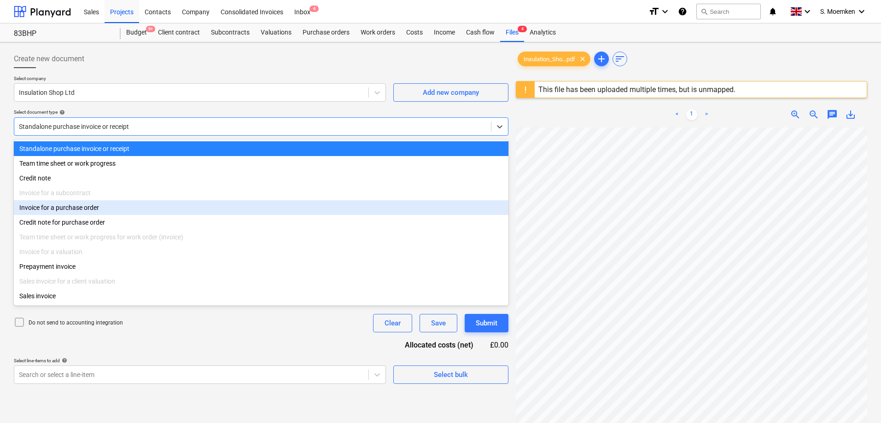
click at [81, 210] on div "Invoice for a purchase order" at bounding box center [261, 207] width 494 height 15
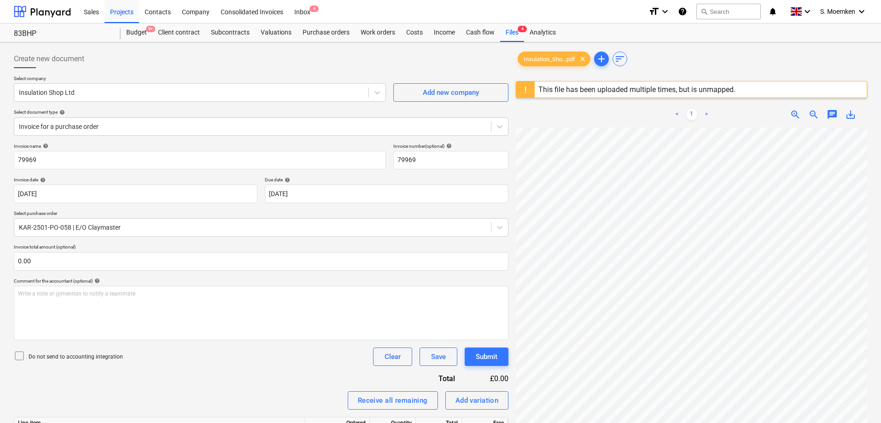
scroll to position [38, 65]
click at [349, 200] on body "Sales Projects Contacts Company Consolidated Invoices Inbox 4 format_size keybo…" at bounding box center [440, 211] width 881 height 423
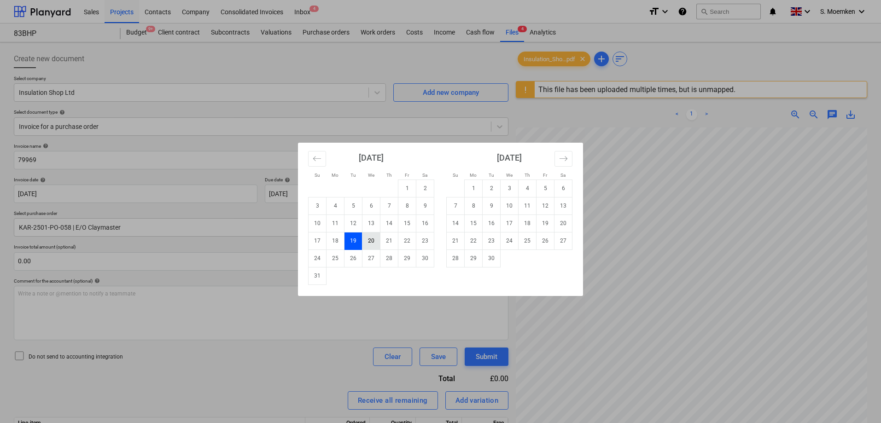
click at [372, 239] on td "20" at bounding box center [371, 240] width 18 height 17
type input "[DATE]"
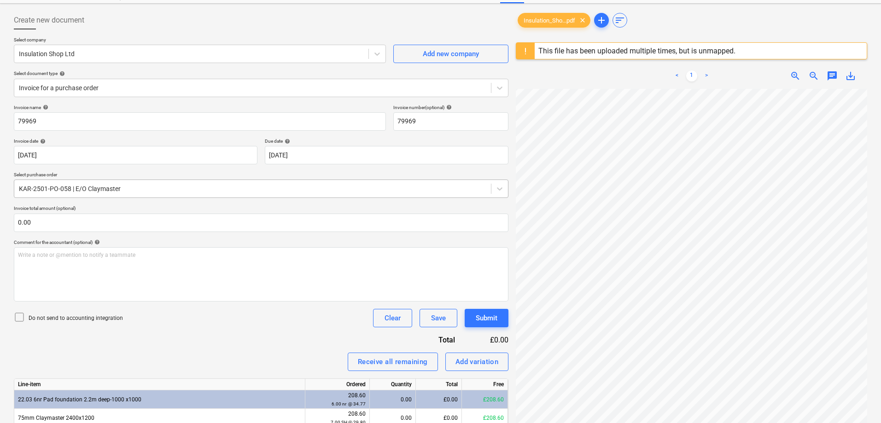
scroll to position [109, 0]
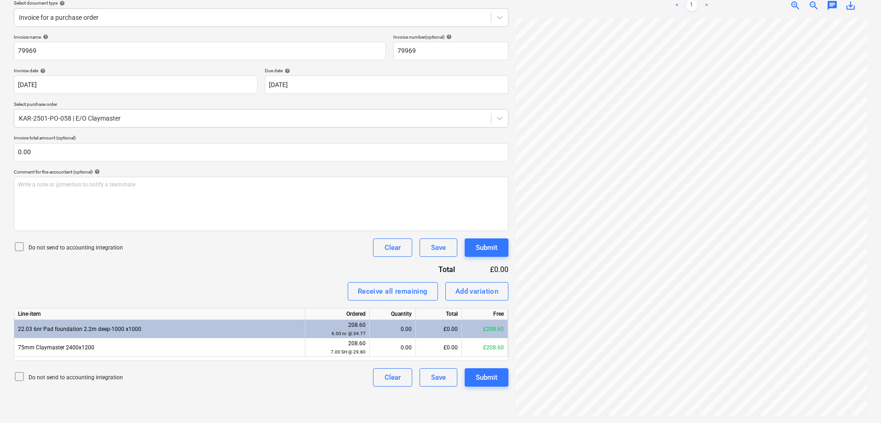
click at [17, 246] on icon at bounding box center [19, 246] width 11 height 11
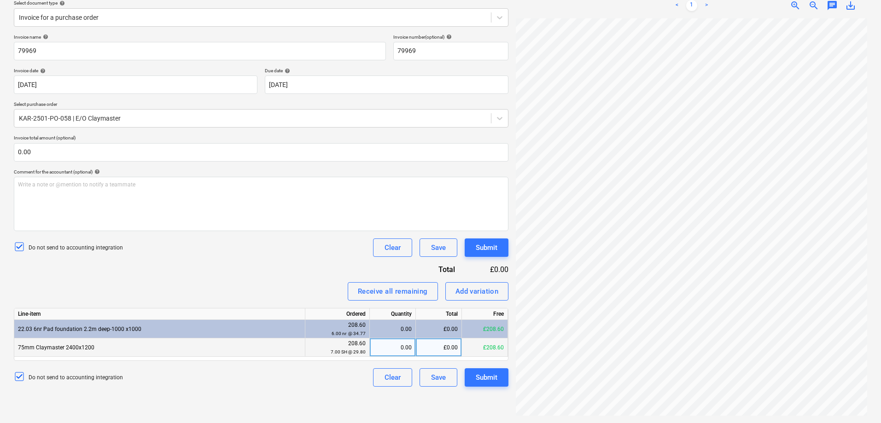
click at [93, 348] on div "75mm Claymaster 2400x1200" at bounding box center [159, 347] width 291 height 18
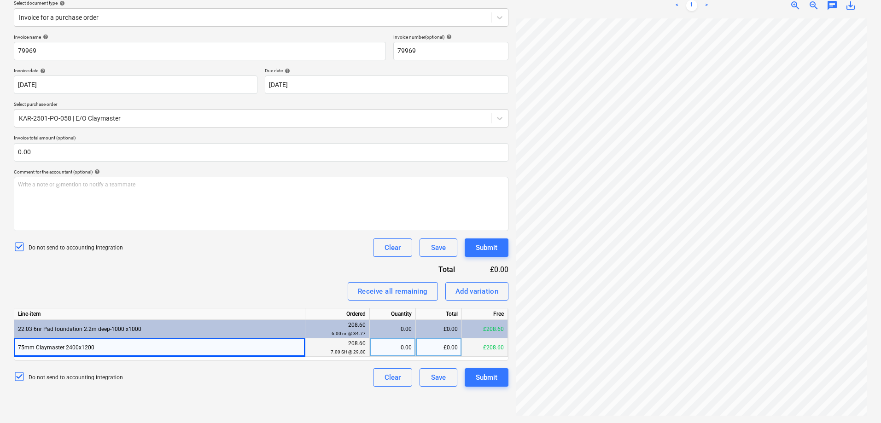
click at [392, 345] on div "0.00" at bounding box center [392, 347] width 38 height 18
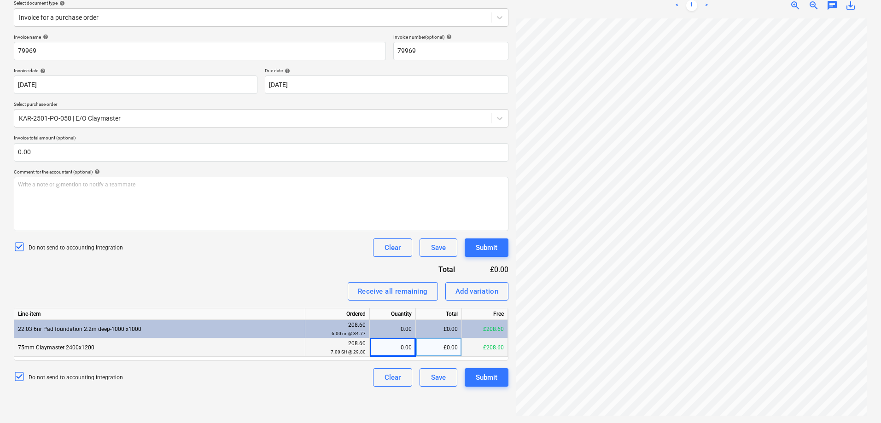
click at [406, 347] on div "0.00" at bounding box center [392, 347] width 38 height 18
type input "1"
click at [487, 381] on div "Submit" at bounding box center [486, 377] width 22 height 12
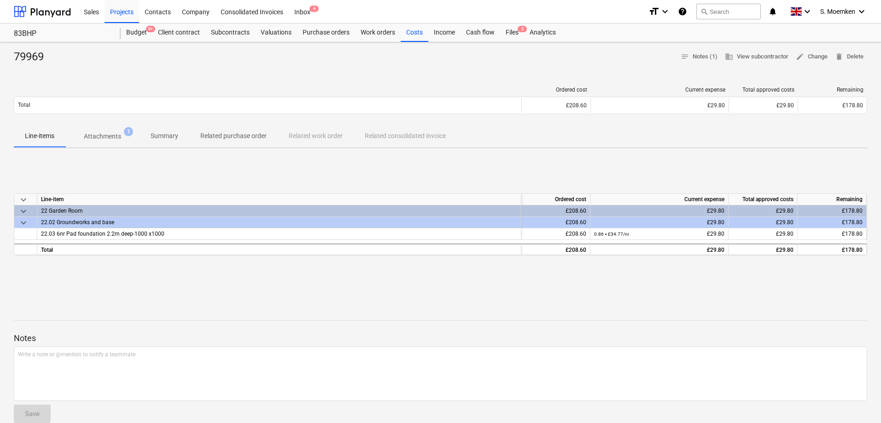
click at [236, 57] on div "79969 notes Notes (1) business View subcontractor edit Change delete Delete" at bounding box center [440, 57] width 853 height 15
click at [315, 31] on div "Purchase orders" at bounding box center [326, 32] width 58 height 18
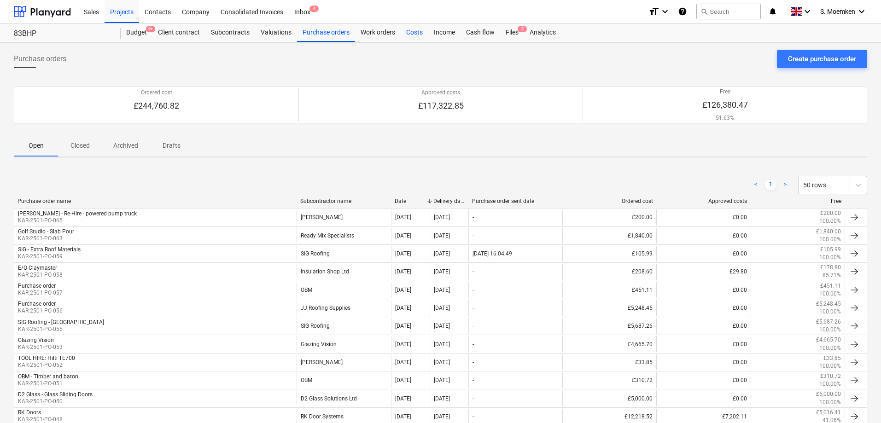
click at [414, 31] on div "Costs" at bounding box center [414, 32] width 28 height 18
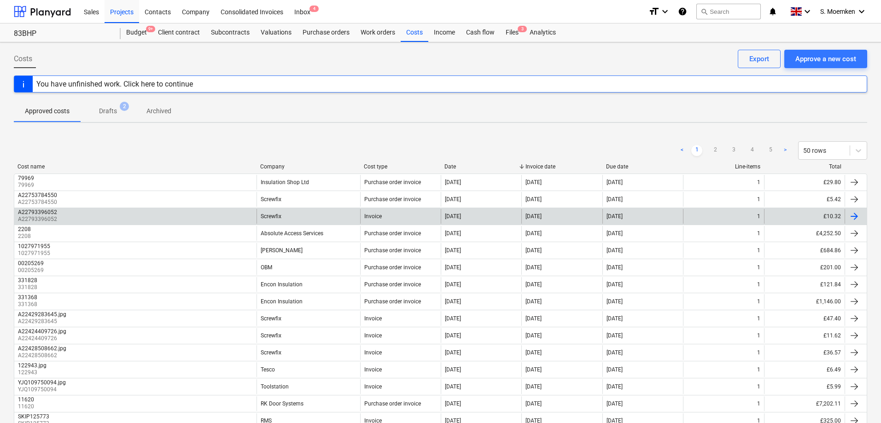
click at [853, 216] on div at bounding box center [853, 216] width 11 height 11
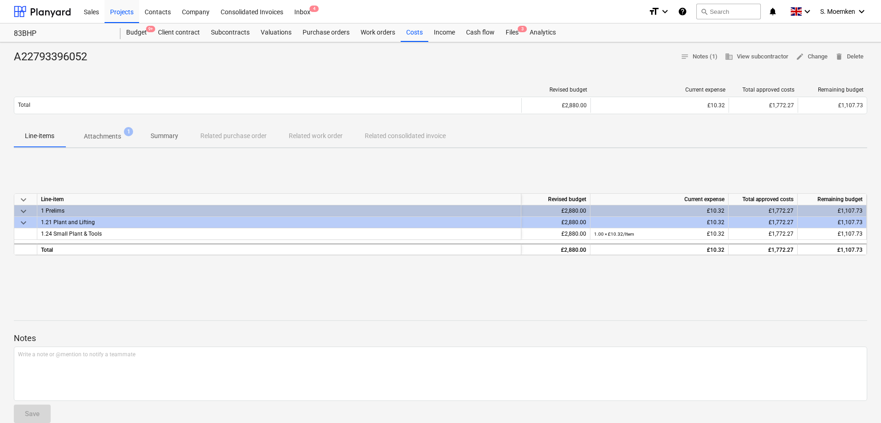
click at [230, 137] on div "Line-items Attachments 1 Summary Related purchase order Related work order Rela…" at bounding box center [440, 136] width 853 height 22
click at [98, 137] on p "Attachments" at bounding box center [102, 137] width 37 height 10
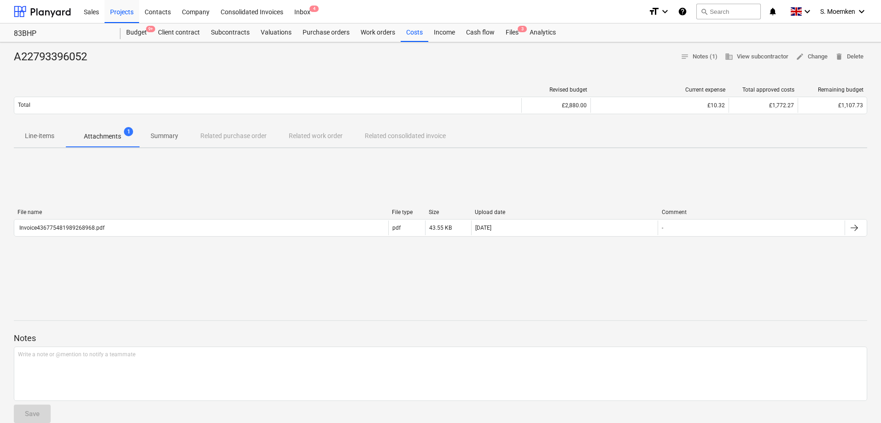
click at [165, 134] on p "Summary" at bounding box center [165, 136] width 28 height 10
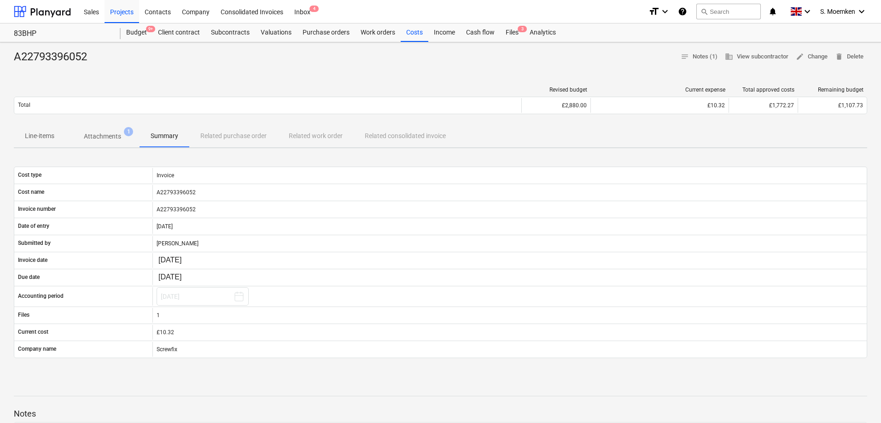
click at [227, 133] on div "Line-items Attachments 1 Summary Related purchase order Related work order Rela…" at bounding box center [440, 136] width 853 height 22
click at [228, 133] on div "Line-items Attachments 1 Summary Related purchase order Related work order Rela…" at bounding box center [440, 136] width 853 height 22
click at [229, 133] on div "Line-items Attachments 1 Summary Related purchase order Related work order Rela…" at bounding box center [440, 136] width 853 height 22
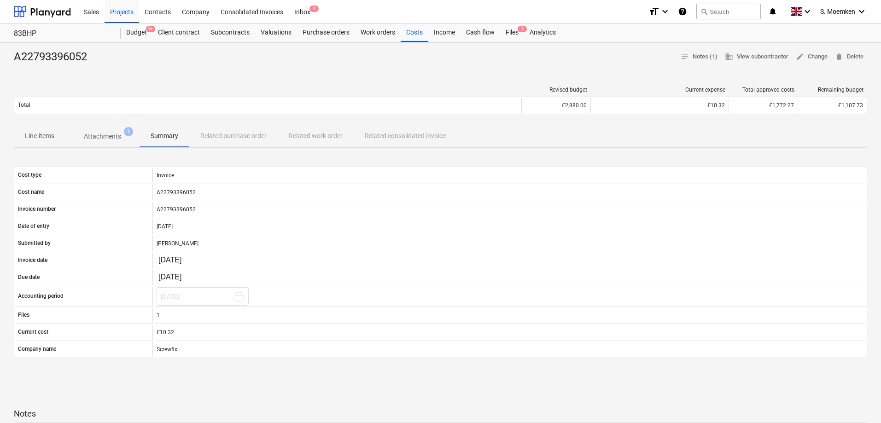
click at [229, 134] on div "Line-items Attachments 1 Summary Related purchase order Related work order Rela…" at bounding box center [440, 136] width 853 height 22
drag, startPoint x: 688, startPoint y: 62, endPoint x: 696, endPoint y: 60, distance: 9.0
click at [693, 61] on button "notes Notes (1)" at bounding box center [699, 57] width 44 height 14
click at [103, 132] on p "Attachments" at bounding box center [102, 137] width 37 height 10
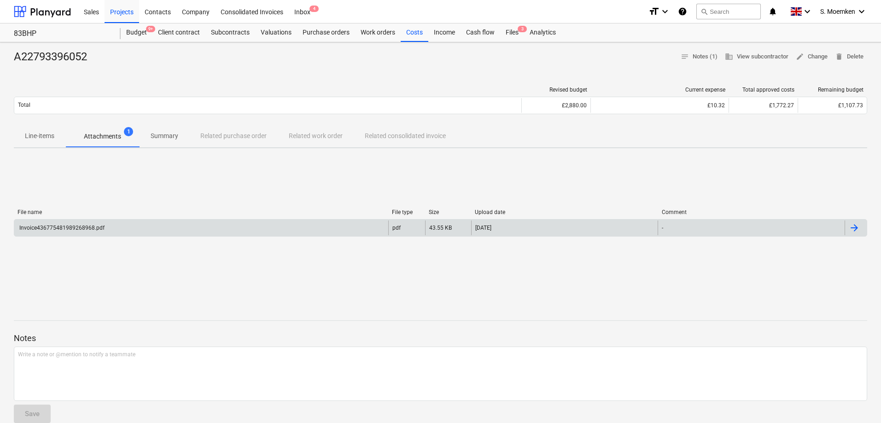
click at [75, 225] on div "Invoice436775481989268968.pdf" at bounding box center [61, 228] width 87 height 6
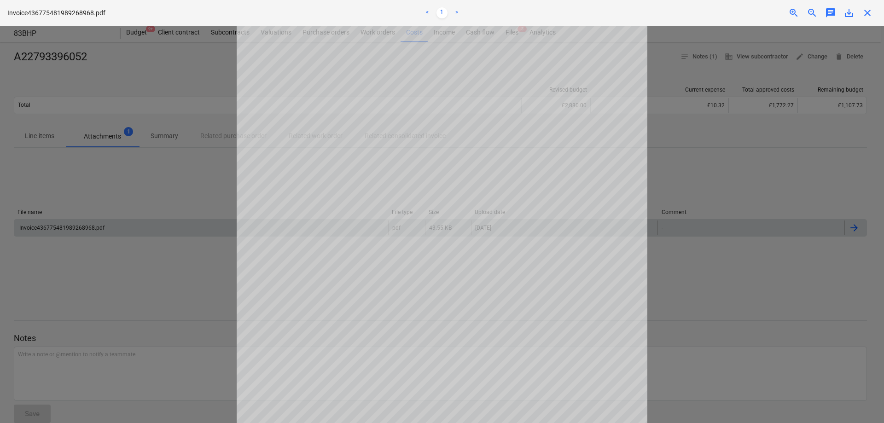
click at [864, 10] on span "close" at bounding box center [867, 12] width 11 height 11
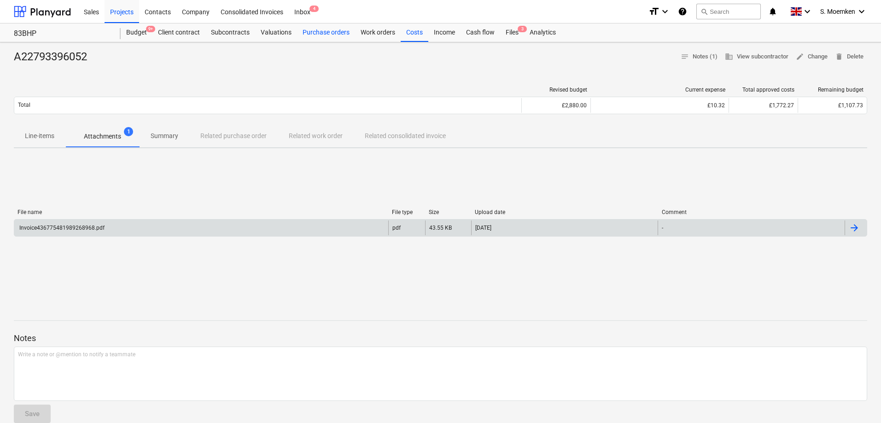
click at [328, 35] on div "Purchase orders" at bounding box center [326, 32] width 58 height 18
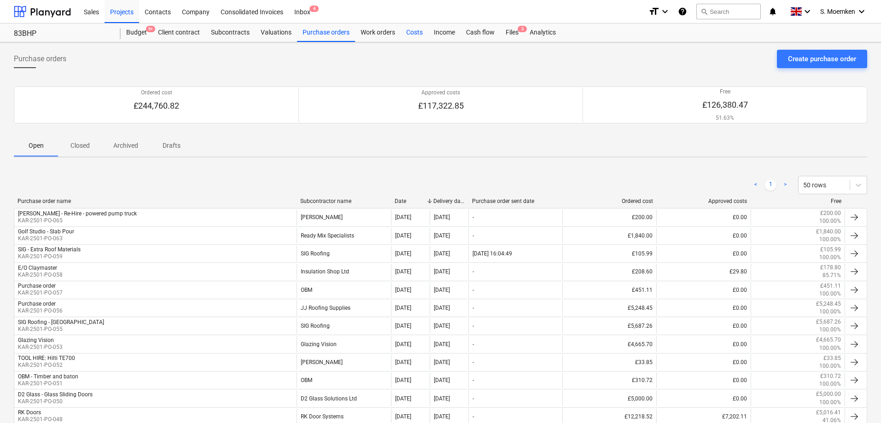
click at [411, 28] on div "Costs" at bounding box center [414, 32] width 28 height 18
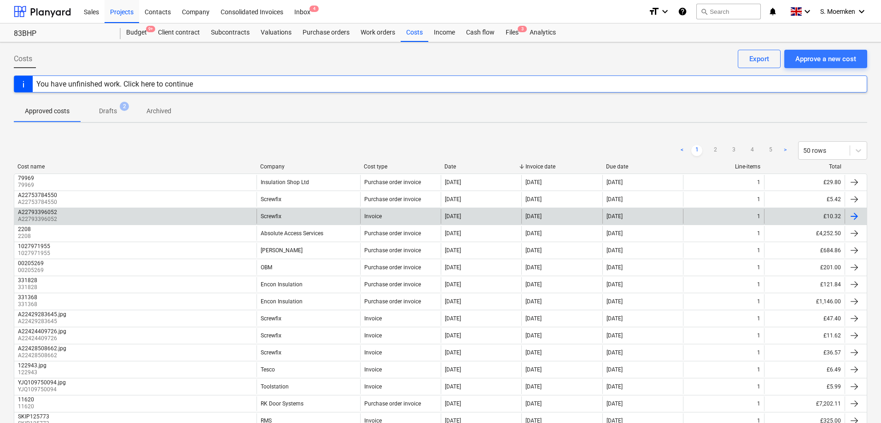
click at [854, 216] on div at bounding box center [853, 216] width 11 height 11
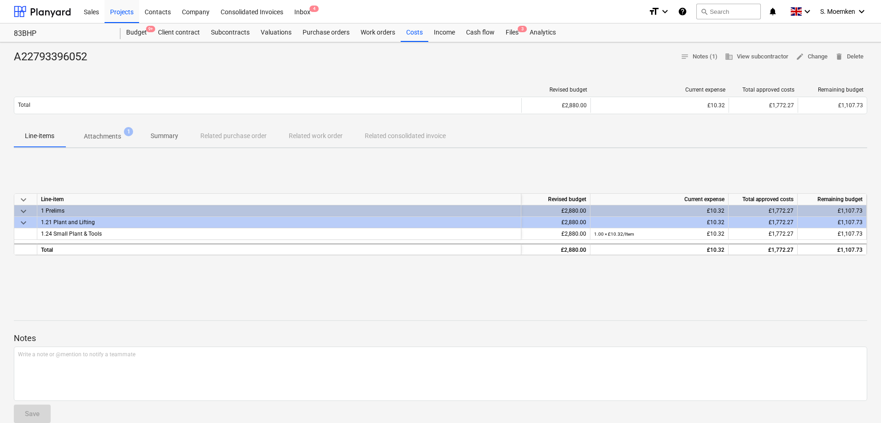
click at [707, 224] on div "£10.32" at bounding box center [659, 223] width 130 height 12
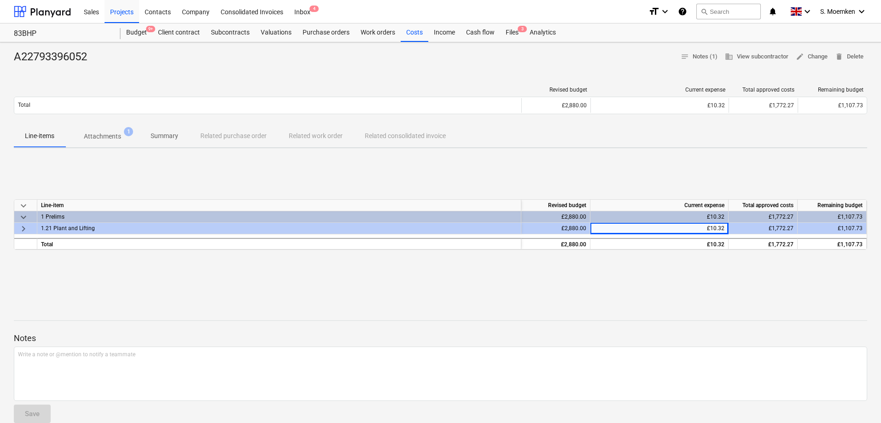
click at [749, 223] on div "£1,772.27" at bounding box center [762, 229] width 69 height 12
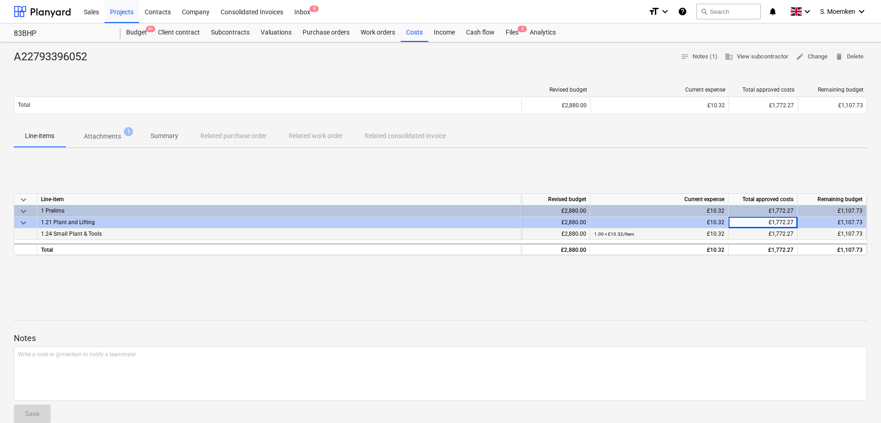
click at [576, 232] on div "£2,880.00" at bounding box center [555, 234] width 69 height 12
click at [660, 232] on div "1.00 × £10.32 / Item £10.32" at bounding box center [659, 234] width 130 height 12
click at [755, 232] on div "£1,772.27" at bounding box center [762, 234] width 69 height 12
click at [835, 231] on div "£1,107.73" at bounding box center [831, 234] width 69 height 12
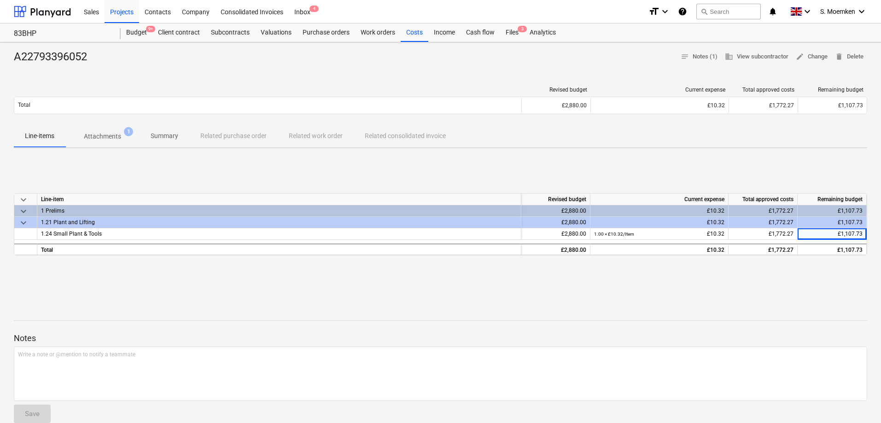
click at [523, 64] on div at bounding box center [440, 67] width 853 height 7
click at [697, 58] on span "notes Notes (1)" at bounding box center [698, 57] width 37 height 11
click at [332, 32] on div "Purchase orders" at bounding box center [326, 32] width 58 height 18
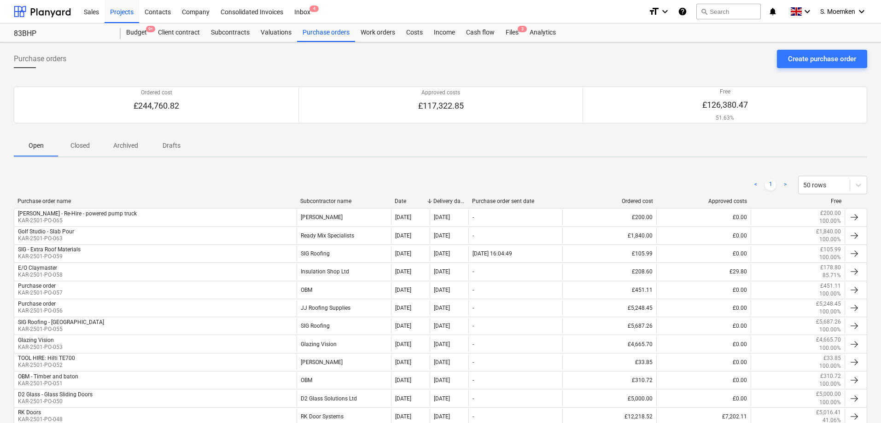
click at [307, 163] on div "Purchase orders Create purchase order Ordered cost £244,760.82 Approved costs £…" at bounding box center [440, 332] width 881 height 580
click at [417, 32] on div "Costs" at bounding box center [414, 32] width 28 height 18
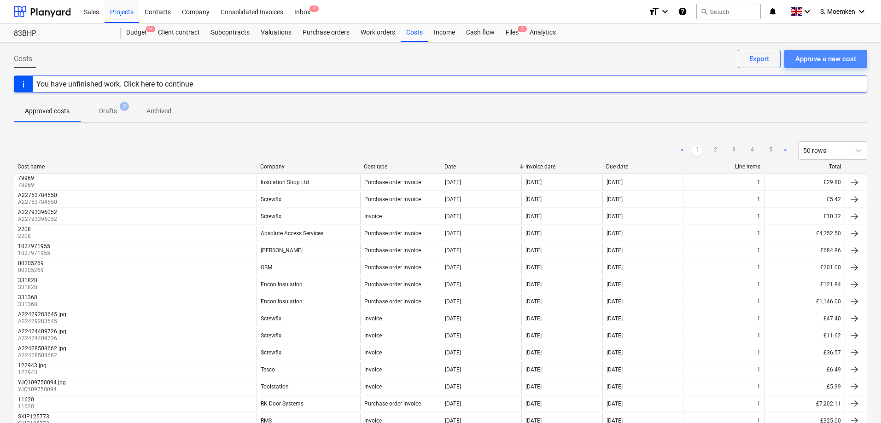
click at [822, 60] on div "Approve a new cost" at bounding box center [825, 59] width 61 height 12
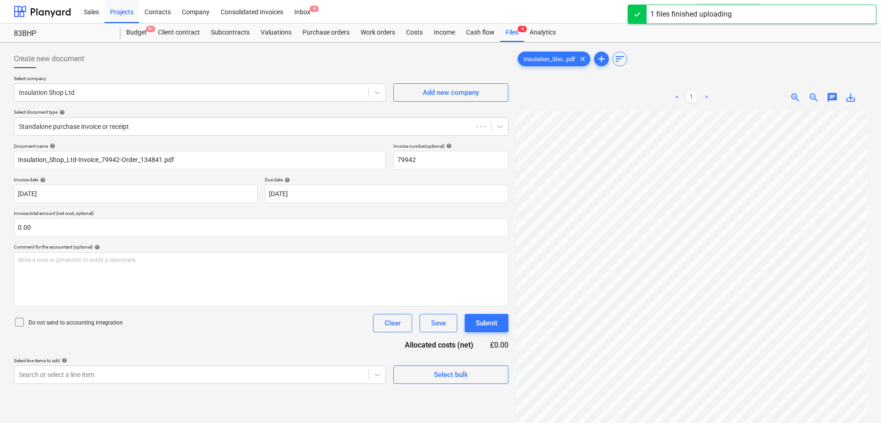
type input "79942"
type input "[DATE]"
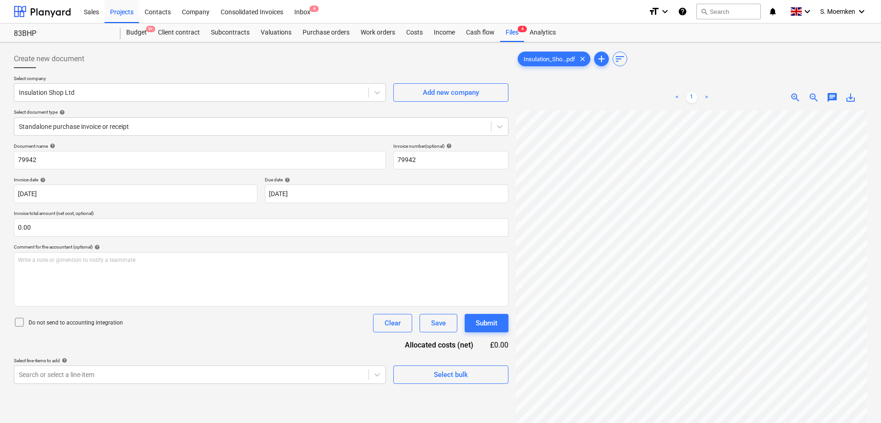
click at [702, 65] on div "Insulation_Sho...pdf clear add sort" at bounding box center [691, 59] width 351 height 18
click at [151, 127] on div at bounding box center [252, 126] width 467 height 9
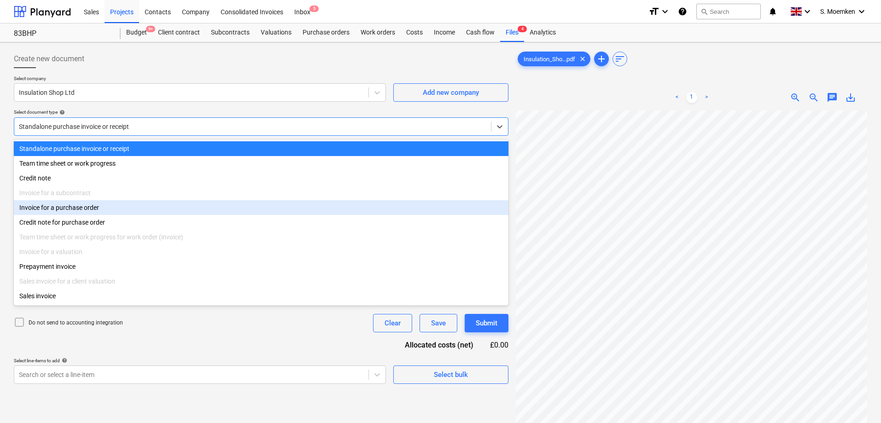
click at [69, 209] on div "Invoice for a purchase order" at bounding box center [261, 207] width 494 height 15
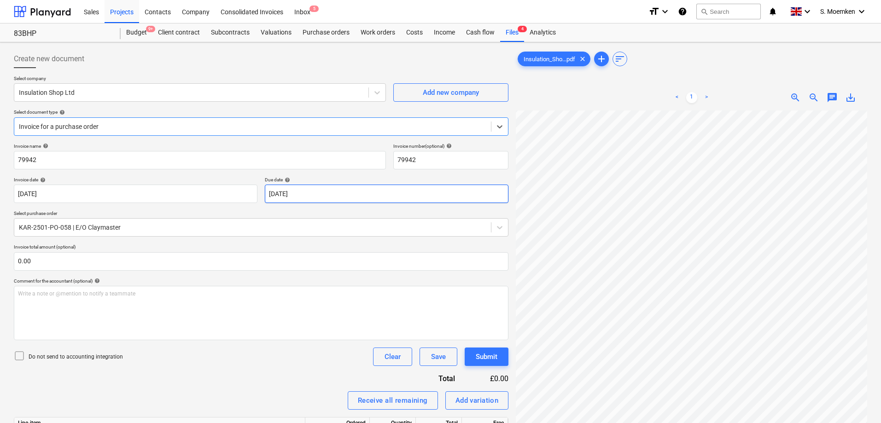
click at [342, 190] on body "Sales Projects Contacts Company Consolidated Invoices Inbox 5 format_size keybo…" at bounding box center [440, 211] width 881 height 423
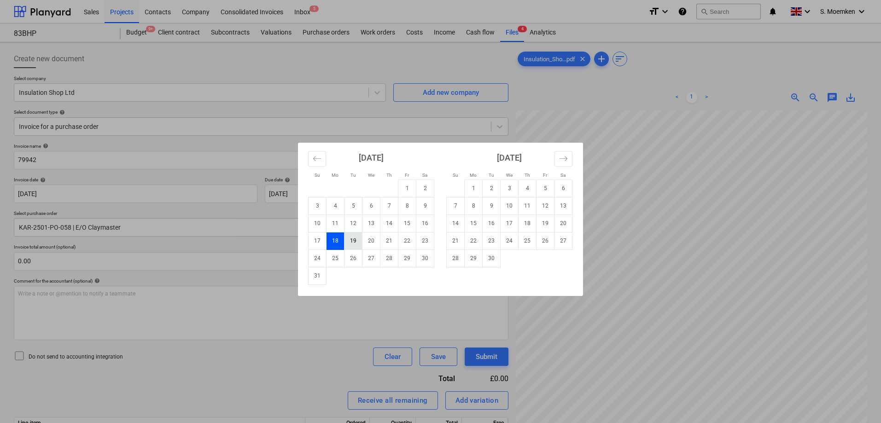
click at [356, 239] on td "19" at bounding box center [353, 240] width 18 height 17
type input "[DATE]"
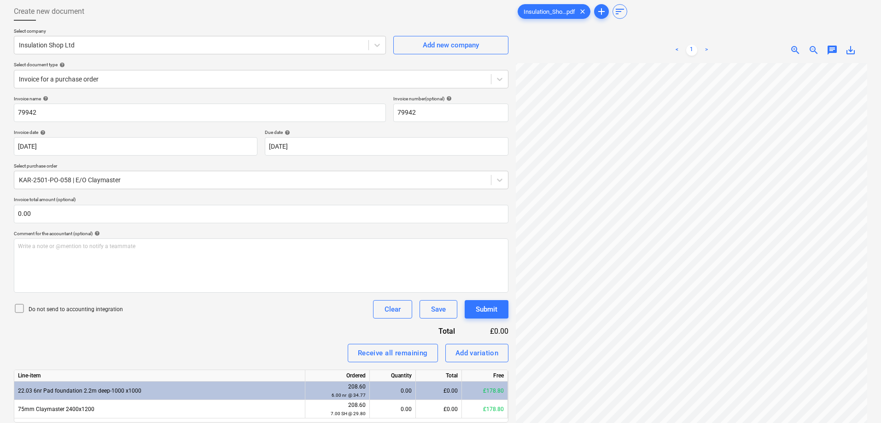
scroll to position [92, 0]
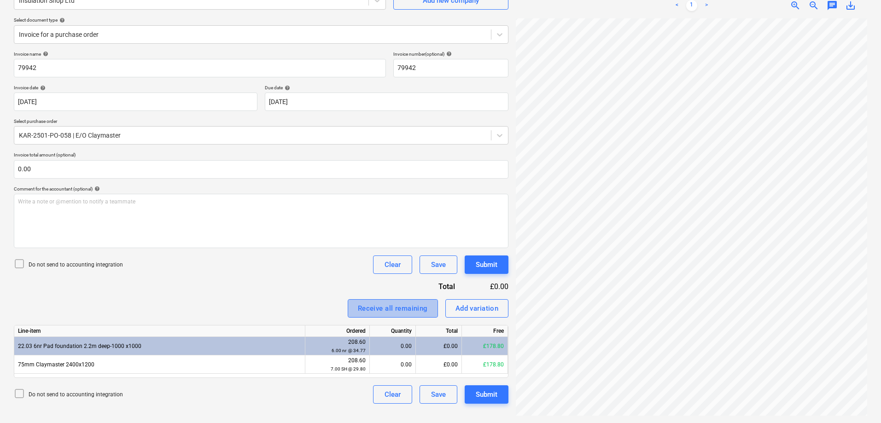
click at [388, 307] on div "Receive all remaining" at bounding box center [393, 308] width 70 height 12
click at [401, 312] on div "Receive all remaining" at bounding box center [393, 308] width 70 height 12
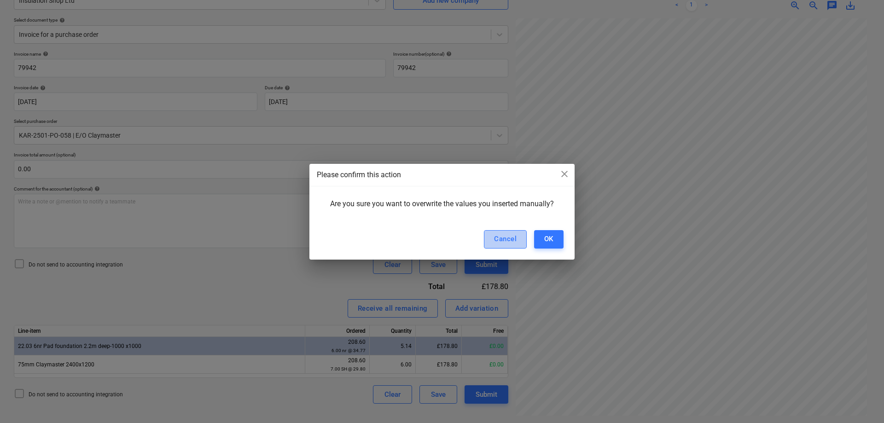
click at [513, 234] on div "Cancel" at bounding box center [505, 239] width 23 height 12
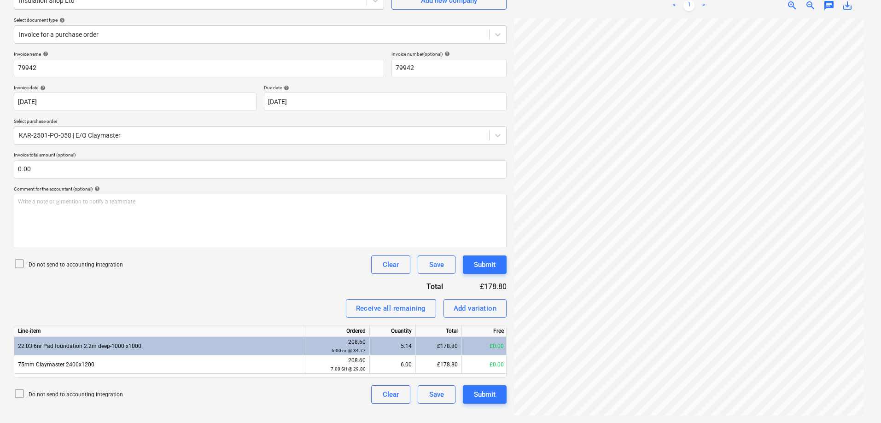
scroll to position [68, 64]
click at [18, 264] on icon at bounding box center [19, 263] width 11 height 11
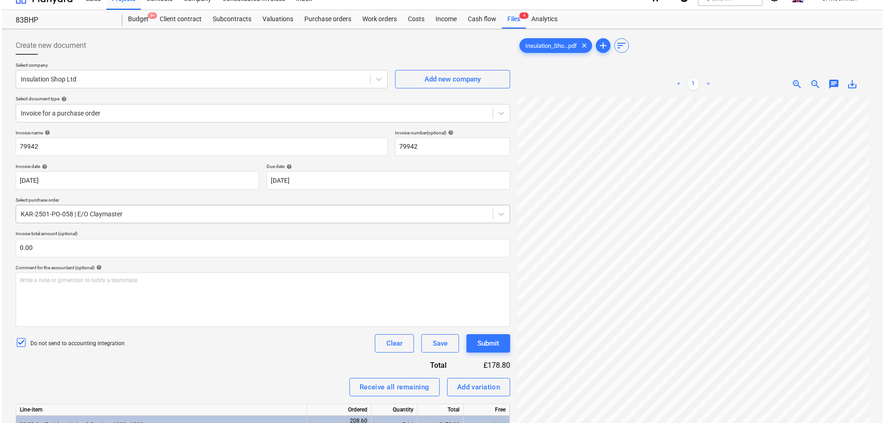
scroll to position [92, 0]
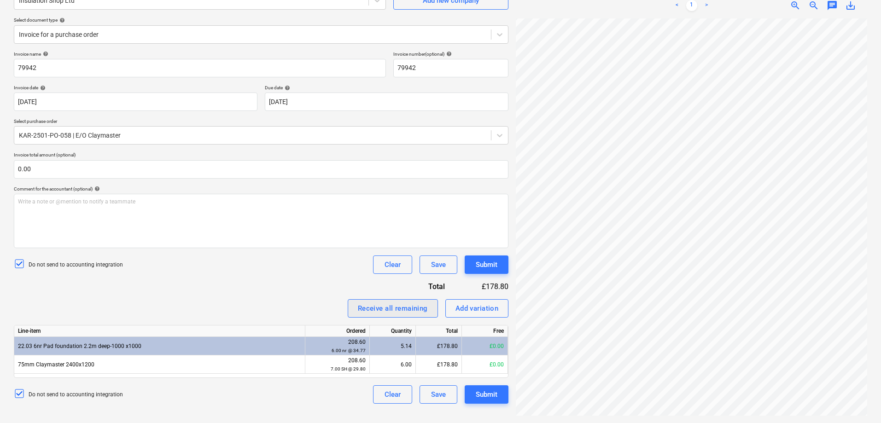
click at [389, 308] on div "Receive all remaining" at bounding box center [393, 308] width 70 height 12
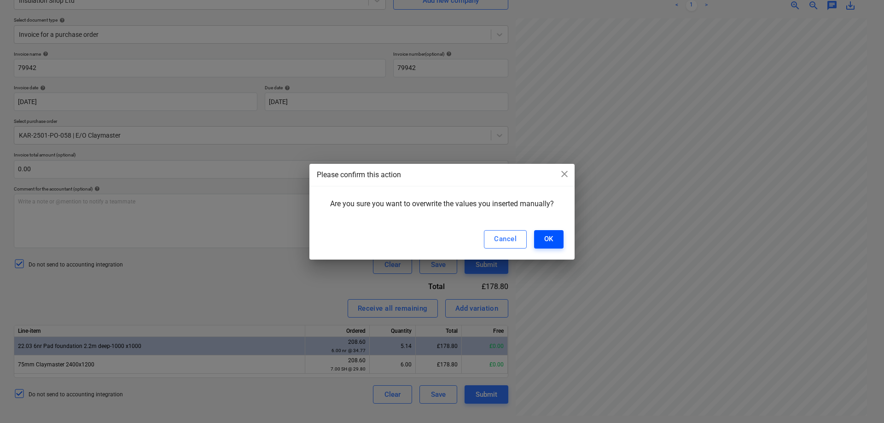
click at [545, 239] on div "OK" at bounding box center [548, 239] width 9 height 12
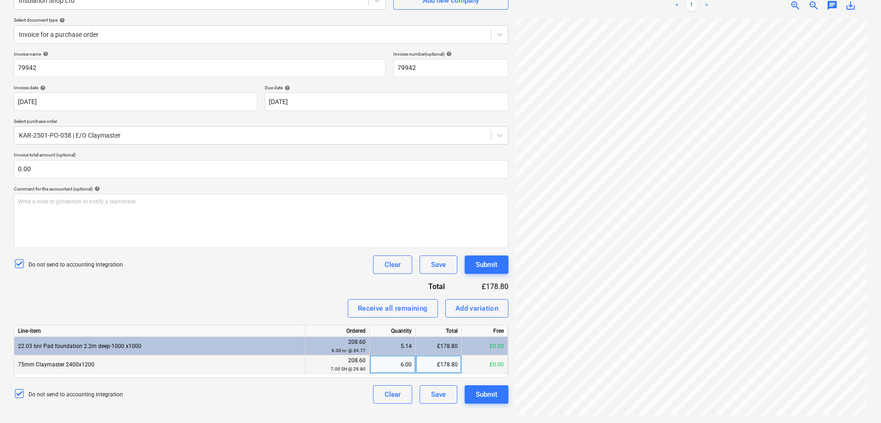
click at [244, 366] on div "75mm Claymaster 2400x1200" at bounding box center [159, 364] width 291 height 18
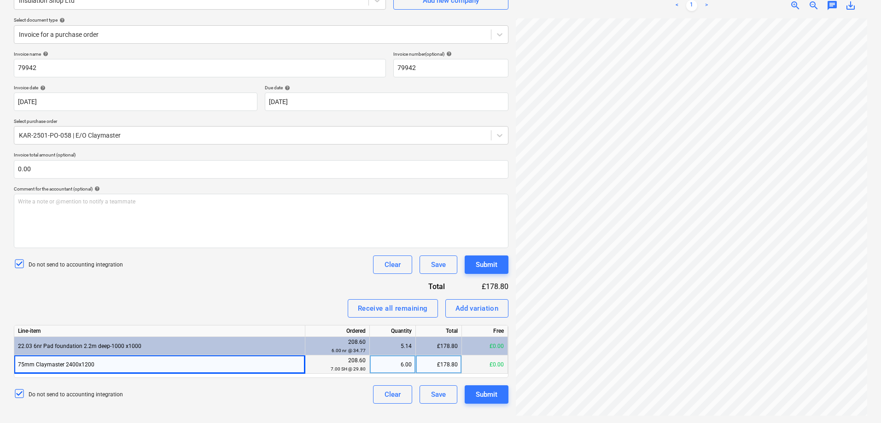
click at [226, 367] on div "75mm Claymaster 2400x1200" at bounding box center [159, 364] width 291 height 18
click at [489, 397] on div "Submit" at bounding box center [486, 395] width 22 height 12
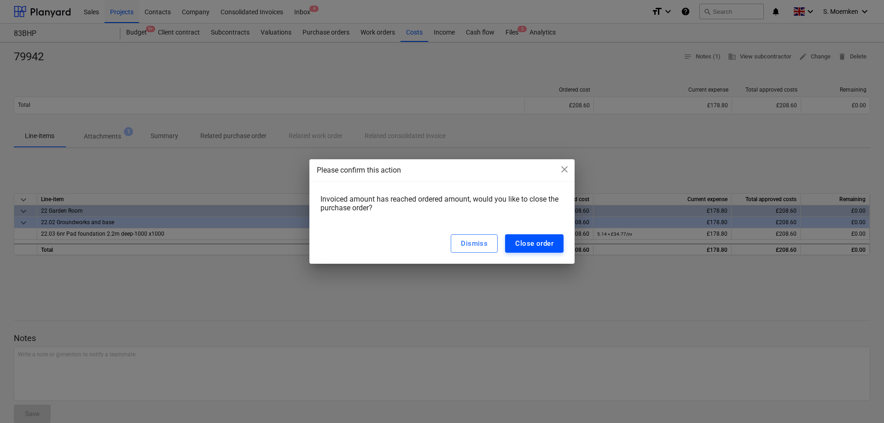
click at [518, 241] on div "Close order" at bounding box center [534, 244] width 38 height 12
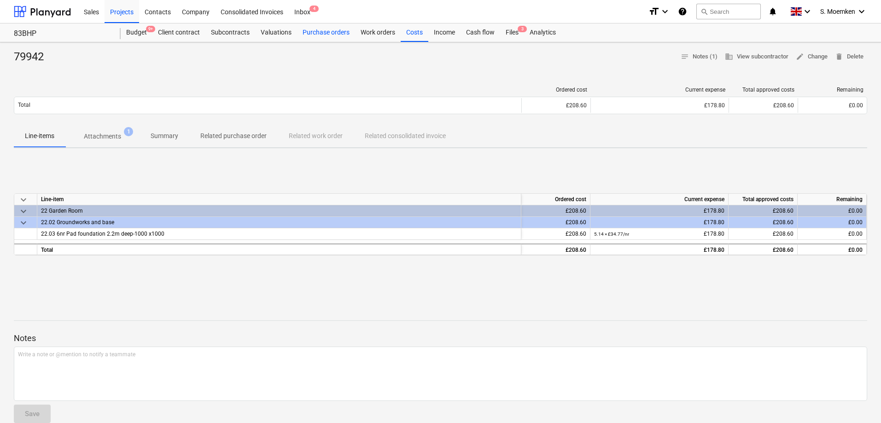
click at [325, 32] on div "Purchase orders" at bounding box center [326, 32] width 58 height 18
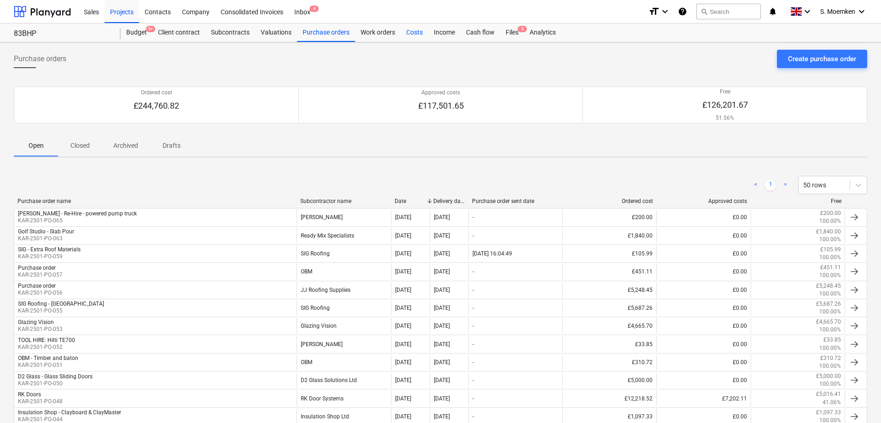
click at [417, 32] on div "Costs" at bounding box center [414, 32] width 28 height 18
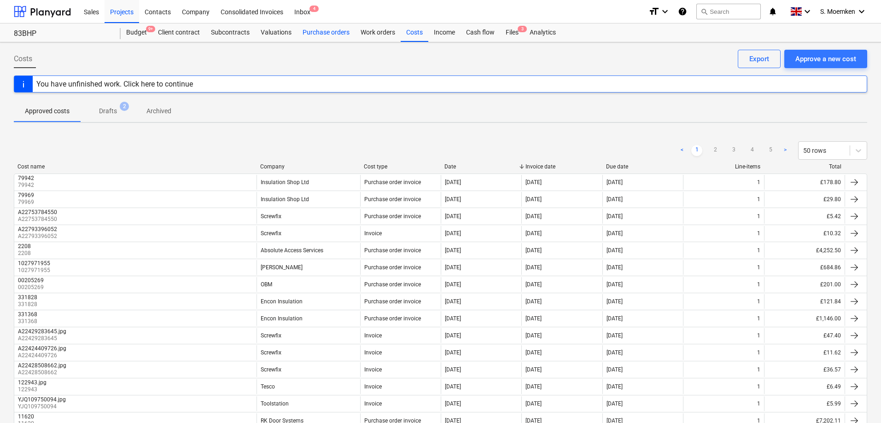
drag, startPoint x: 322, startPoint y: 28, endPoint x: 330, endPoint y: 40, distance: 14.4
click at [322, 28] on div "Purchase orders" at bounding box center [326, 32] width 58 height 18
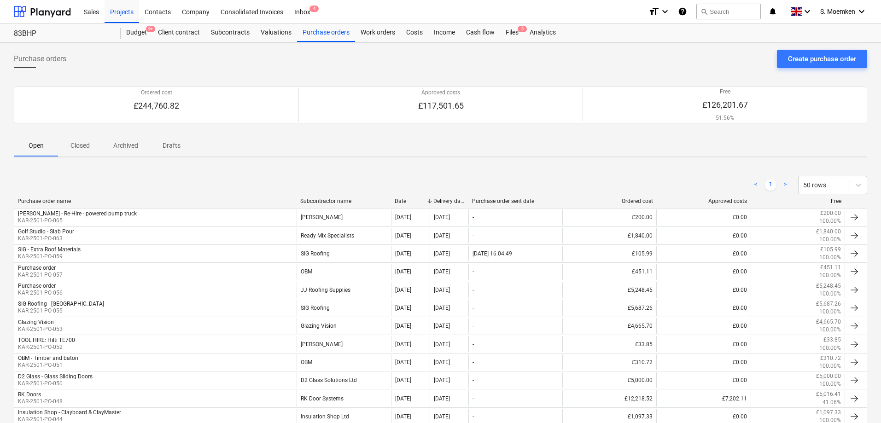
click at [288, 59] on div "Purchase orders Create purchase order" at bounding box center [440, 63] width 853 height 26
click at [331, 28] on div "Purchase orders" at bounding box center [326, 32] width 58 height 18
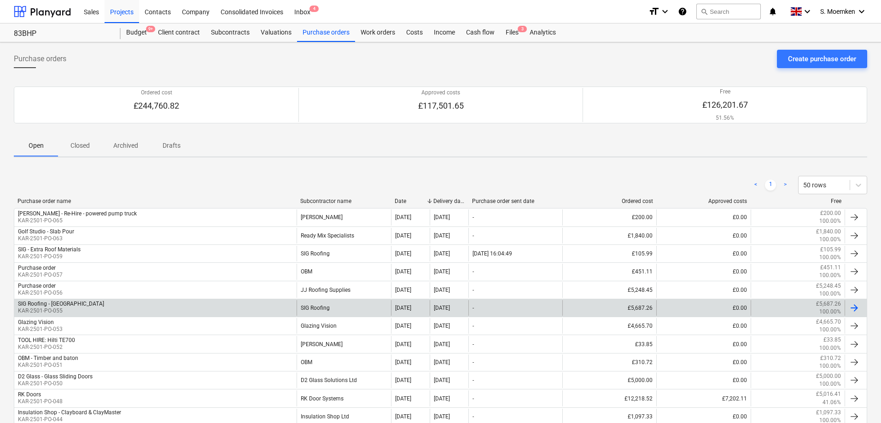
click at [318, 306] on div "SIG Roofing" at bounding box center [343, 308] width 94 height 16
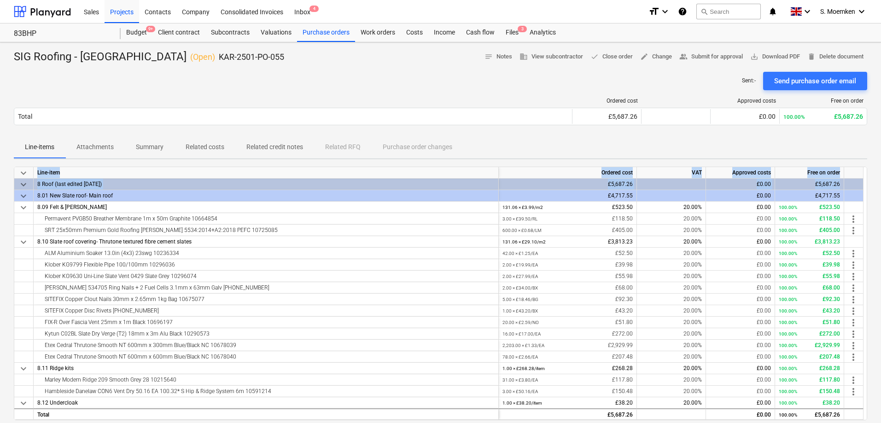
drag, startPoint x: 863, startPoint y: 181, endPoint x: 868, endPoint y: 266, distance: 84.8
click at [868, 266] on div "SIG Roofing - Blackheath Park ( Open ) KAR-2501-PO-055 notes Notes business Vie…" at bounding box center [440, 332] width 881 height 581
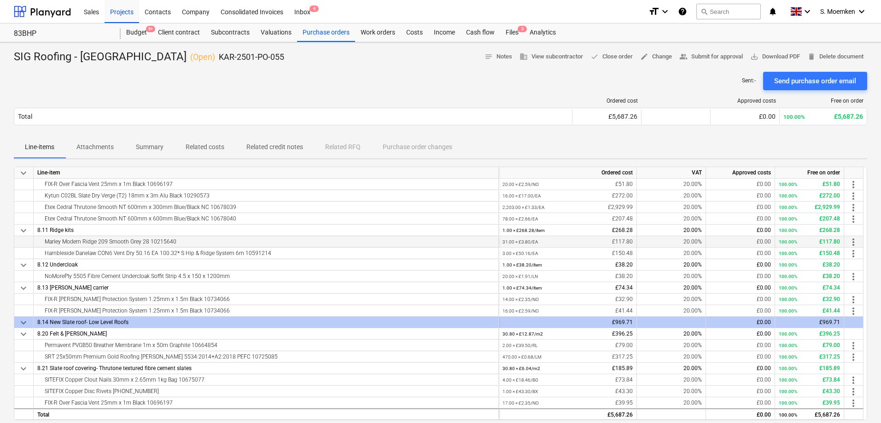
scroll to position [184, 0]
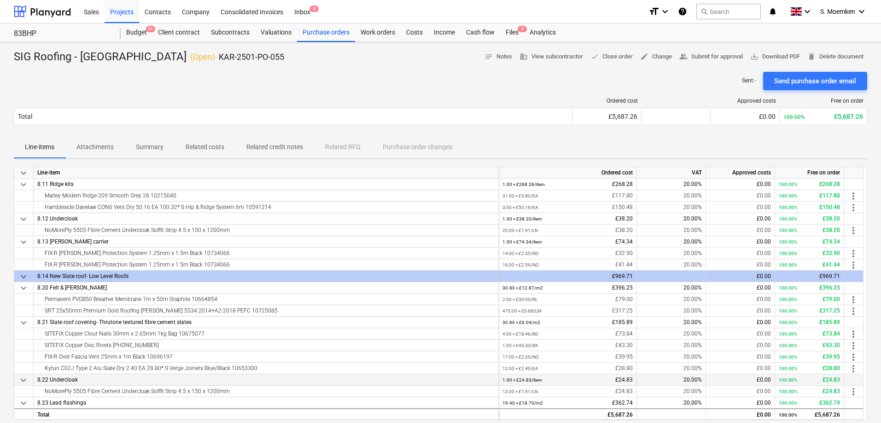
click at [482, 382] on div "8.22 Undercloak" at bounding box center [266, 380] width 465 height 12
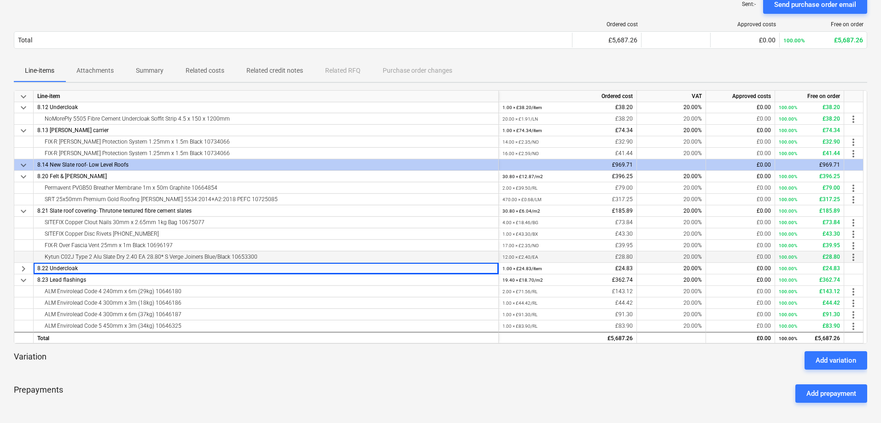
scroll to position [92, 0]
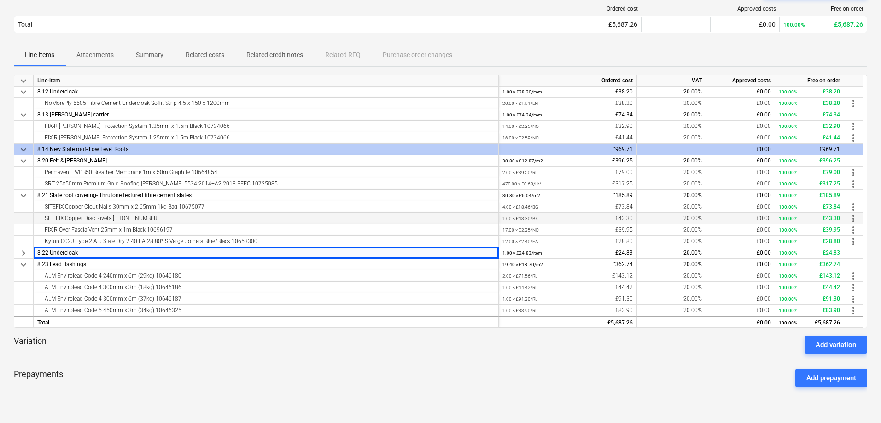
click at [445, 216] on div "SITEFIX Copper Disc Rivets [PHONE_NUMBER]" at bounding box center [265, 218] width 457 height 11
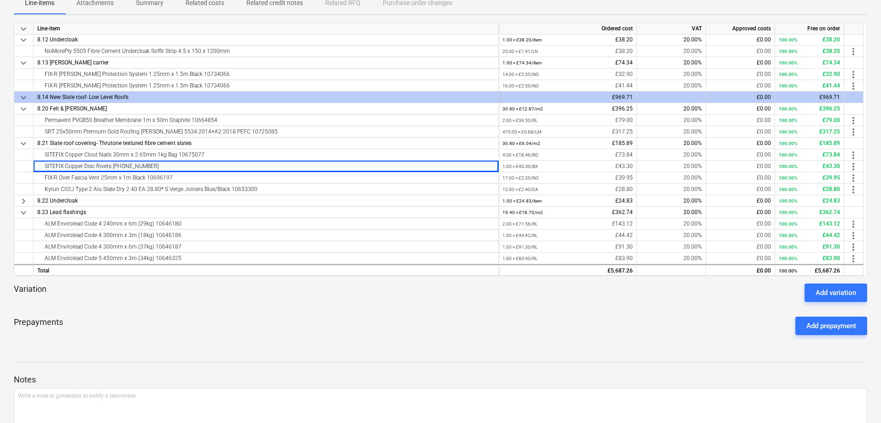
scroll to position [200, 0]
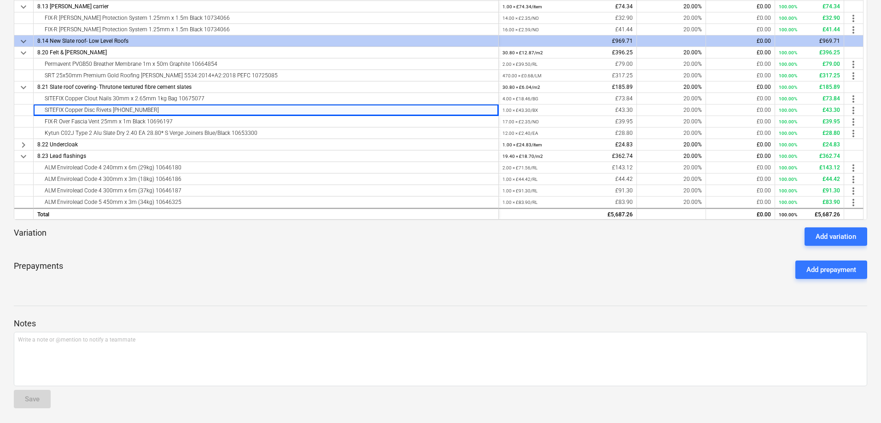
click at [278, 252] on div at bounding box center [440, 249] width 853 height 7
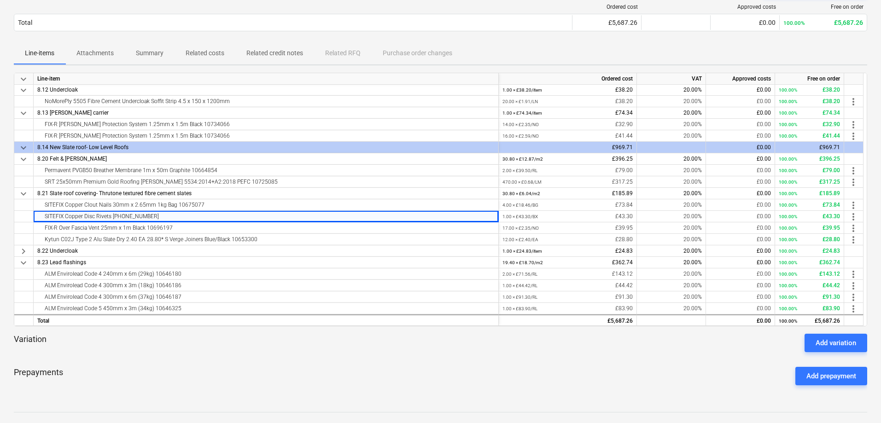
scroll to position [0, 0]
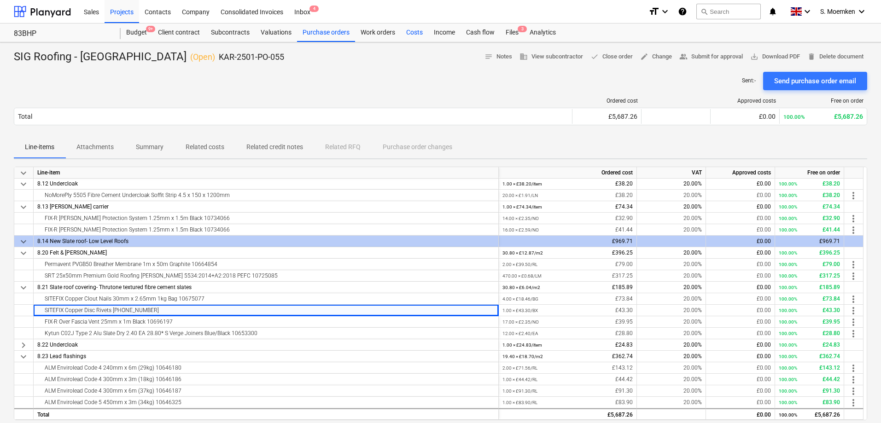
click at [411, 31] on div "Costs" at bounding box center [414, 32] width 28 height 18
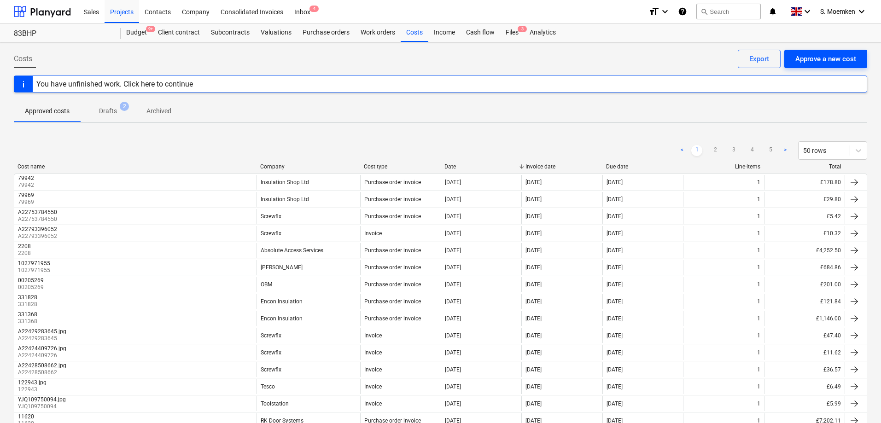
click at [822, 57] on div "Approve a new cost" at bounding box center [825, 59] width 61 height 12
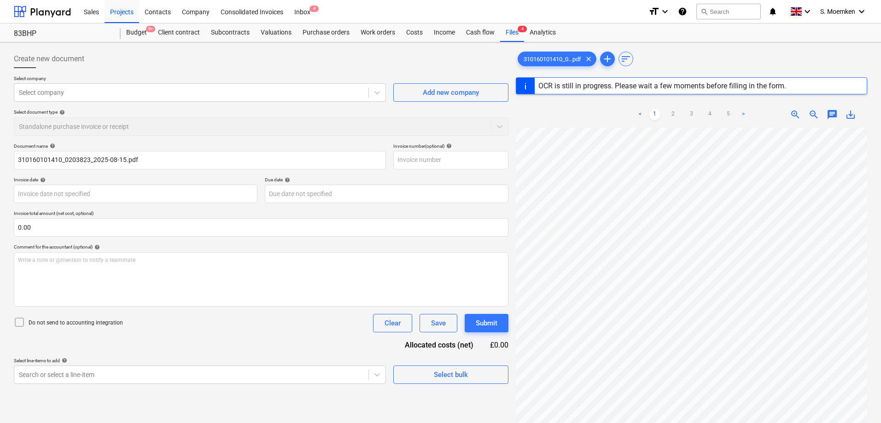
type input "310160101410"
type input "[DATE]"
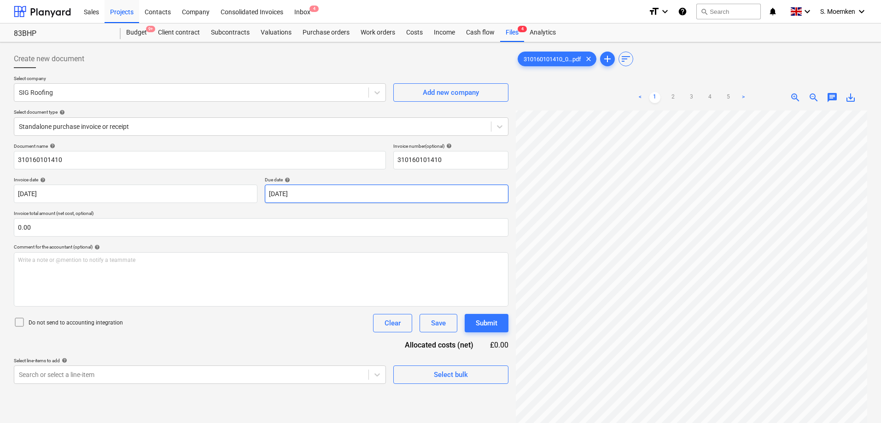
scroll to position [76, 65]
drag, startPoint x: 292, startPoint y: 195, endPoint x: 304, endPoint y: 191, distance: 12.5
click at [301, 193] on div "Invoice date help 15 Aug 2025 15.08.2025 Press the down arrow key to interact w…" at bounding box center [261, 190] width 494 height 26
click at [309, 189] on body "Sales Projects Contacts Company Consolidated Invoices Inbox 4 format_size keybo…" at bounding box center [440, 211] width 881 height 423
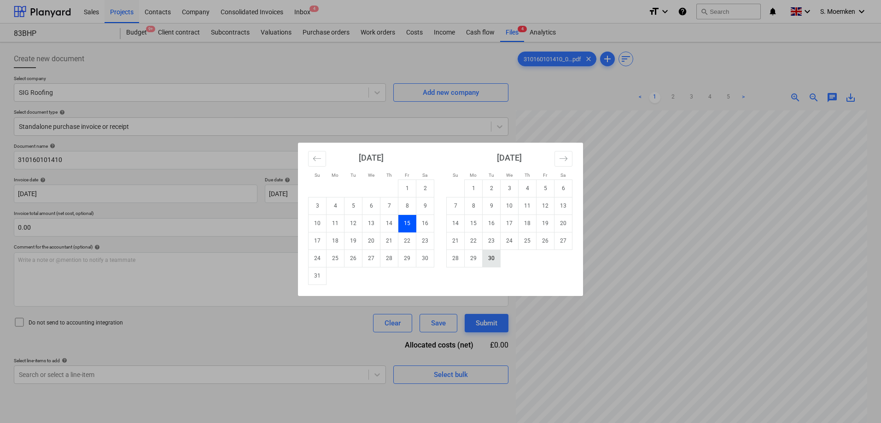
click at [487, 257] on td "30" at bounding box center [491, 257] width 18 height 17
type input "[DATE]"
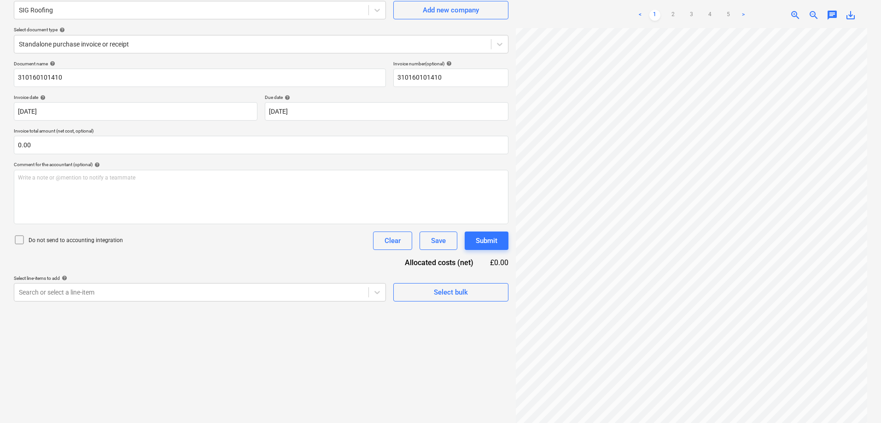
scroll to position [92, 0]
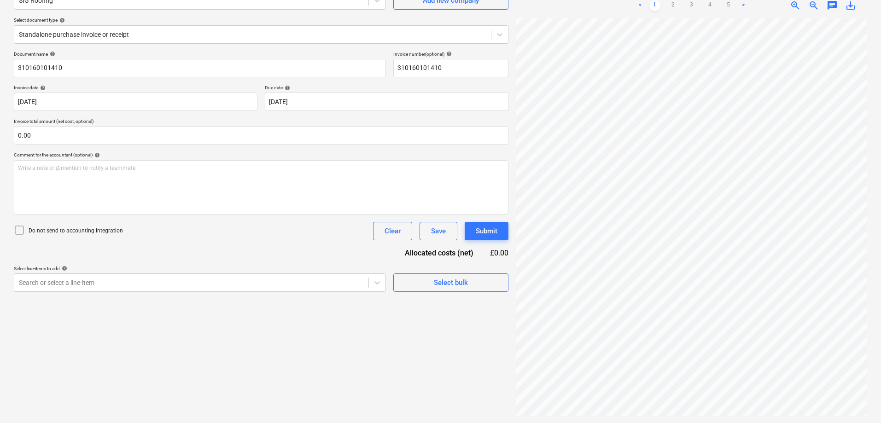
drag, startPoint x: 17, startPoint y: 231, endPoint x: 27, endPoint y: 230, distance: 9.3
click at [17, 230] on icon at bounding box center [19, 230] width 11 height 11
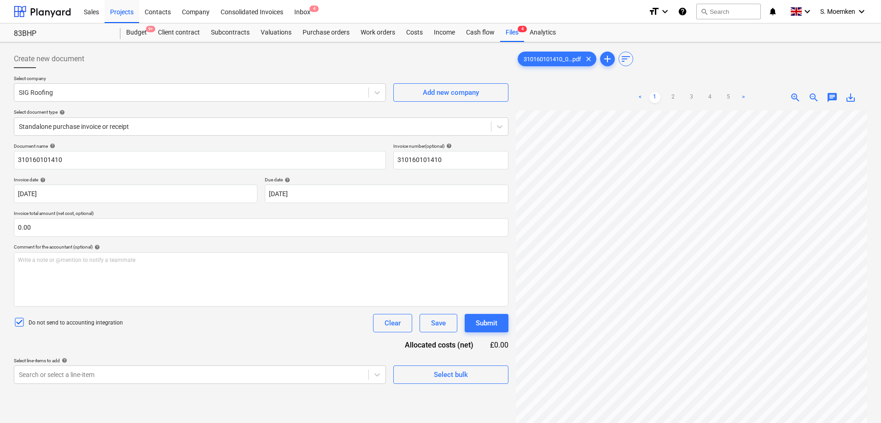
scroll to position [191, 1]
click at [422, 374] on span "Select bulk" at bounding box center [451, 375] width 92 height 12
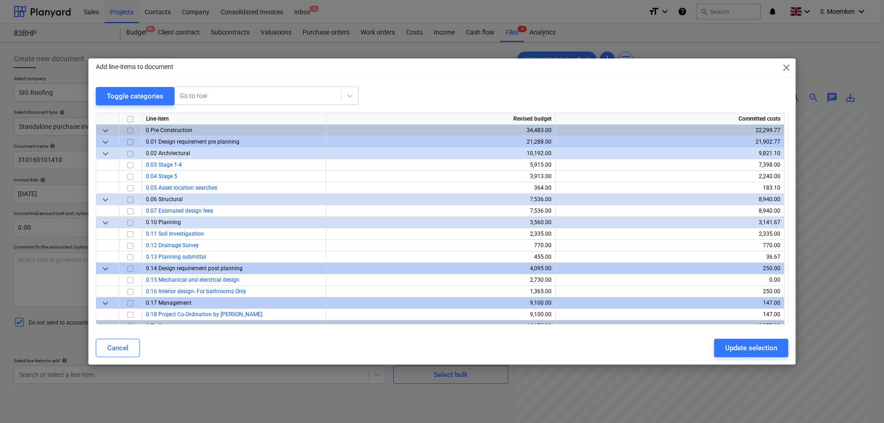
click at [787, 69] on span "close" at bounding box center [786, 67] width 11 height 11
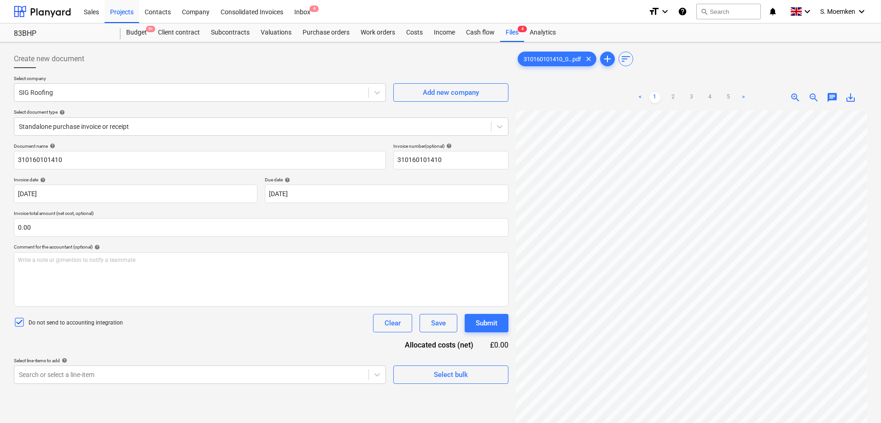
click at [377, 110] on div "Select company SIG Roofing Add new company Select document type help Standalone…" at bounding box center [261, 109] width 494 height 68
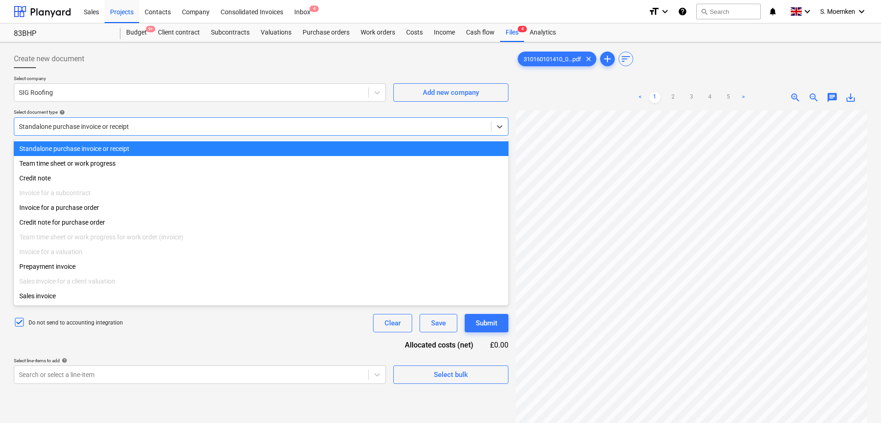
click at [360, 125] on div at bounding box center [252, 126] width 467 height 9
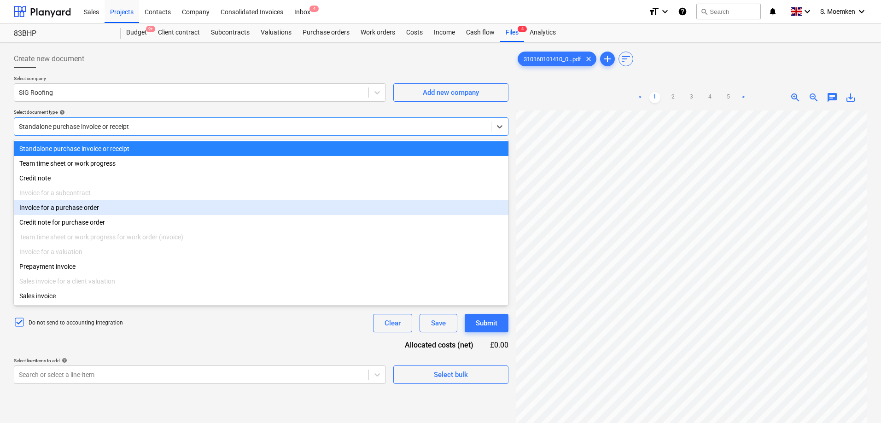
click at [107, 211] on div "Invoice for a purchase order" at bounding box center [261, 207] width 494 height 15
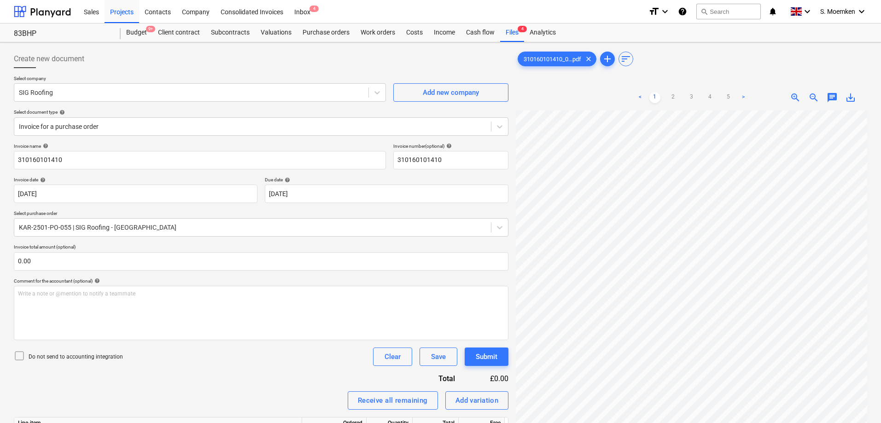
scroll to position [33, 65]
click at [315, 191] on body "Sales Projects Contacts Company Consolidated Invoices Inbox 4 format_size keybo…" at bounding box center [440, 211] width 881 height 423
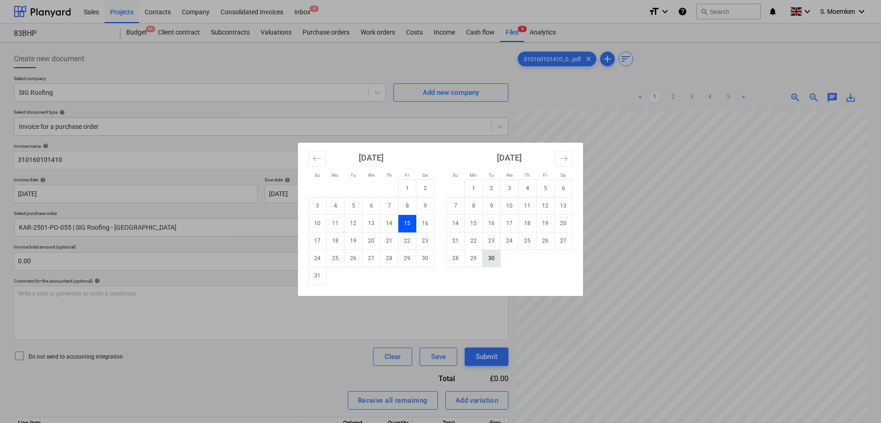
click at [494, 259] on td "30" at bounding box center [491, 257] width 18 height 17
type input "[DATE]"
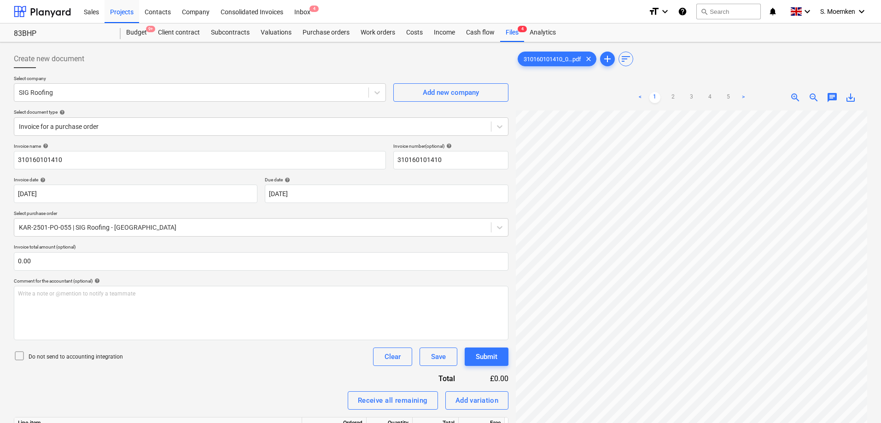
click at [22, 354] on icon at bounding box center [19, 355] width 11 height 11
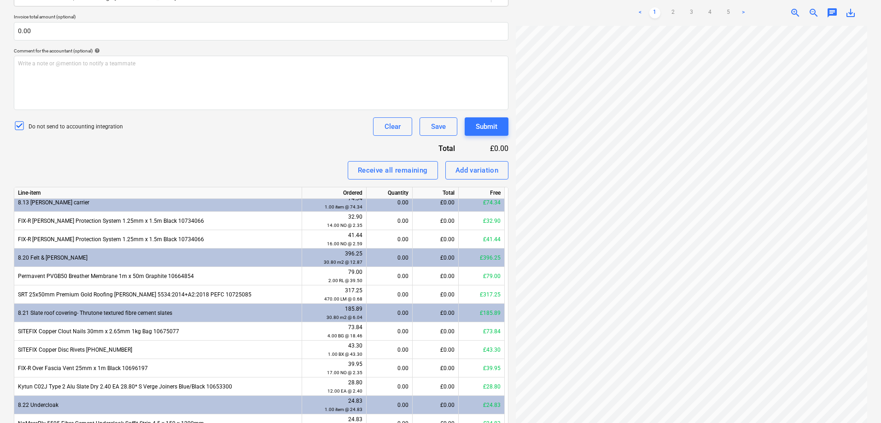
scroll to position [365, 0]
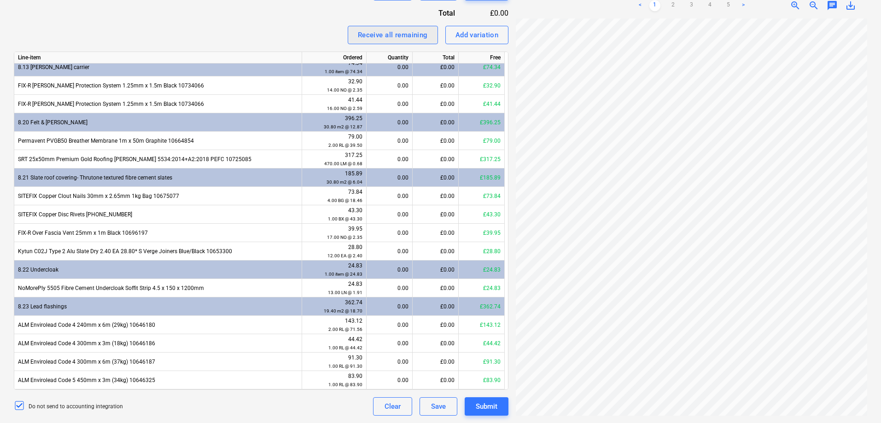
click at [373, 35] on div "Receive all remaining" at bounding box center [393, 35] width 70 height 12
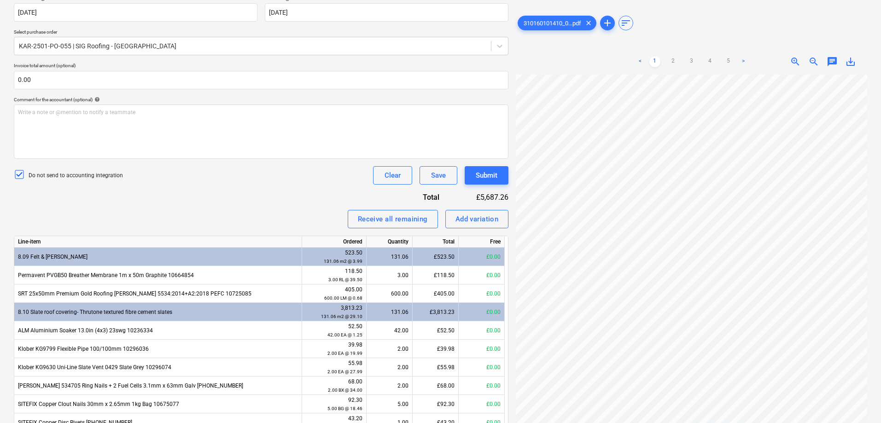
scroll to position [191, 0]
click at [725, 58] on link "5" at bounding box center [728, 61] width 11 height 11
click at [480, 175] on div "Submit" at bounding box center [486, 175] width 22 height 12
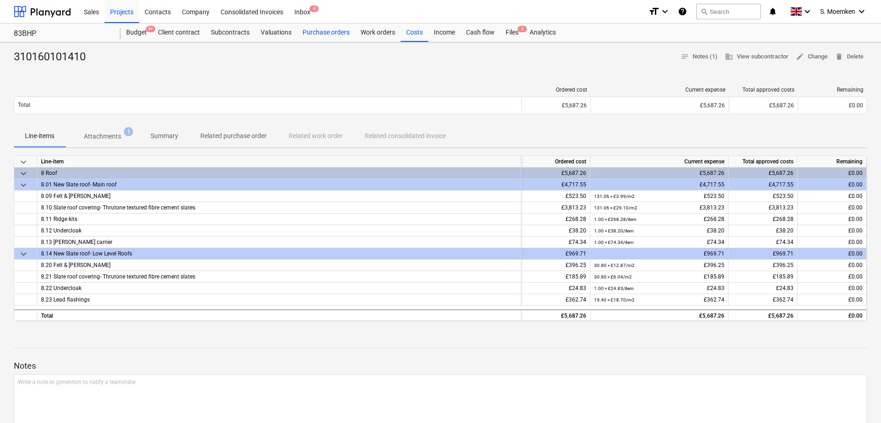
click at [307, 31] on div "Purchase orders" at bounding box center [326, 32] width 58 height 18
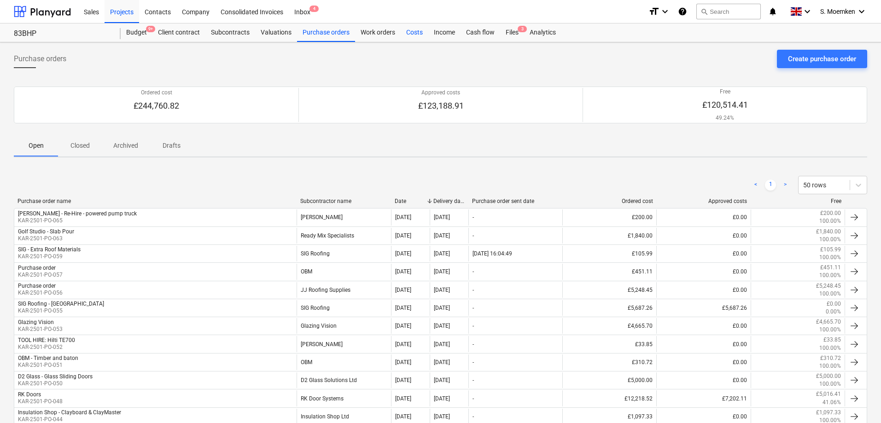
click at [414, 33] on div "Costs" at bounding box center [414, 32] width 28 height 18
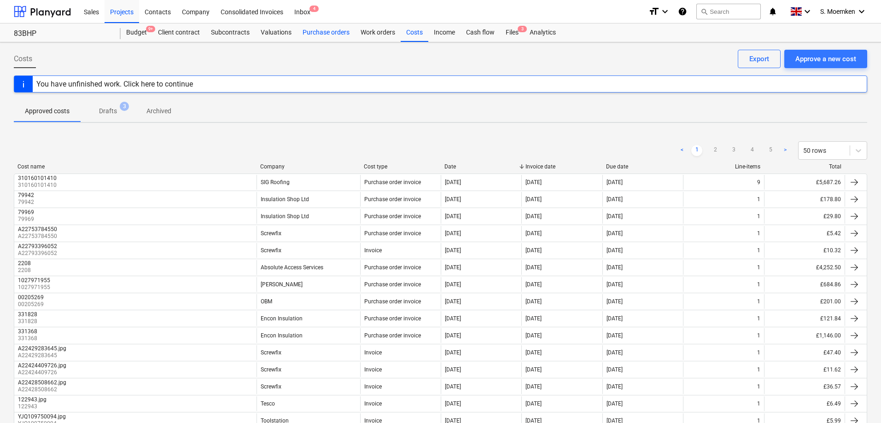
click at [320, 29] on div "Purchase orders" at bounding box center [326, 32] width 58 height 18
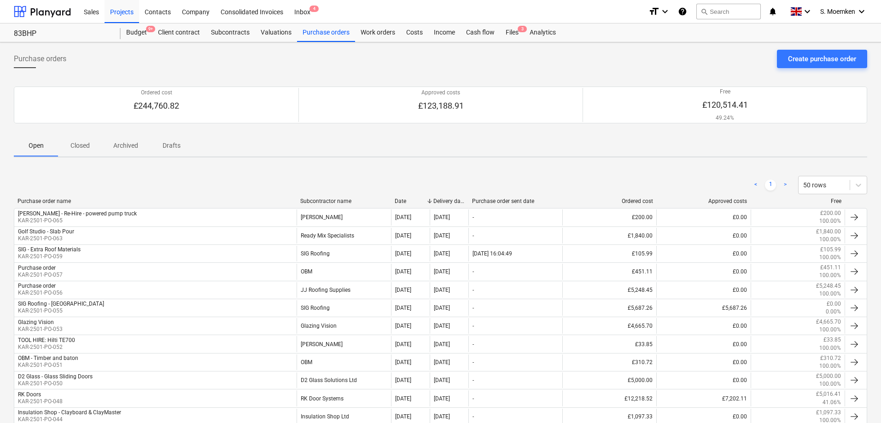
click at [81, 147] on p "Closed" at bounding box center [80, 146] width 22 height 10
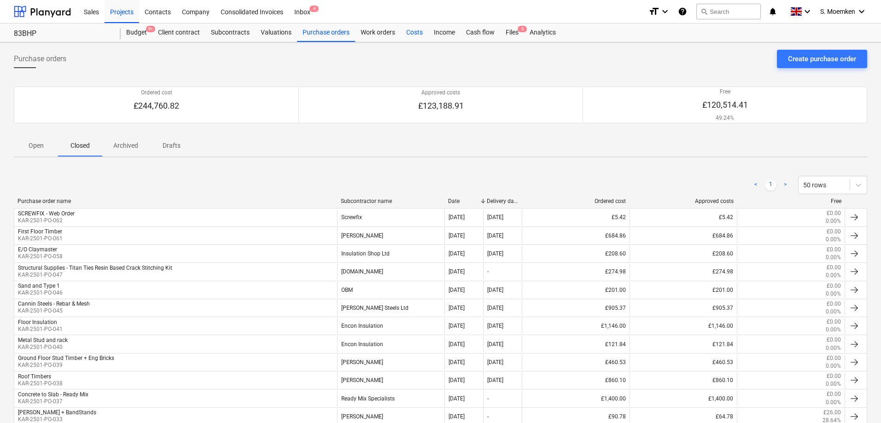
click at [413, 34] on div "Costs" at bounding box center [414, 32] width 28 height 18
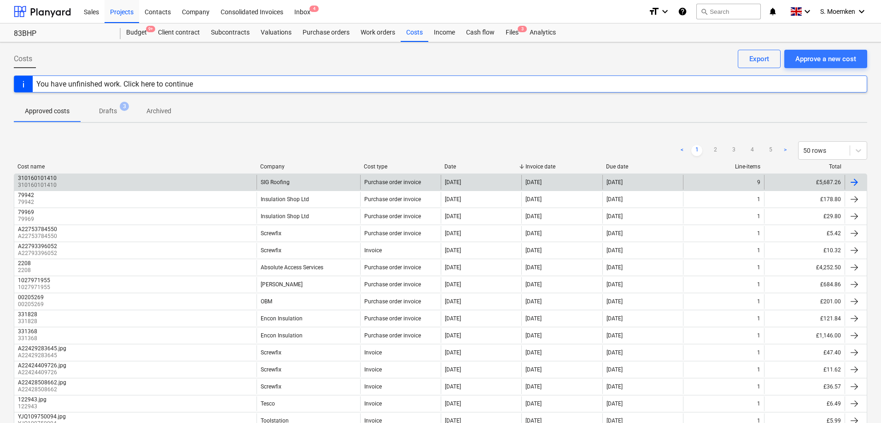
click at [271, 177] on div "SIG Roofing" at bounding box center [308, 182] width 104 height 15
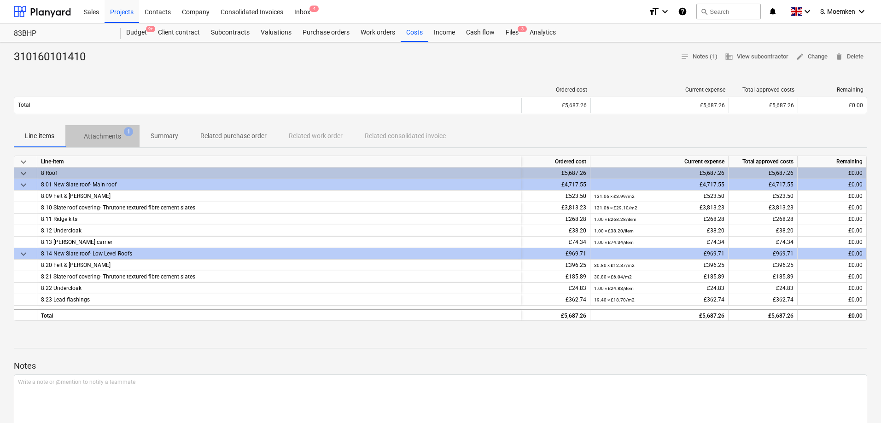
click at [94, 134] on p "Attachments" at bounding box center [102, 137] width 37 height 10
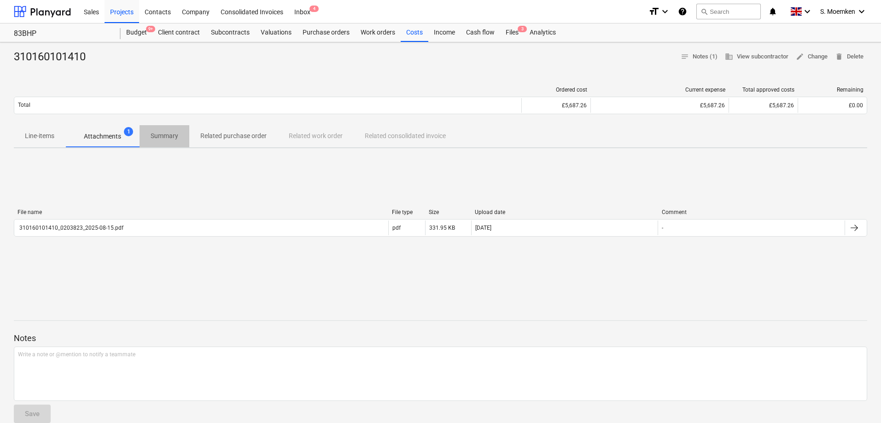
click at [158, 134] on p "Summary" at bounding box center [165, 136] width 28 height 10
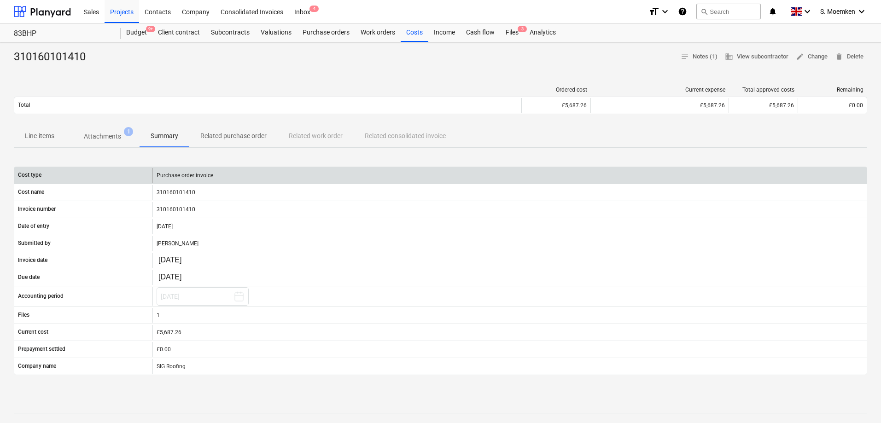
click at [191, 178] on div "Purchase order invoice" at bounding box center [509, 175] width 714 height 15
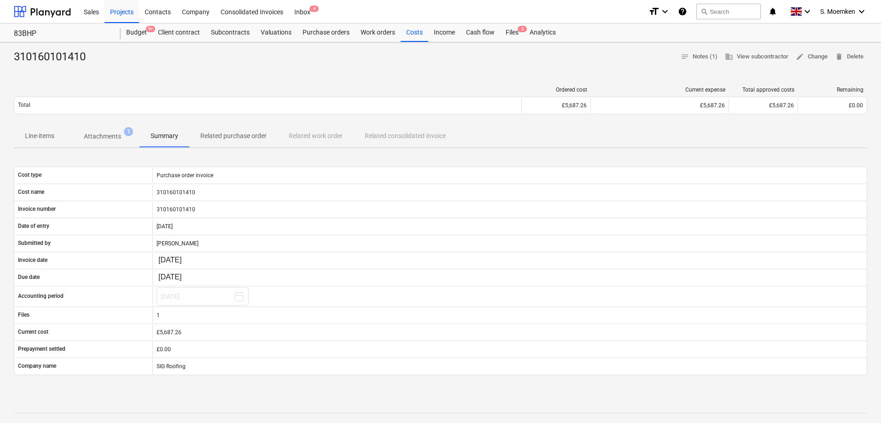
click at [232, 135] on p "Related purchase order" at bounding box center [233, 136] width 66 height 10
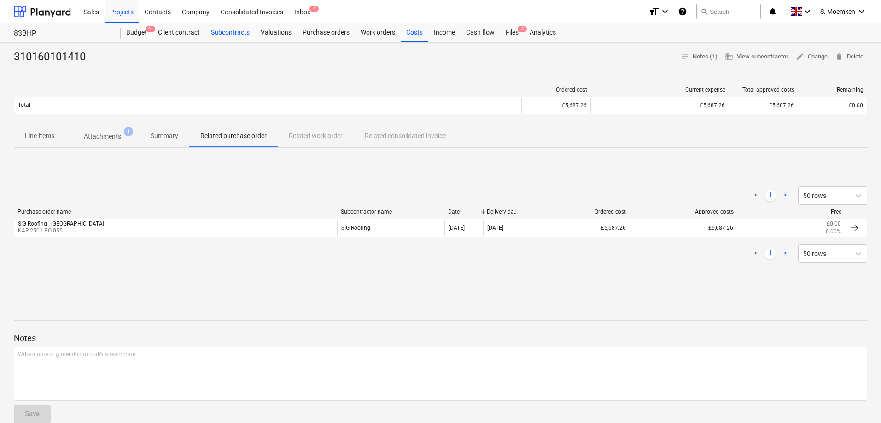
click at [230, 33] on div "Subcontracts" at bounding box center [230, 32] width 50 height 18
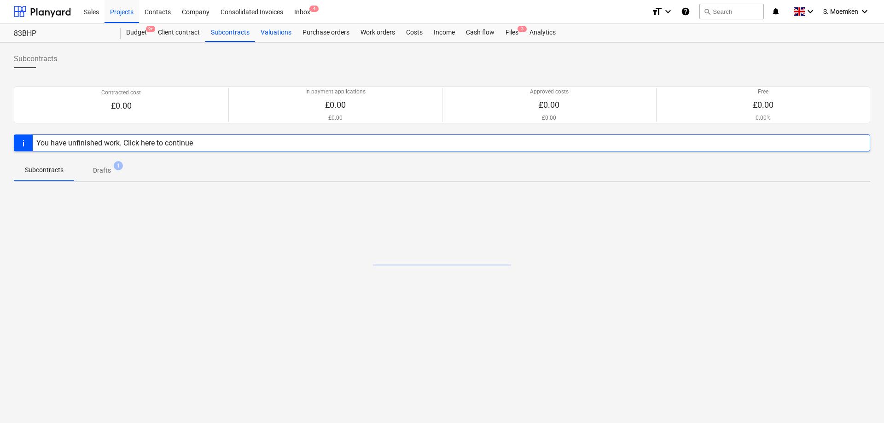
click at [284, 30] on div "Valuations" at bounding box center [276, 32] width 42 height 18
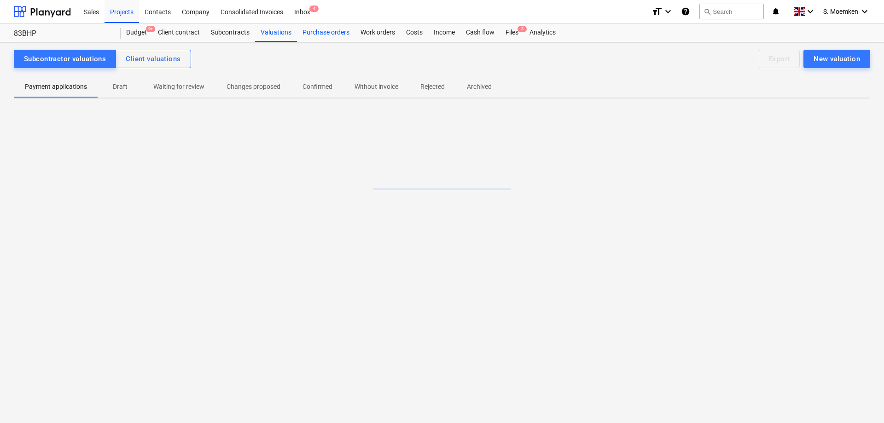
click at [317, 32] on div "Purchase orders" at bounding box center [326, 32] width 58 height 18
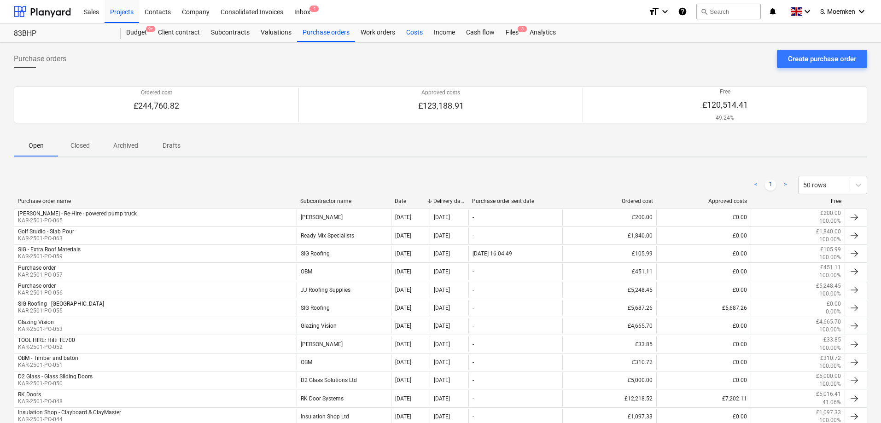
click at [417, 29] on div "Costs" at bounding box center [414, 32] width 28 height 18
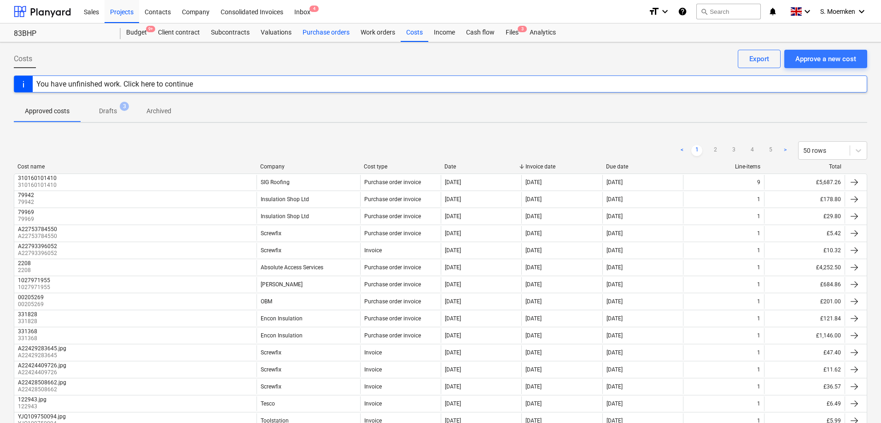
click at [315, 30] on div "Purchase orders" at bounding box center [326, 32] width 58 height 18
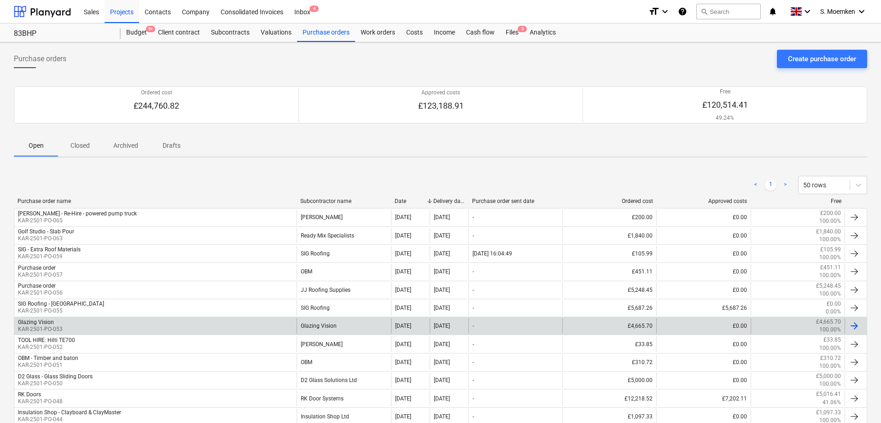
click at [45, 322] on div "Glazing Vision" at bounding box center [36, 322] width 36 height 6
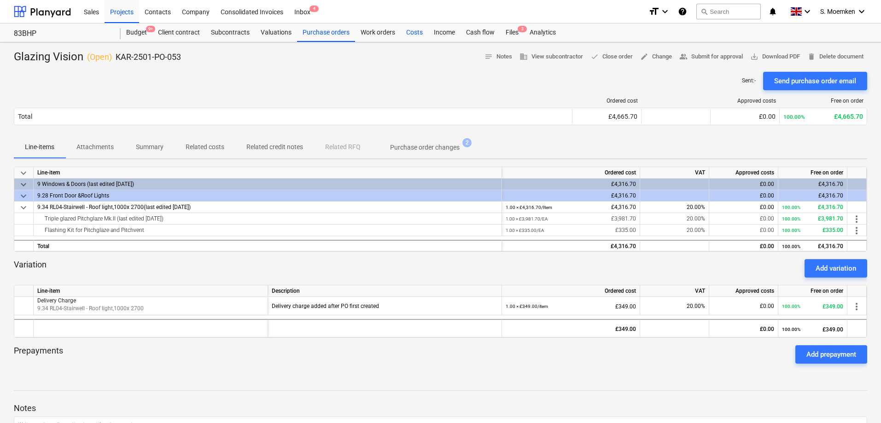
click at [412, 31] on div "Costs" at bounding box center [414, 32] width 28 height 18
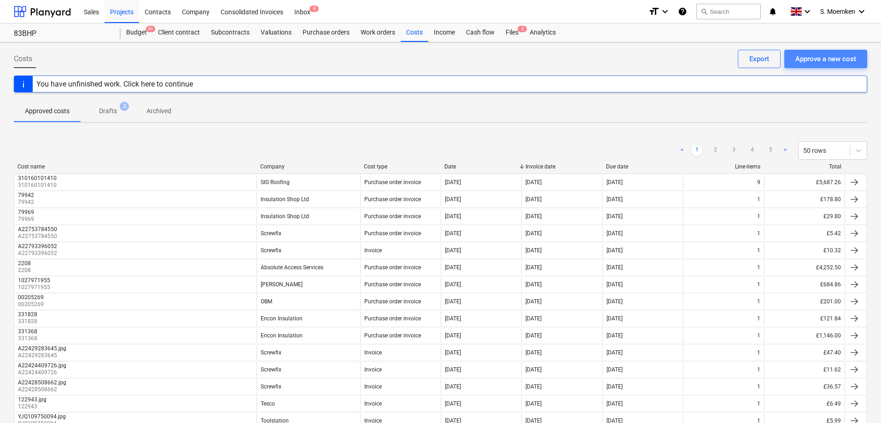
click at [825, 58] on div "Approve a new cost" at bounding box center [825, 59] width 61 height 12
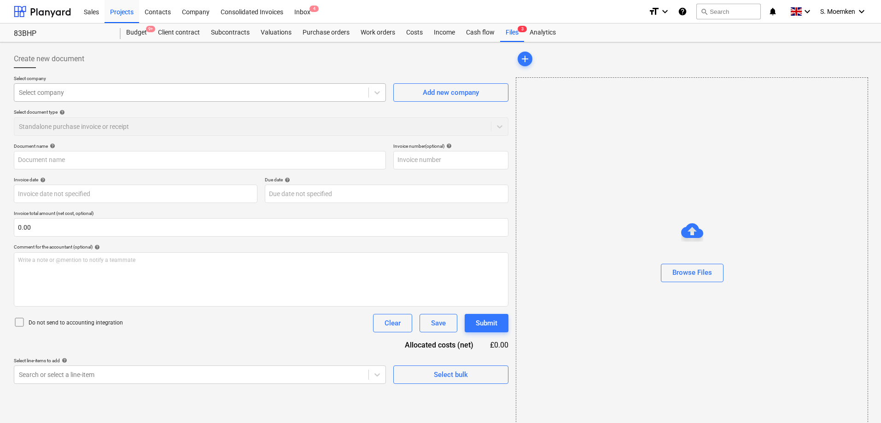
click at [171, 93] on div at bounding box center [191, 92] width 345 height 9
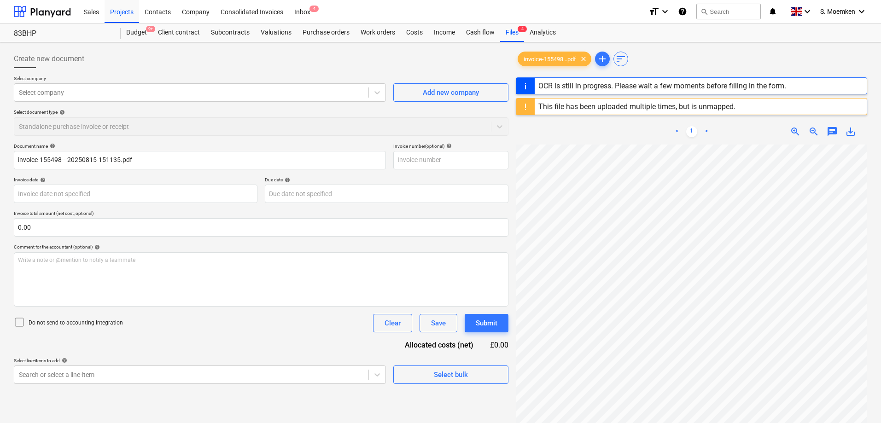
type input "20"
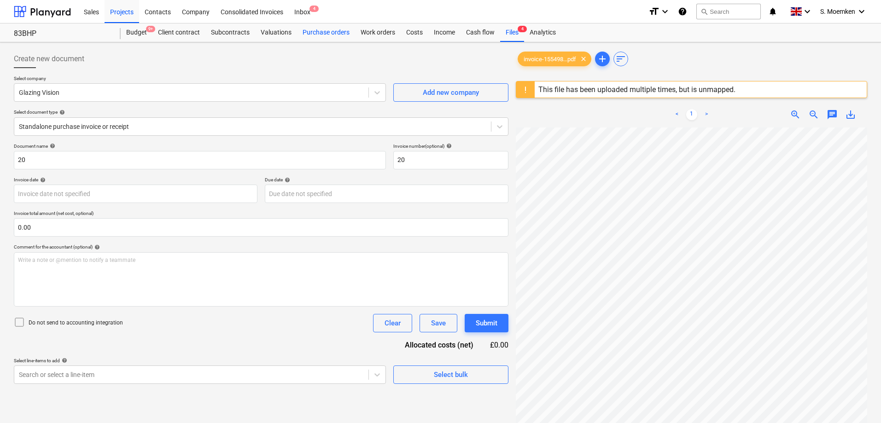
click at [333, 33] on div "Purchase orders" at bounding box center [326, 32] width 58 height 18
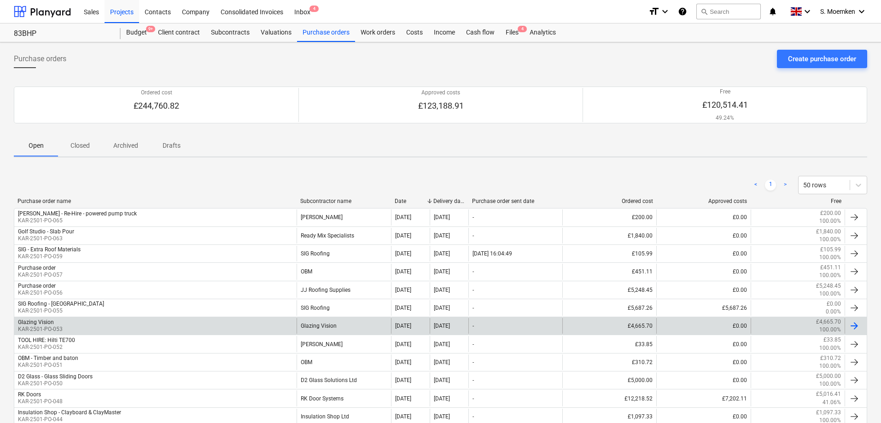
click at [322, 324] on div "Glazing Vision" at bounding box center [343, 326] width 94 height 16
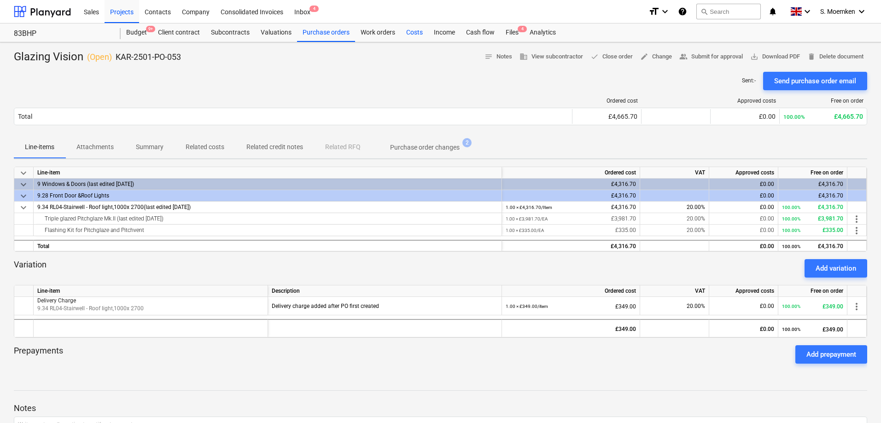
click at [414, 32] on div "Costs" at bounding box center [414, 32] width 28 height 18
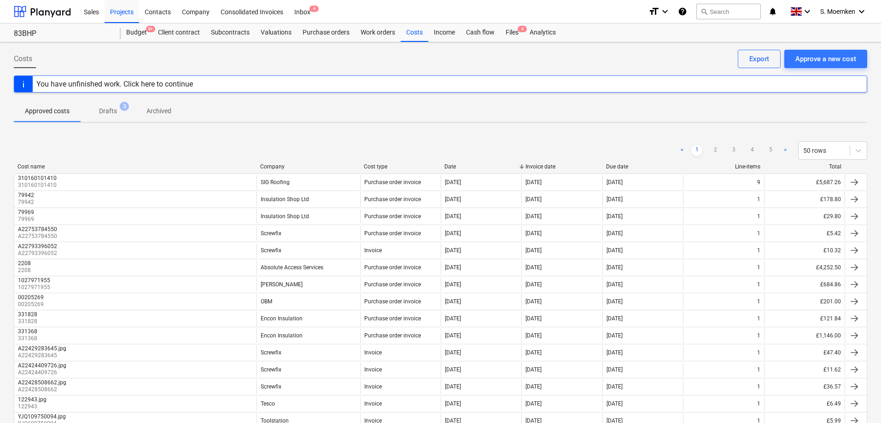
click at [147, 86] on div "You have unfinished work. Click here to continue" at bounding box center [114, 84] width 157 height 9
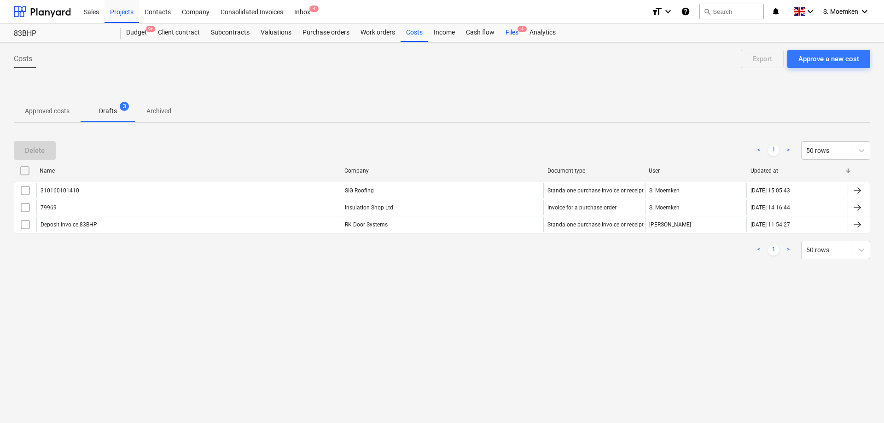
click at [509, 30] on div "Files 4" at bounding box center [512, 32] width 24 height 18
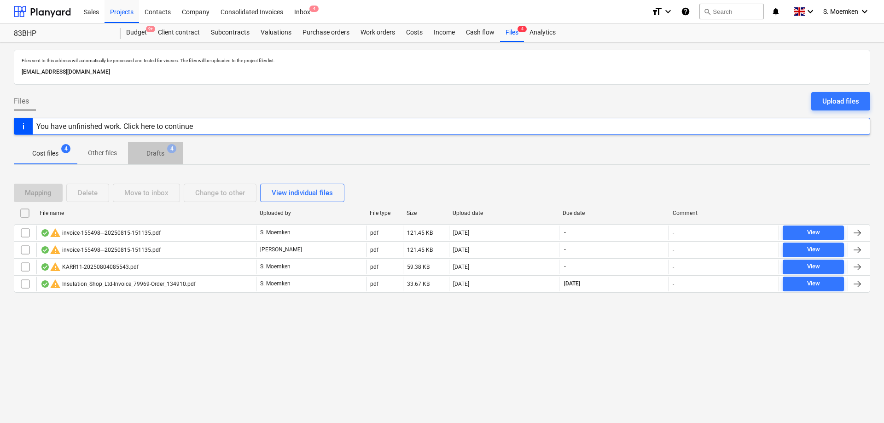
click at [162, 155] on p "Drafts" at bounding box center [155, 154] width 18 height 10
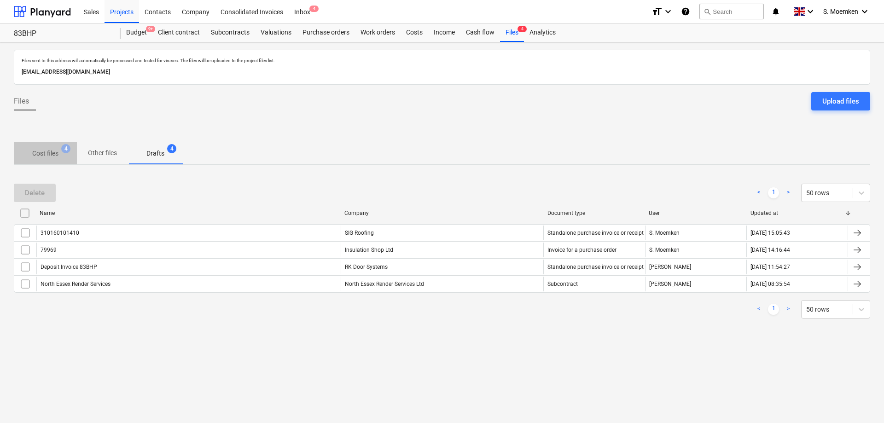
click at [50, 153] on p "Cost files" at bounding box center [45, 154] width 26 height 10
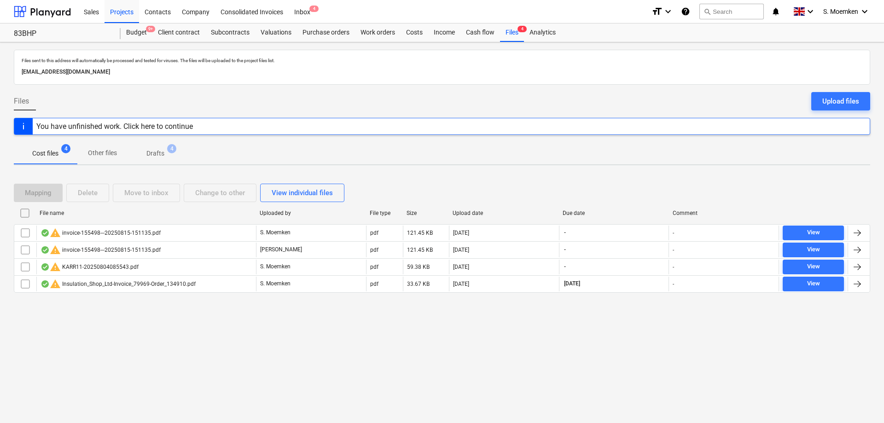
click at [152, 155] on p "Drafts" at bounding box center [155, 154] width 18 height 10
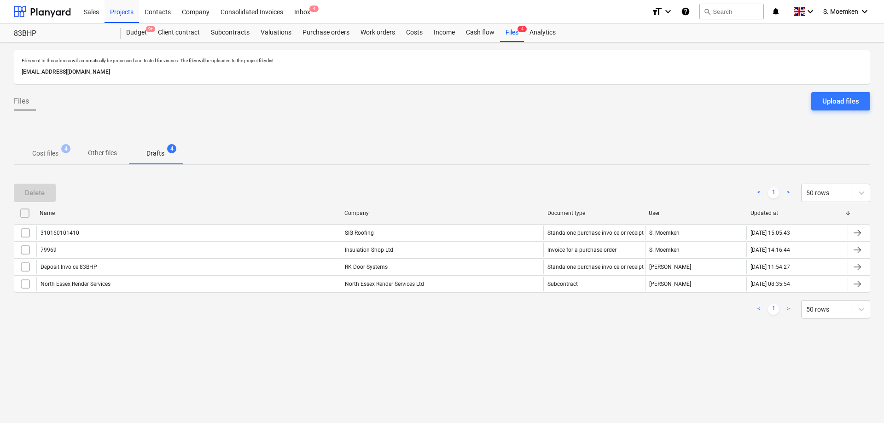
click at [56, 152] on p "Cost files" at bounding box center [45, 154] width 26 height 10
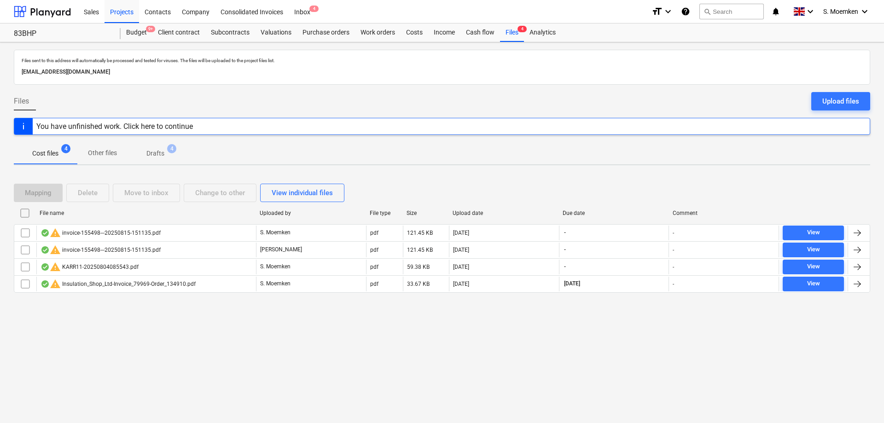
click at [158, 151] on p "Drafts" at bounding box center [155, 154] width 18 height 10
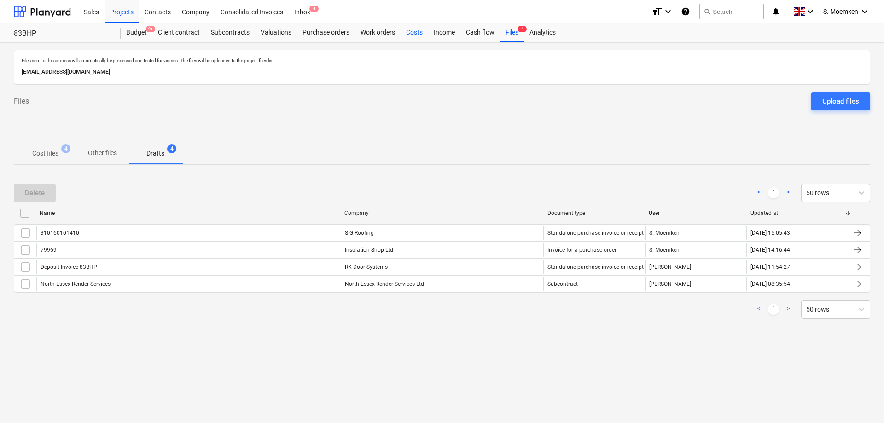
click at [416, 32] on div "Costs" at bounding box center [414, 32] width 28 height 18
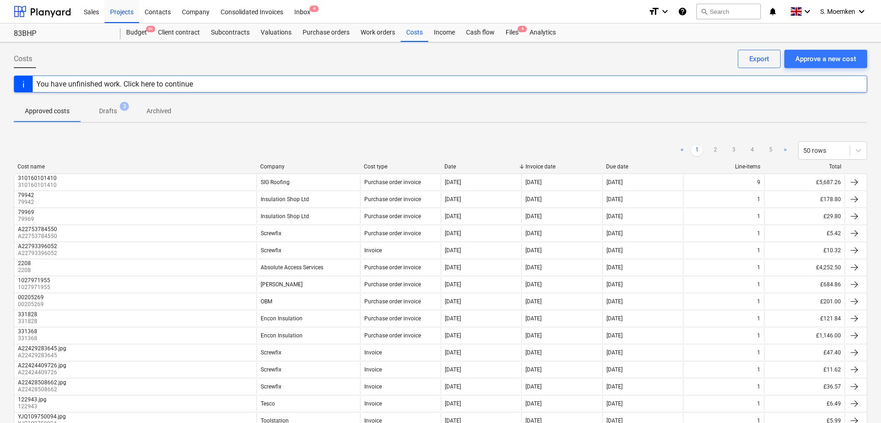
click at [115, 114] on p "Drafts" at bounding box center [108, 111] width 18 height 10
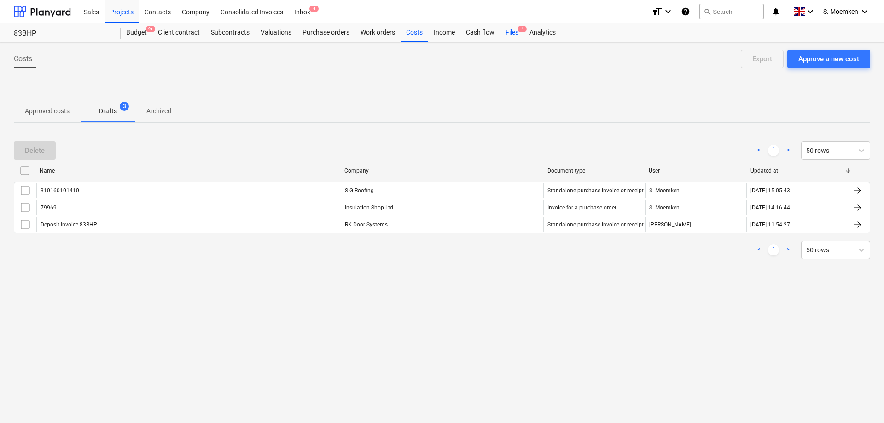
click at [515, 33] on div "Files 4" at bounding box center [512, 32] width 24 height 18
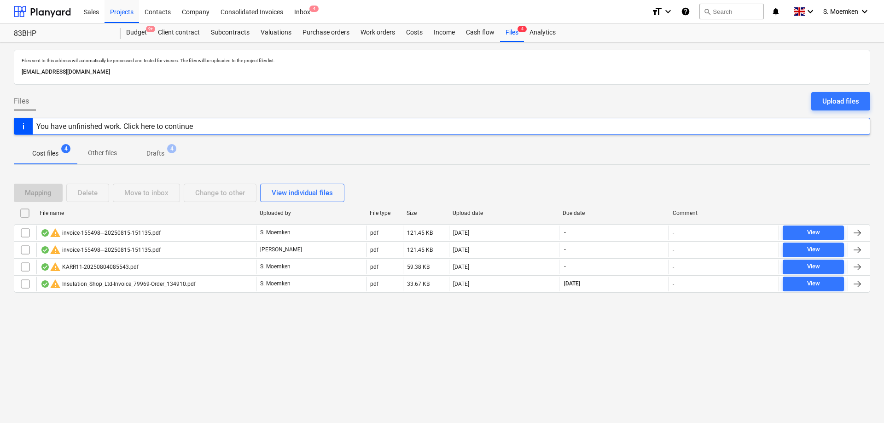
click at [171, 151] on span "4" at bounding box center [171, 148] width 9 height 9
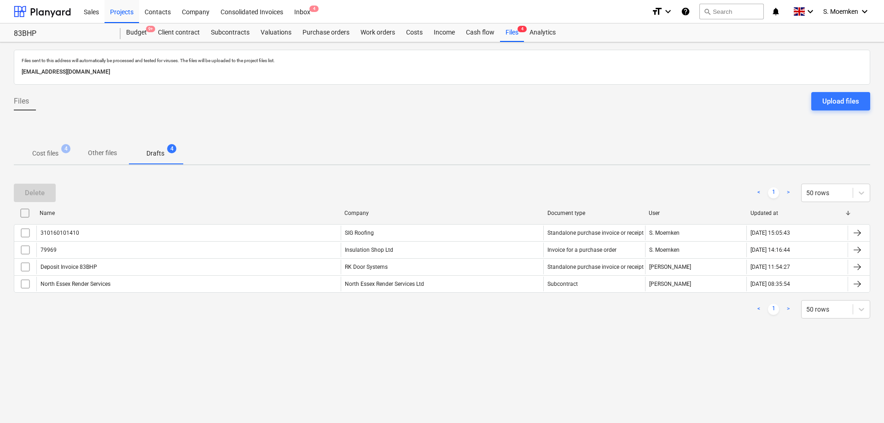
drag, startPoint x: 254, startPoint y: 282, endPoint x: 290, endPoint y: 156, distance: 131.6
click at [278, 259] on div "310160101410 SIG Roofing Standalone purchase invoice or receipt S. Moemken [DAT…" at bounding box center [442, 258] width 856 height 69
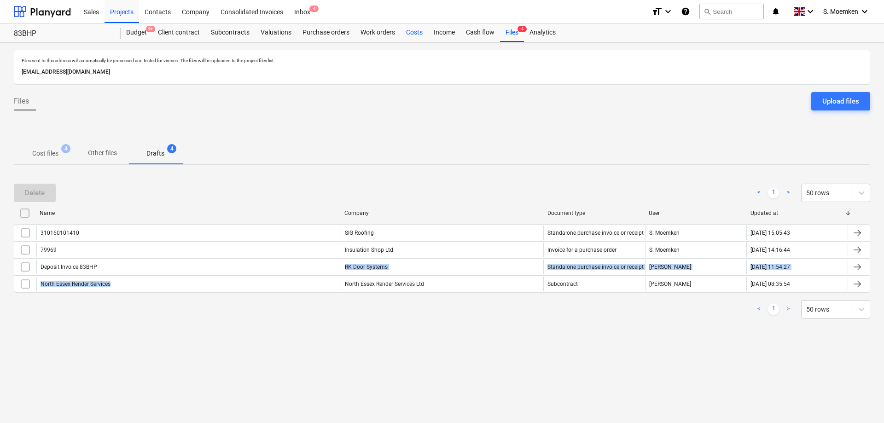
click at [420, 36] on div "Costs" at bounding box center [414, 32] width 28 height 18
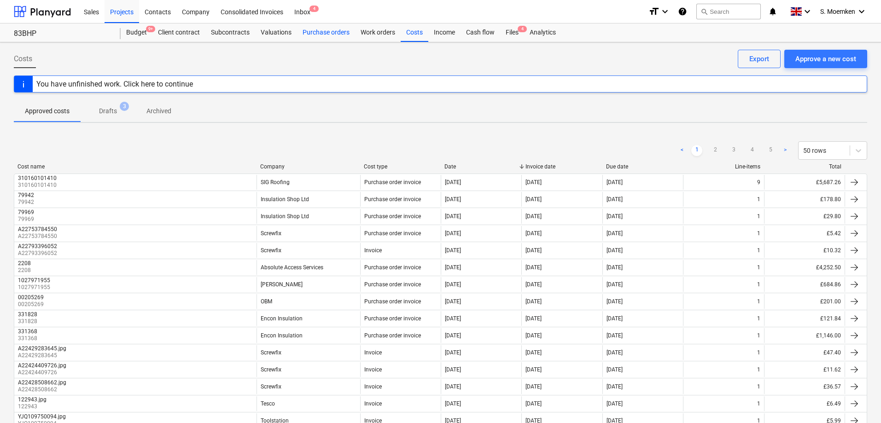
click at [326, 34] on div "Purchase orders" at bounding box center [326, 32] width 58 height 18
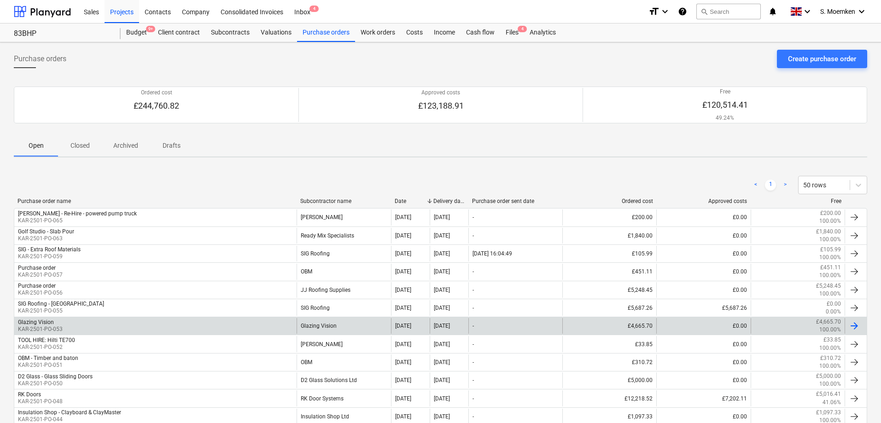
click at [40, 324] on div "Glazing Vision" at bounding box center [36, 322] width 36 height 6
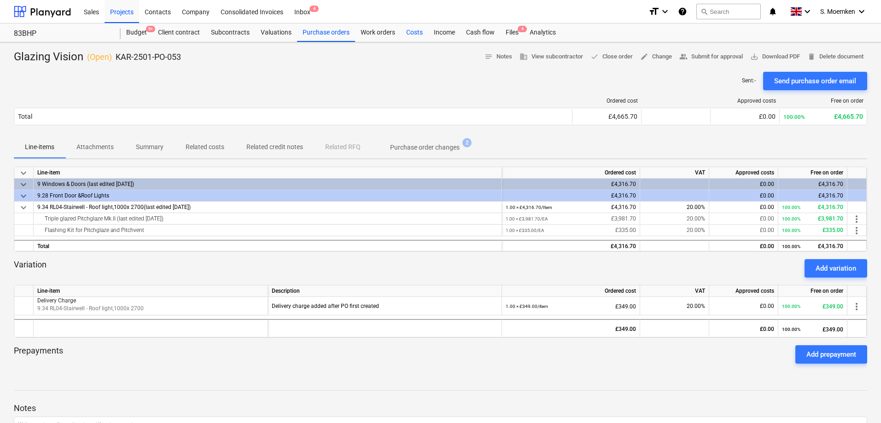
click at [417, 29] on div "Costs" at bounding box center [414, 32] width 28 height 18
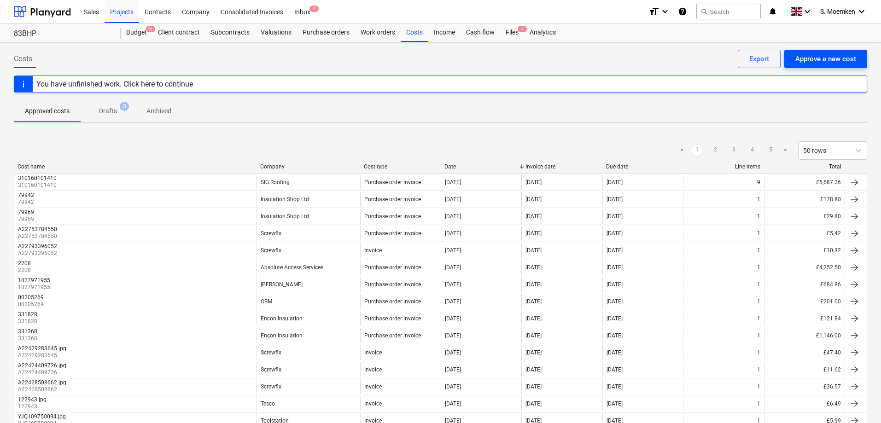
click at [822, 59] on div "Approve a new cost" at bounding box center [825, 59] width 61 height 12
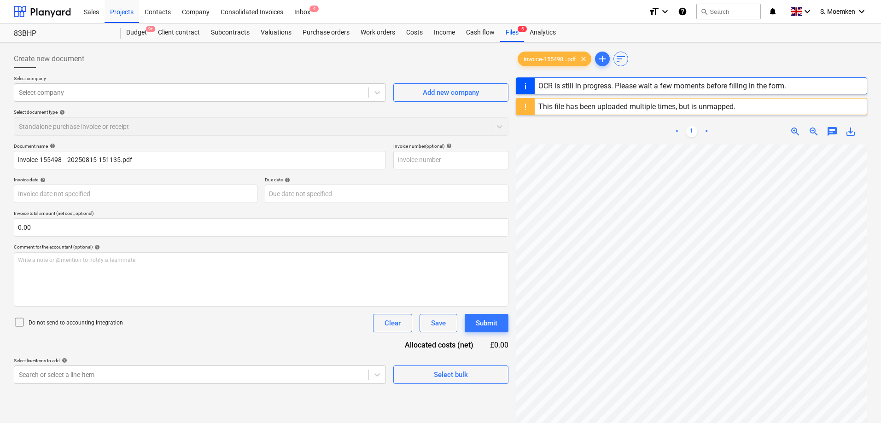
click at [326, 118] on div "Select document type help Standalone purchase invoice or receipt" at bounding box center [261, 122] width 494 height 26
type input "20"
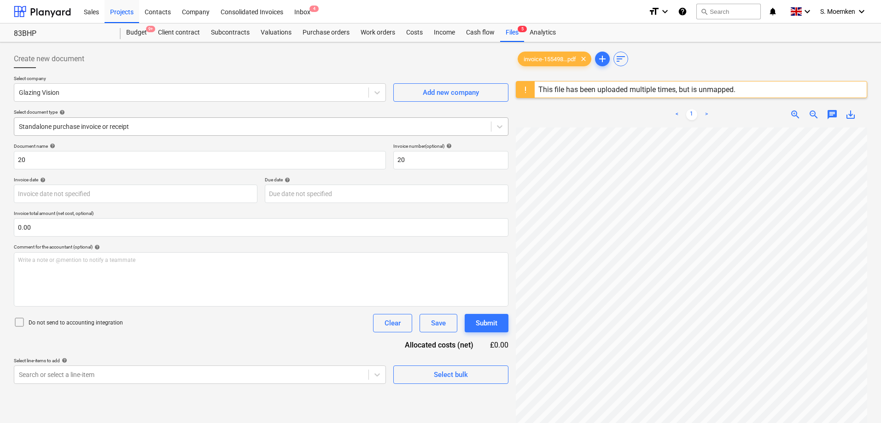
click at [312, 126] on div at bounding box center [252, 126] width 467 height 9
click at [392, 322] on div "Clear" at bounding box center [392, 323] width 16 height 12
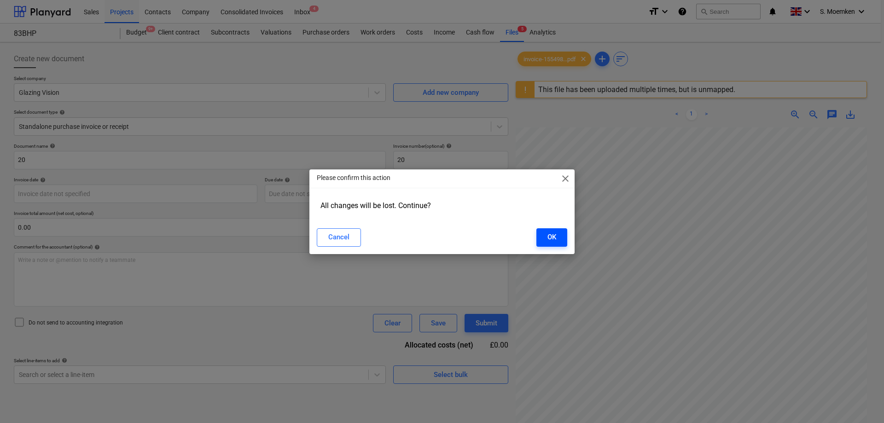
click at [555, 238] on div "OK" at bounding box center [551, 237] width 9 height 12
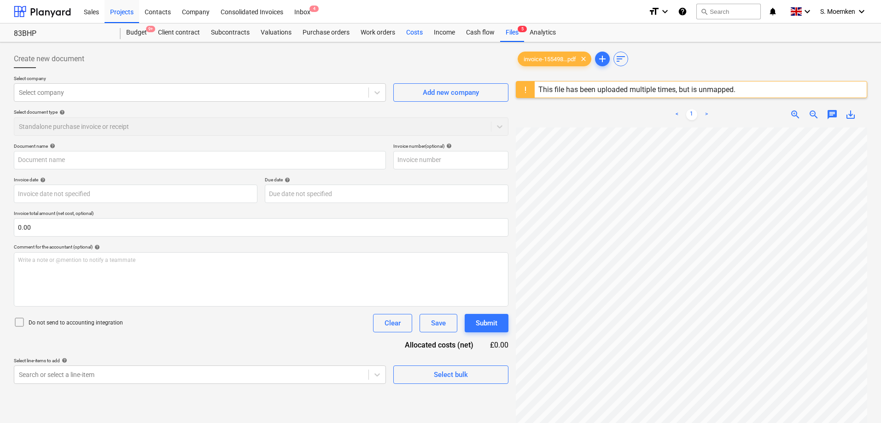
click at [411, 30] on div "Costs" at bounding box center [414, 32] width 28 height 18
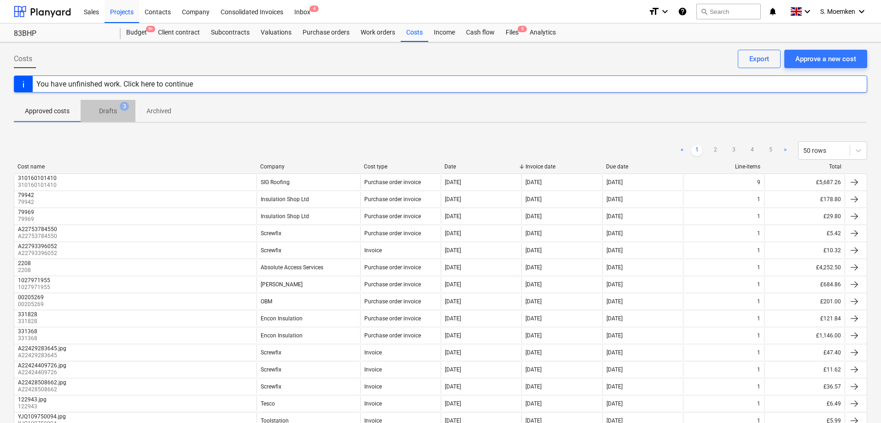
click at [109, 108] on p "Drafts" at bounding box center [108, 111] width 18 height 10
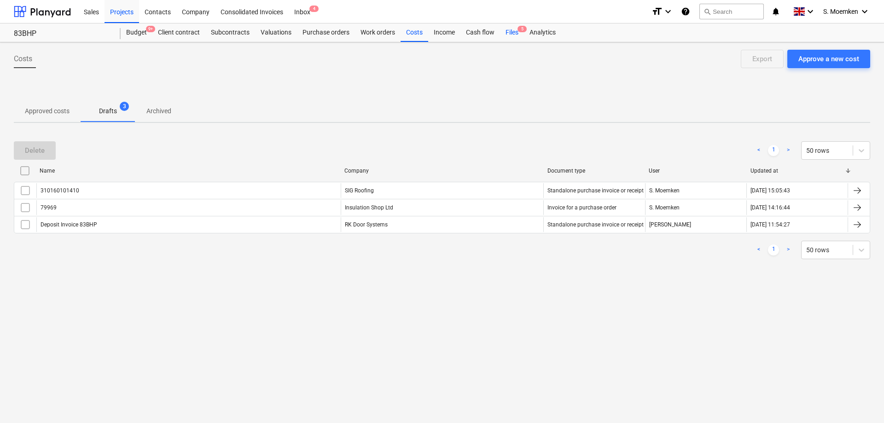
click at [511, 34] on div "Files 5" at bounding box center [512, 32] width 24 height 18
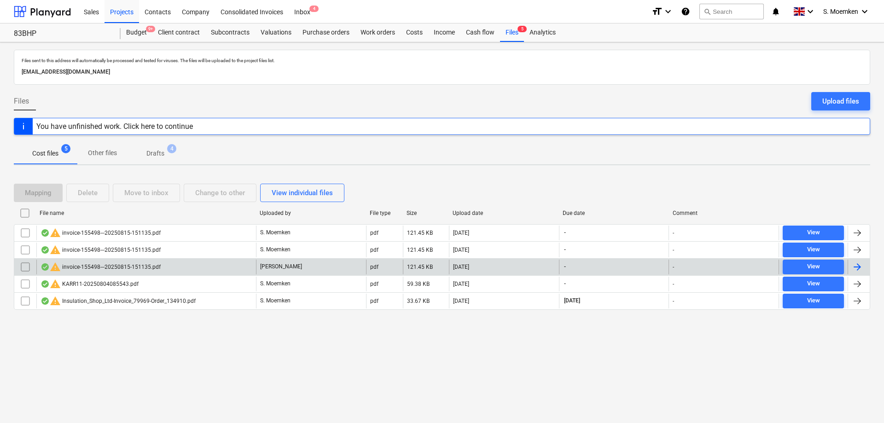
click at [24, 265] on input "checkbox" at bounding box center [25, 267] width 15 height 15
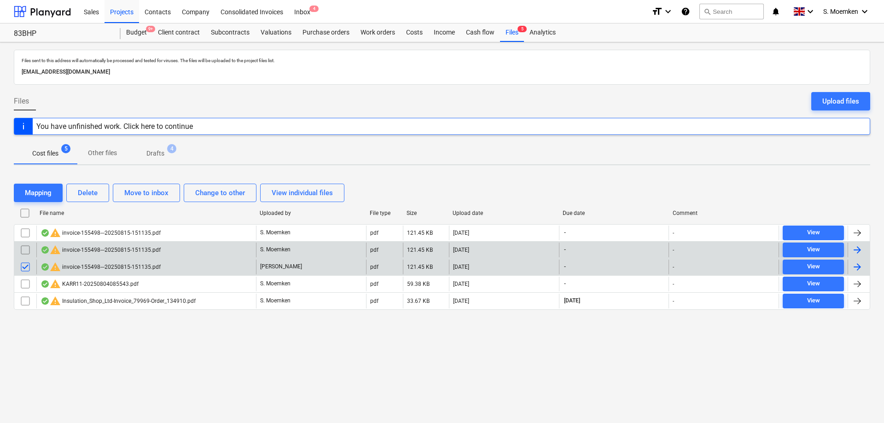
click at [23, 249] on input "checkbox" at bounding box center [25, 250] width 15 height 15
click at [88, 191] on div "Delete" at bounding box center [88, 193] width 20 height 12
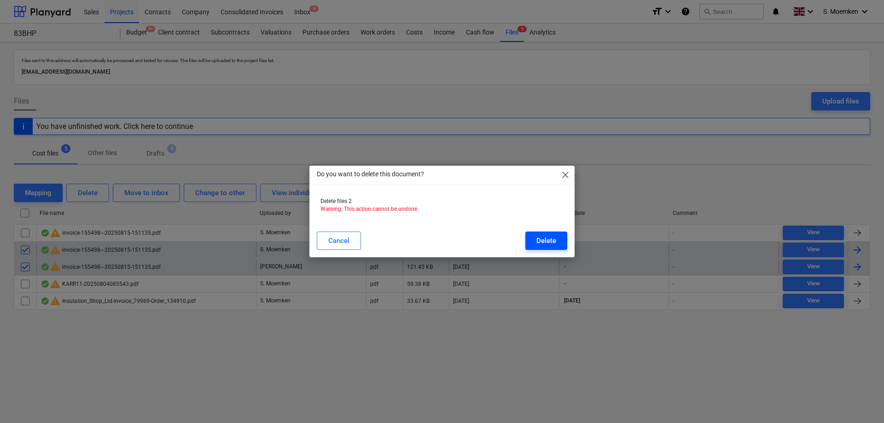
click at [543, 238] on div "Delete" at bounding box center [546, 241] width 20 height 12
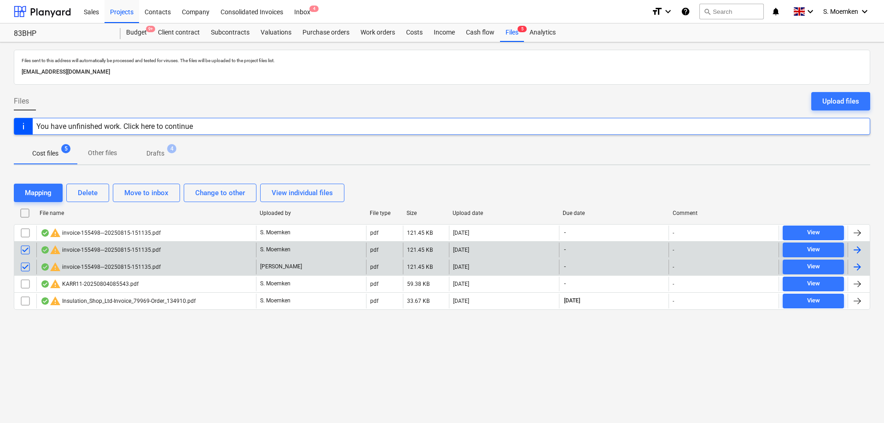
click at [30, 249] on input "checkbox" at bounding box center [25, 250] width 15 height 15
click at [26, 267] on input "checkbox" at bounding box center [25, 267] width 15 height 15
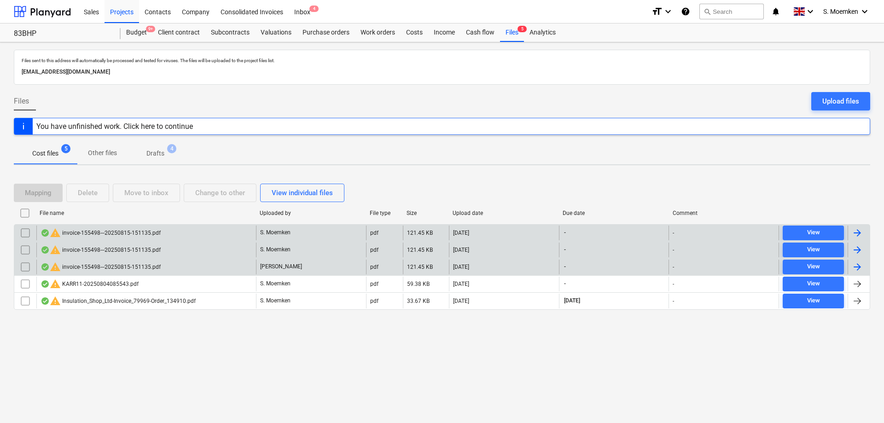
click at [29, 234] on input "checkbox" at bounding box center [25, 233] width 15 height 15
click at [78, 232] on div "warning invoice-155498---20250815-151135.pdf" at bounding box center [101, 232] width 120 height 11
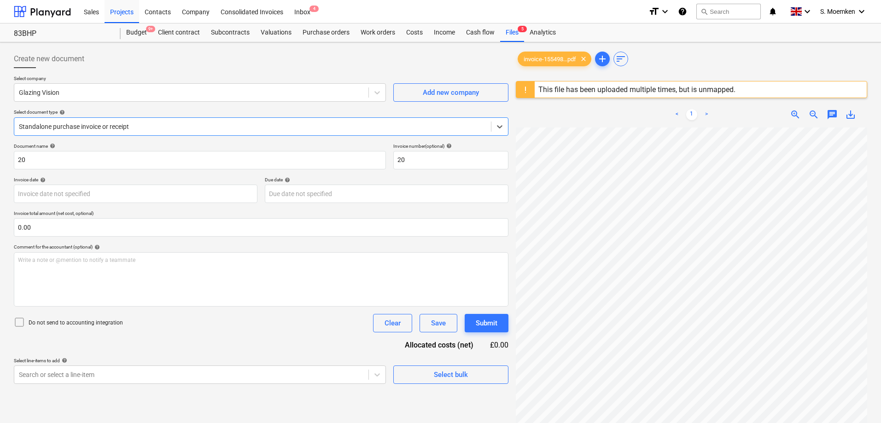
click at [196, 129] on div at bounding box center [252, 126] width 467 height 9
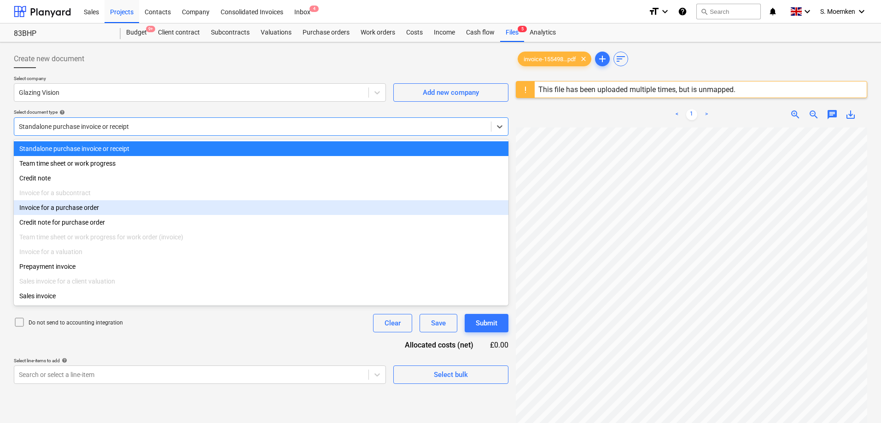
click at [88, 211] on div "Invoice for a purchase order" at bounding box center [261, 207] width 494 height 15
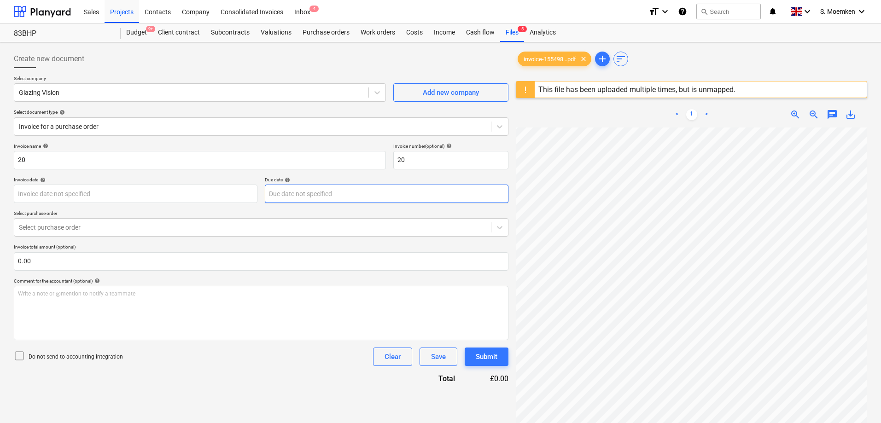
scroll to position [28, 0]
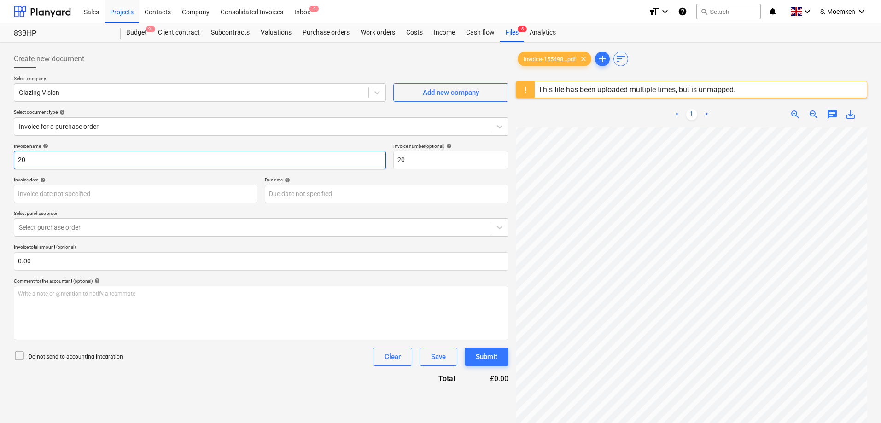
drag, startPoint x: 43, startPoint y: 161, endPoint x: -51, endPoint y: 156, distance: 93.6
click at [0, 156] on html "Sales Projects Contacts Company Consolidated Invoices Inbox 4 format_size keybo…" at bounding box center [440, 211] width 881 height 423
drag, startPoint x: 52, startPoint y: 160, endPoint x: -6, endPoint y: 160, distance: 58.9
click at [0, 160] on html "Sales Projects Contacts Company Consolidated Invoices Inbox 4 format_size keybo…" at bounding box center [440, 211] width 881 height 423
type input "N155498"
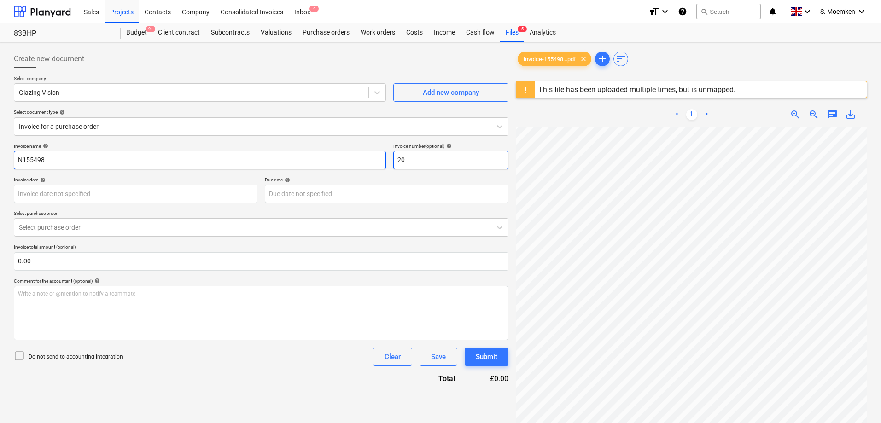
drag, startPoint x: 433, startPoint y: 167, endPoint x: 379, endPoint y: 167, distance: 53.9
click at [379, 167] on div "Invoice name help N155498 Invoice number (optional) help 20" at bounding box center [261, 156] width 494 height 26
paste input "N155498"
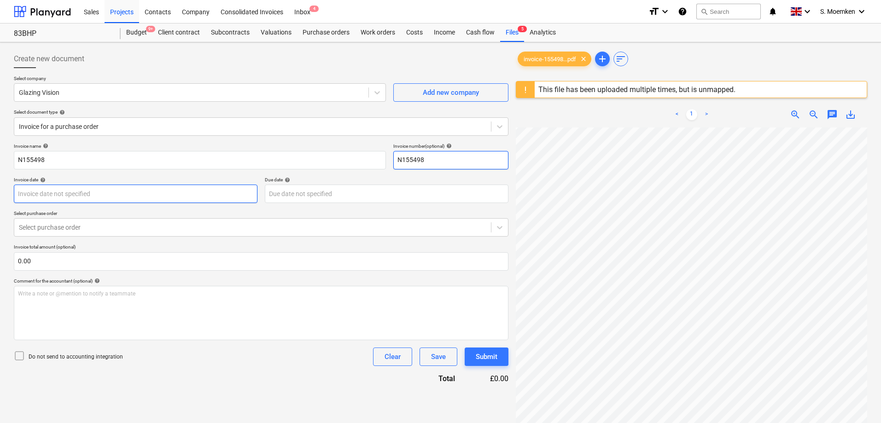
type input "N155498"
click at [119, 193] on body "Sales Projects Contacts Company Consolidated Invoices Inbox 4 format_size keybo…" at bounding box center [440, 211] width 881 height 423
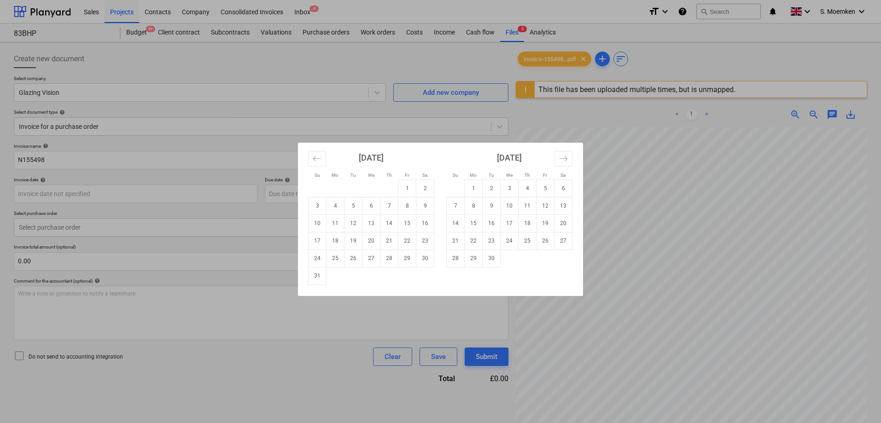
click at [751, 270] on div "Su Mo Tu We Th Fr Sa Su Mo Tu We Th Fr Sa [DATE] 1 2 3 4 5 6 7 8 9 10 11 12 13 …" at bounding box center [440, 211] width 881 height 423
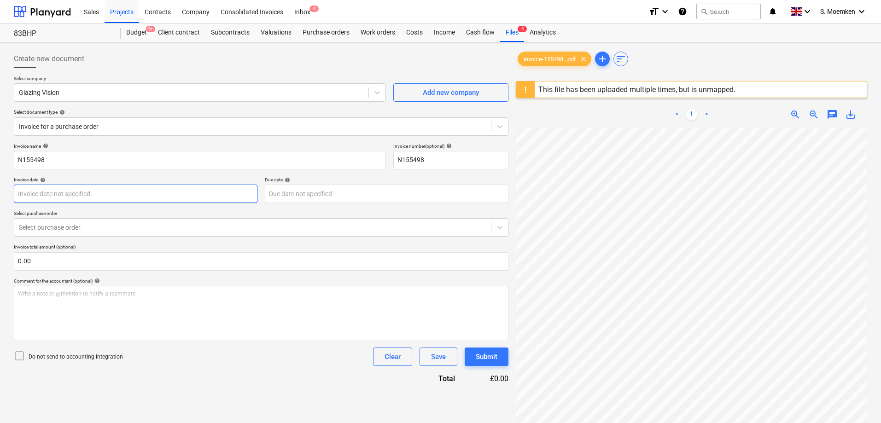
click at [128, 195] on body "Sales Projects Contacts Company Consolidated Invoices Inbox 4 format_size keybo…" at bounding box center [440, 211] width 881 height 423
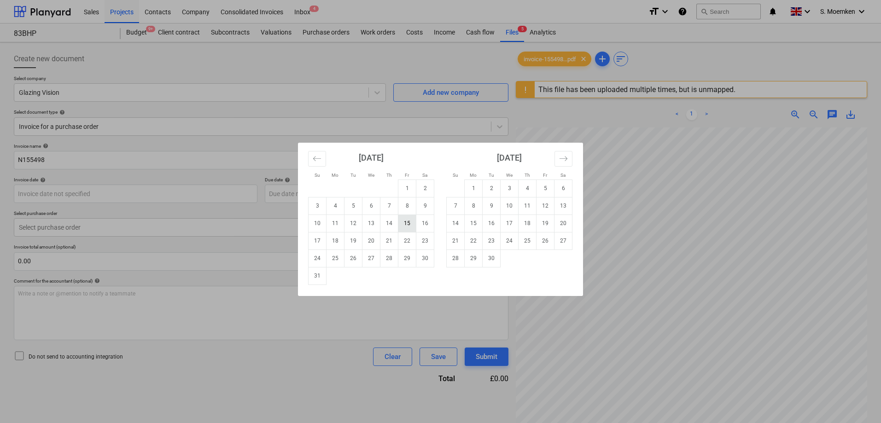
click at [408, 220] on td "15" at bounding box center [407, 223] width 18 height 17
type input "[DATE]"
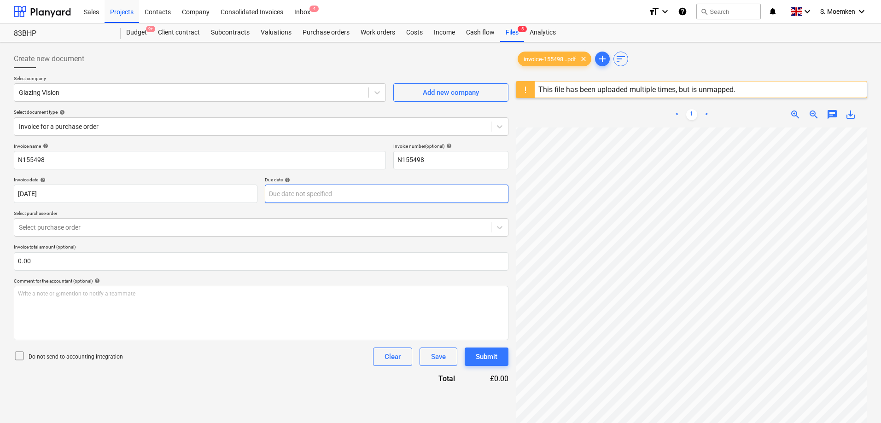
click at [377, 193] on body "Sales Projects Contacts Company Consolidated Invoices Inbox 4 format_size keybo…" at bounding box center [440, 211] width 881 height 423
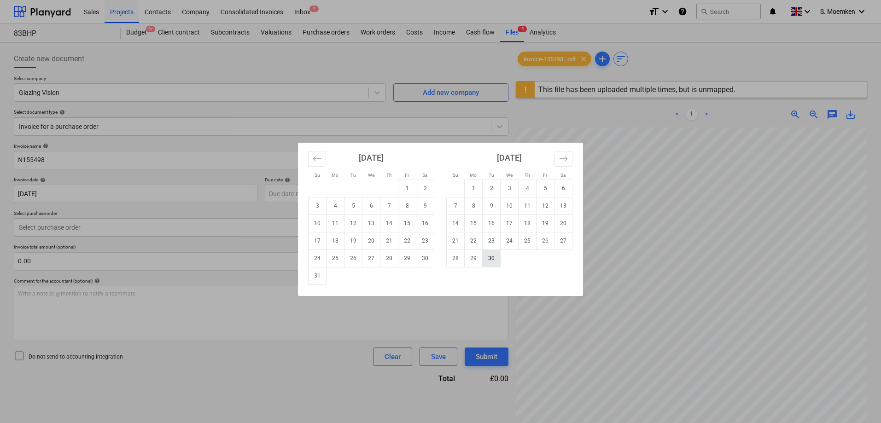
click at [491, 258] on td "30" at bounding box center [491, 257] width 18 height 17
type input "[DATE]"
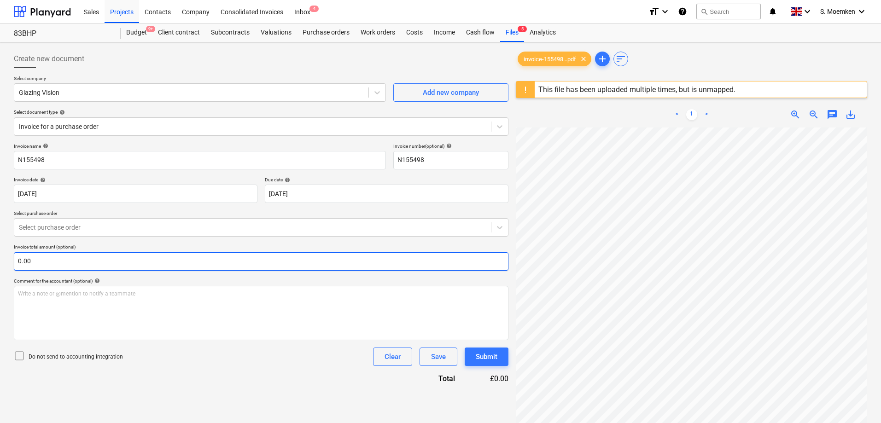
scroll to position [76, 65]
click at [133, 224] on div at bounding box center [252, 227] width 467 height 9
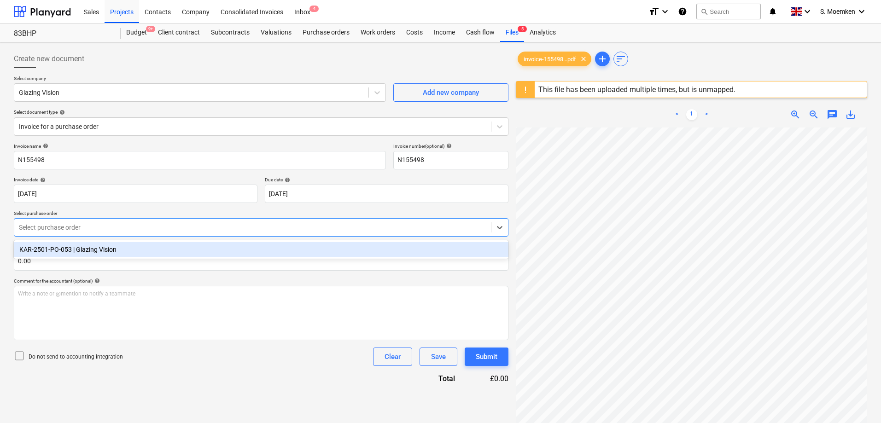
click at [115, 253] on div "KAR-2501-PO-053 | Glazing Vision" at bounding box center [261, 249] width 494 height 15
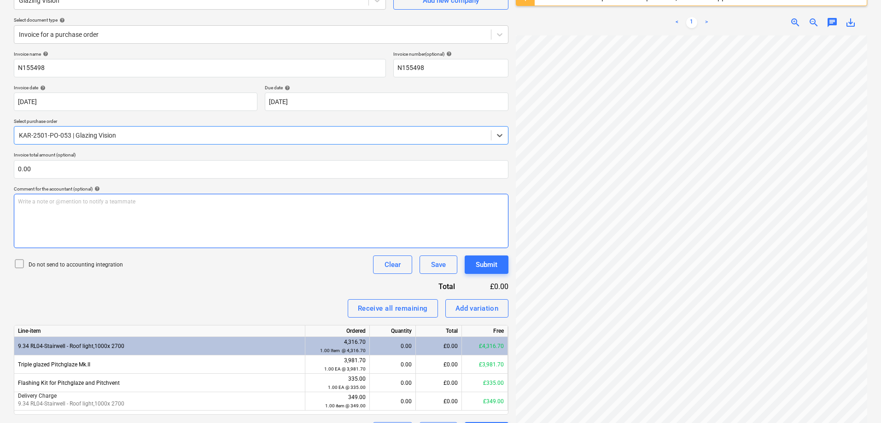
scroll to position [117, 0]
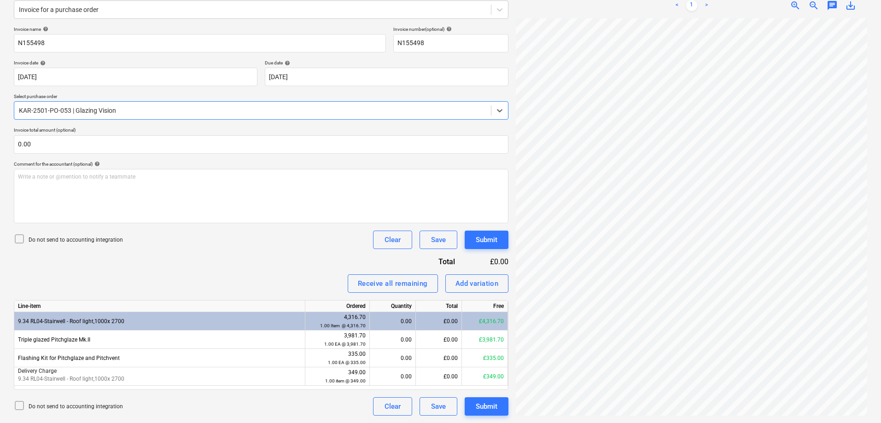
click at [18, 239] on icon at bounding box center [19, 238] width 11 height 11
click at [394, 318] on div "0.00" at bounding box center [392, 321] width 38 height 18
click at [441, 323] on div "£0.00" at bounding box center [439, 321] width 46 height 18
click at [395, 322] on div "0.00" at bounding box center [392, 321] width 38 height 18
type input ".5"
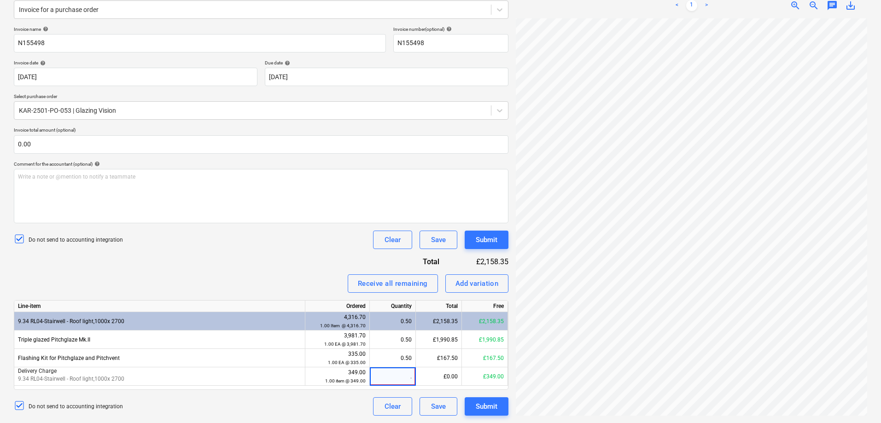
type input ".5"
click at [492, 402] on div "Submit" at bounding box center [486, 406] width 22 height 12
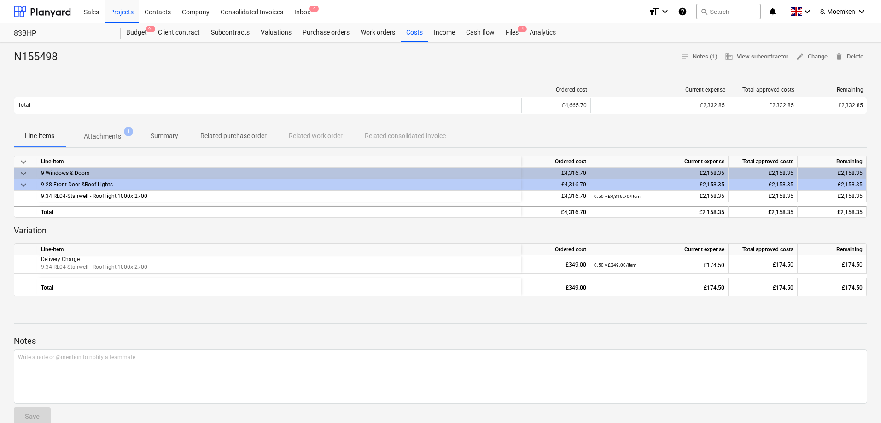
click at [0, 374] on html "Sales Projects Contacts Company Consolidated Invoices Inbox 4 format_size keybo…" at bounding box center [440, 211] width 881 height 423
click at [301, 77] on div "N155498 notes Notes (1) business View subcontractor edit Change delete Delete O…" at bounding box center [440, 291] width 881 height 499
click at [412, 66] on div at bounding box center [440, 67] width 853 height 7
click at [514, 29] on div "Files 4" at bounding box center [512, 32] width 24 height 18
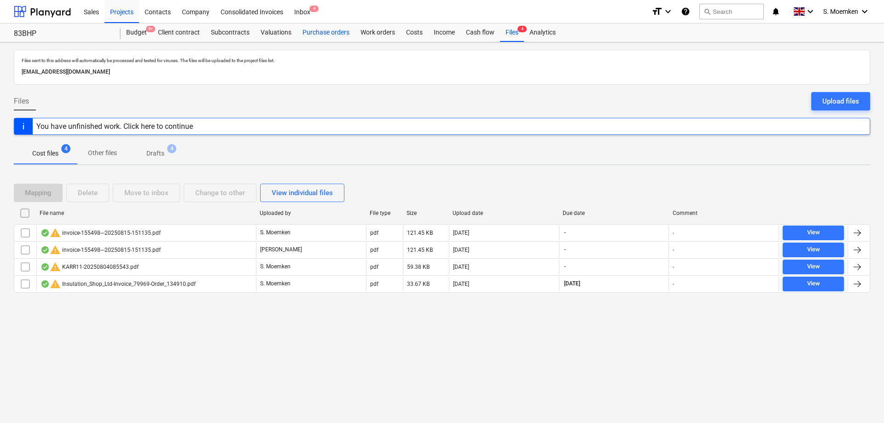
click at [320, 32] on div "Purchase orders" at bounding box center [326, 32] width 58 height 18
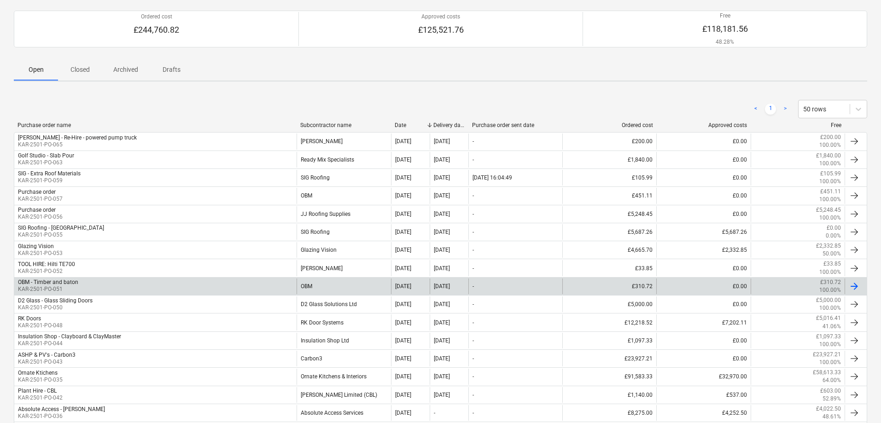
scroll to position [92, 0]
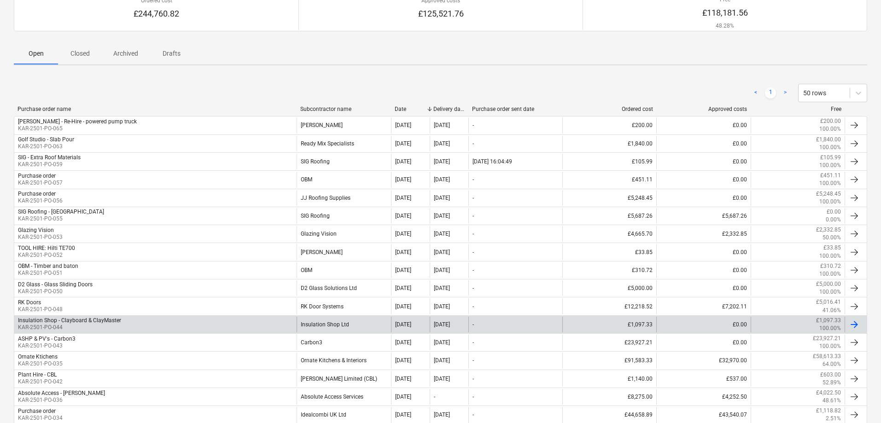
click at [62, 324] on p "KAR-2501-PO-044" at bounding box center [69, 328] width 103 height 8
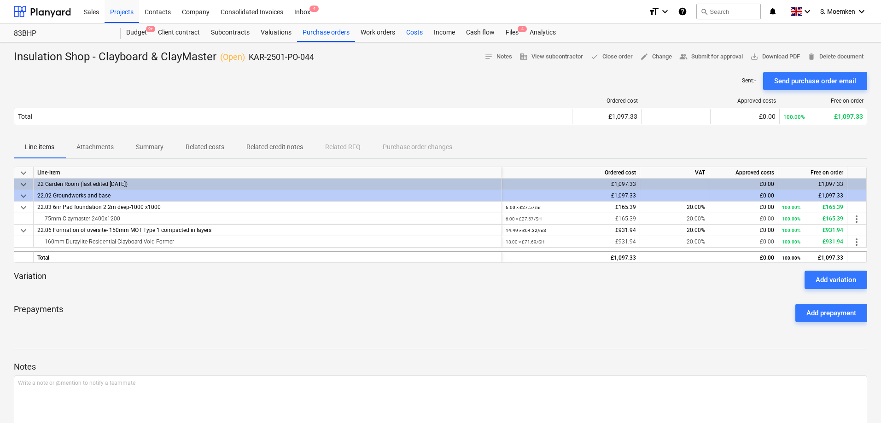
click at [407, 29] on div "Costs" at bounding box center [414, 32] width 28 height 18
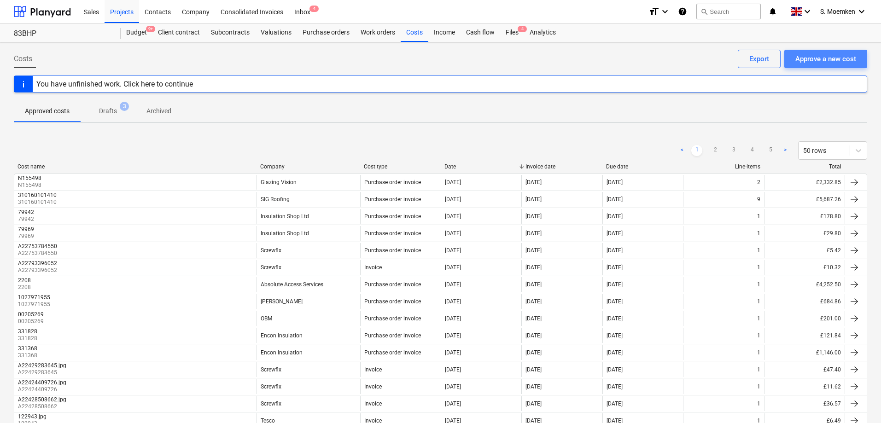
click at [827, 61] on div "Approve a new cost" at bounding box center [825, 59] width 61 height 12
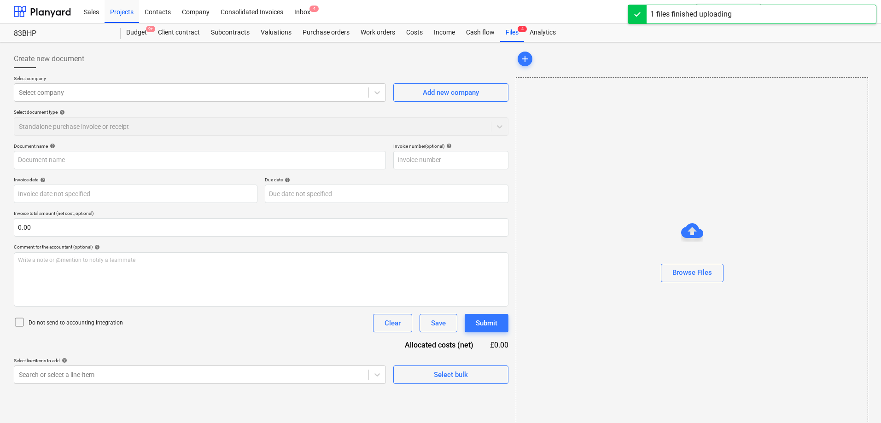
type input "Insulation_Shop_Ltd-Proforma_Debit_5222-0725.pdf"
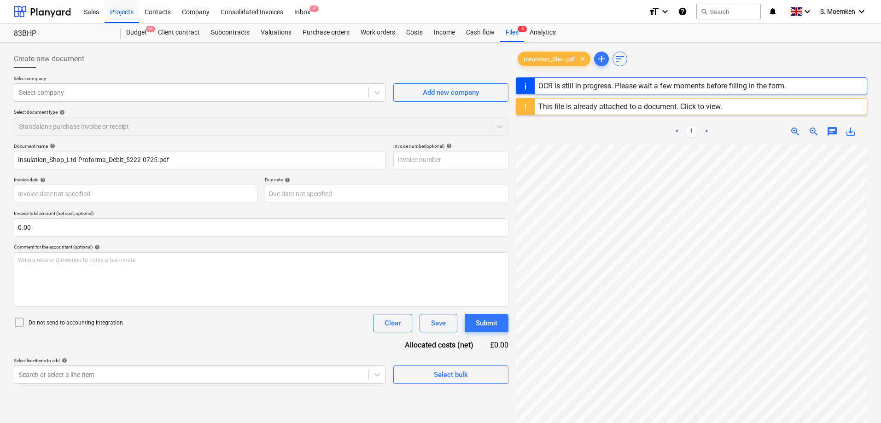
scroll to position [59, 23]
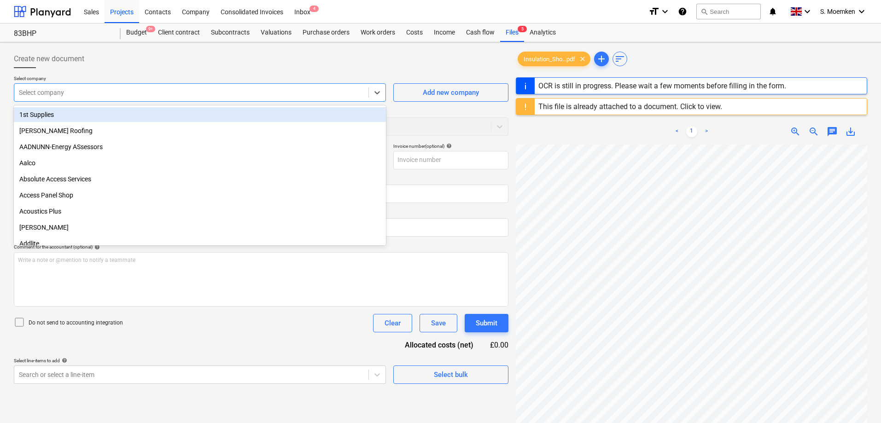
click at [251, 92] on div at bounding box center [191, 92] width 345 height 9
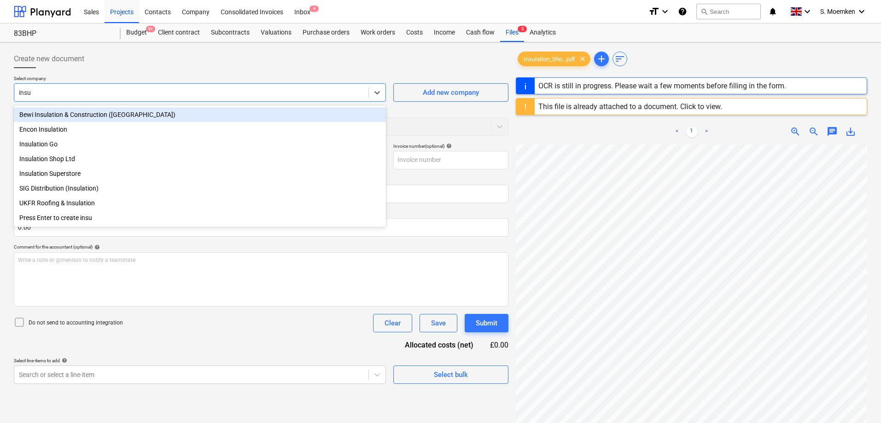
type input "insul"
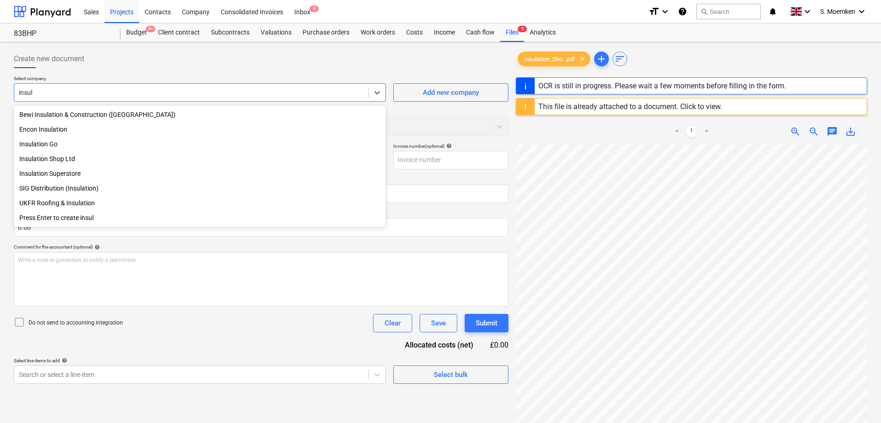
click at [64, 162] on div "Insulation Shop Ltd" at bounding box center [200, 158] width 372 height 15
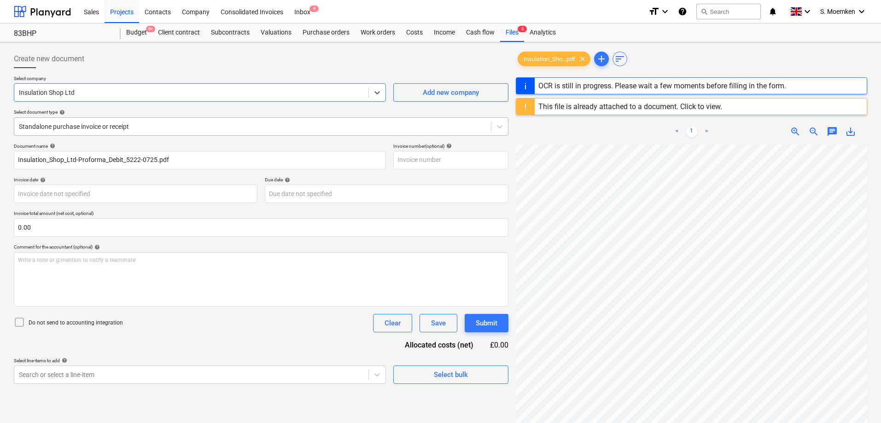
click at [209, 126] on div at bounding box center [252, 126] width 467 height 9
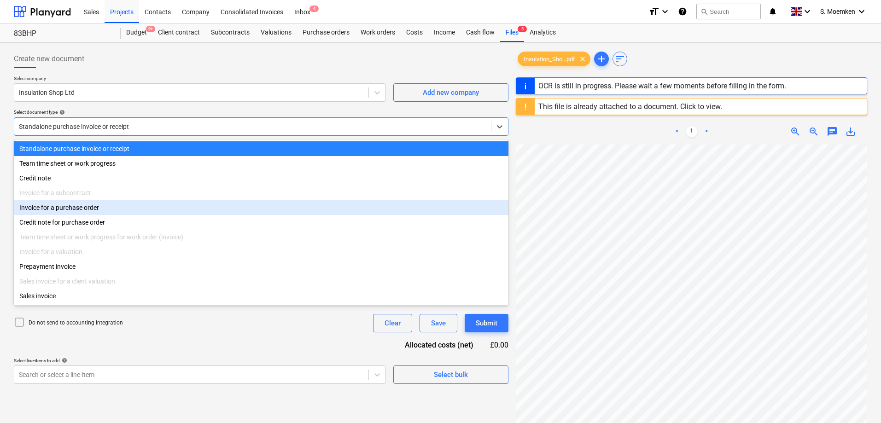
click at [84, 213] on div "Invoice for a purchase order" at bounding box center [261, 207] width 494 height 15
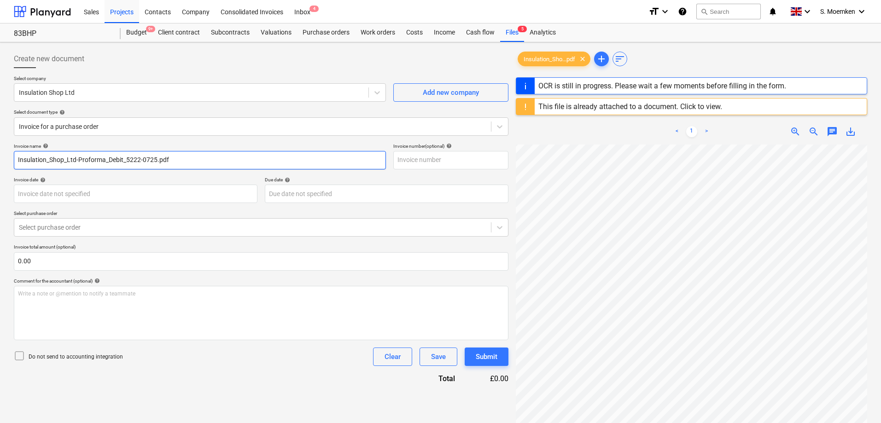
click at [211, 159] on input "Insulation_Shop_Ltd-Proforma_Debit_5222-0725.pdf" at bounding box center [200, 160] width 372 height 18
drag, startPoint x: 176, startPoint y: 157, endPoint x: -99, endPoint y: 151, distance: 274.9
click at [0, 151] on html "Sales Projects Contacts Company Consolidated Invoices Inbox 4 format_size keybo…" at bounding box center [440, 211] width 881 height 423
type input "55"
type input "[DATE]"
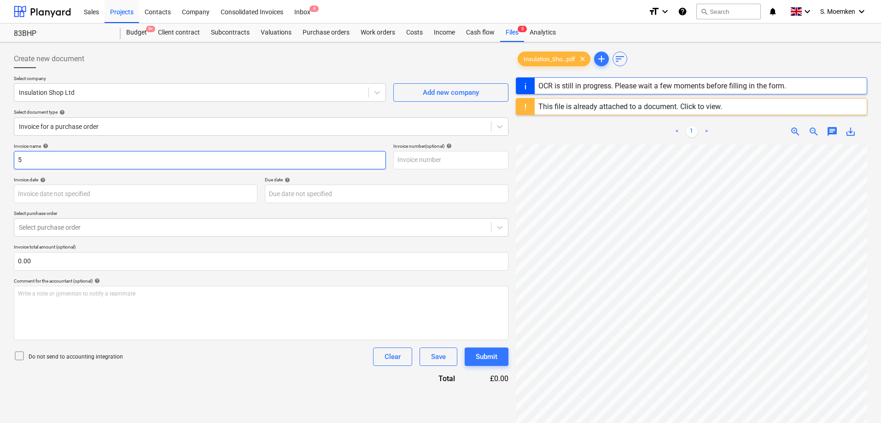
type input "[DATE]"
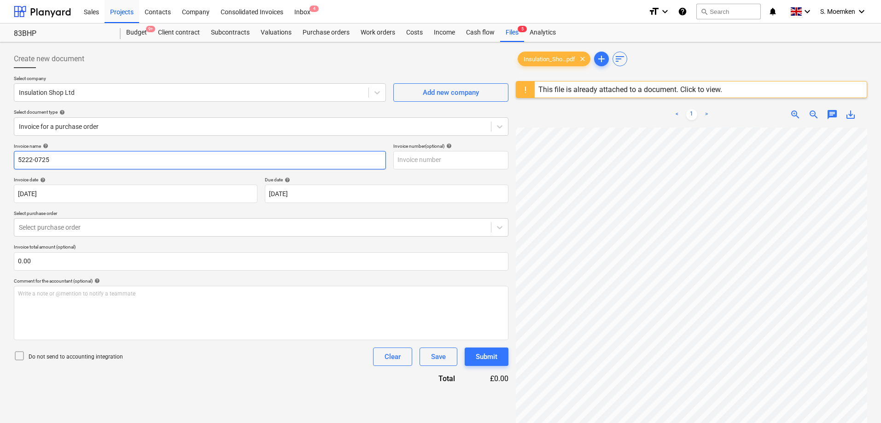
drag, startPoint x: 52, startPoint y: 158, endPoint x: -19, endPoint y: 157, distance: 71.3
click at [0, 157] on html "Sales Projects Contacts Company Consolidated Invoices Inbox 4 format_size keybo…" at bounding box center [440, 211] width 881 height 423
type input "5222-0725"
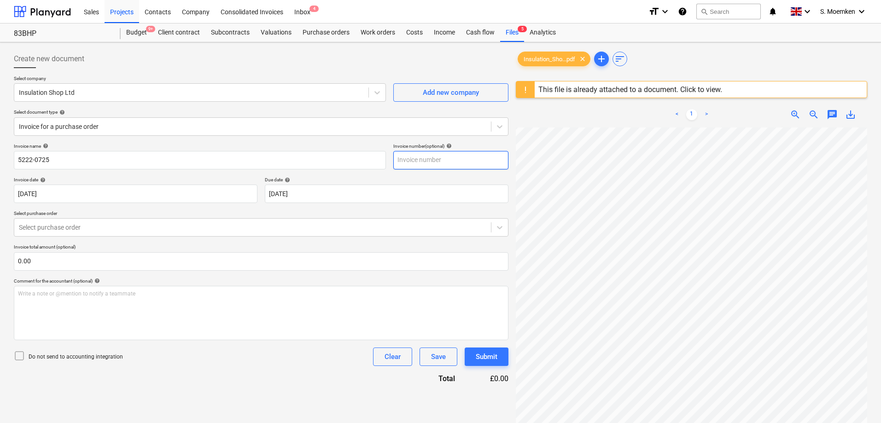
click at [436, 160] on input "text" at bounding box center [450, 160] width 115 height 18
paste input "5222-0725"
type input "5222-0725"
click at [374, 190] on body "Sales Projects Contacts Company Consolidated Invoices Inbox 4 format_size keybo…" at bounding box center [440, 211] width 881 height 423
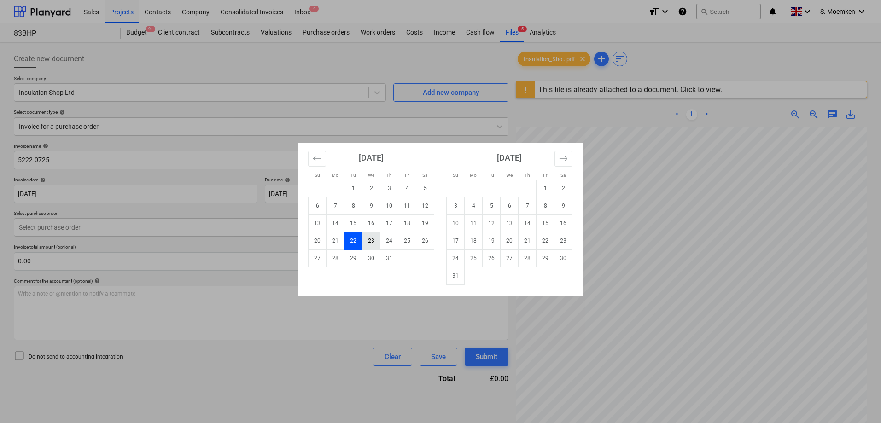
click at [374, 243] on td "23" at bounding box center [371, 240] width 18 height 17
type input "[DATE]"
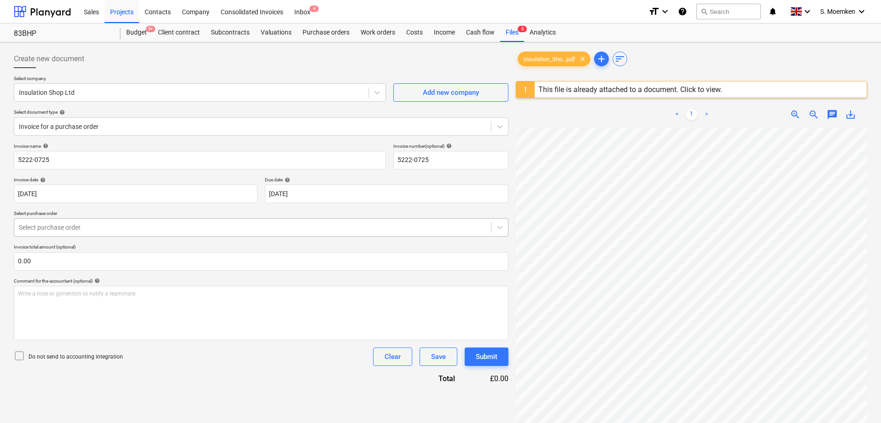
click at [119, 223] on div at bounding box center [252, 227] width 467 height 9
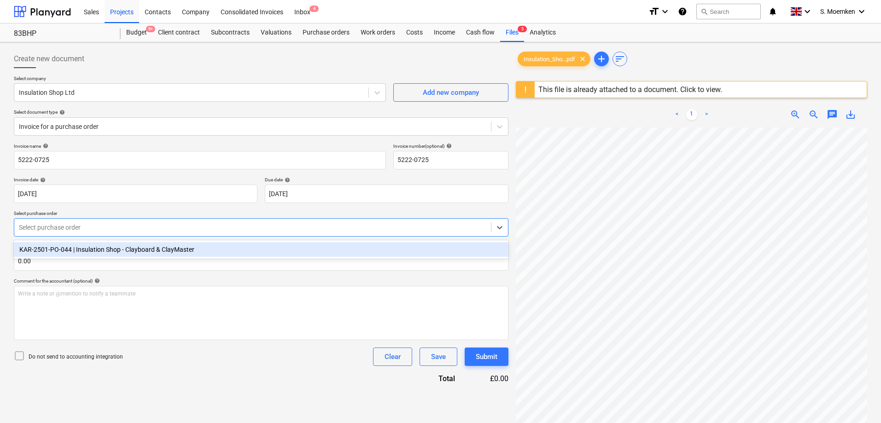
click at [108, 252] on div "KAR-2501-PO-044 | Insulation Shop - Clayboard & ClayMaster" at bounding box center [261, 249] width 494 height 15
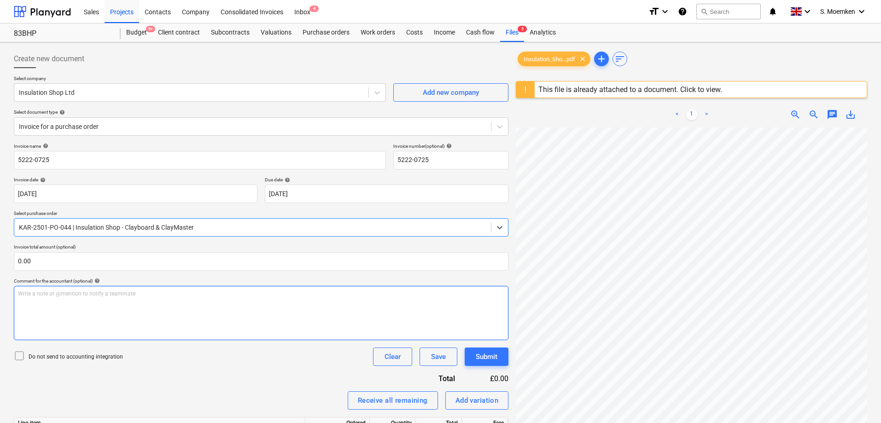
click at [174, 313] on div "Write a note or @mention to notify a teammate [PERSON_NAME]" at bounding box center [261, 313] width 494 height 54
click at [21, 357] on icon at bounding box center [19, 355] width 11 height 11
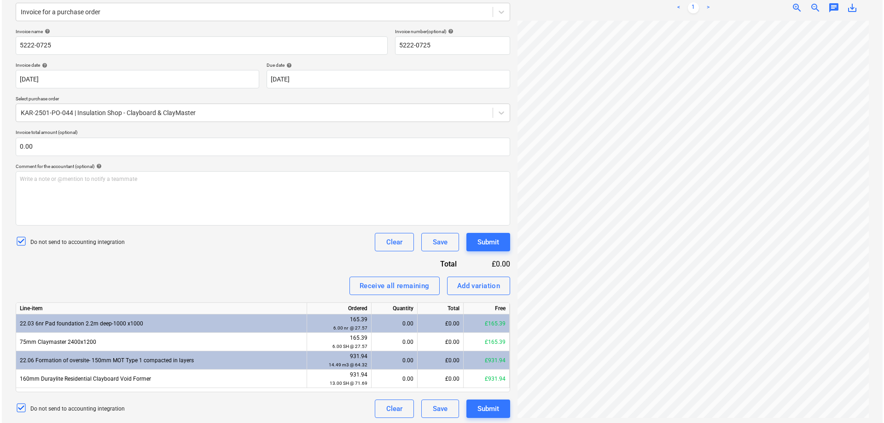
scroll to position [117, 0]
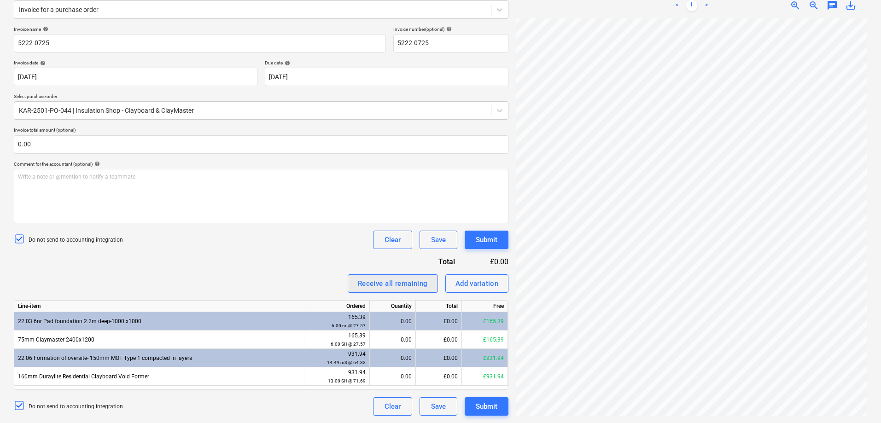
click at [390, 284] on div "Receive all remaining" at bounding box center [393, 284] width 70 height 12
click at [485, 238] on div "Submit" at bounding box center [486, 240] width 22 height 12
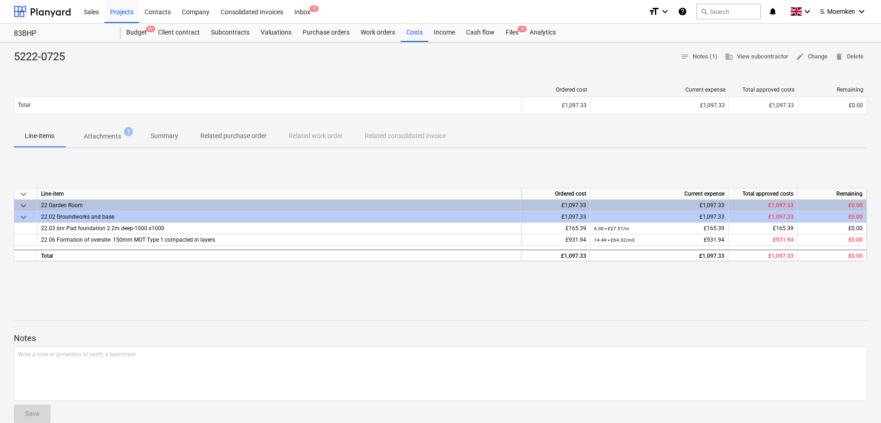
click at [283, 77] on div "5222-0725 notes Notes (1) business View subcontractor edit Change delete Delete…" at bounding box center [440, 290] width 881 height 497
click at [261, 61] on div "5222-0725 notes Notes (1) business View subcontractor edit Change delete Delete" at bounding box center [440, 57] width 853 height 15
click at [409, 31] on div "Costs" at bounding box center [414, 32] width 28 height 18
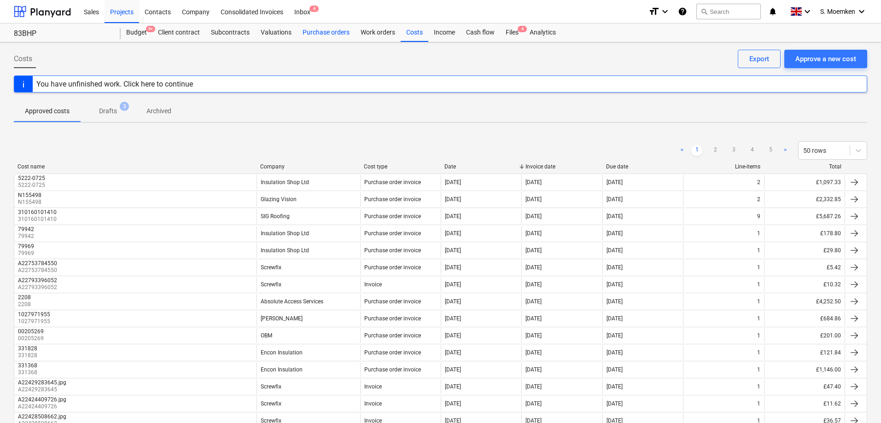
click at [318, 33] on div "Purchase orders" at bounding box center [326, 32] width 58 height 18
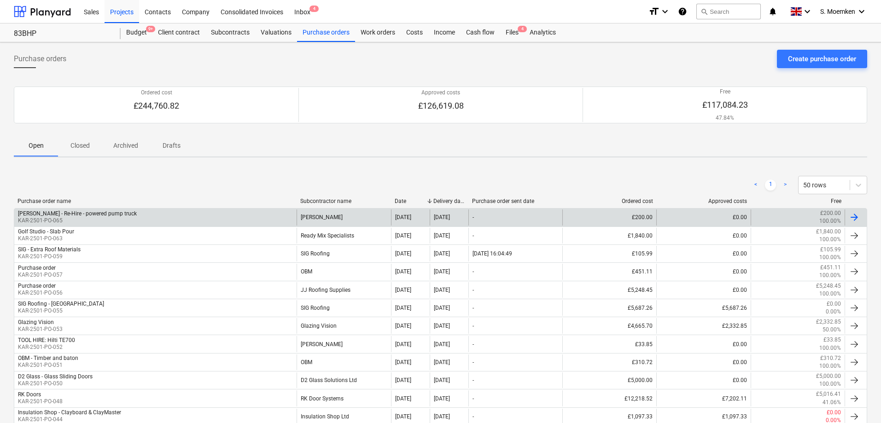
scroll to position [46, 0]
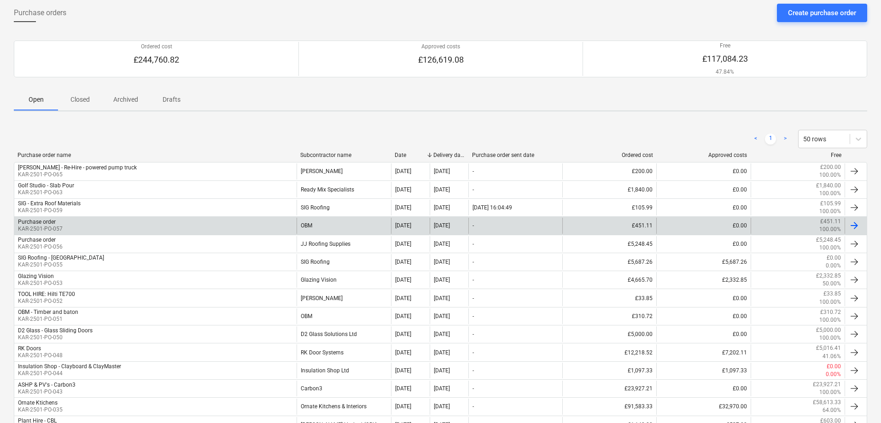
click at [71, 223] on div "Purchase order KAR-2501-PO-057" at bounding box center [155, 226] width 282 height 16
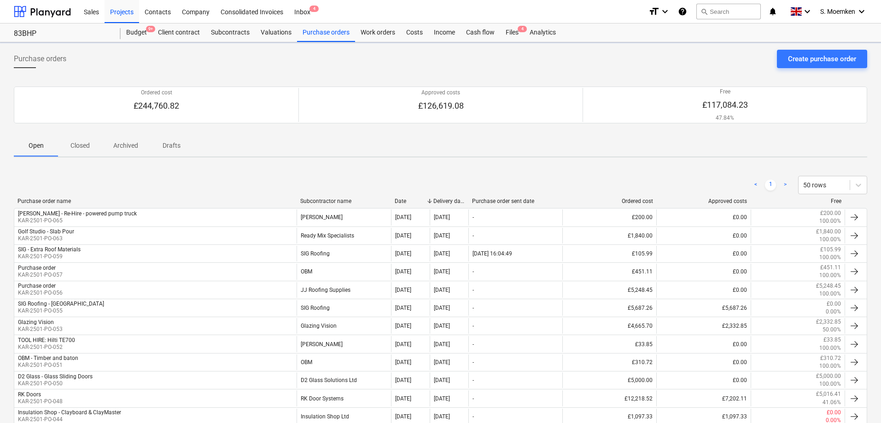
scroll to position [46, 0]
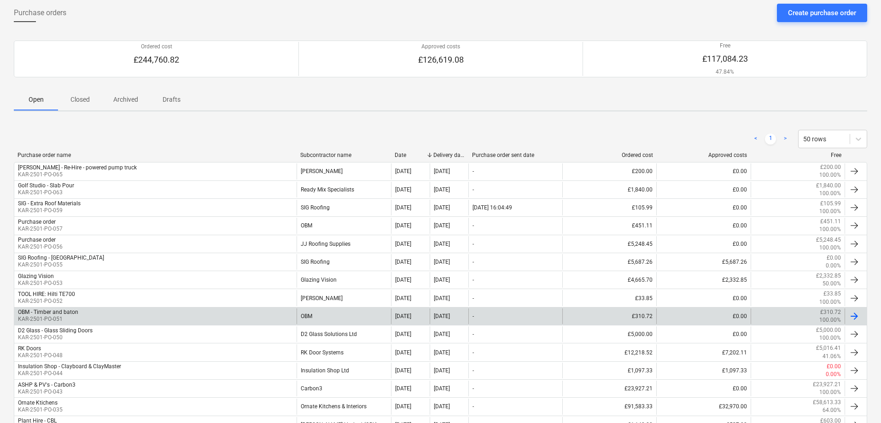
click at [332, 315] on div "OBM" at bounding box center [343, 316] width 94 height 16
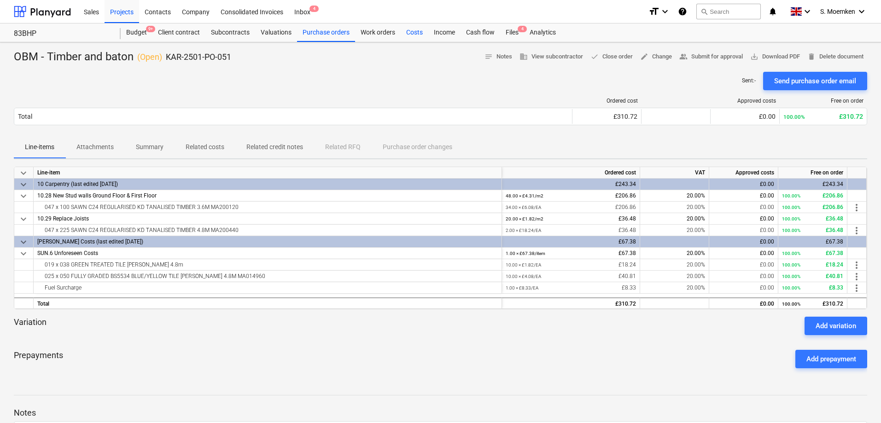
click at [410, 29] on div "Costs" at bounding box center [414, 32] width 28 height 18
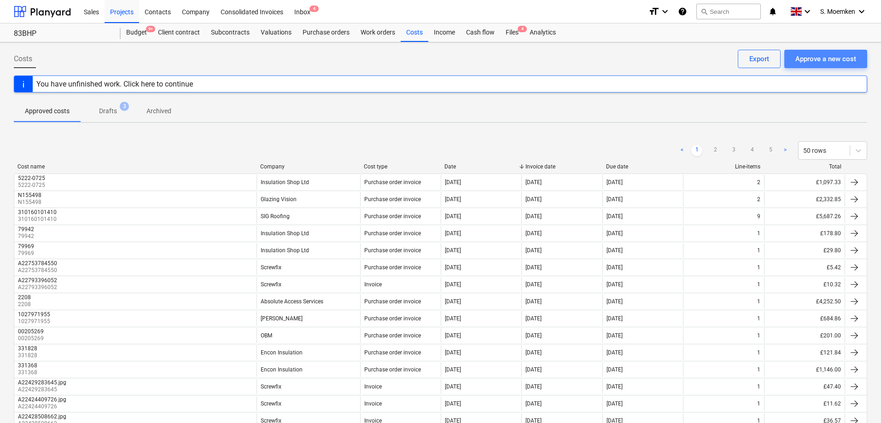
click at [821, 59] on div "Approve a new cost" at bounding box center [825, 59] width 61 height 12
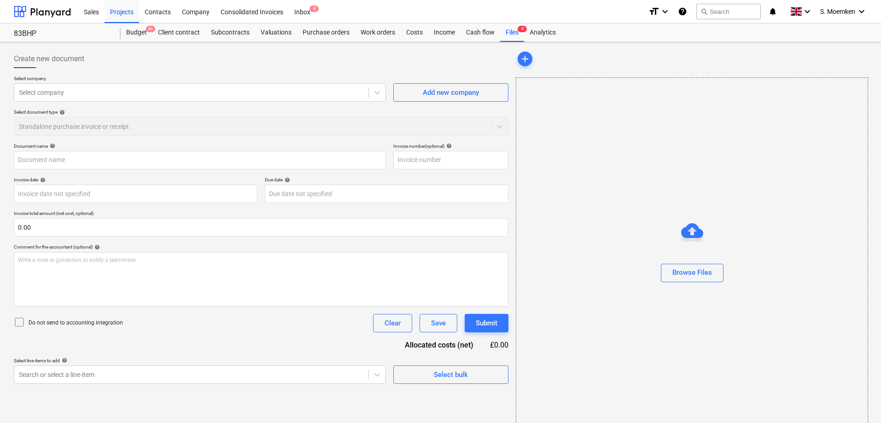
type input "INVCRED 00205826.PDF"
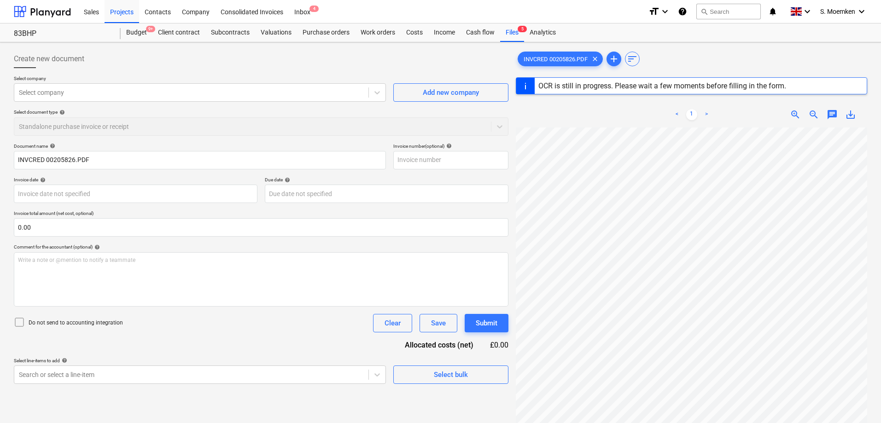
type input "[DATE]"
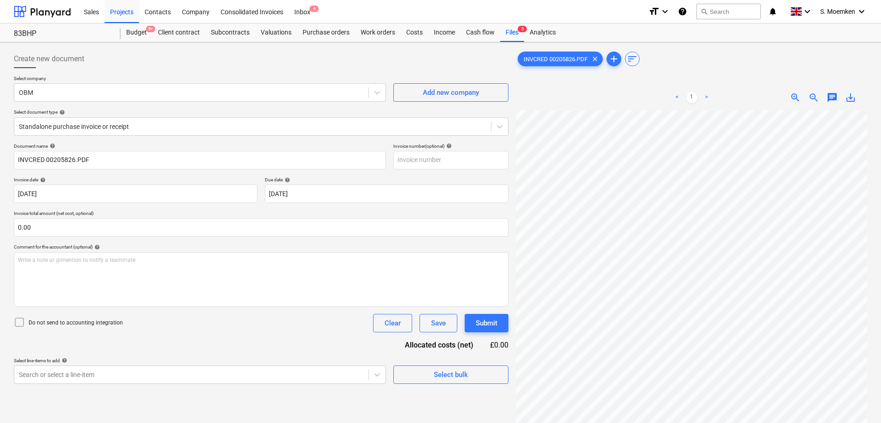
scroll to position [164, 64]
click at [187, 125] on div at bounding box center [252, 126] width 467 height 9
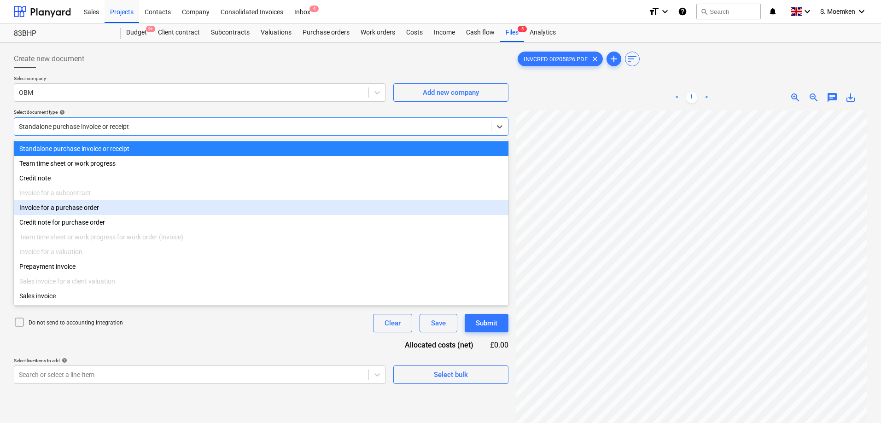
click at [93, 211] on div "Invoice for a purchase order" at bounding box center [261, 207] width 494 height 15
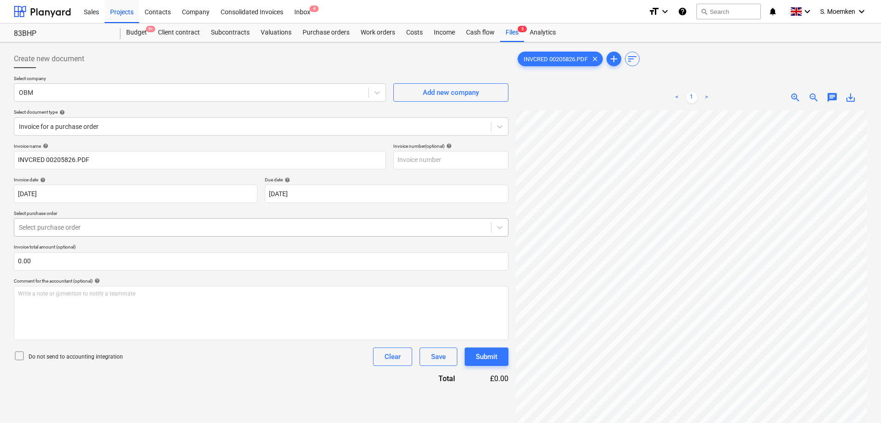
scroll to position [142, 70]
click at [352, 192] on body "Sales Projects Contacts Company Consolidated Invoices Inbox 4 format_size keybo…" at bounding box center [440, 211] width 881 height 423
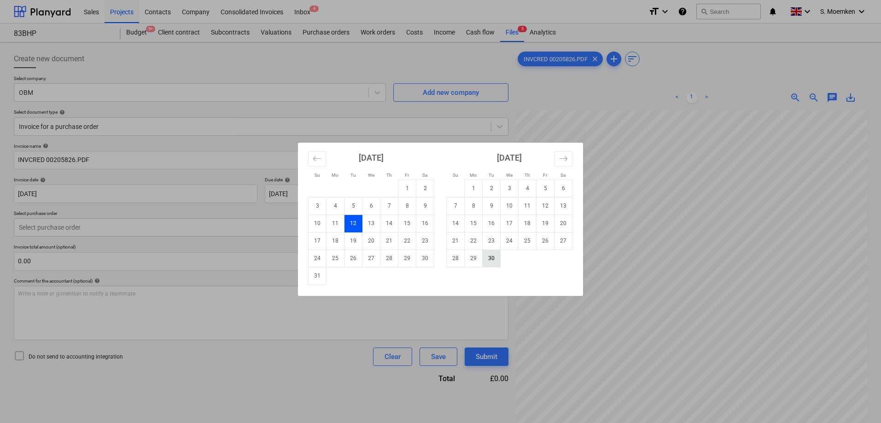
click at [486, 260] on td "30" at bounding box center [491, 257] width 18 height 17
type input "[DATE]"
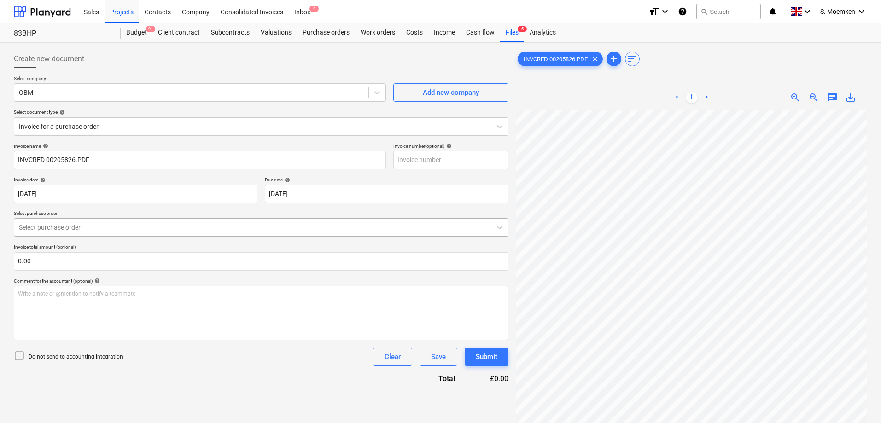
click at [105, 226] on div at bounding box center [252, 227] width 467 height 9
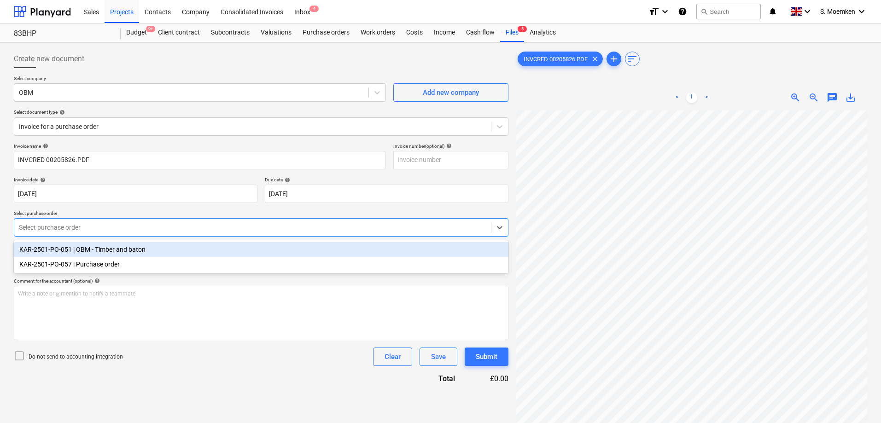
click at [201, 248] on div "KAR-2501-PO-051 | OBM - Timber and baton" at bounding box center [261, 249] width 494 height 15
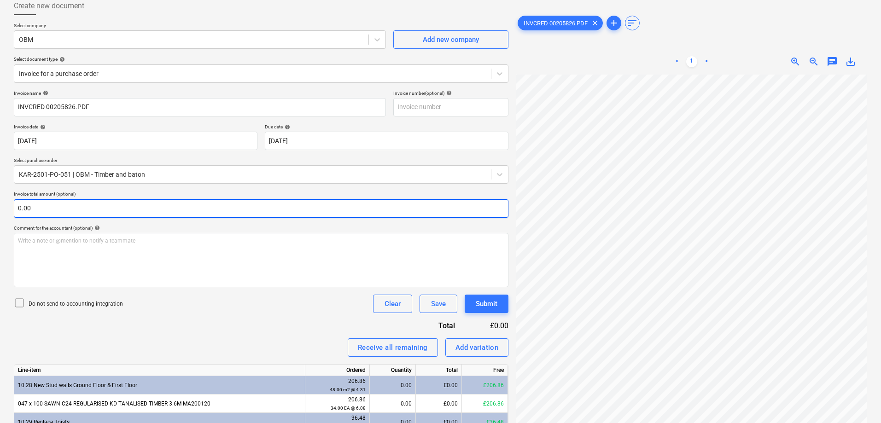
scroll to position [52, 0]
click at [105, 176] on div at bounding box center [252, 174] width 467 height 9
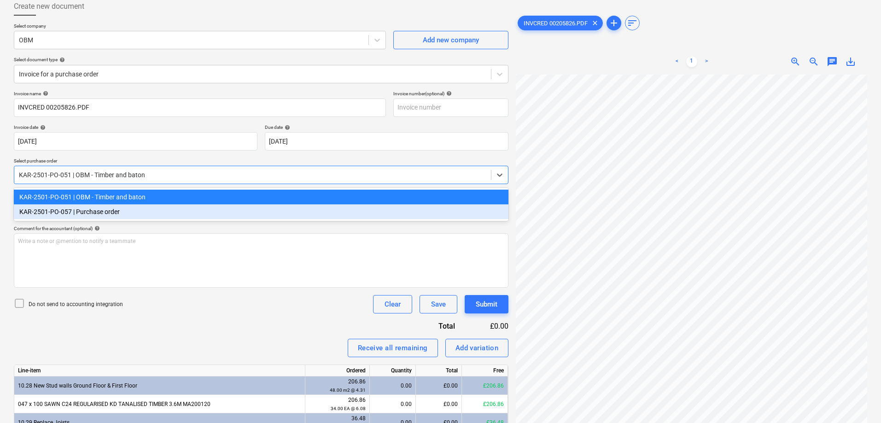
click at [101, 220] on div "KAR-2501-PO-051 | OBM - Timber and [GEOGRAPHIC_DATA]-2501-PO-057 | Purchase ord…" at bounding box center [261, 204] width 494 height 33
click at [82, 212] on div "KAR-2501-PO-057 | Purchase order" at bounding box center [261, 211] width 494 height 15
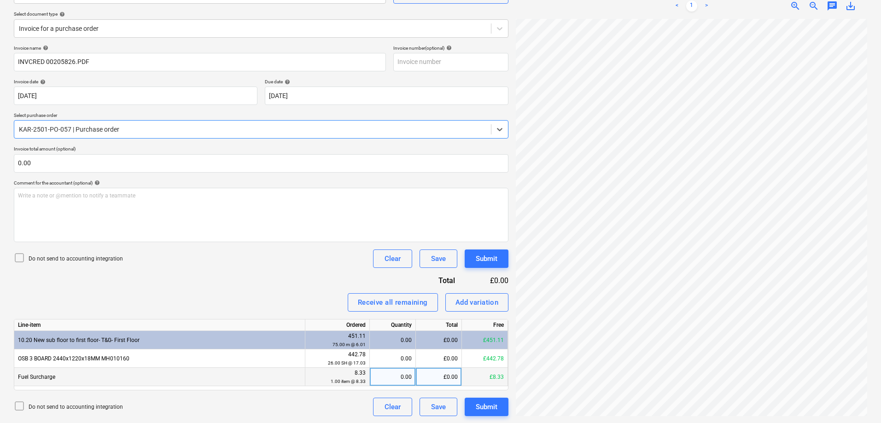
scroll to position [99, 0]
click at [114, 135] on div "KAR-2501-PO-057 | Purchase order" at bounding box center [252, 128] width 476 height 13
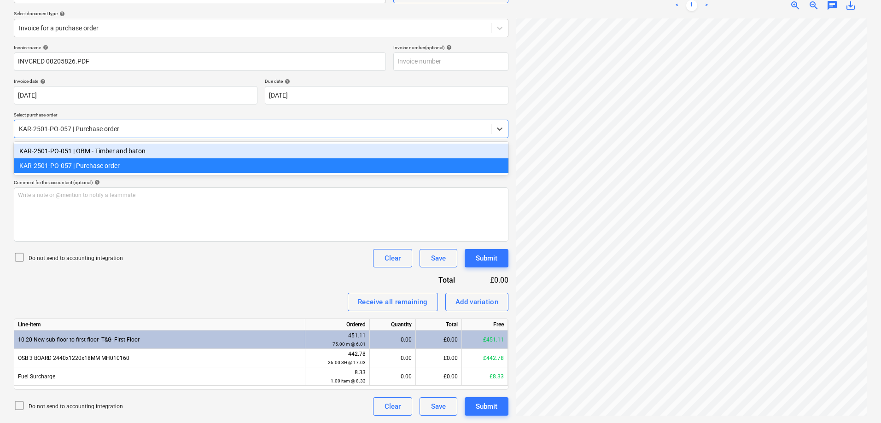
click at [117, 153] on div "KAR-2501-PO-051 | OBM - Timber and baton" at bounding box center [261, 151] width 494 height 15
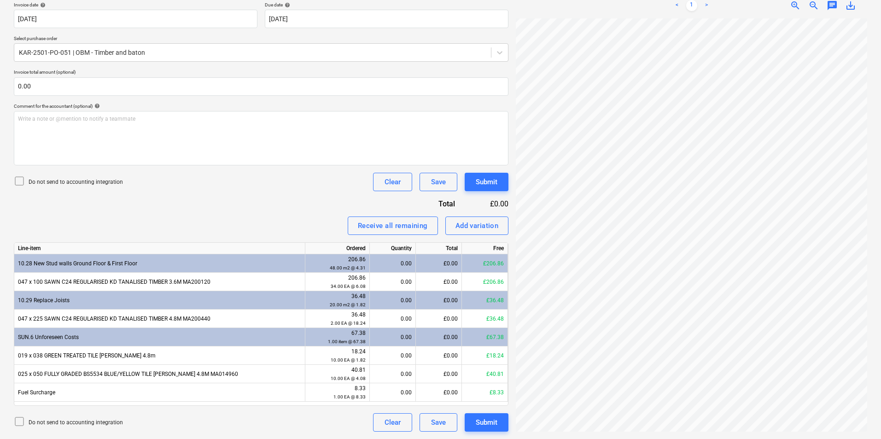
scroll to position [189, 60]
click at [242, 127] on div "Write a note or @mention to notify a teammate [PERSON_NAME]" at bounding box center [261, 138] width 494 height 54
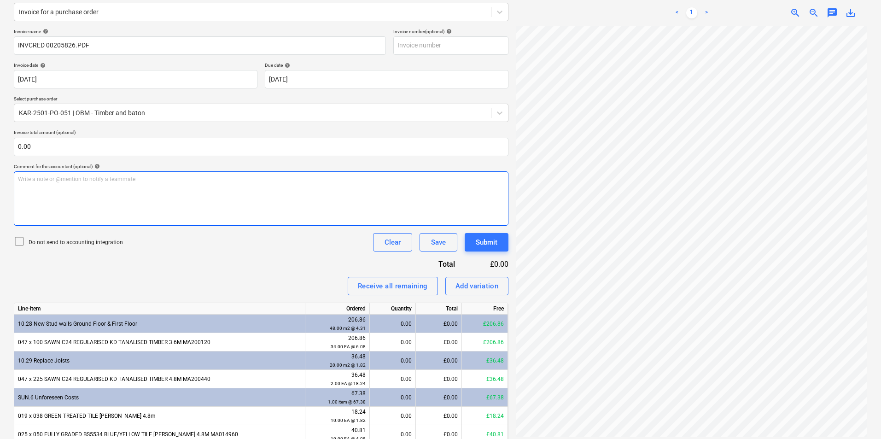
scroll to position [175, 0]
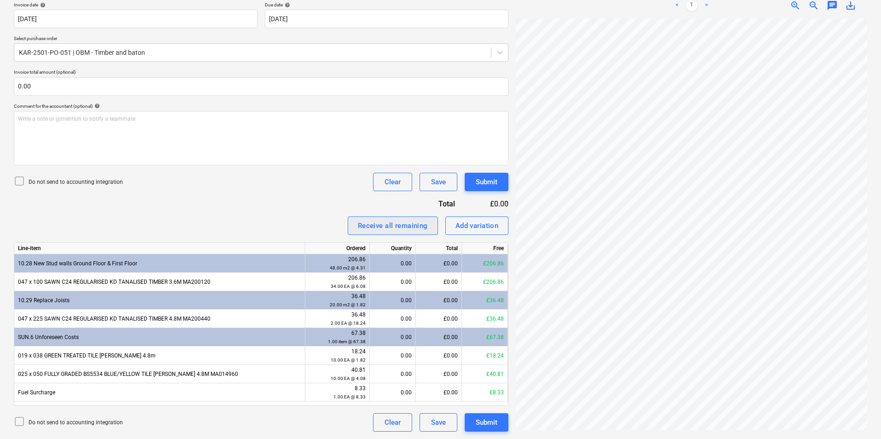
click at [386, 226] on div "Receive all remaining" at bounding box center [393, 226] width 70 height 12
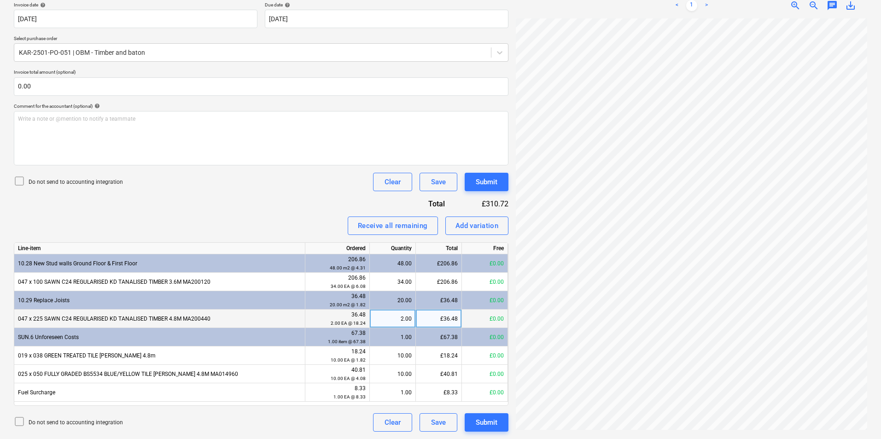
click at [462, 314] on div "£0.00" at bounding box center [485, 318] width 46 height 18
click at [458, 317] on div "£36.48" at bounding box center [439, 318] width 46 height 18
click at [458, 317] on input "36.48" at bounding box center [439, 318] width 46 height 18
type input "36.49"
click at [457, 318] on div "£36.48" at bounding box center [439, 318] width 46 height 18
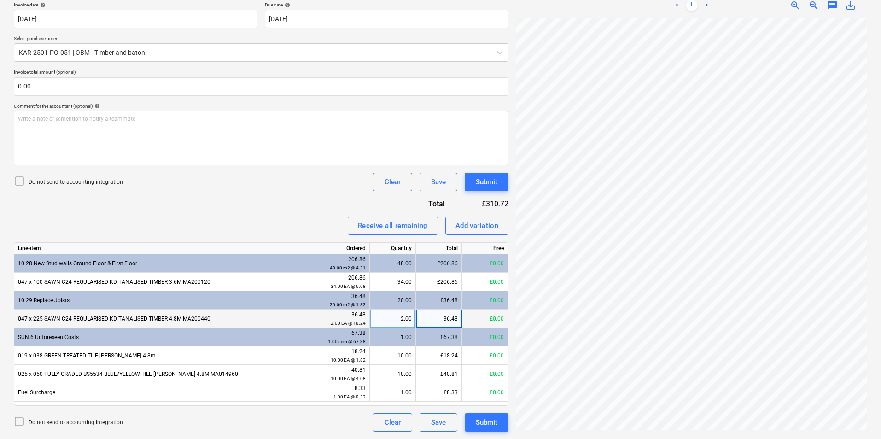
click at [457, 318] on input "36.48" at bounding box center [439, 318] width 46 height 18
type input "36.49"
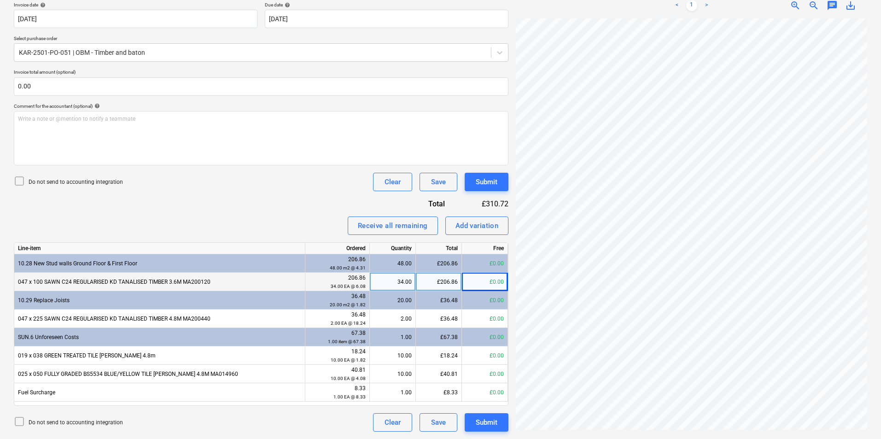
click at [455, 278] on div "£206.86" at bounding box center [439, 282] width 46 height 18
click at [456, 279] on input "206.856" at bounding box center [439, 282] width 46 height 18
type input "206.84"
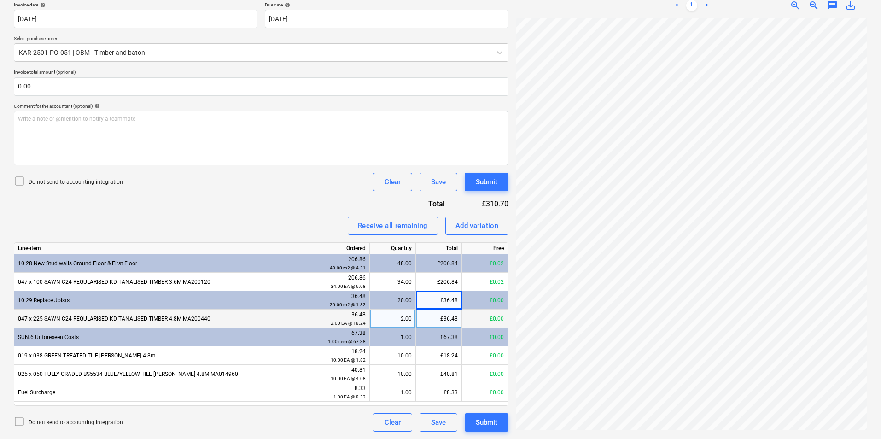
click at [452, 317] on div "£36.48" at bounding box center [439, 318] width 46 height 18
click at [454, 318] on input "36.48" at bounding box center [439, 318] width 46 height 18
click at [457, 318] on input "36.48" at bounding box center [439, 318] width 46 height 18
type input "36.49"
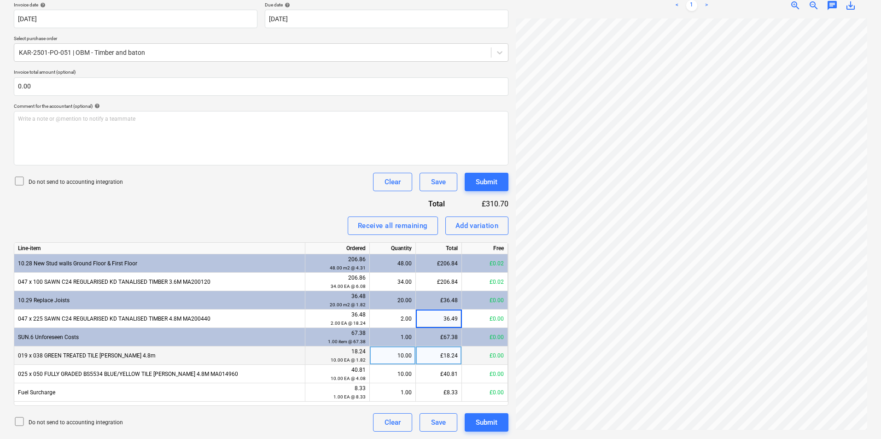
click at [442, 358] on div "£18.24" at bounding box center [439, 355] width 46 height 18
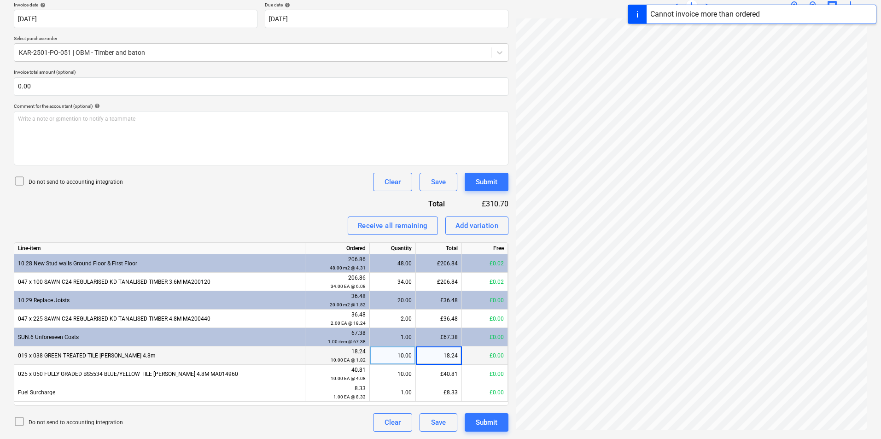
click at [429, 356] on input "18.24" at bounding box center [439, 355] width 46 height 18
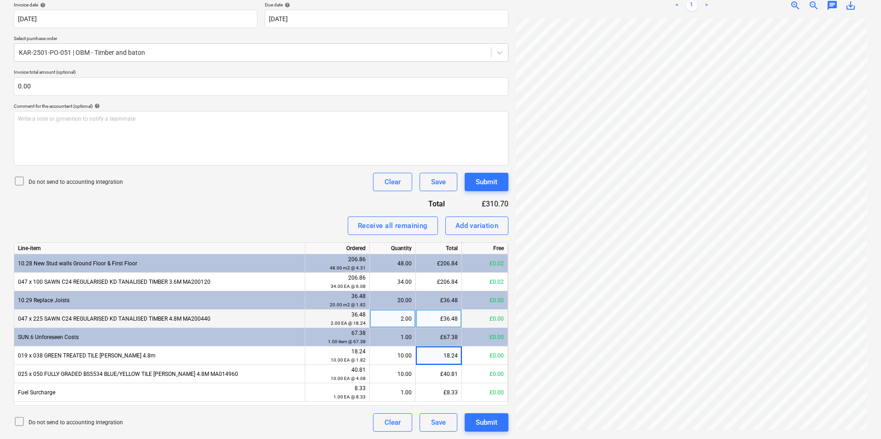
click at [454, 317] on div "£36.48" at bounding box center [439, 318] width 46 height 18
click at [455, 317] on input "36.48" at bounding box center [439, 318] width 46 height 18
type input "36.49"
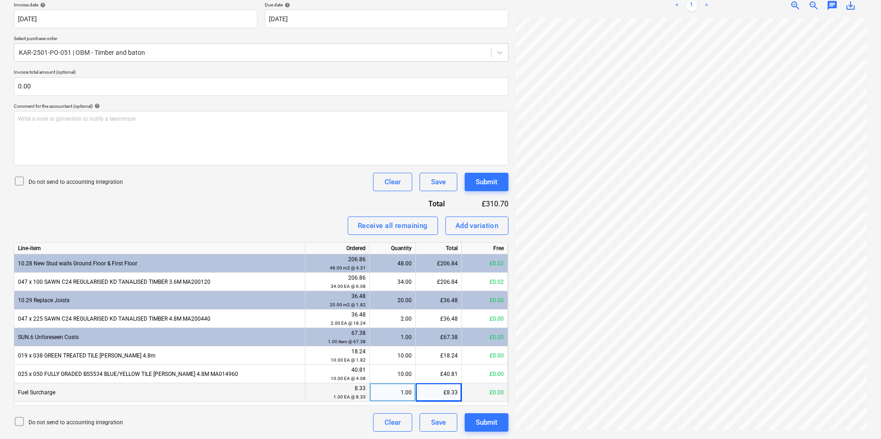
click at [428, 397] on div "£8.33" at bounding box center [439, 392] width 46 height 18
click at [442, 371] on div "£40.81" at bounding box center [439, 374] width 46 height 18
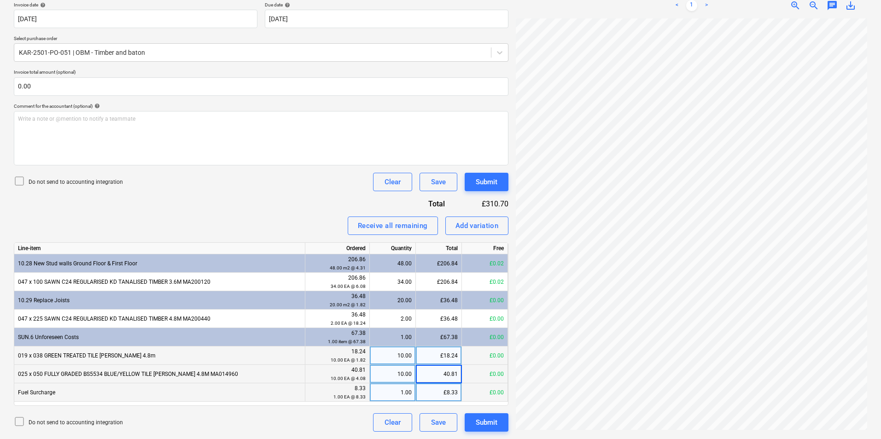
click at [437, 353] on div "£18.24" at bounding box center [439, 355] width 46 height 18
click at [435, 316] on div "£36.48" at bounding box center [439, 318] width 46 height 18
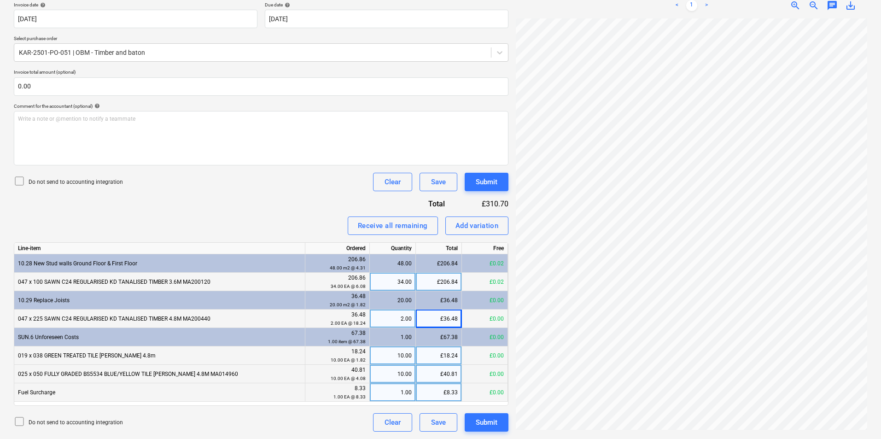
click at [435, 279] on div "£206.84" at bounding box center [439, 282] width 46 height 18
click at [441, 318] on div "£36.48" at bounding box center [439, 318] width 46 height 18
click at [459, 318] on input "36.48" at bounding box center [439, 318] width 46 height 18
type input "36.475"
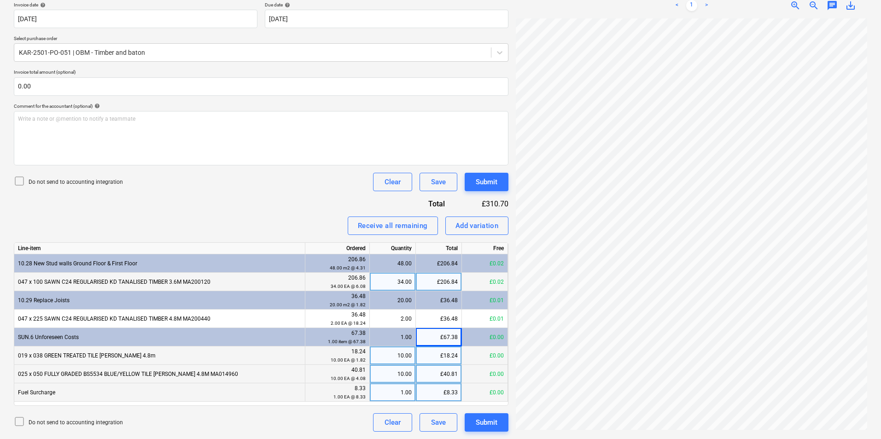
click at [434, 332] on div "£67.38" at bounding box center [439, 337] width 46 height 18
click at [458, 338] on div "£67.38" at bounding box center [439, 337] width 46 height 18
click at [454, 334] on div "£67.38" at bounding box center [439, 337] width 46 height 18
click at [456, 336] on div "£67.38" at bounding box center [439, 337] width 46 height 18
click at [445, 336] on div "£67.38" at bounding box center [439, 337] width 46 height 18
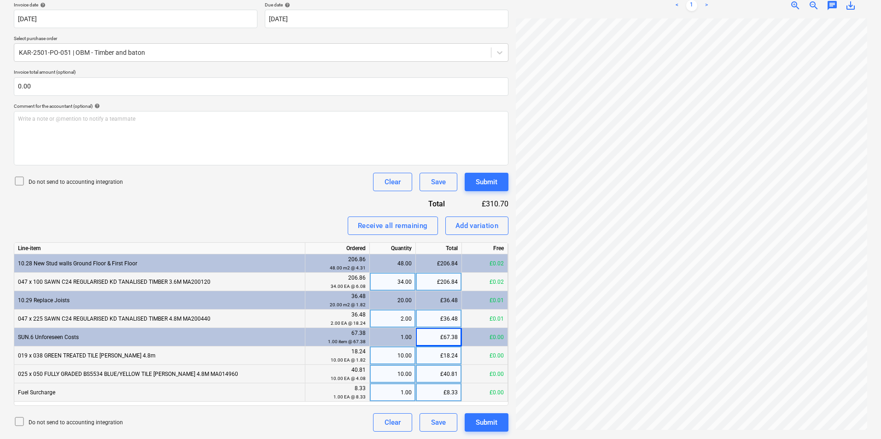
click at [441, 321] on div "£36.48" at bounding box center [439, 318] width 46 height 18
click at [432, 313] on input "36.475" at bounding box center [439, 318] width 46 height 18
click at [454, 317] on input "36.475" at bounding box center [439, 318] width 46 height 18
type input "36.476"
click at [438, 284] on div "£206.84" at bounding box center [439, 282] width 46 height 18
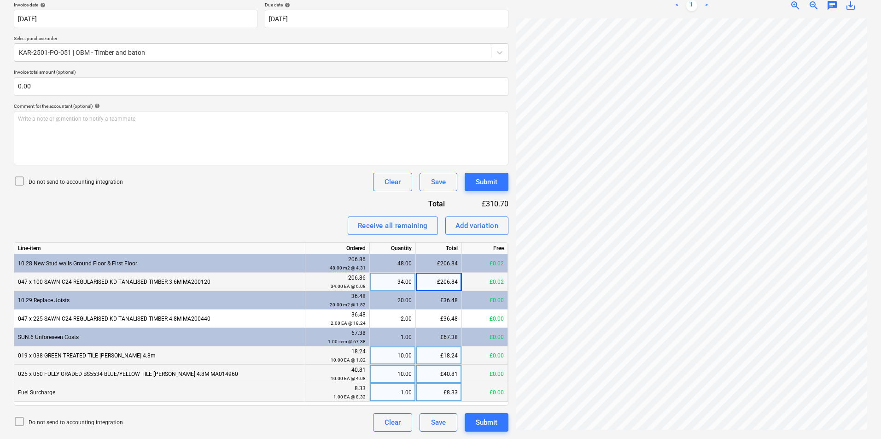
click at [429, 377] on div "£40.81" at bounding box center [439, 374] width 46 height 18
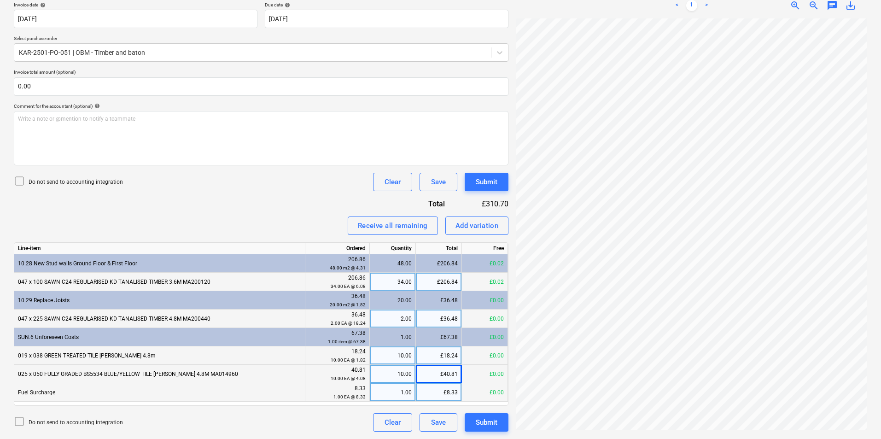
click at [449, 321] on div "£36.48" at bounding box center [439, 318] width 46 height 18
click at [455, 316] on input "36.476" at bounding box center [439, 318] width 46 height 18
type input "36.48"
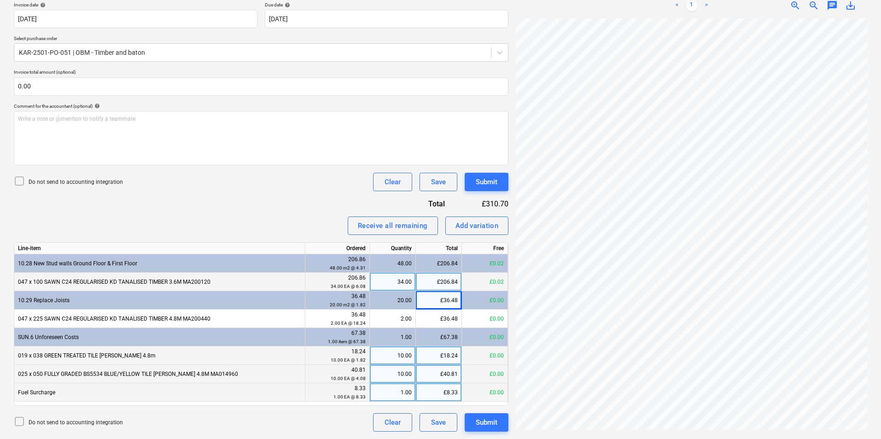
click at [425, 391] on div "£8.33" at bounding box center [439, 392] width 46 height 18
click at [434, 374] on div "£40.81" at bounding box center [439, 374] width 46 height 18
click at [437, 358] on div "£18.24" at bounding box center [439, 355] width 46 height 18
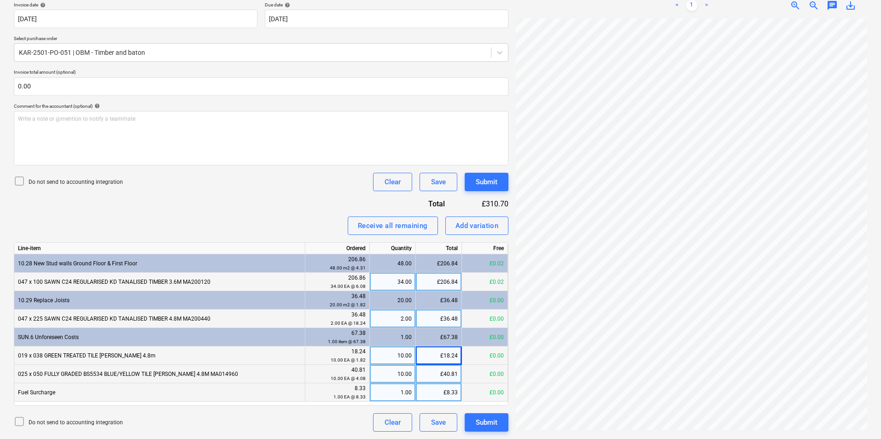
click at [436, 319] on div "£36.48" at bounding box center [439, 318] width 46 height 18
click at [452, 314] on input "36.48" at bounding box center [439, 318] width 46 height 18
type input "36.49"
click at [454, 323] on div "£36.48" at bounding box center [439, 318] width 46 height 18
click at [456, 319] on input "36.48" at bounding box center [439, 318] width 46 height 18
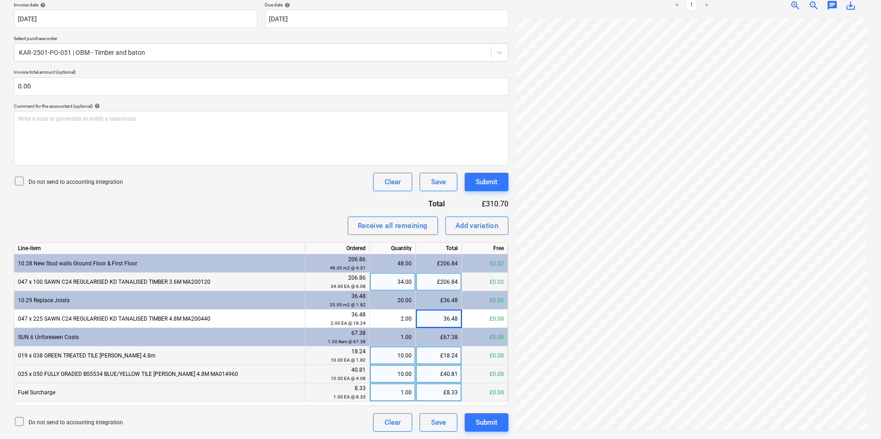
type input "36.485"
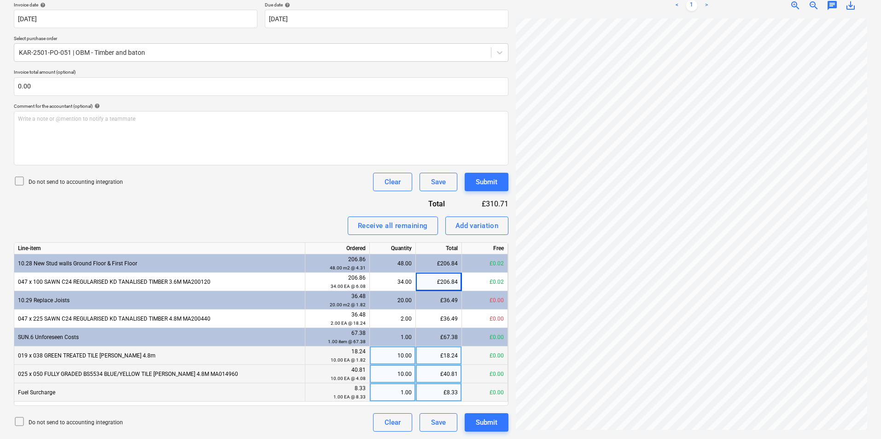
click at [18, 181] on icon at bounding box center [19, 180] width 11 height 11
click at [483, 181] on div "Submit" at bounding box center [486, 182] width 22 height 12
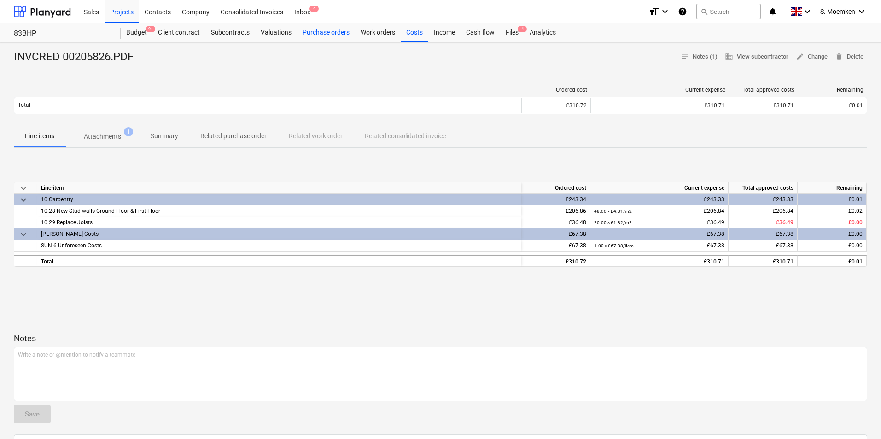
click at [304, 29] on div "Purchase orders" at bounding box center [326, 32] width 58 height 18
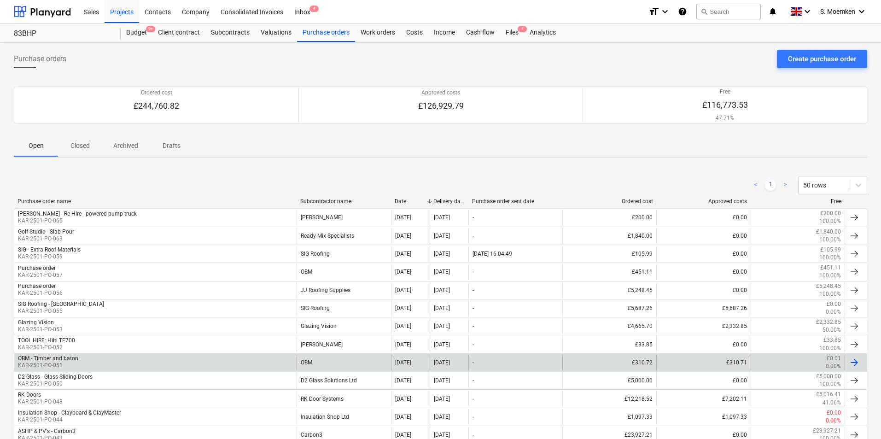
click at [133, 357] on div "OBM - Timber and baton KAR-2501-PO-051" at bounding box center [155, 362] width 282 height 16
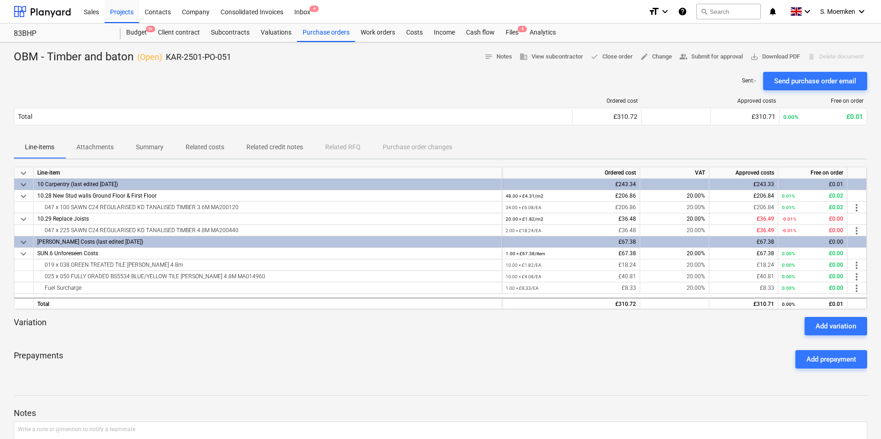
click at [345, 74] on div "Sent : - Send purchase order email" at bounding box center [440, 81] width 853 height 18
click at [317, 31] on div "Purchase orders" at bounding box center [326, 32] width 58 height 18
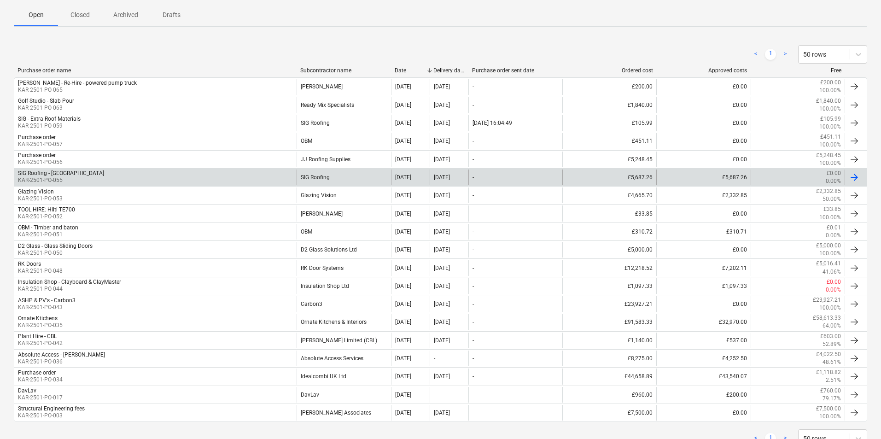
scroll to position [138, 0]
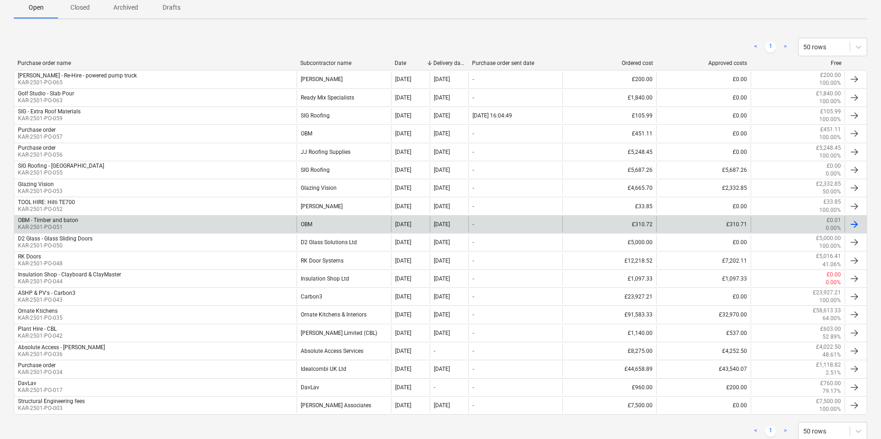
click at [298, 221] on div "OBM" at bounding box center [343, 224] width 94 height 16
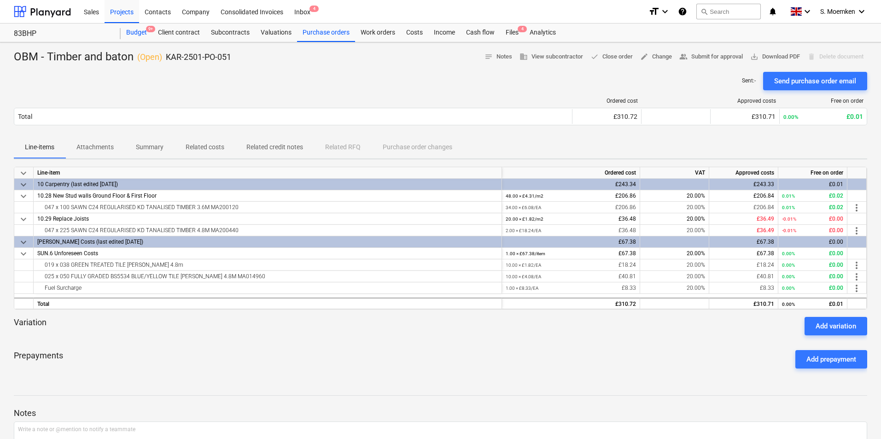
click at [133, 32] on div "Budget 9+" at bounding box center [137, 32] width 32 height 18
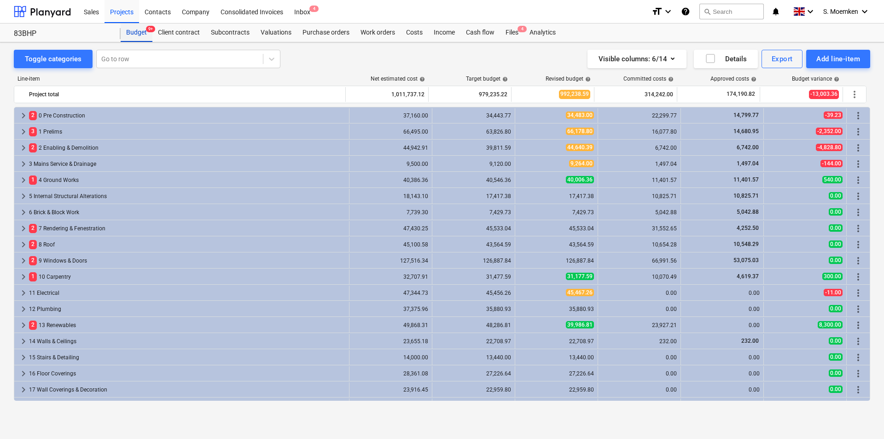
click at [140, 35] on div "Budget 9+" at bounding box center [137, 32] width 32 height 18
click at [321, 32] on div "Purchase orders" at bounding box center [326, 32] width 58 height 18
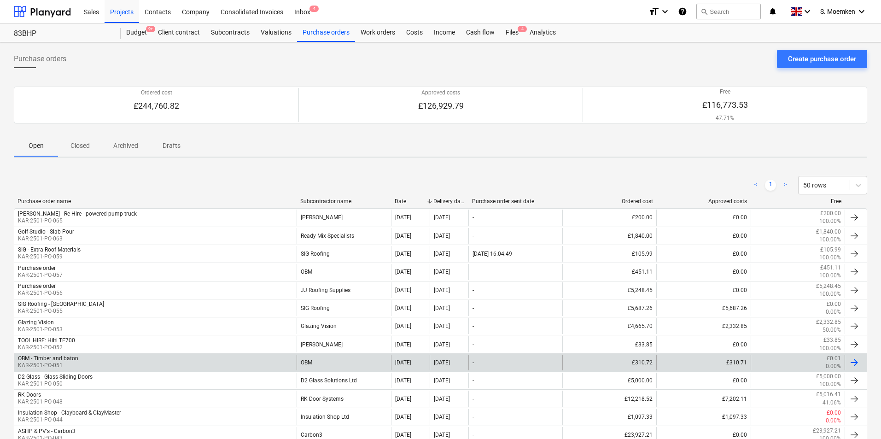
click at [306, 363] on div "OBM" at bounding box center [343, 362] width 94 height 16
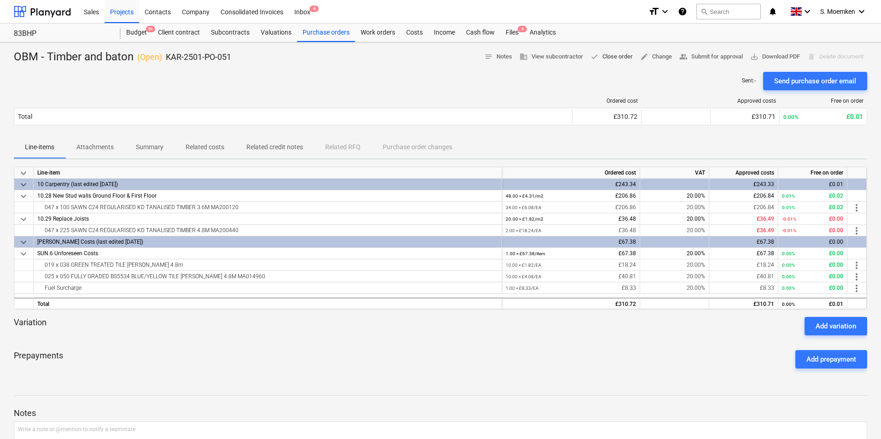
click at [603, 58] on span "done Close order" at bounding box center [611, 57] width 42 height 11
click at [318, 33] on div "Purchase orders" at bounding box center [326, 32] width 58 height 18
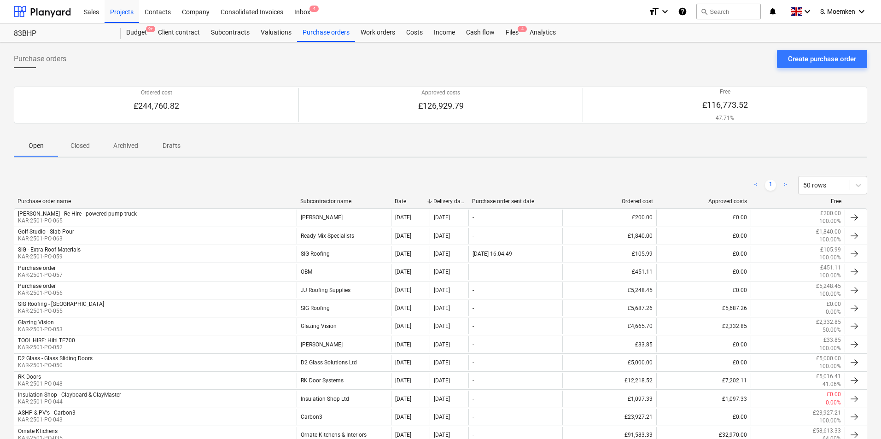
click at [269, 55] on div "Purchase orders Create purchase order" at bounding box center [440, 63] width 853 height 26
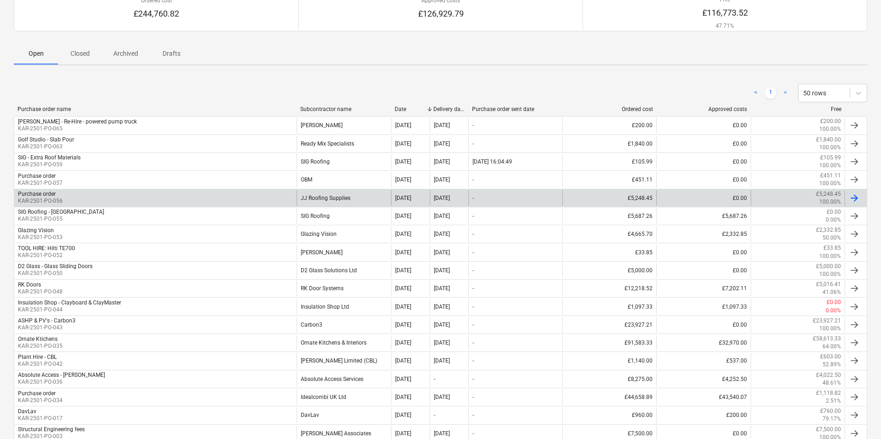
scroll to position [138, 0]
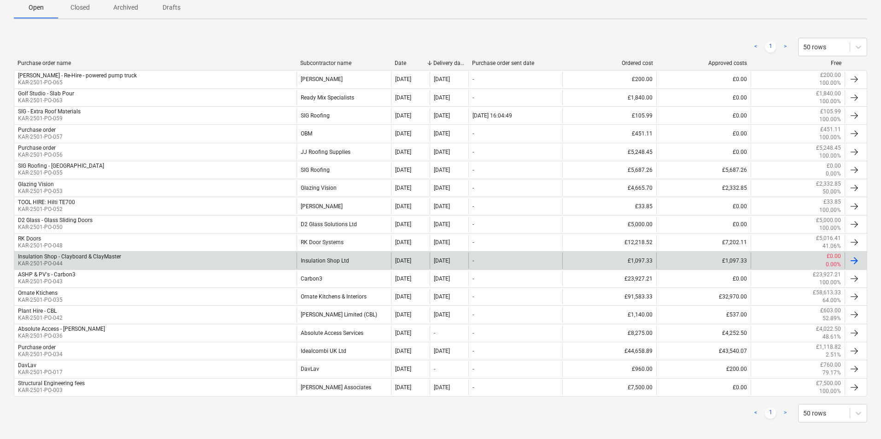
click at [97, 261] on p "KAR-2501-PO-044" at bounding box center [69, 264] width 103 height 8
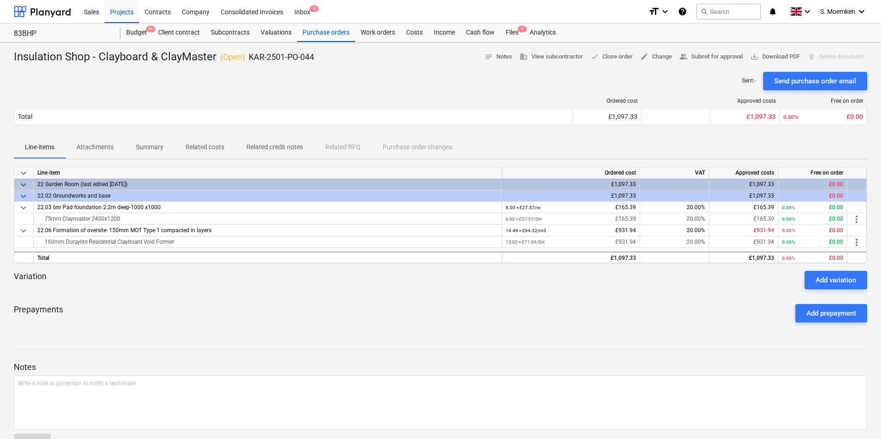
click at [218, 74] on div "Sent : - Send purchase order email" at bounding box center [440, 81] width 853 height 18
click at [318, 34] on div "Purchase orders" at bounding box center [326, 32] width 58 height 18
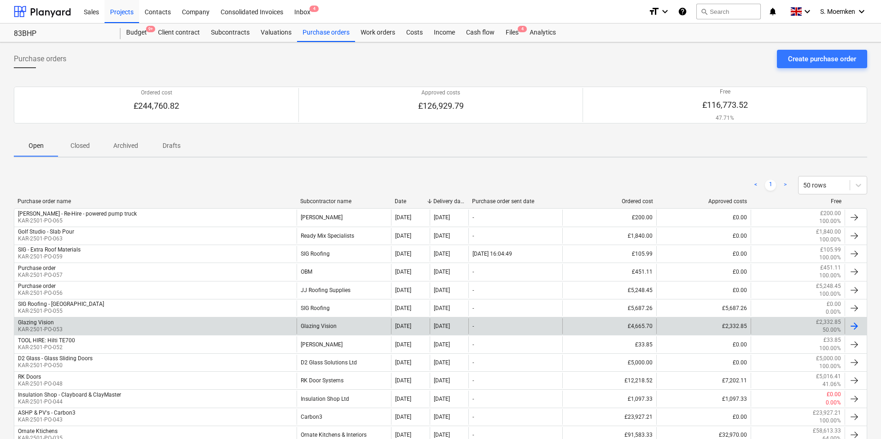
click at [243, 325] on div "Glazing Vision KAR-2501-PO-053" at bounding box center [155, 326] width 282 height 16
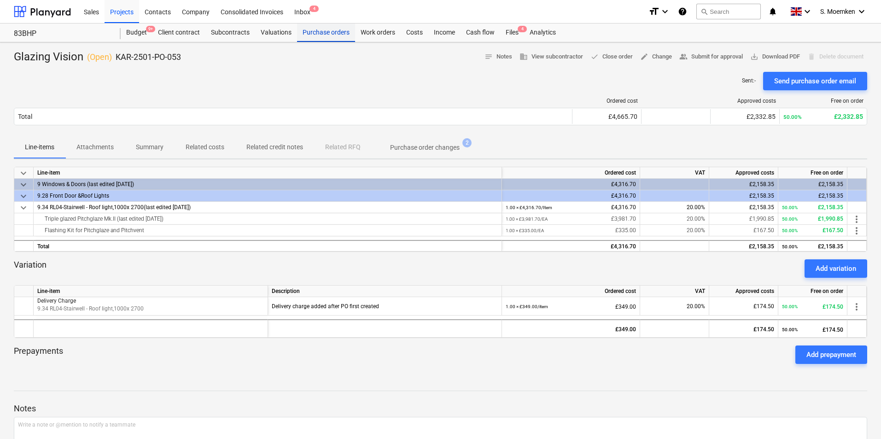
click at [331, 36] on div "Purchase orders" at bounding box center [326, 32] width 58 height 18
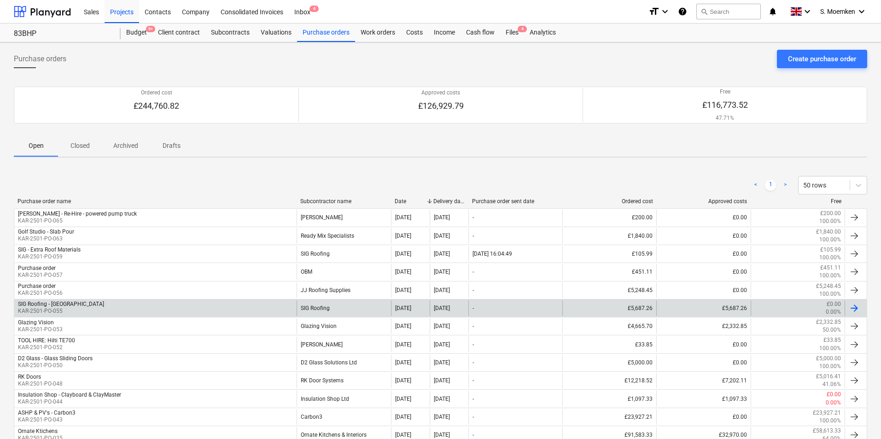
click at [56, 304] on div "SIG Roofing - [GEOGRAPHIC_DATA]" at bounding box center [61, 304] width 86 height 6
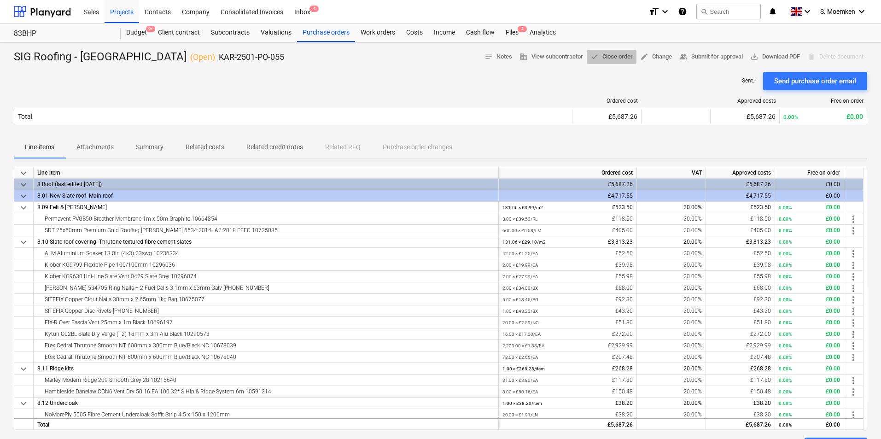
click at [595, 54] on span "done Close order" at bounding box center [611, 57] width 42 height 11
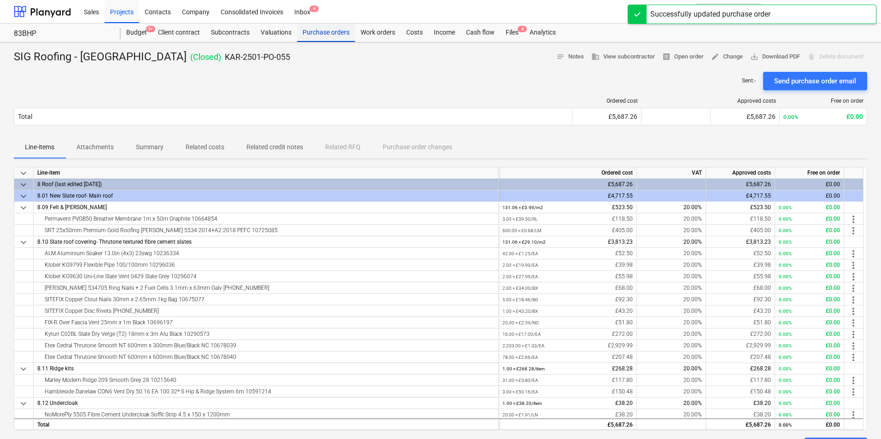
click at [322, 29] on div "Purchase orders" at bounding box center [326, 32] width 58 height 18
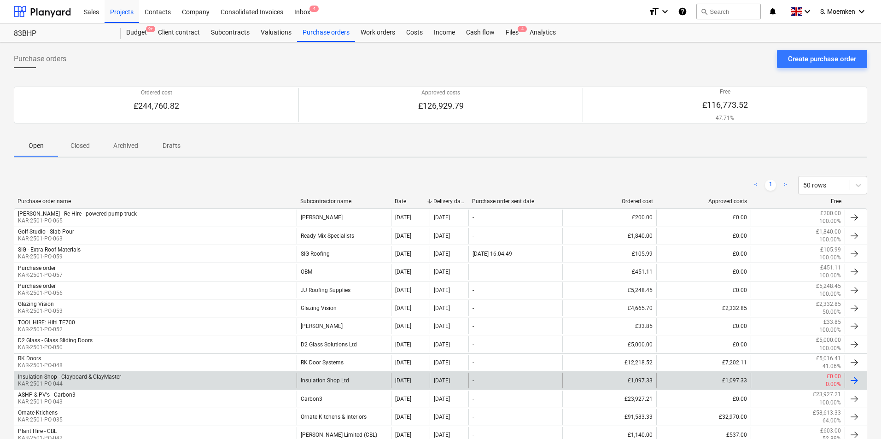
click at [242, 379] on div "Insulation Shop - Clayboard & ClayMaster KAR-2501-PO-044" at bounding box center [155, 380] width 282 height 16
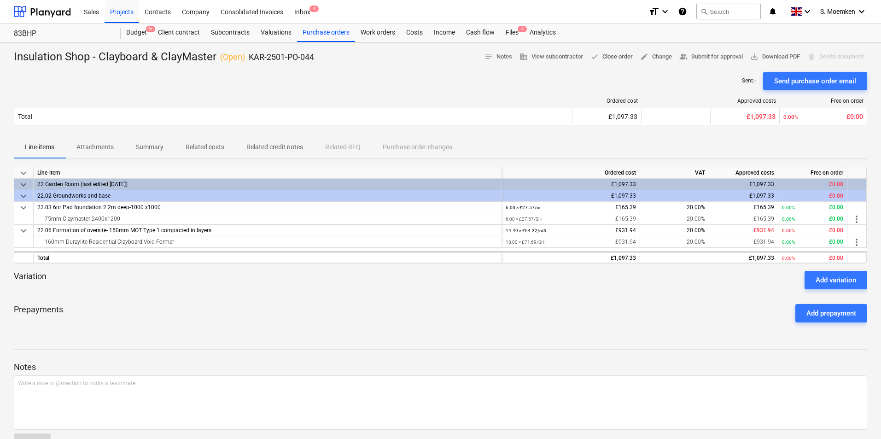
click at [603, 53] on span "done Close order" at bounding box center [611, 57] width 42 height 11
click at [315, 33] on div "Purchase orders" at bounding box center [326, 32] width 58 height 18
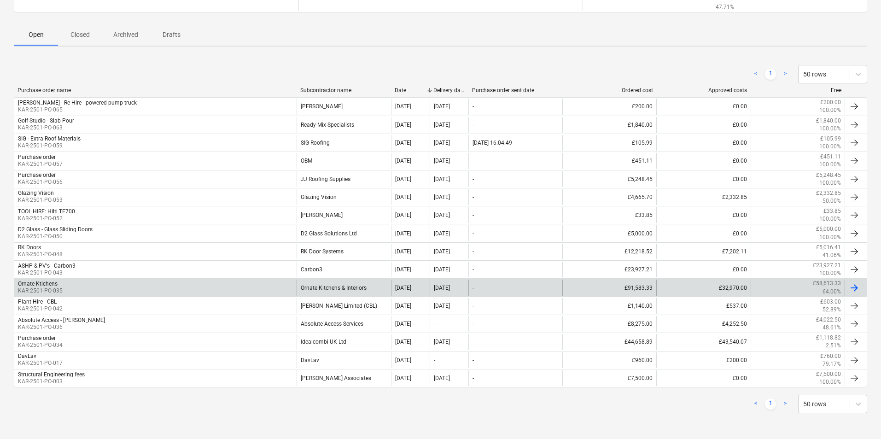
scroll to position [65, 0]
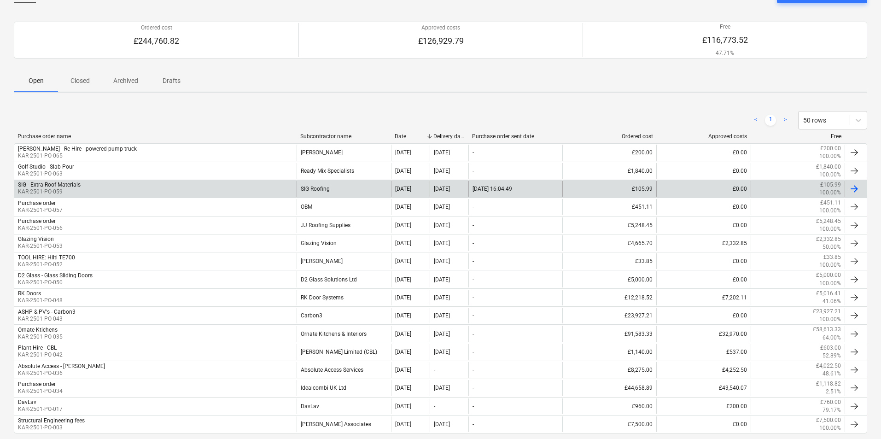
click at [329, 188] on div "SIG Roofing" at bounding box center [343, 189] width 94 height 16
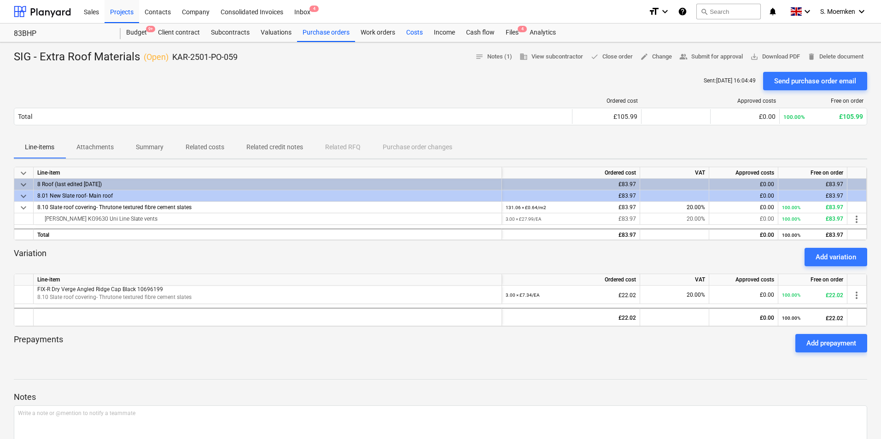
click at [413, 32] on div "Costs" at bounding box center [414, 32] width 28 height 18
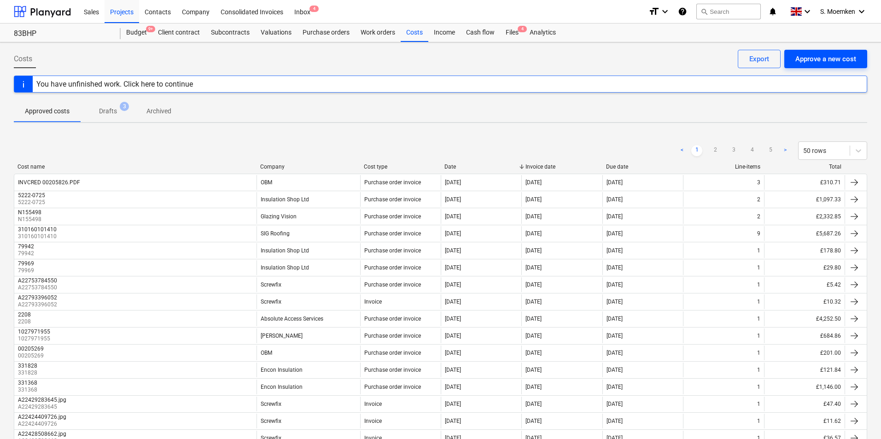
click at [832, 60] on div "Approve a new cost" at bounding box center [825, 59] width 61 height 12
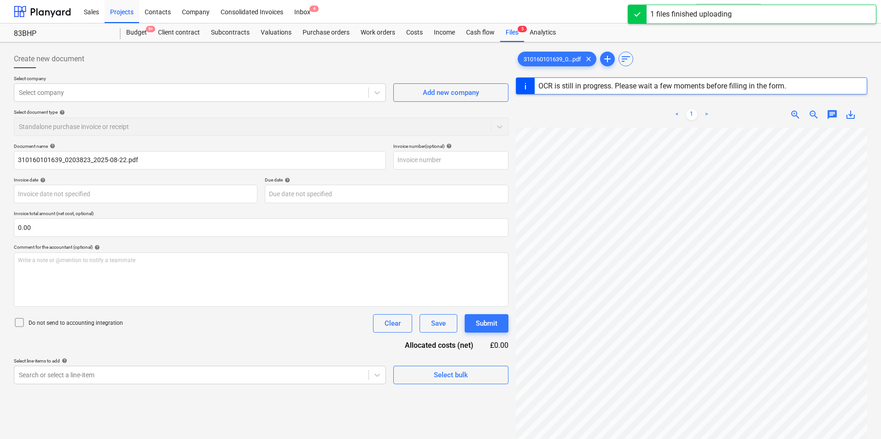
scroll to position [175, 0]
type input "310160101639"
type input "[DATE]"
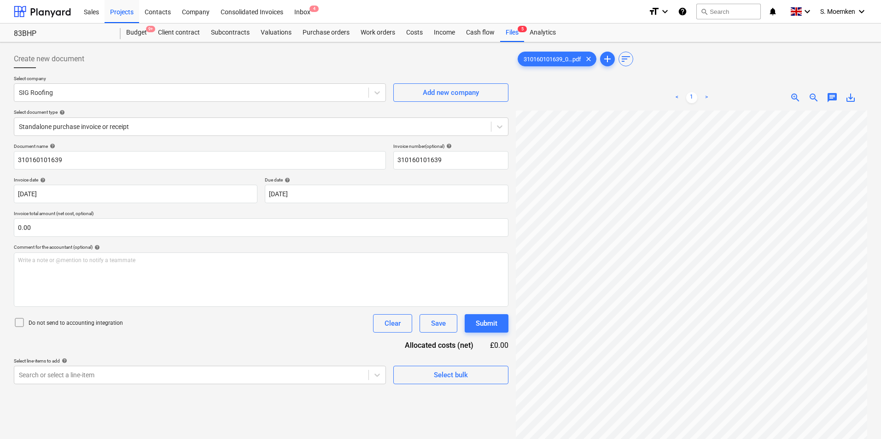
scroll to position [145, 65]
click at [204, 125] on div at bounding box center [252, 126] width 467 height 9
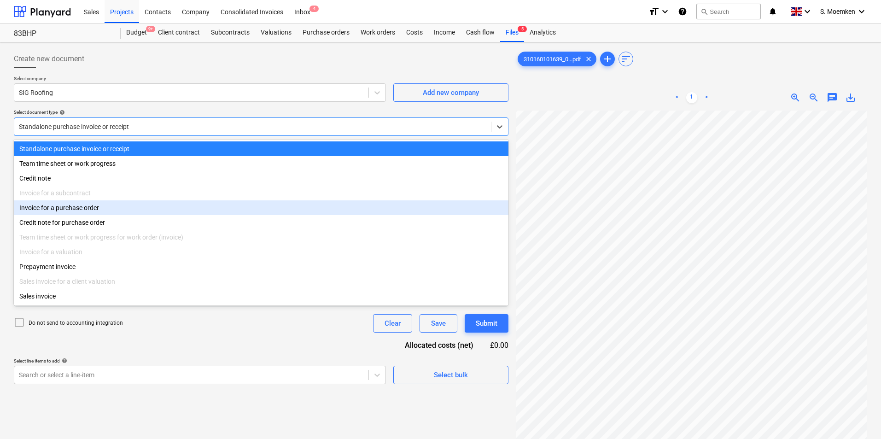
click at [90, 206] on div "Invoice for a purchase order" at bounding box center [261, 207] width 494 height 15
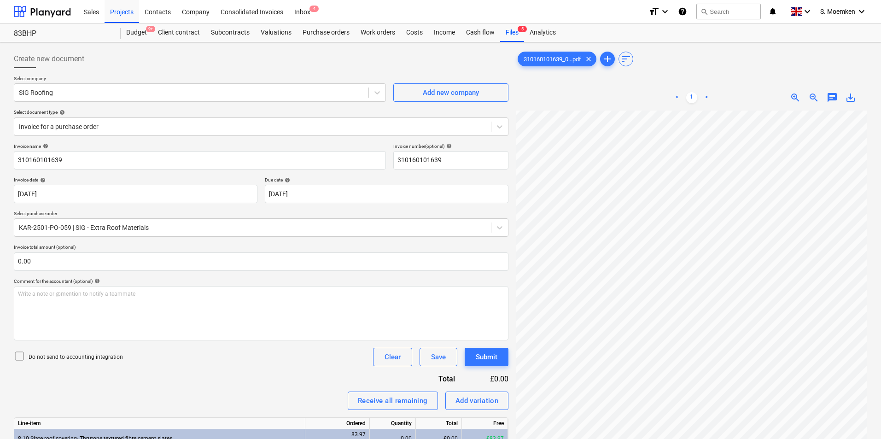
scroll to position [131, 65]
click at [370, 193] on body "Sales Projects Contacts Company Consolidated Invoices Inbox 4 format_size keybo…" at bounding box center [440, 219] width 881 height 439
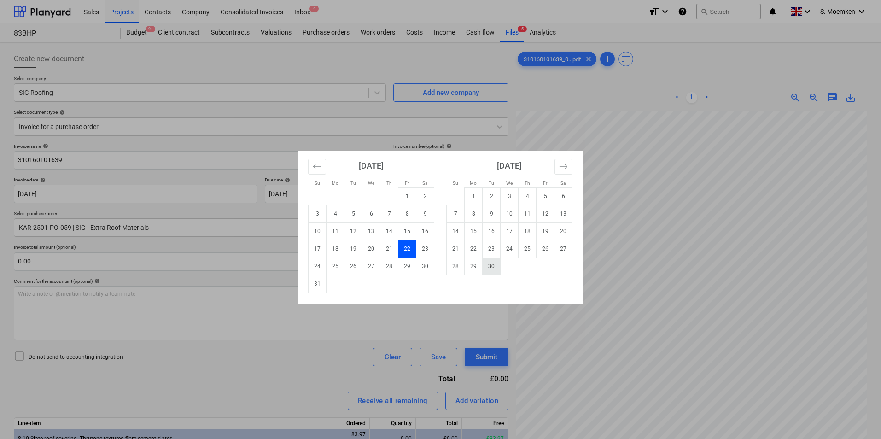
click at [493, 265] on td "30" at bounding box center [491, 265] width 18 height 17
type input "[DATE]"
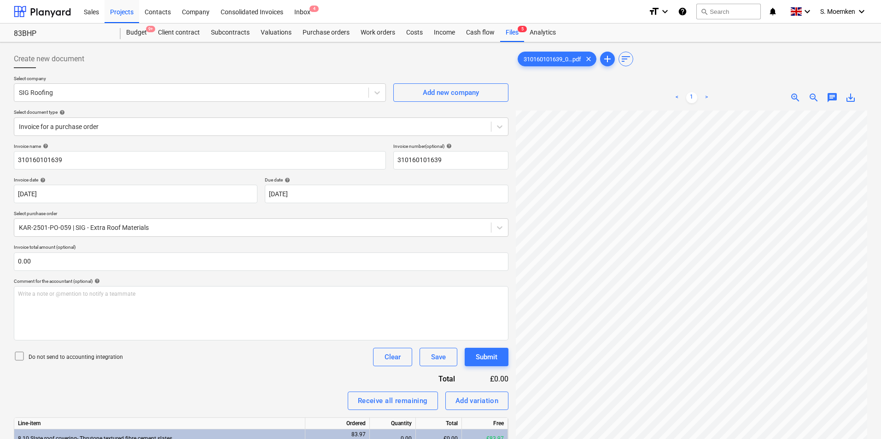
click at [20, 355] on icon at bounding box center [19, 355] width 11 height 11
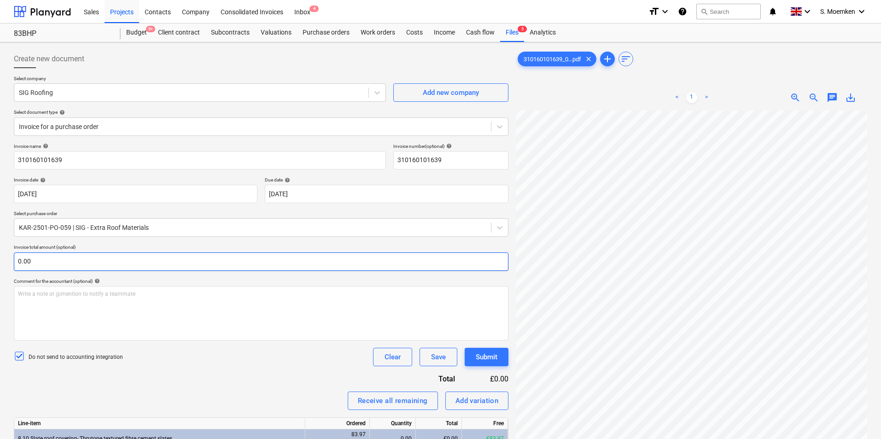
scroll to position [92, 0]
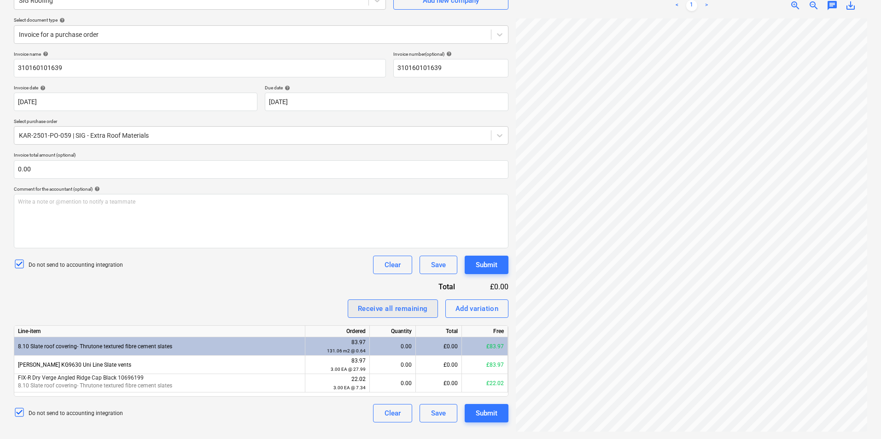
click at [382, 307] on div "Receive all remaining" at bounding box center [393, 308] width 70 height 12
click at [486, 412] on div "Submit" at bounding box center [486, 413] width 22 height 12
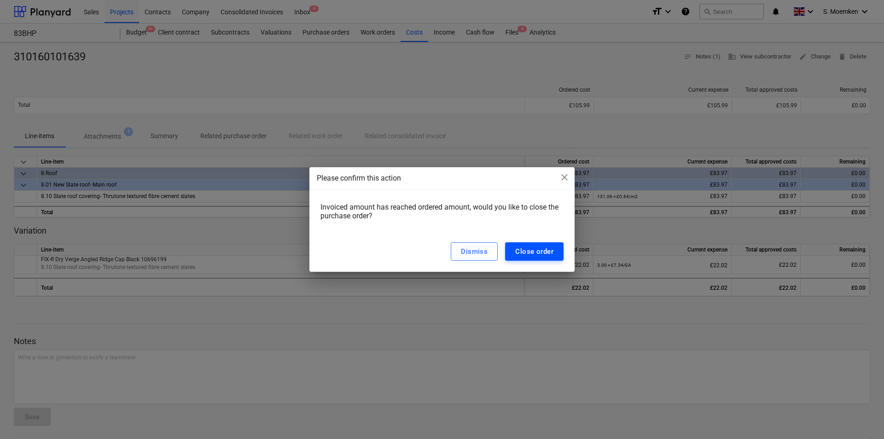
click at [519, 248] on div "Close order" at bounding box center [534, 251] width 38 height 12
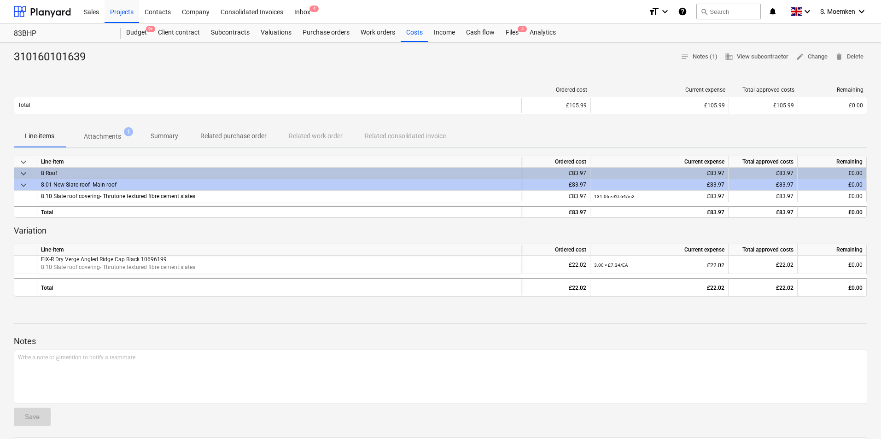
click at [351, 70] on div at bounding box center [440, 67] width 853 height 7
click at [323, 29] on div "Purchase orders" at bounding box center [326, 32] width 58 height 18
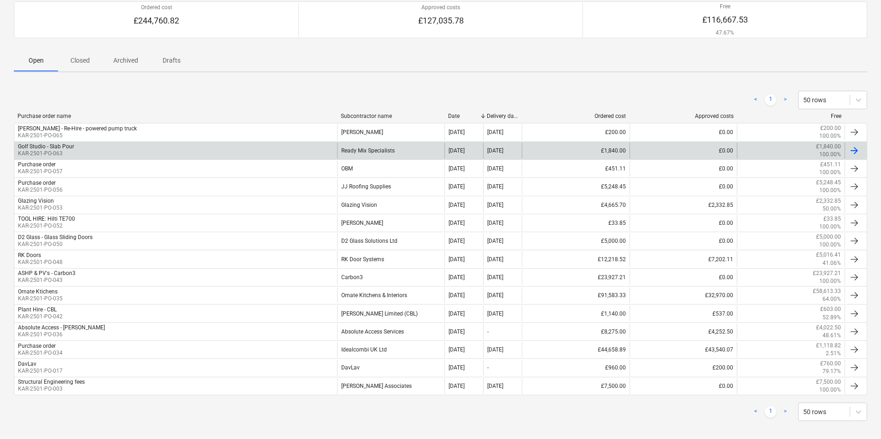
scroll to position [92, 0]
